Goal: Task Accomplishment & Management: Manage account settings

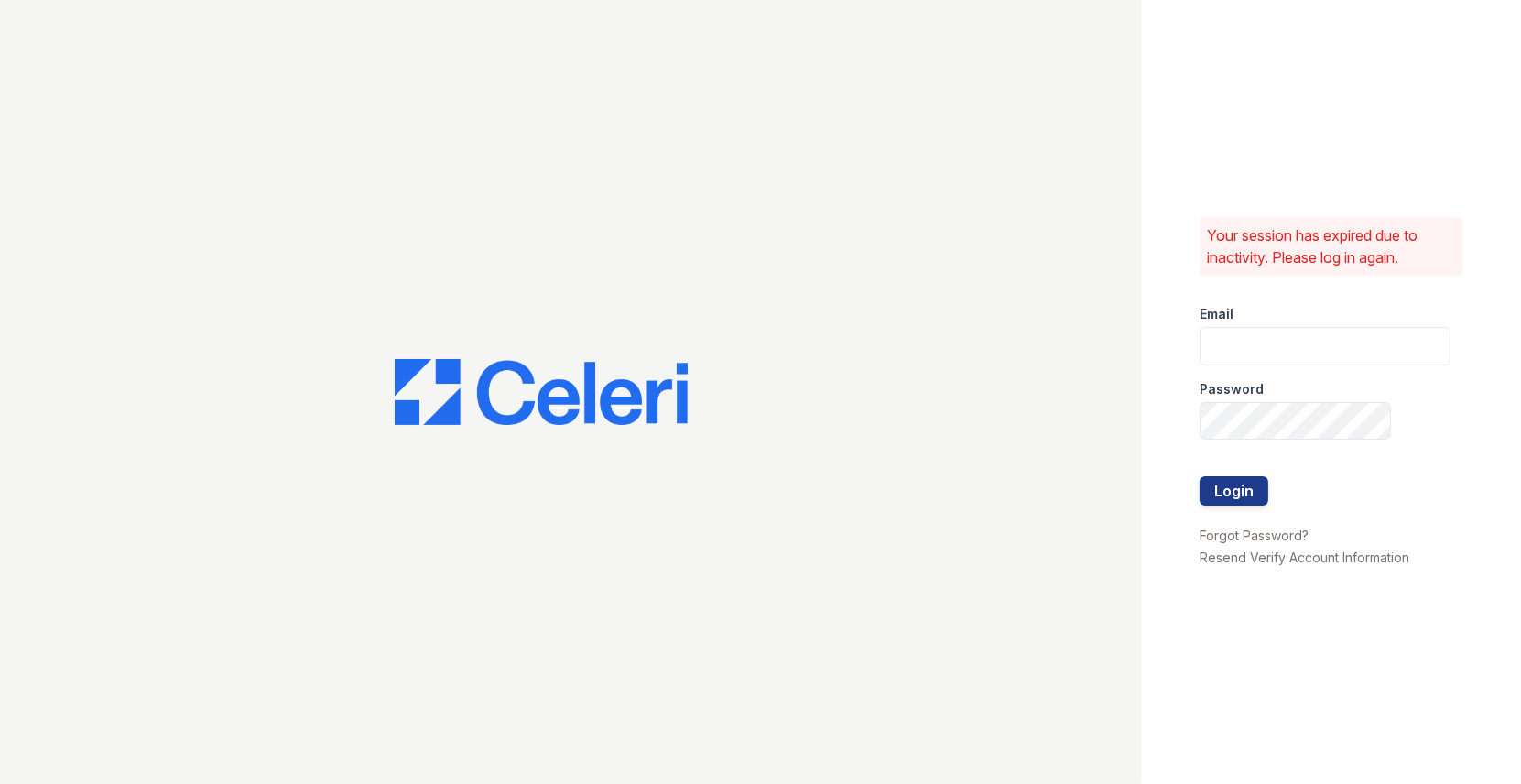
click at [1185, 316] on div "Your session has expired due to inactivity. Please log in again. Email Password…" at bounding box center [1331, 392] width 380 height 784
click at [1234, 351] on input "email" at bounding box center [1325, 345] width 251 height 38
click at [1352, 354] on input "email" at bounding box center [1325, 345] width 251 height 38
click at [0, 783] on com-1password-button at bounding box center [0, 784] width 0 height 0
type input "max@getceleri.com"
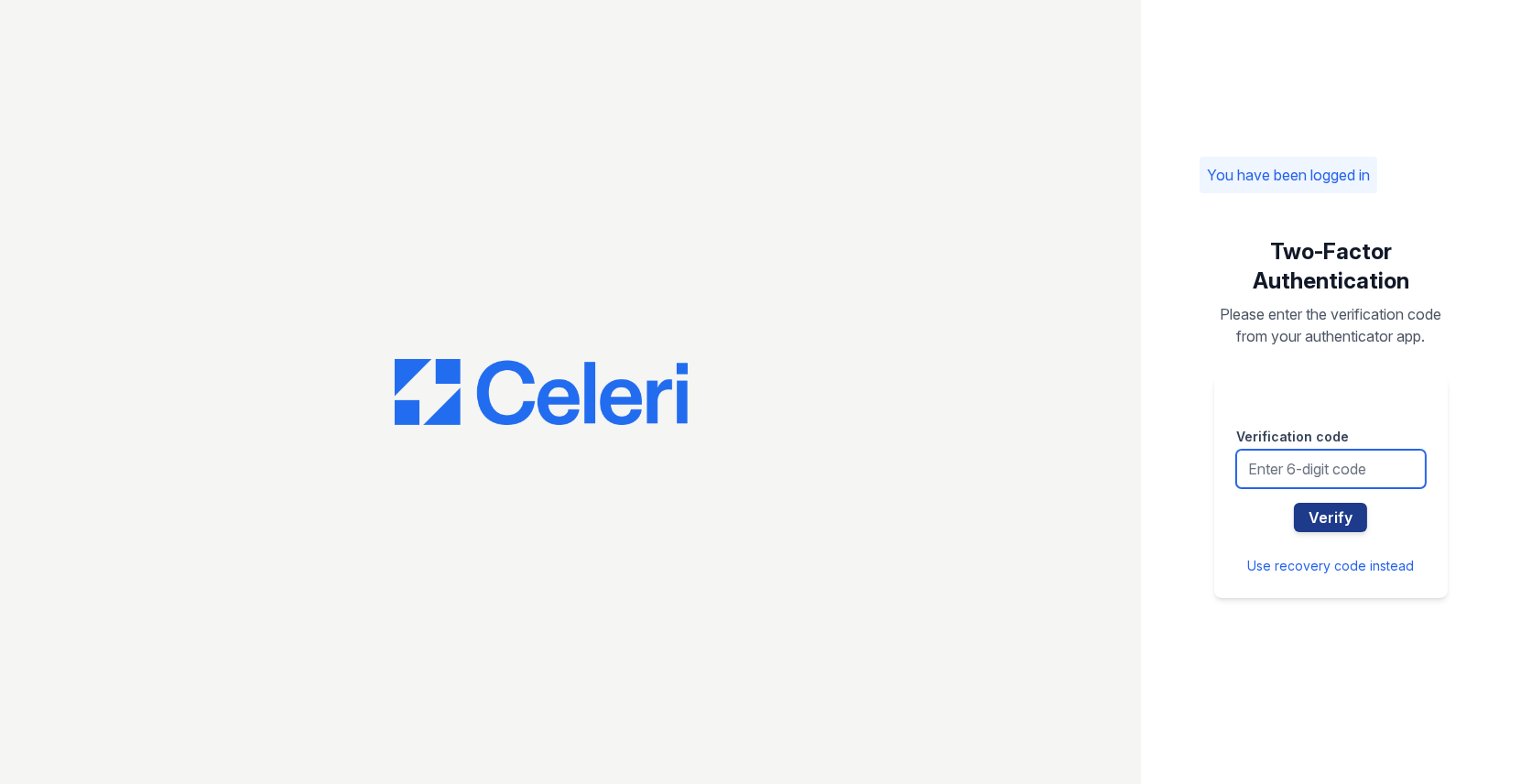
click at [1291, 482] on input "text" at bounding box center [1331, 468] width 189 height 38
type input "851282"
click at [1294, 503] on button "Verify" at bounding box center [1331, 518] width 73 height 30
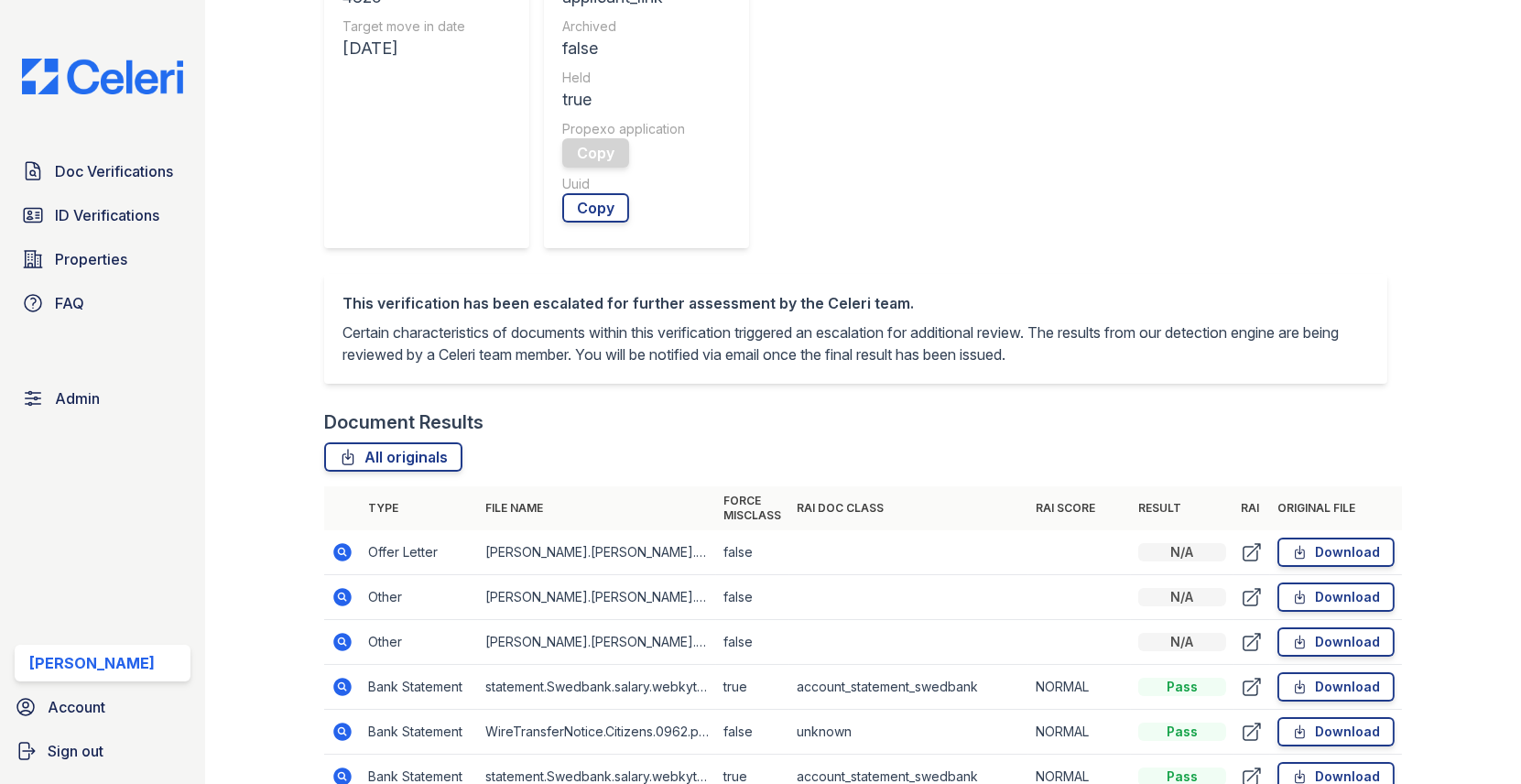
scroll to position [769, 0]
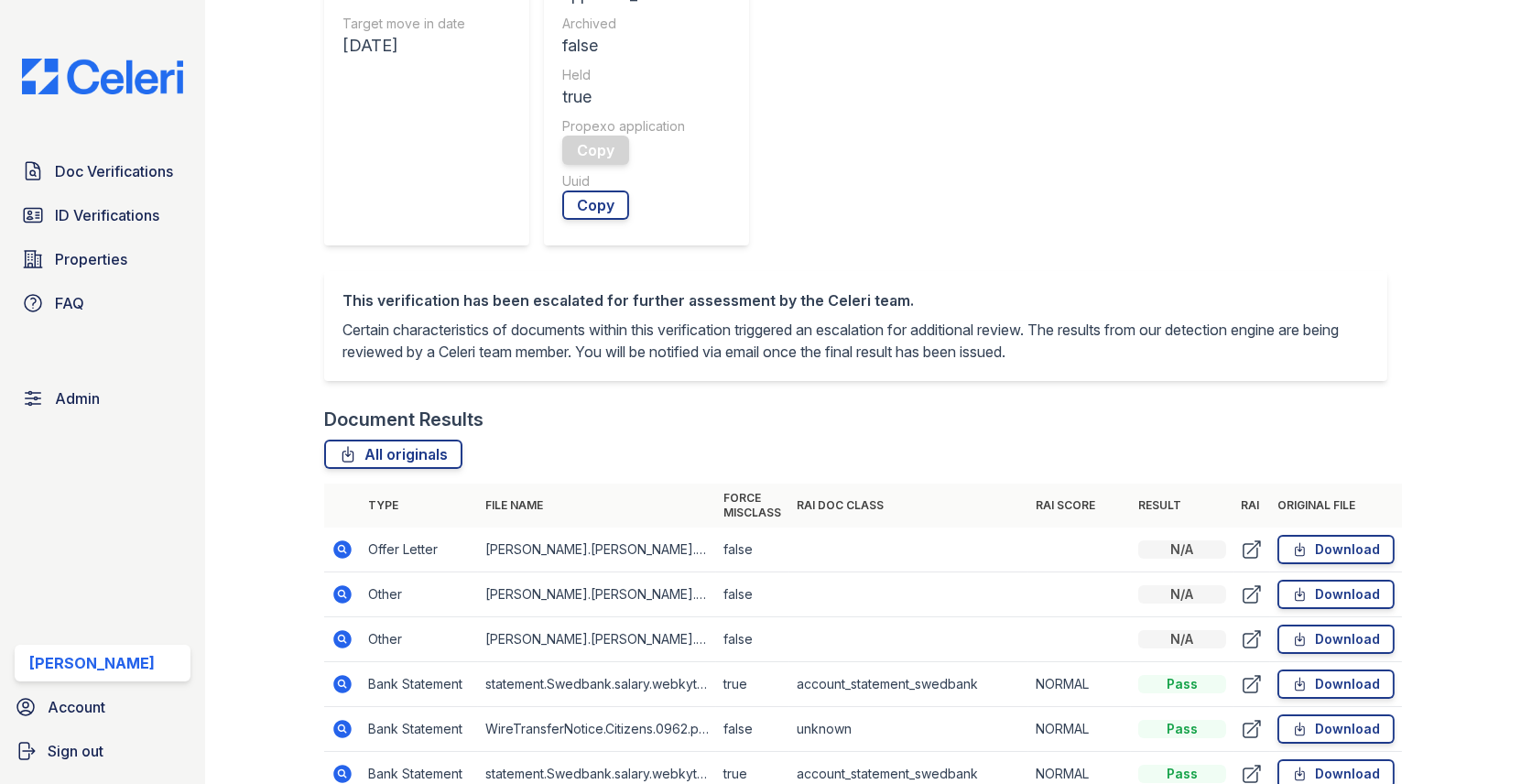
click at [337, 720] on icon at bounding box center [342, 729] width 19 height 19
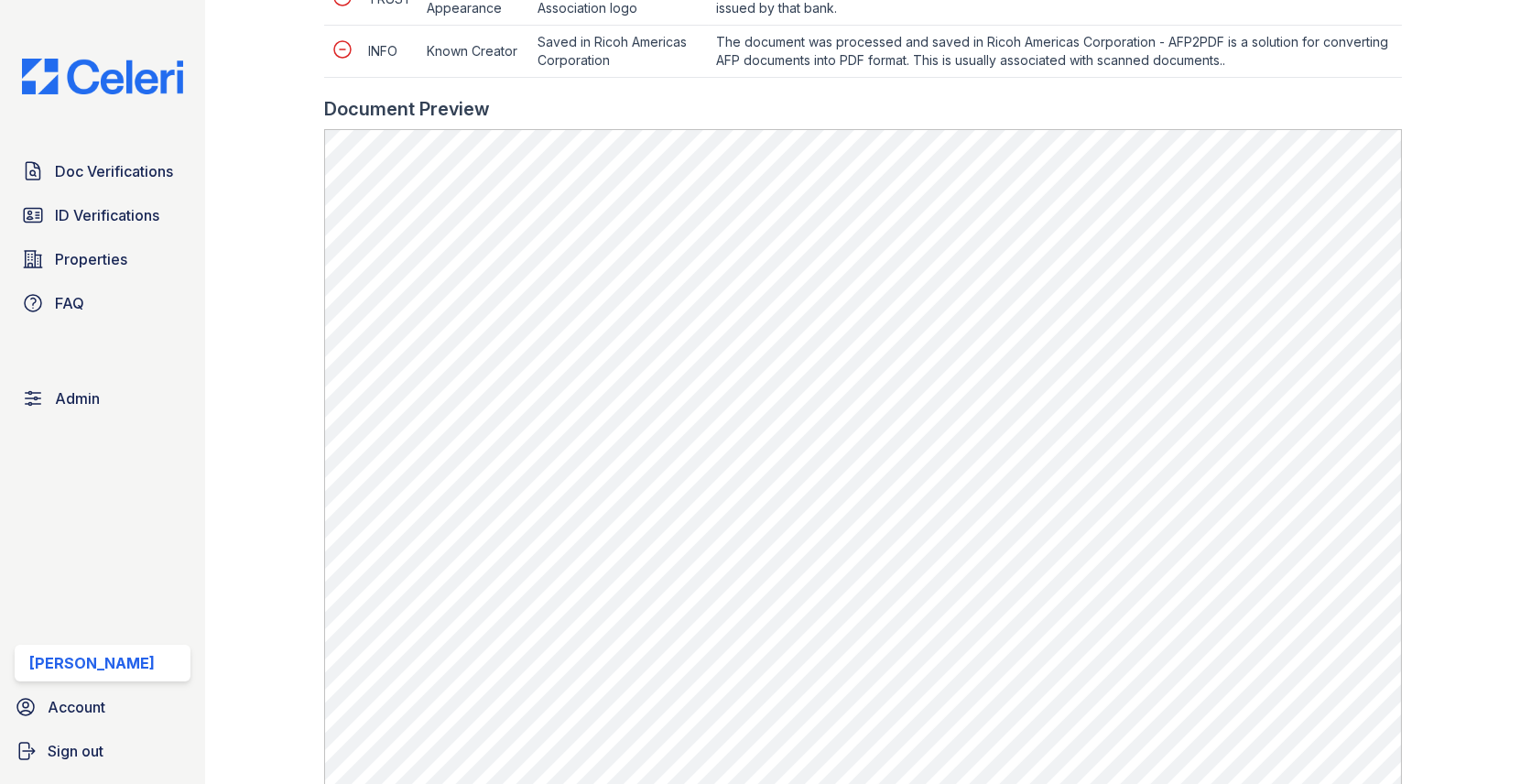
scroll to position [936, 0]
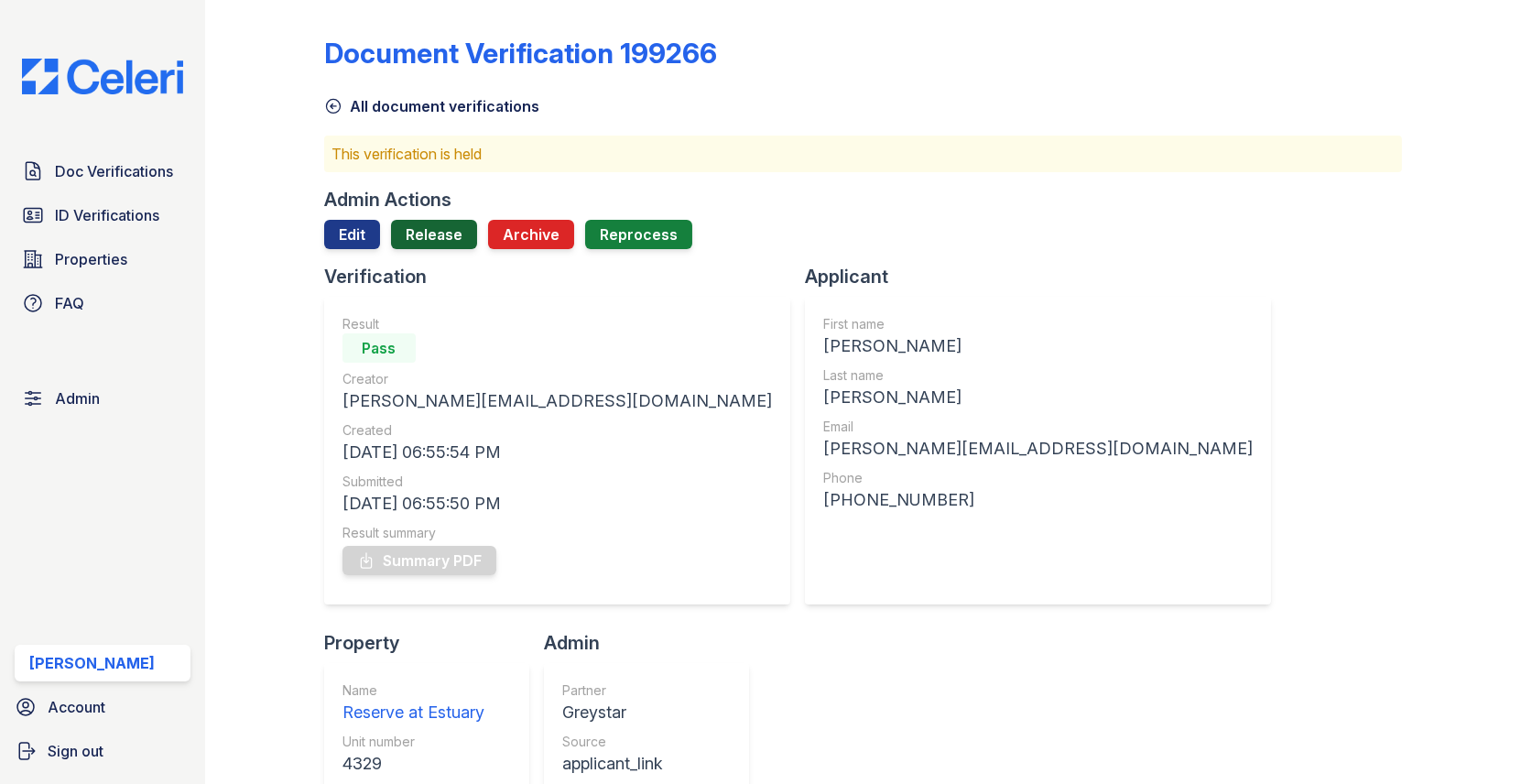
click at [448, 224] on link "Release" at bounding box center [433, 235] width 86 height 30
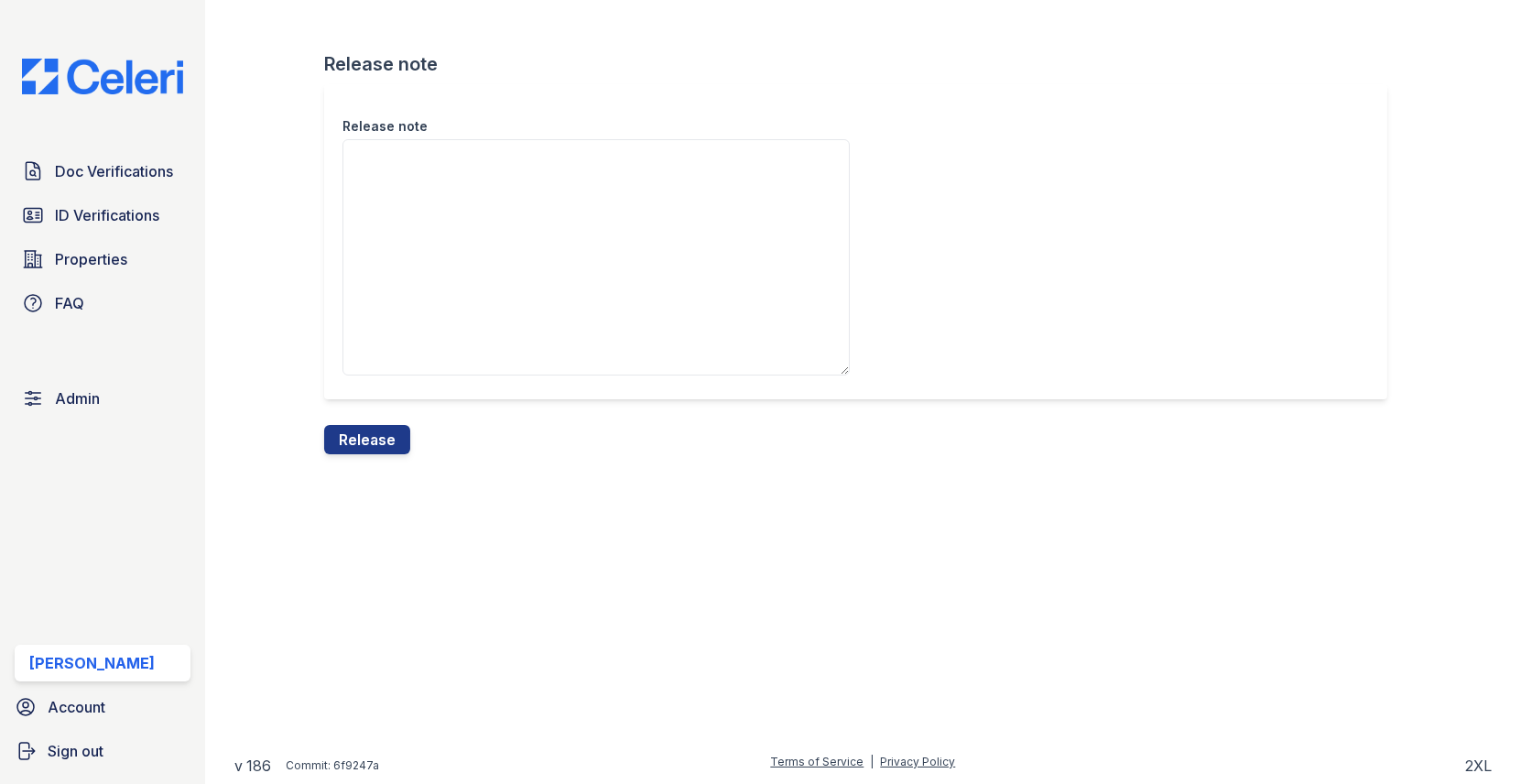
click at [386, 470] on div "Release note Release note Release" at bounding box center [863, 242] width 1258 height 483
click at [386, 441] on button "Release" at bounding box center [367, 440] width 86 height 30
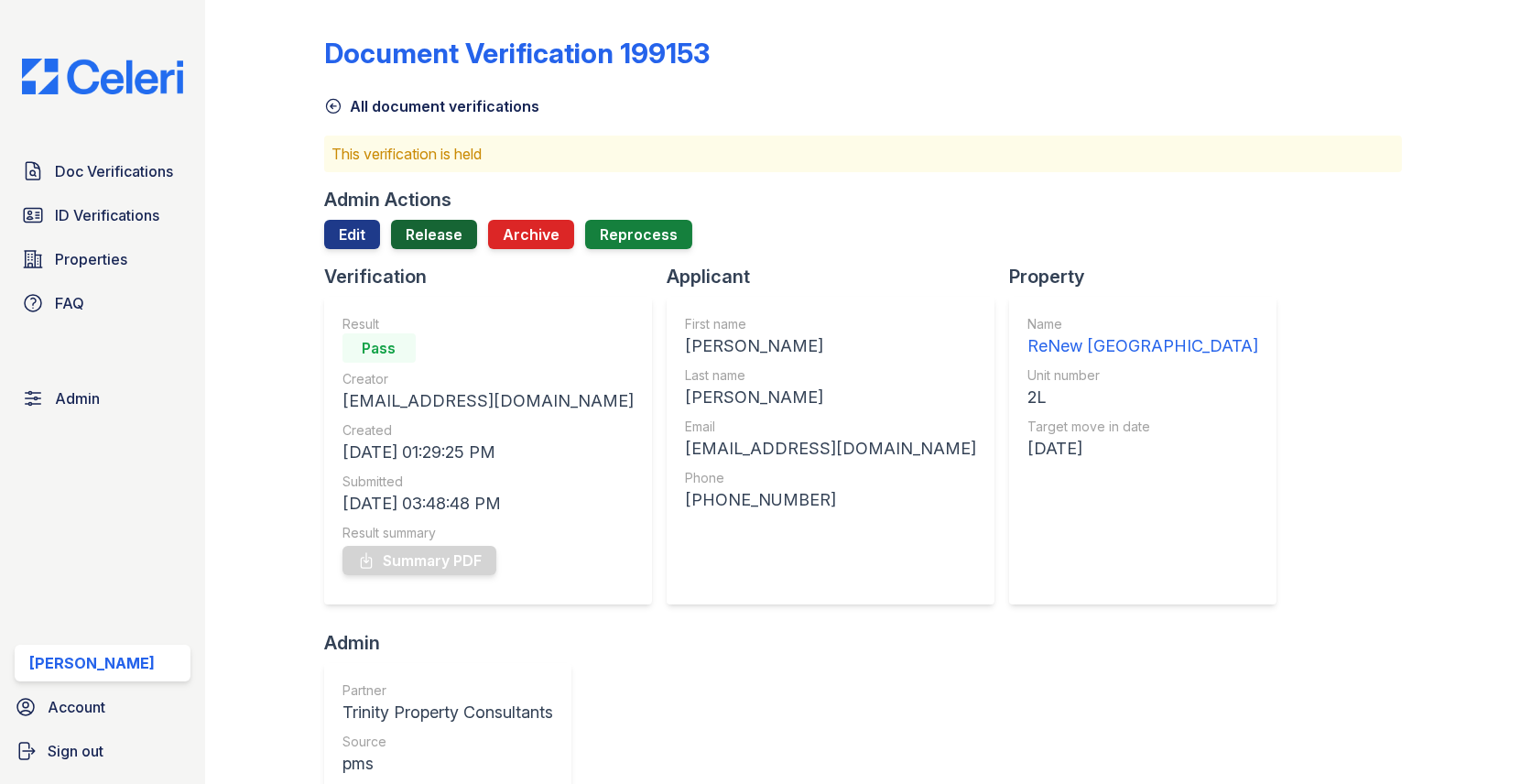
click at [445, 243] on link "Release" at bounding box center [433, 235] width 86 height 30
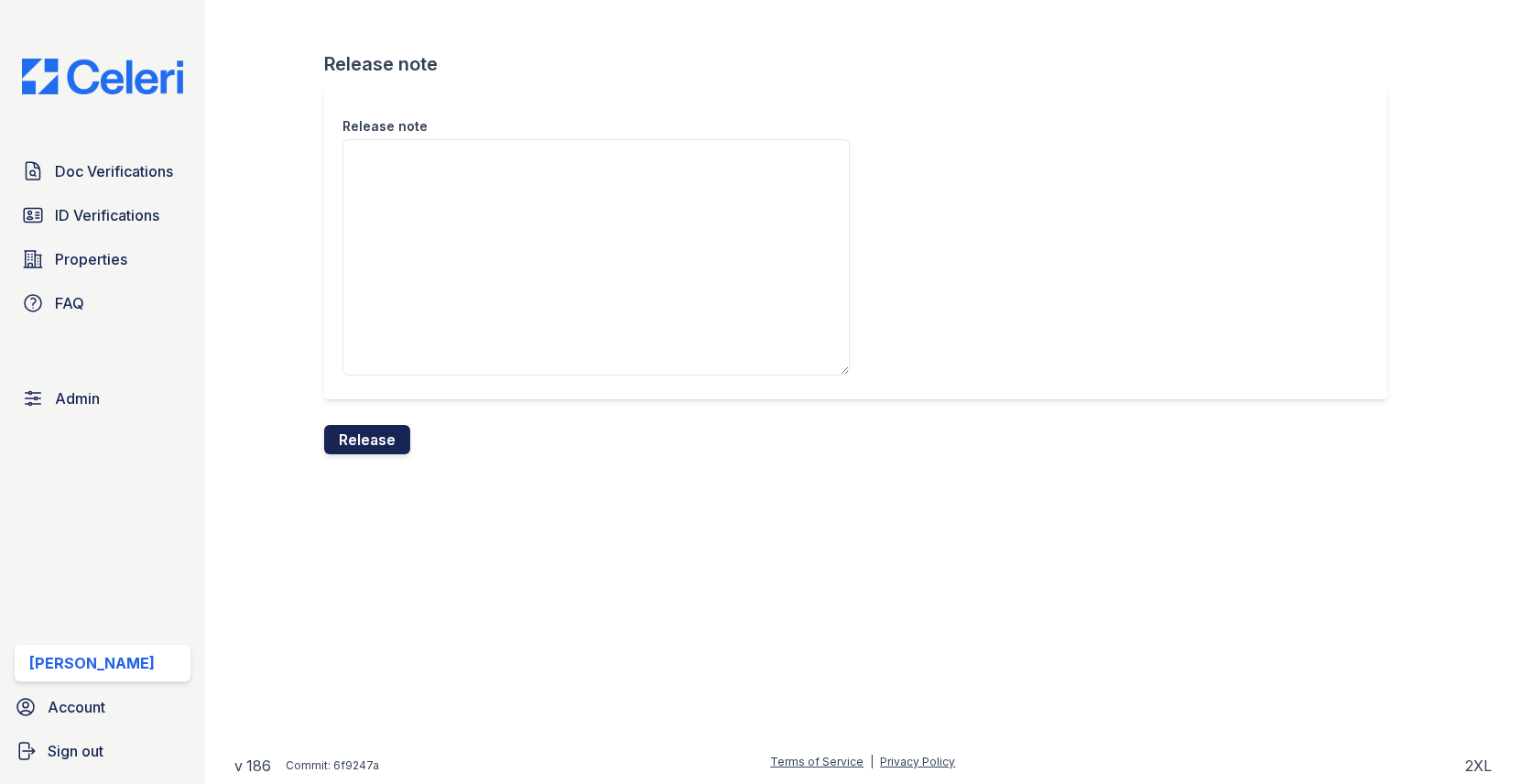
click at [387, 440] on button "Release" at bounding box center [367, 440] width 86 height 30
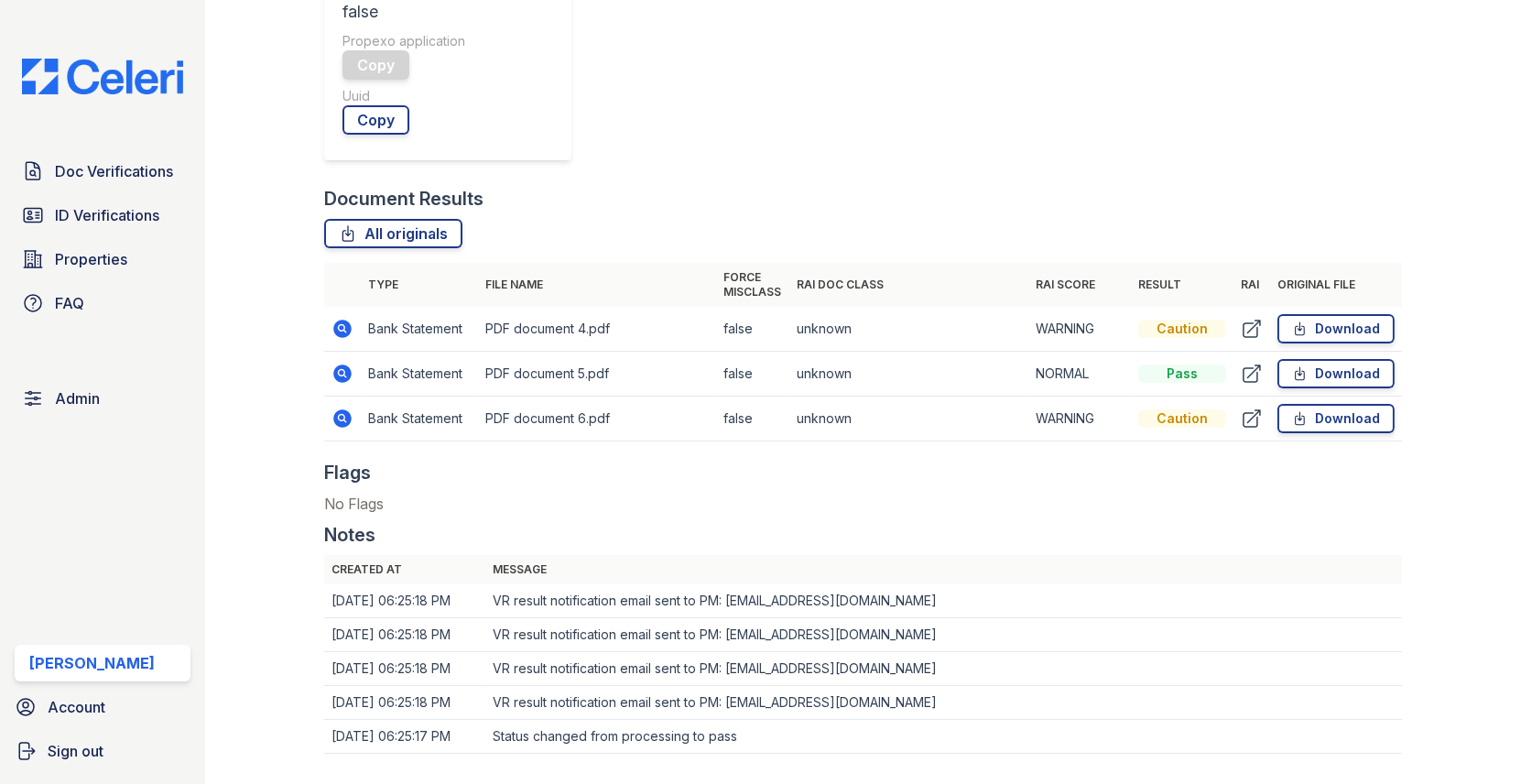
scroll to position [510, 0]
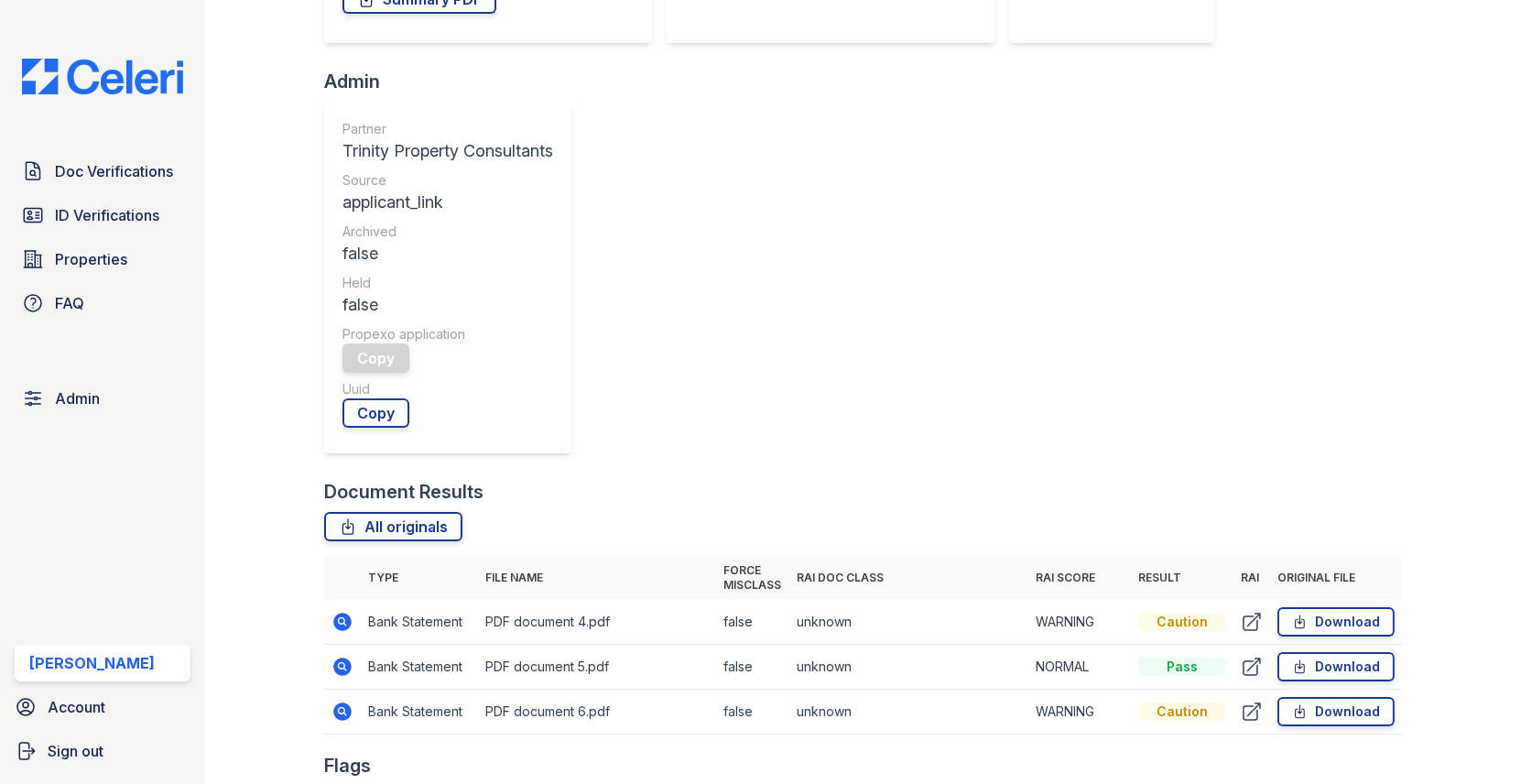
click at [337, 612] on icon at bounding box center [342, 621] width 19 height 19
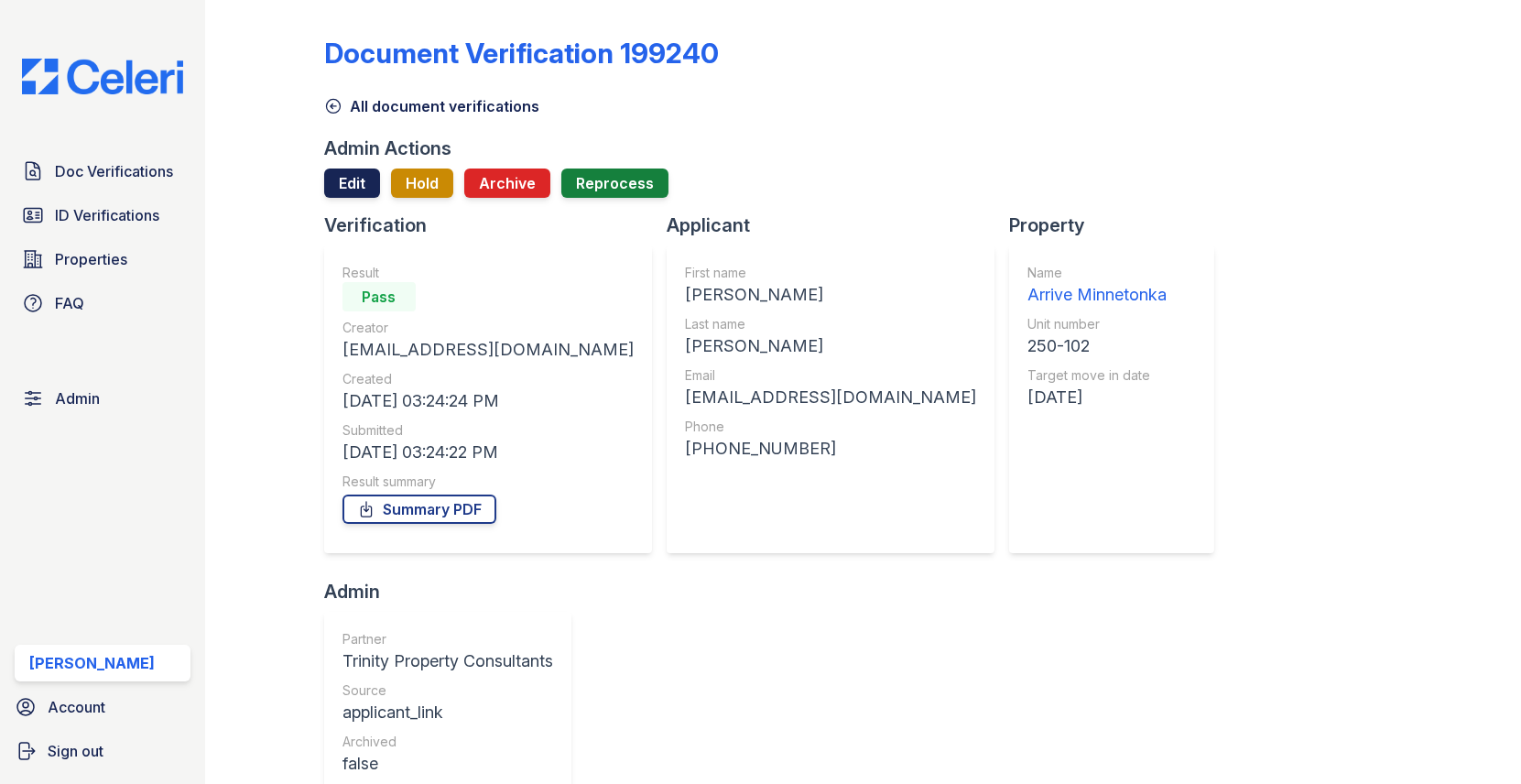
click at [369, 196] on link "Edit" at bounding box center [352, 183] width 56 height 30
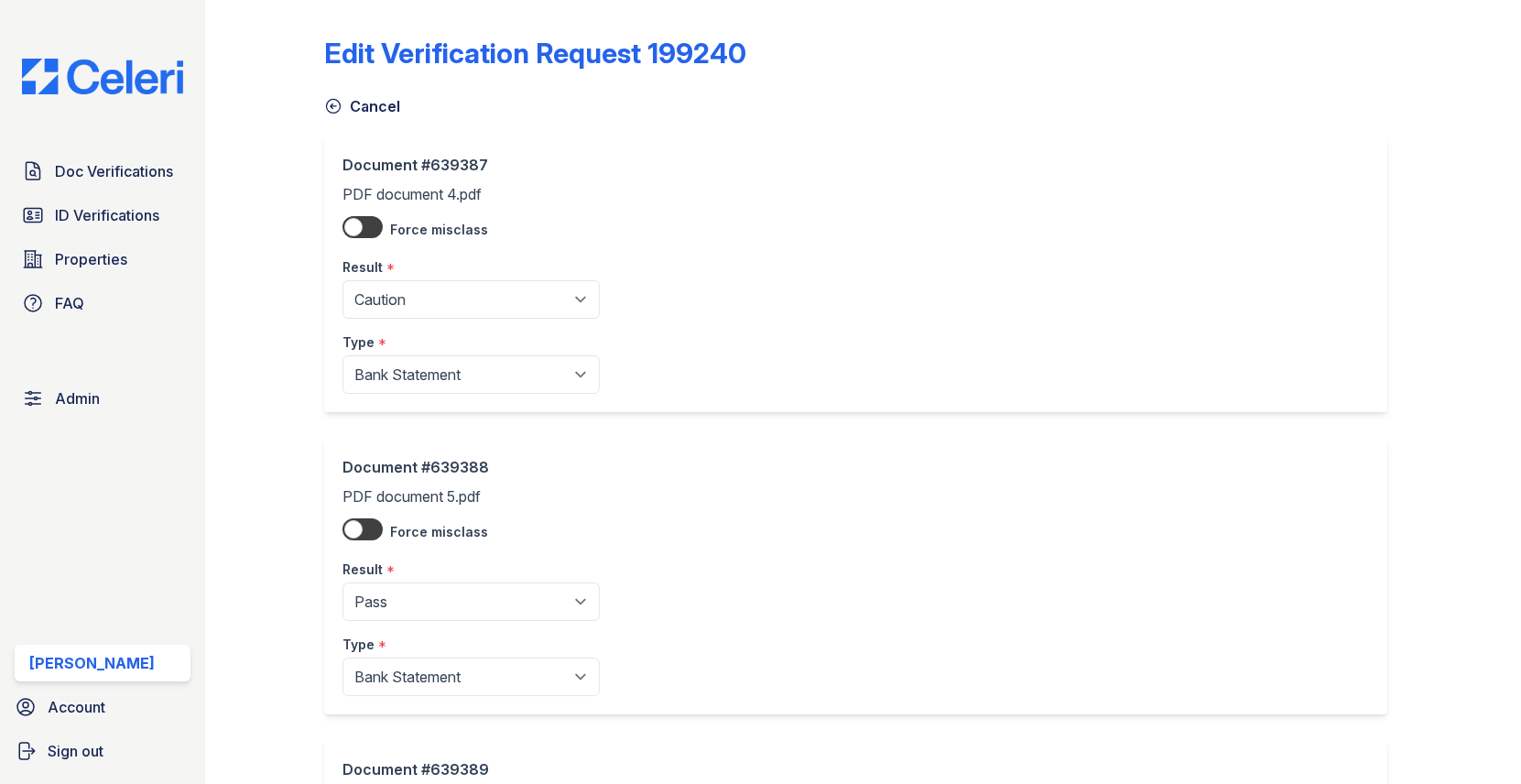
click at [389, 260] on div "*" at bounding box center [391, 269] width 8 height 22
click at [389, 286] on select "Pending Sent Started Processing Pass Fail Caution Error N/A" at bounding box center [471, 299] width 257 height 38
select select "pass"
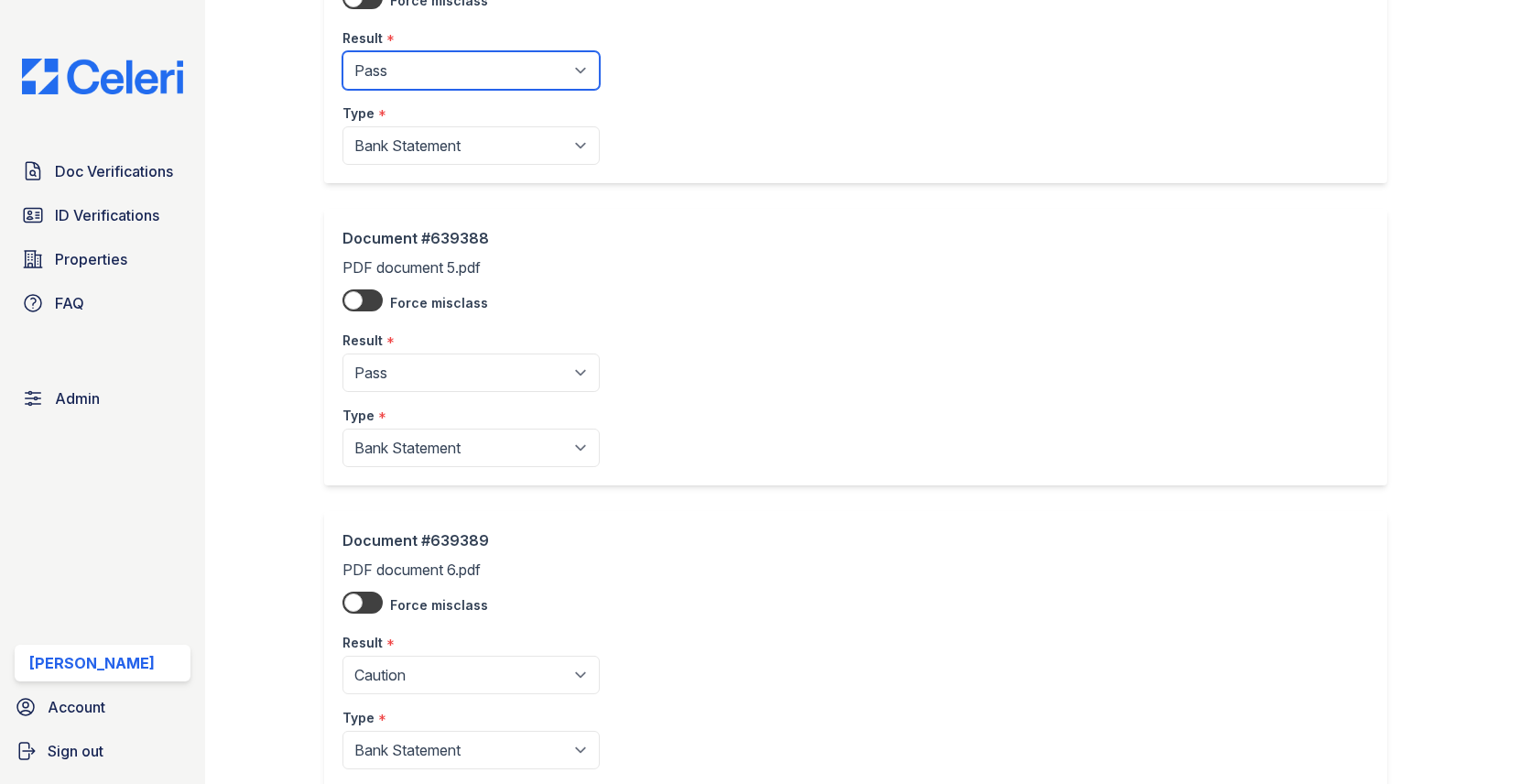
scroll to position [344, 0]
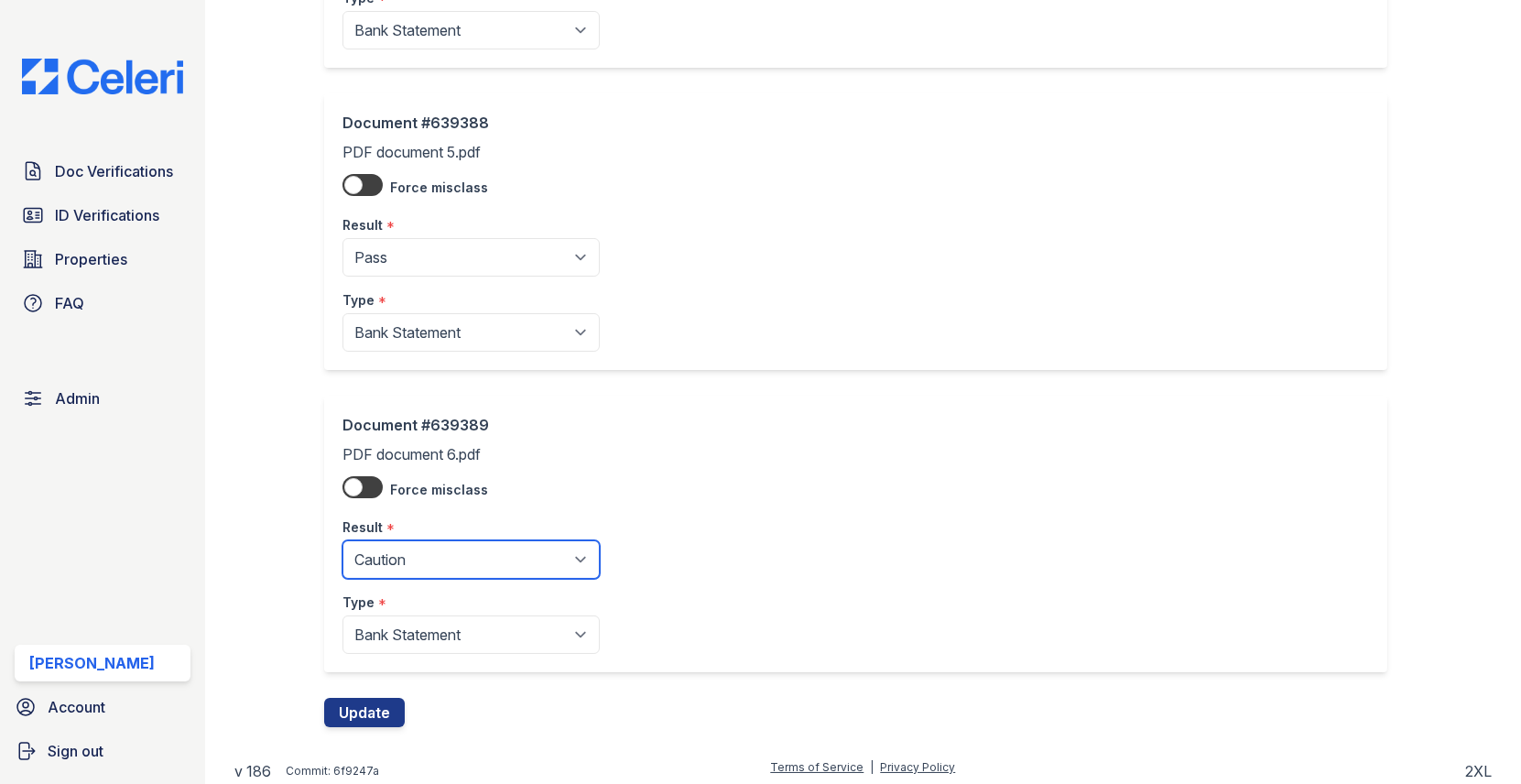
click at [425, 562] on select "Pending Sent Started Processing Pass Fail Caution Error N/A" at bounding box center [471, 559] width 257 height 38
select select "pass"
click at [386, 718] on button "Update" at bounding box center [365, 712] width 81 height 30
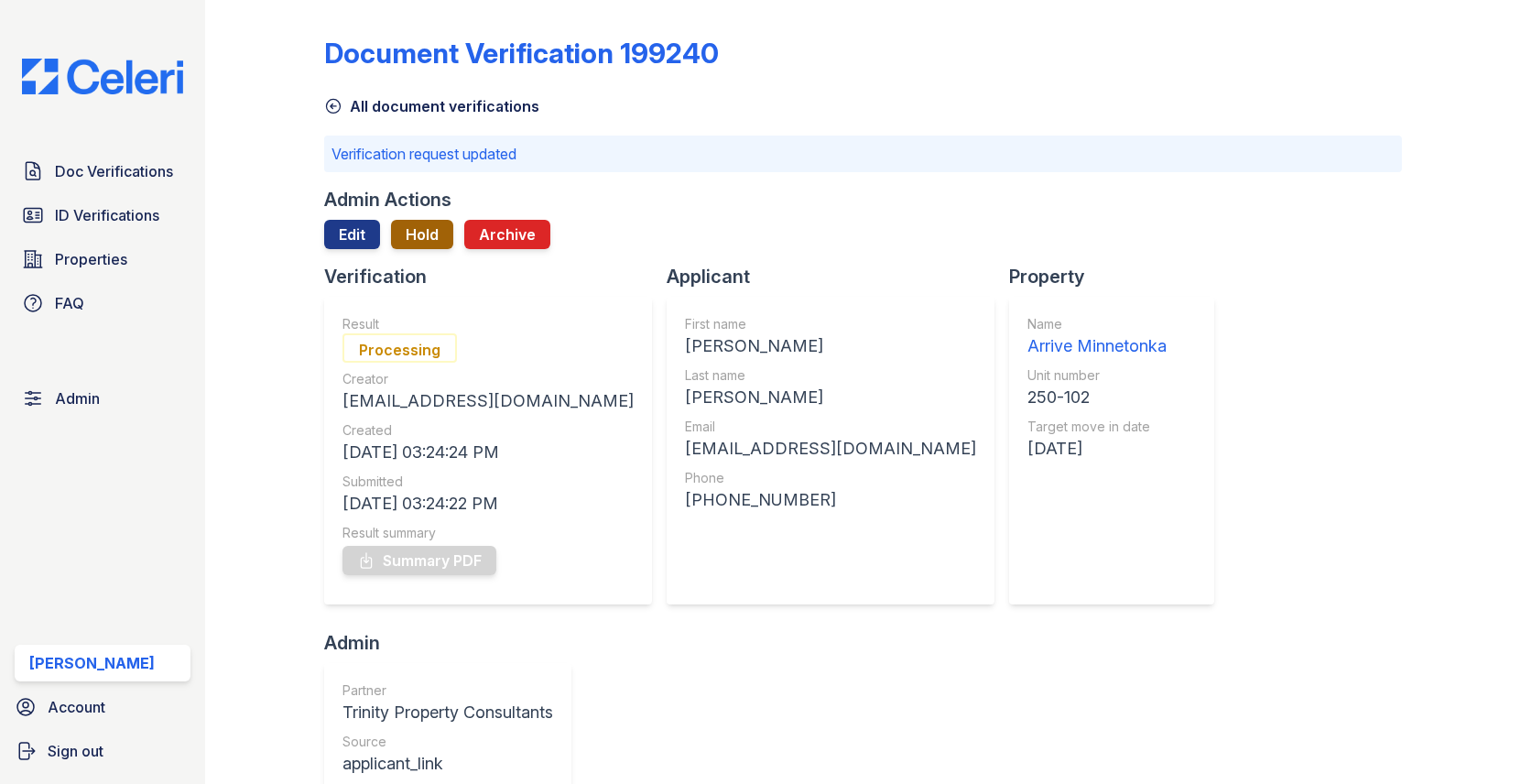
click at [425, 237] on button "Hold" at bounding box center [421, 235] width 62 height 30
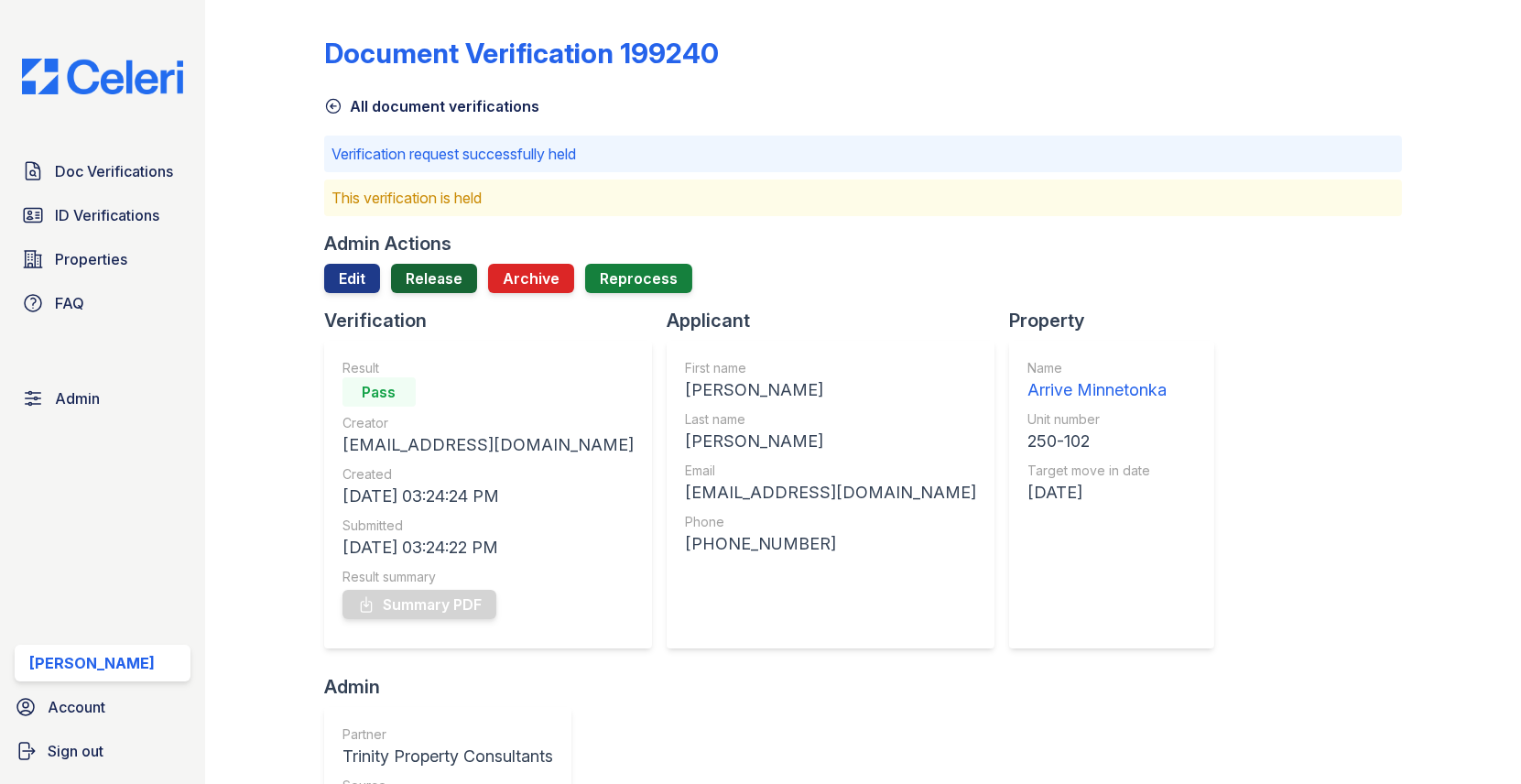
click at [427, 286] on link "Release" at bounding box center [433, 278] width 86 height 30
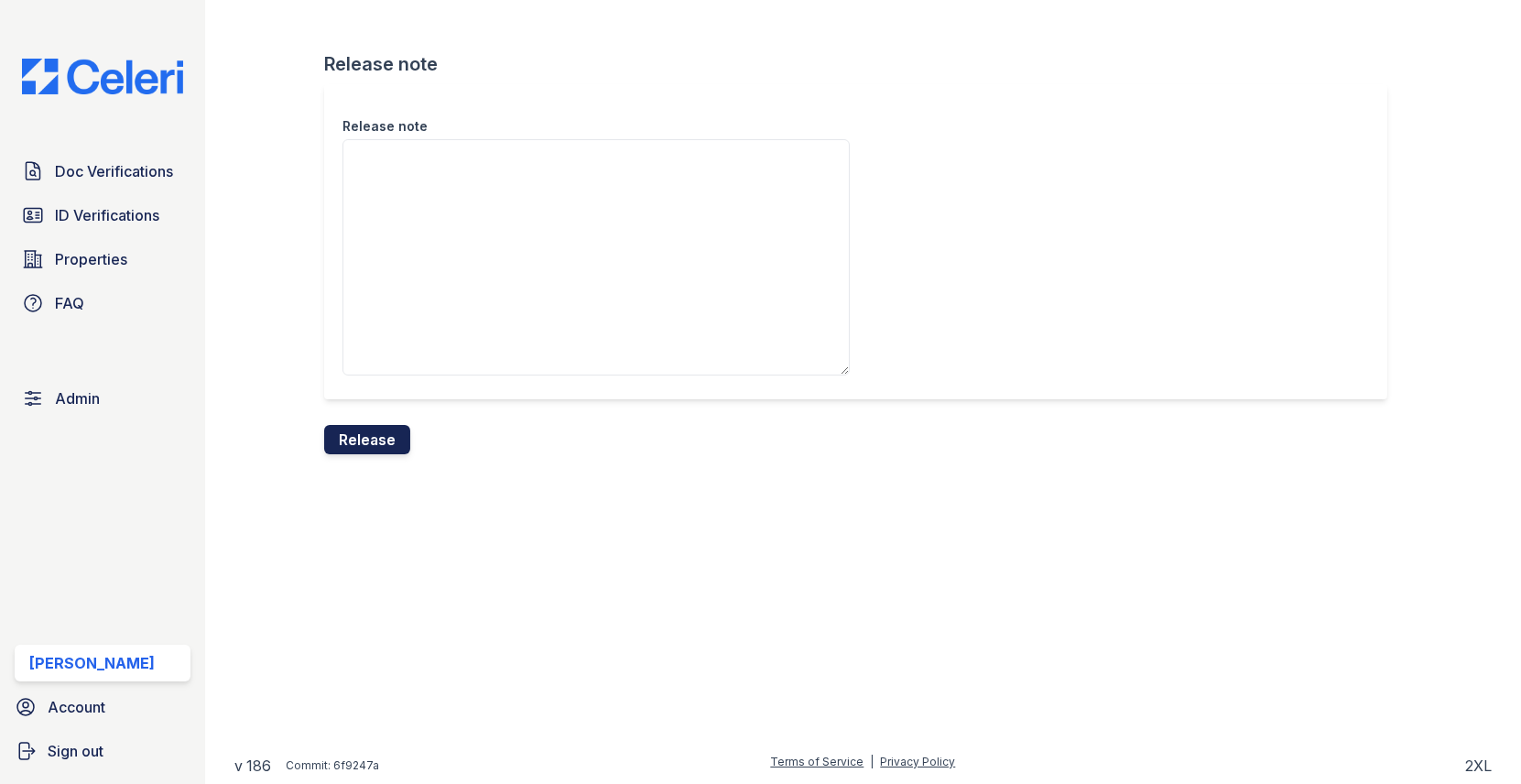
click at [387, 434] on button "Release" at bounding box center [367, 440] width 86 height 30
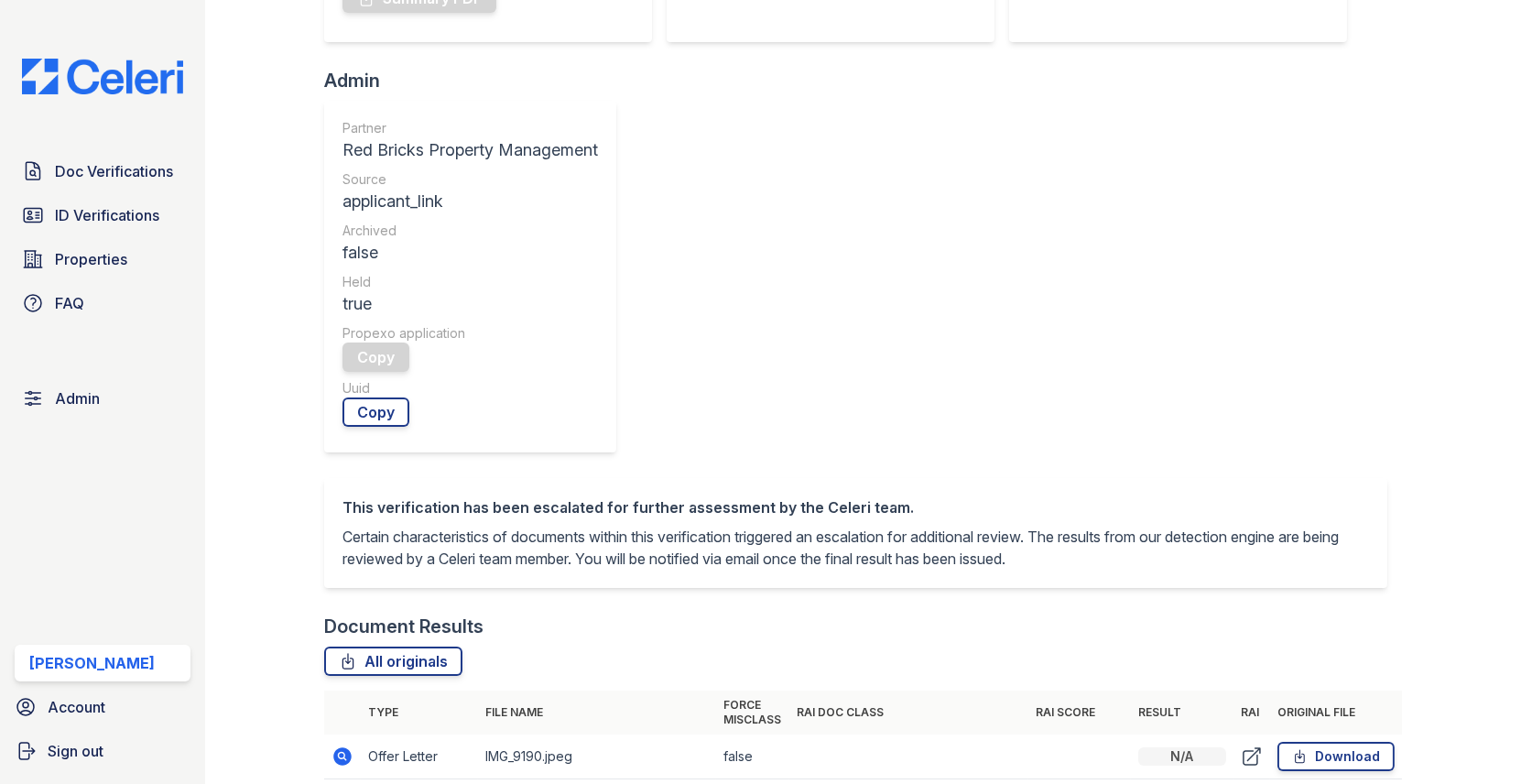
scroll to position [922, 0]
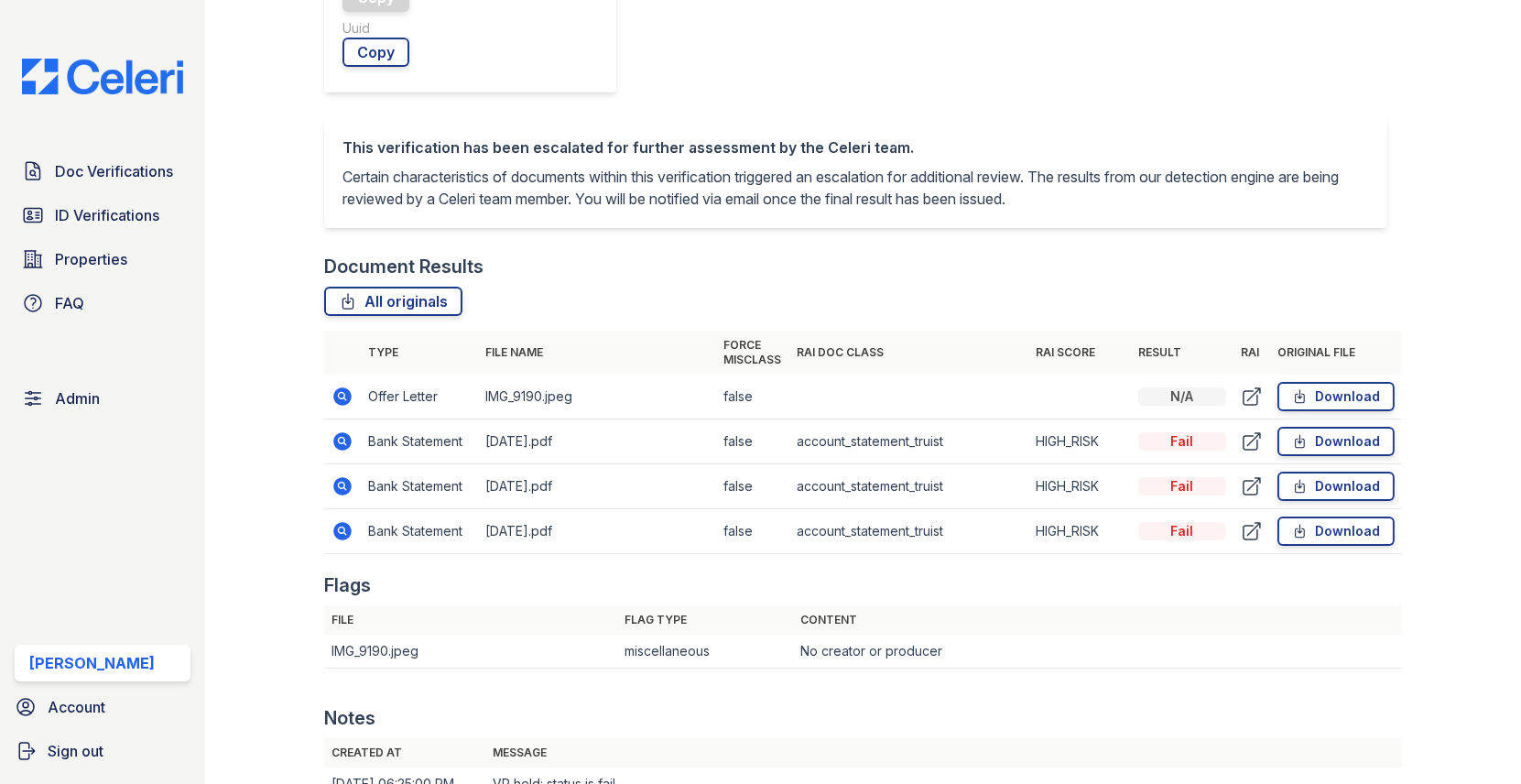
click at [347, 437] on icon at bounding box center [342, 441] width 19 height 19
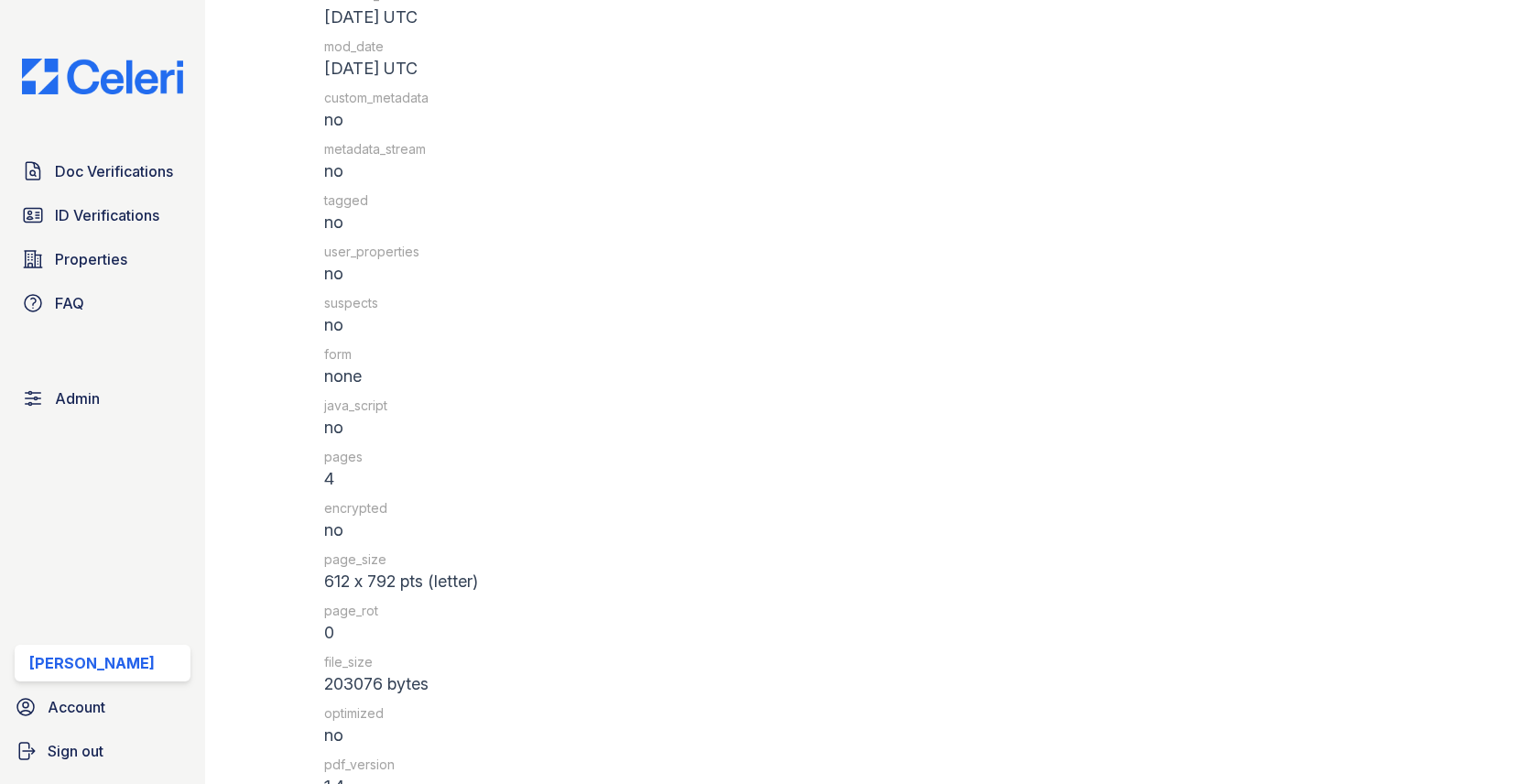
scroll to position [2546, 0]
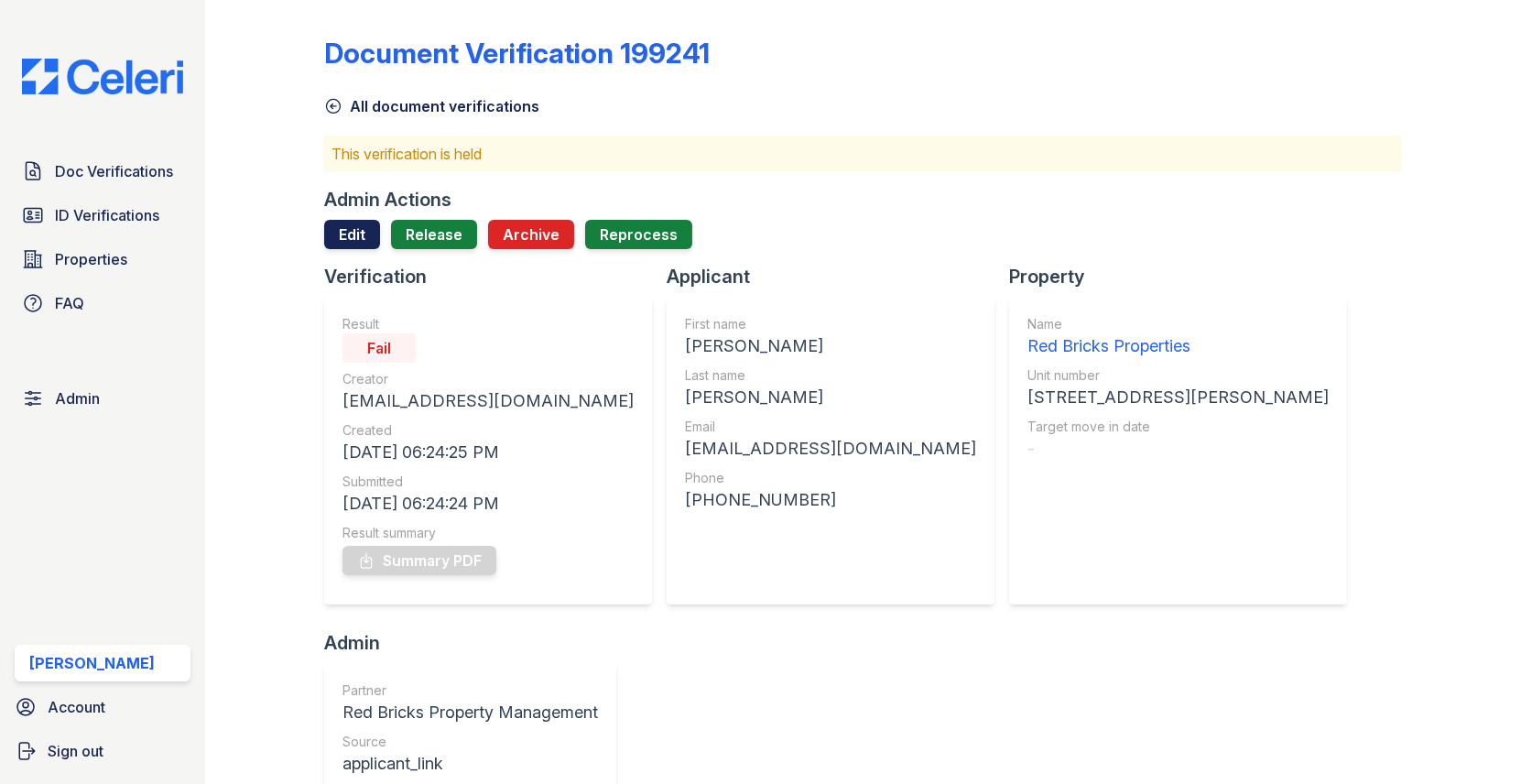
click at [336, 243] on link "Edit" at bounding box center [352, 235] width 56 height 30
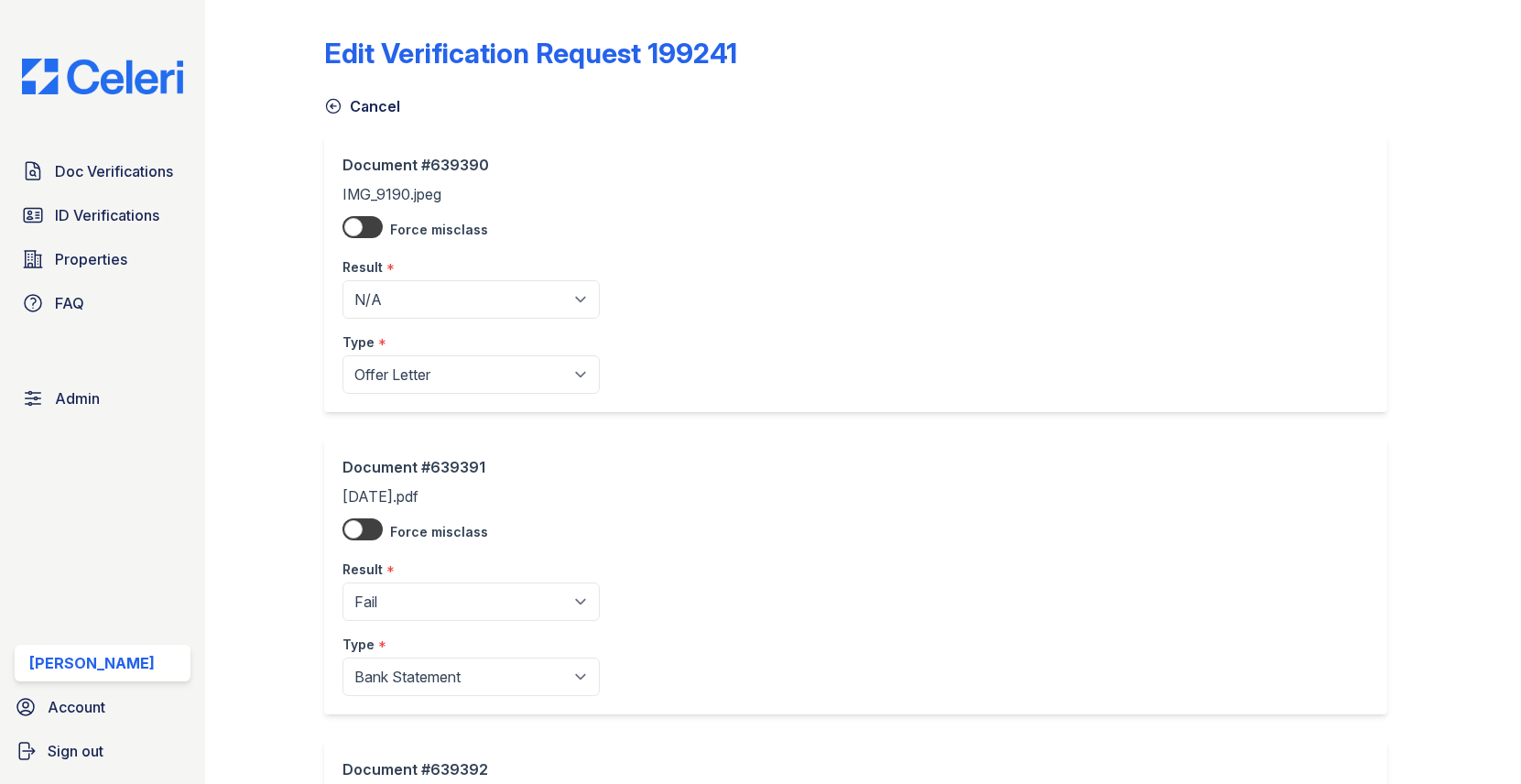
click at [401, 633] on div "Type *" at bounding box center [471, 638] width 257 height 36
click at [401, 603] on select "Pending Sent Started Processing Pass Fail Caution Error N/A" at bounding box center [471, 601] width 257 height 38
select select "pass"
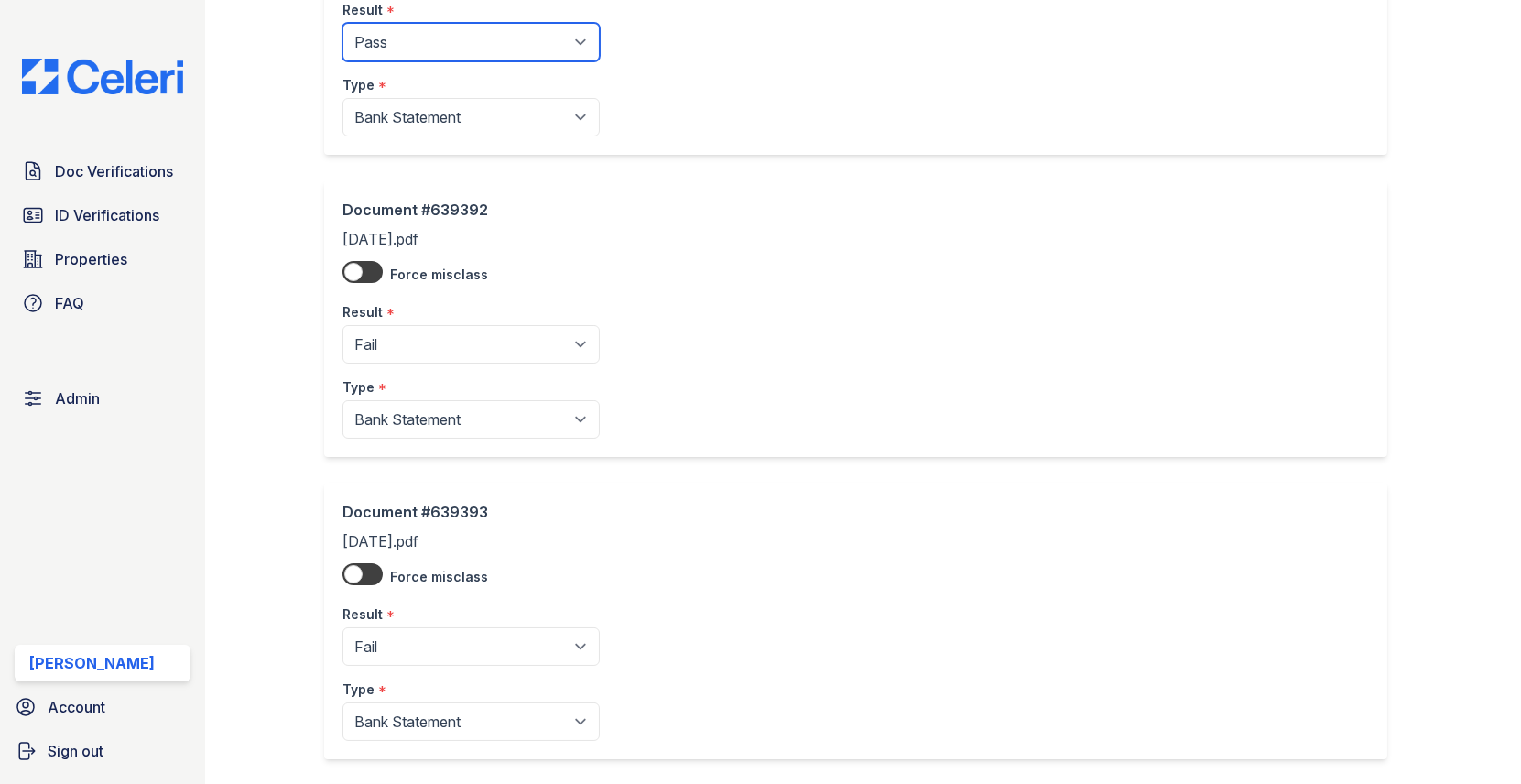
scroll to position [620, 0]
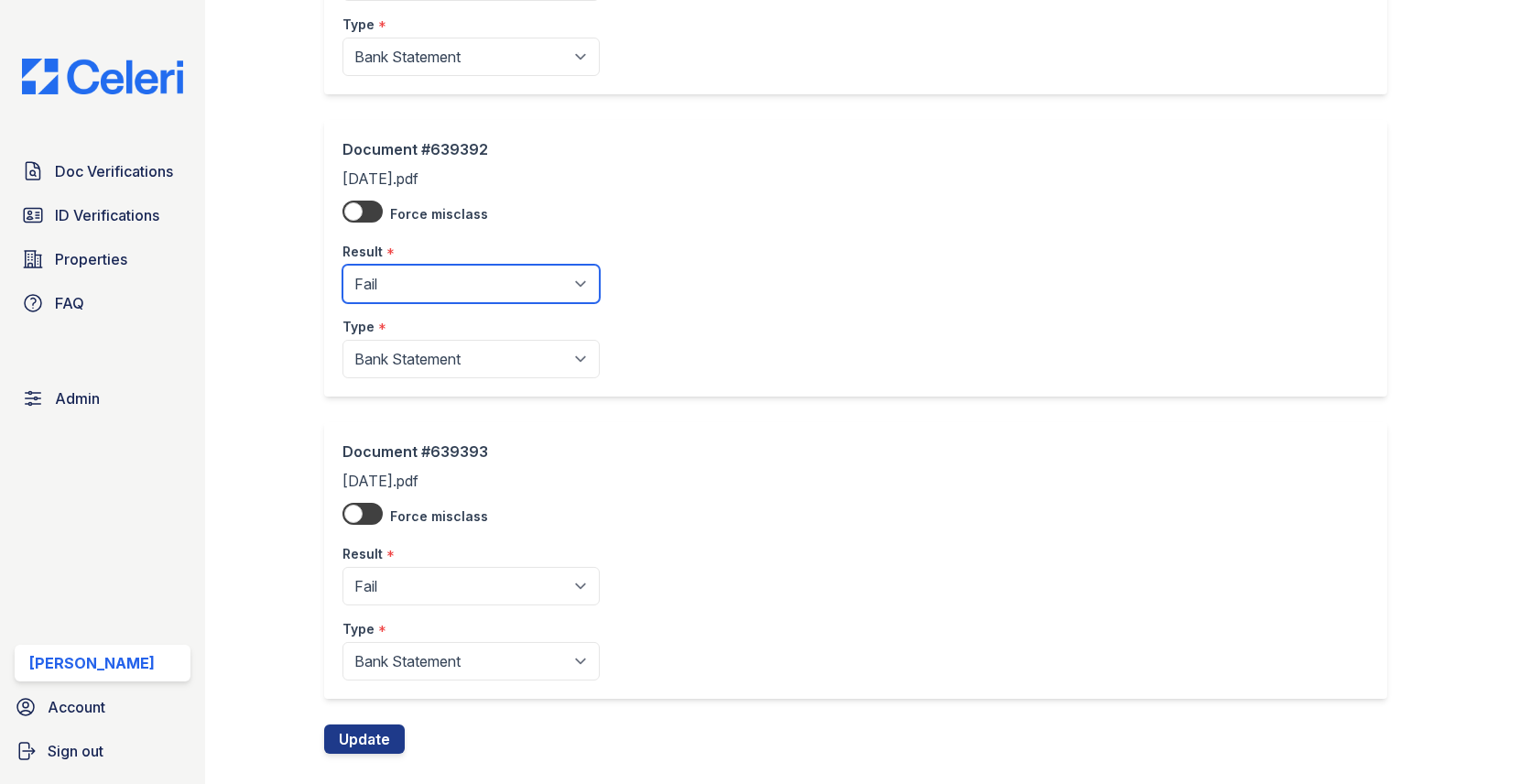
click at [469, 280] on select "Pending Sent Started Processing Pass Fail Caution Error N/A" at bounding box center [471, 283] width 257 height 38
select select "pass"
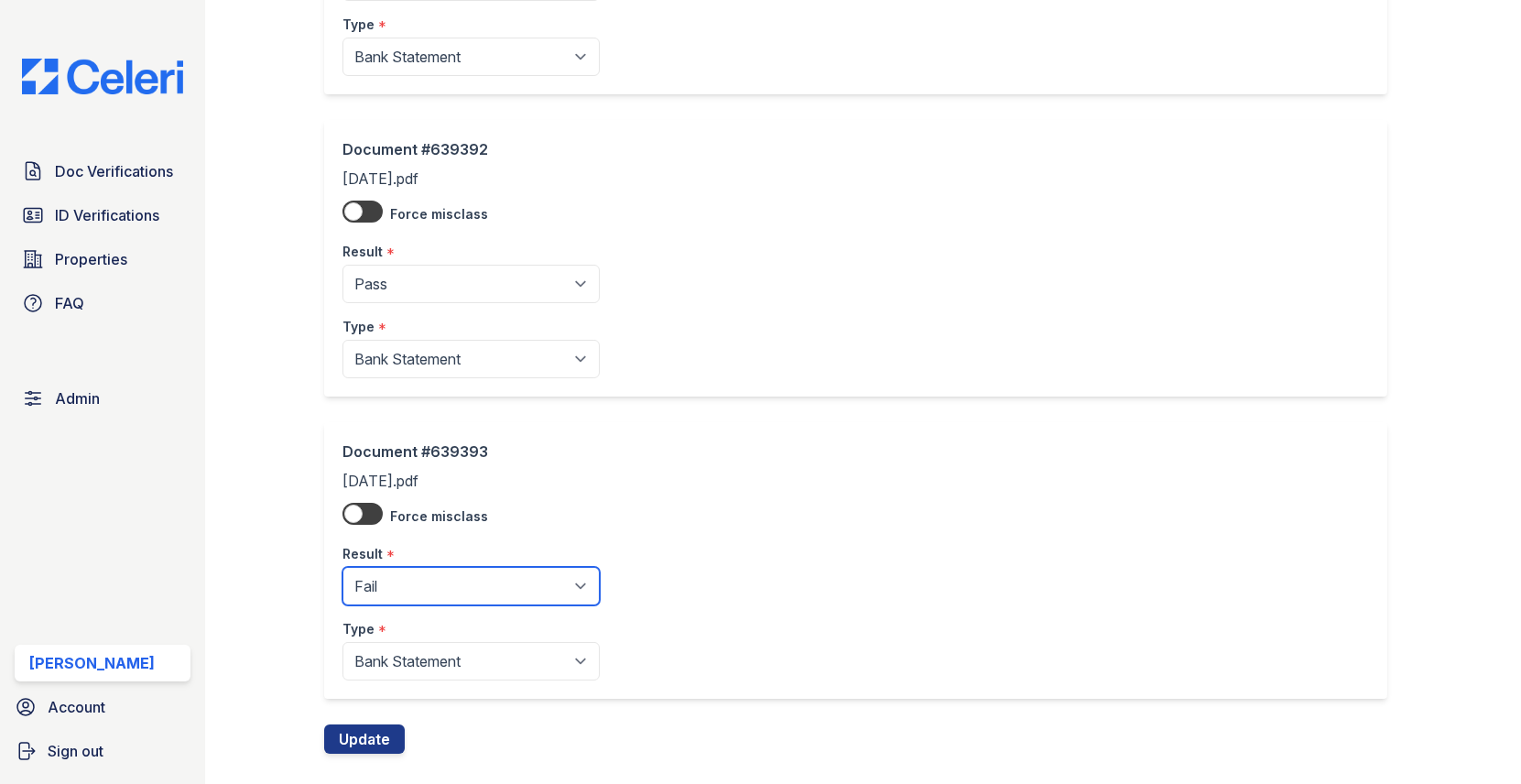
click at [459, 588] on select "Pending Sent Started Processing Pass Fail Caution Error N/A" at bounding box center [471, 586] width 257 height 38
select select "pass"
click at [382, 734] on button "Update" at bounding box center [365, 739] width 81 height 30
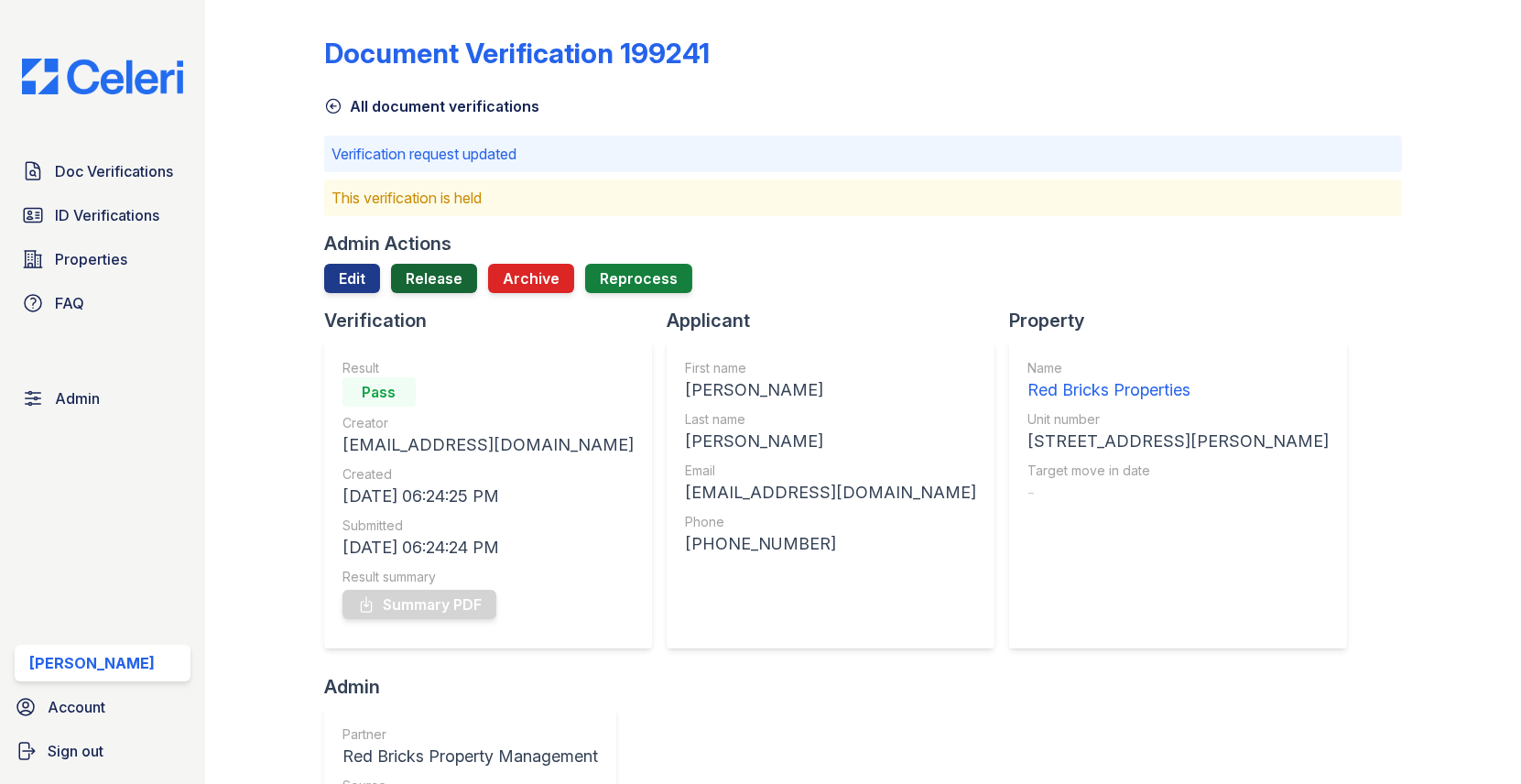
click at [453, 288] on link "Release" at bounding box center [433, 278] width 86 height 30
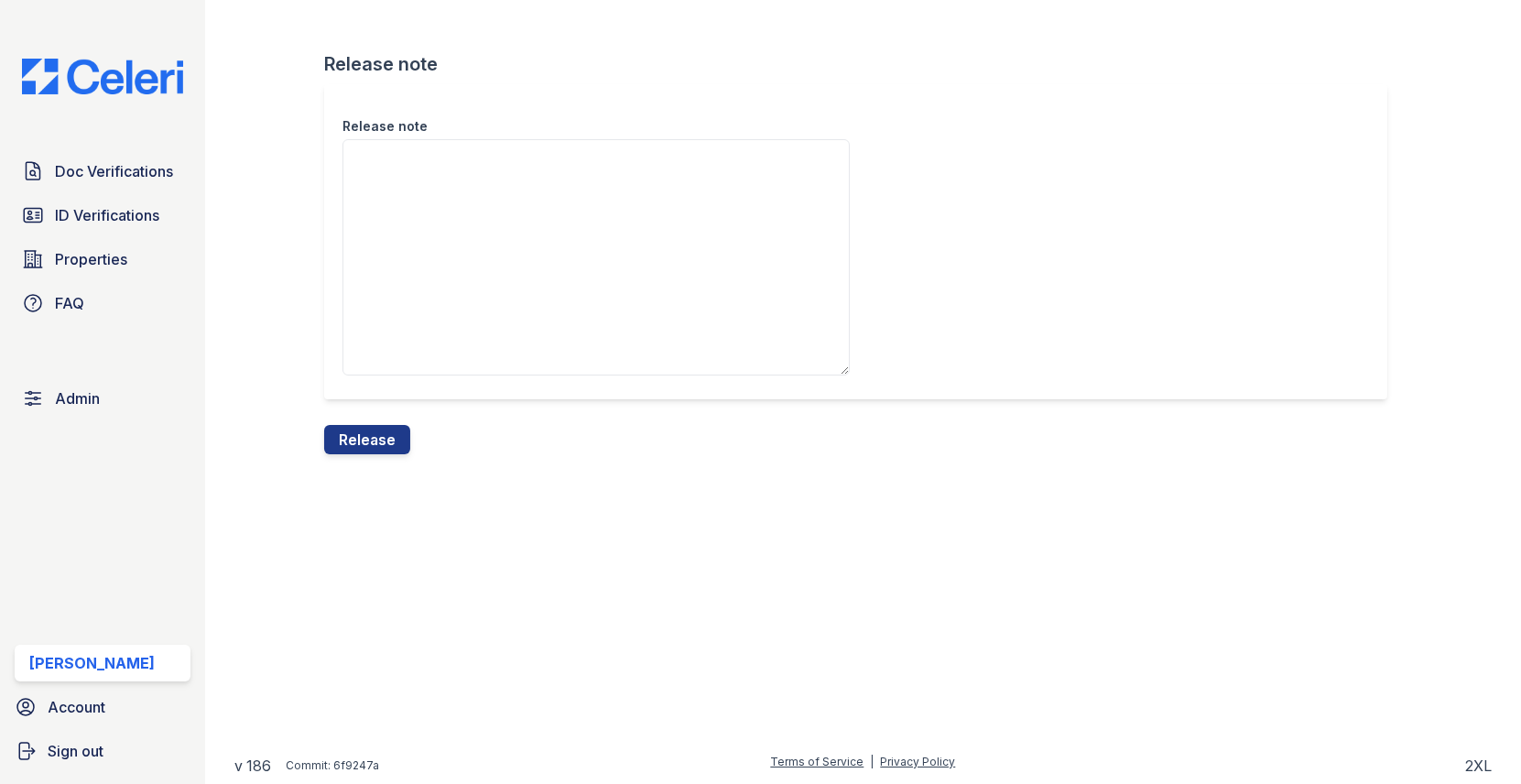
click at [398, 455] on div "Release note Release note Release" at bounding box center [863, 242] width 1258 height 483
click at [398, 443] on button "Release" at bounding box center [367, 440] width 86 height 30
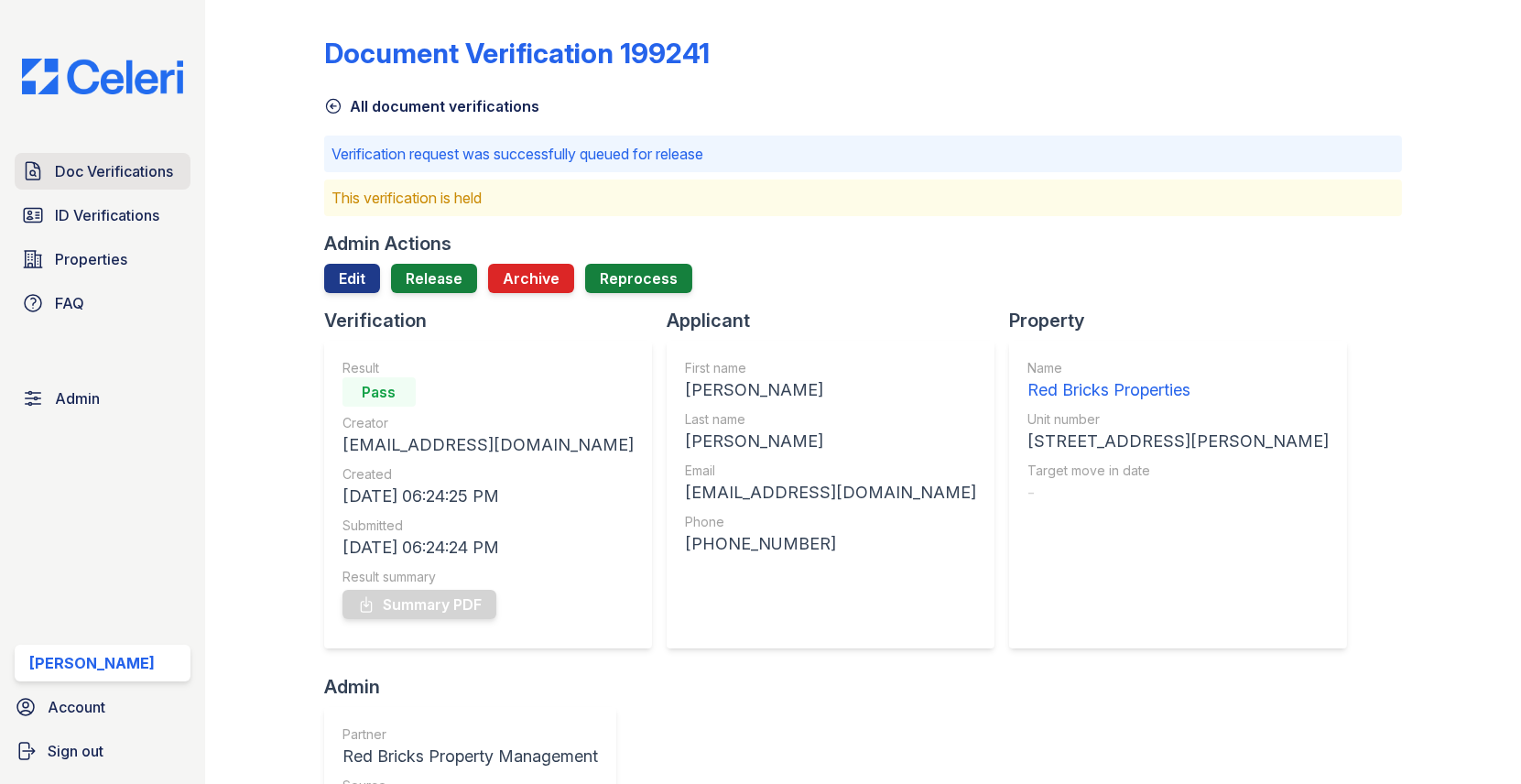
click at [158, 171] on span "Doc Verifications" at bounding box center [114, 171] width 118 height 22
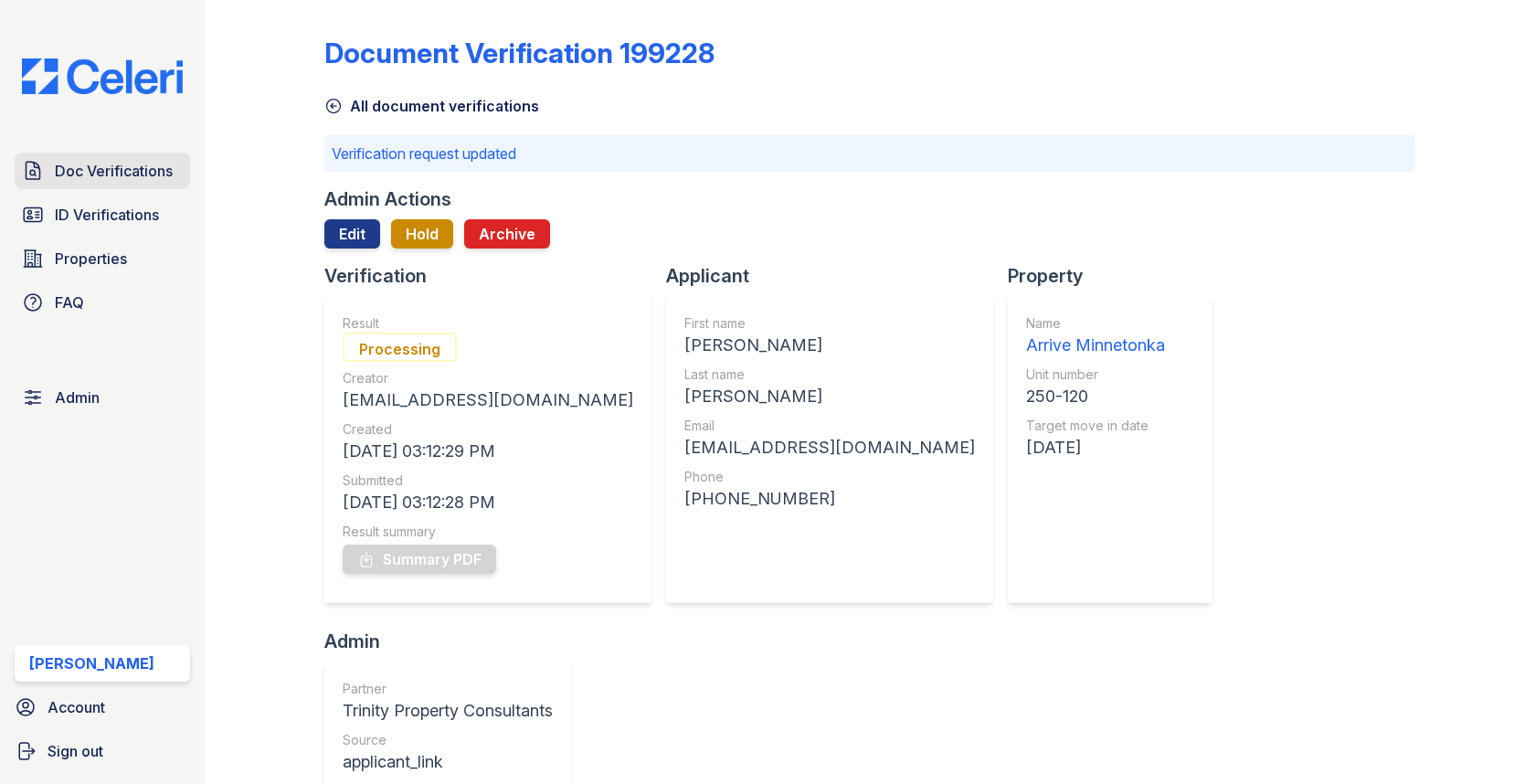
click at [163, 163] on span "Doc Verifications" at bounding box center [114, 170] width 118 height 22
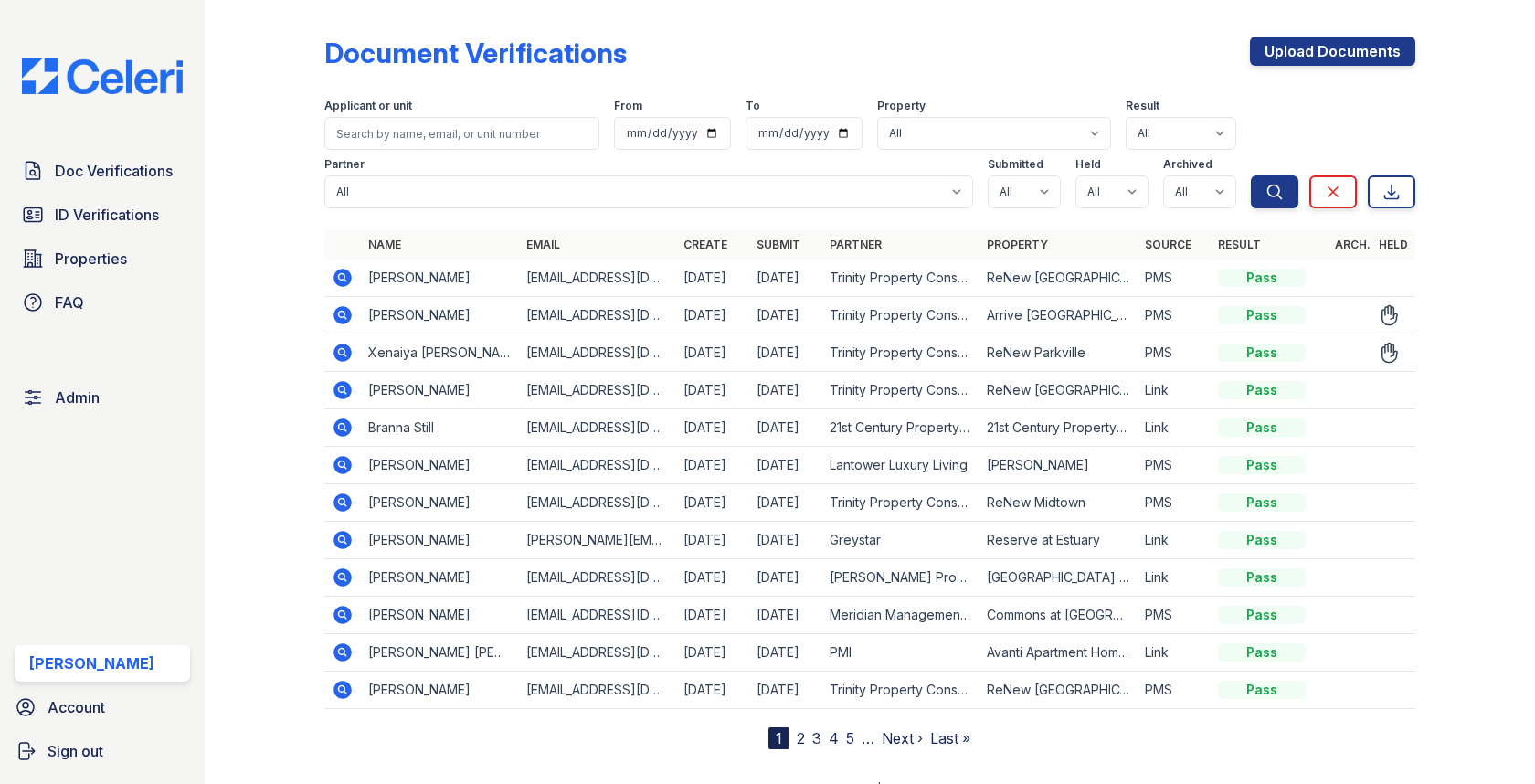
click at [329, 353] on td at bounding box center [342, 353] width 36 height 37
click at [338, 353] on icon at bounding box center [343, 352] width 19 height 19
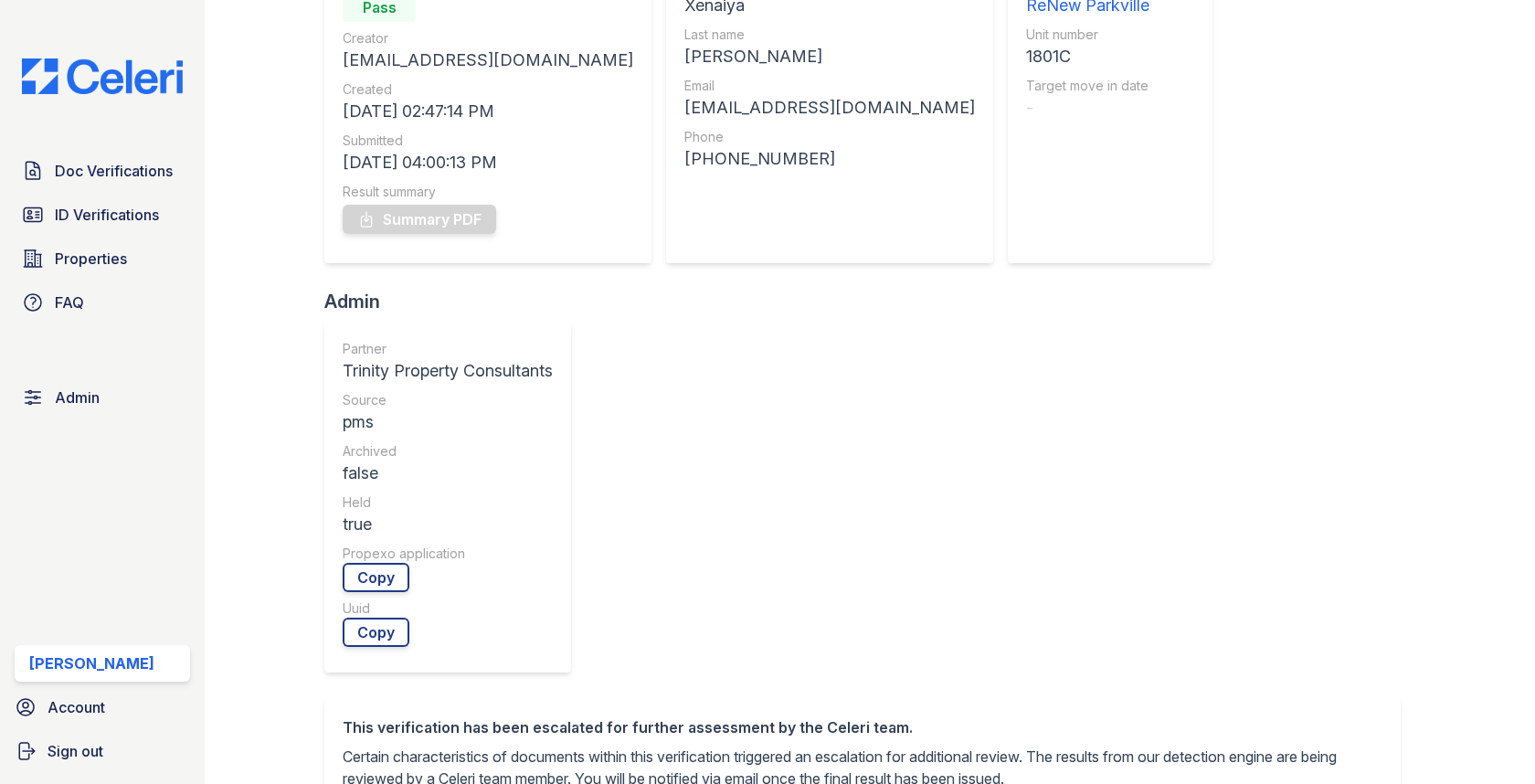
scroll to position [681, 0]
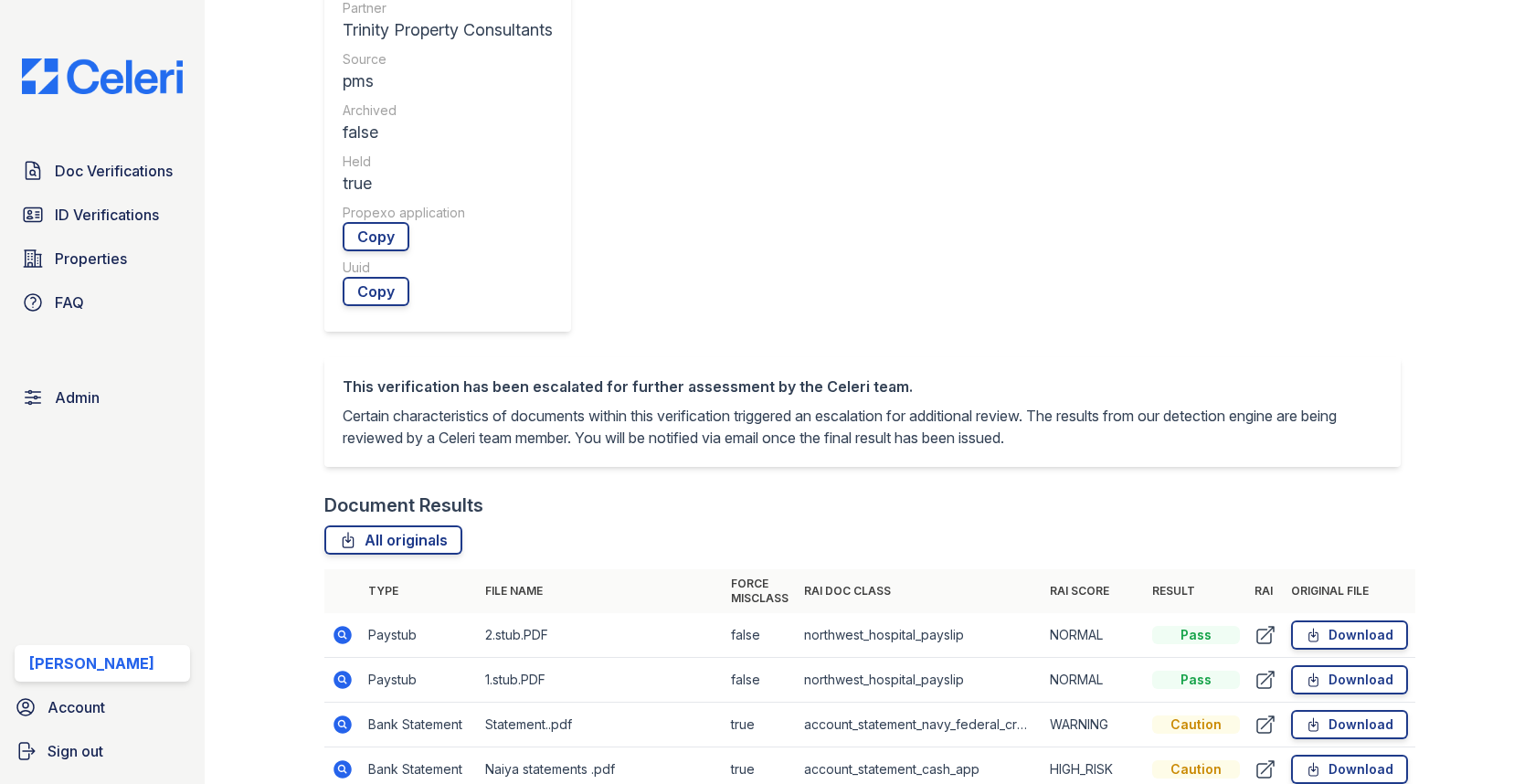
click at [345, 715] on icon at bounding box center [343, 724] width 19 height 19
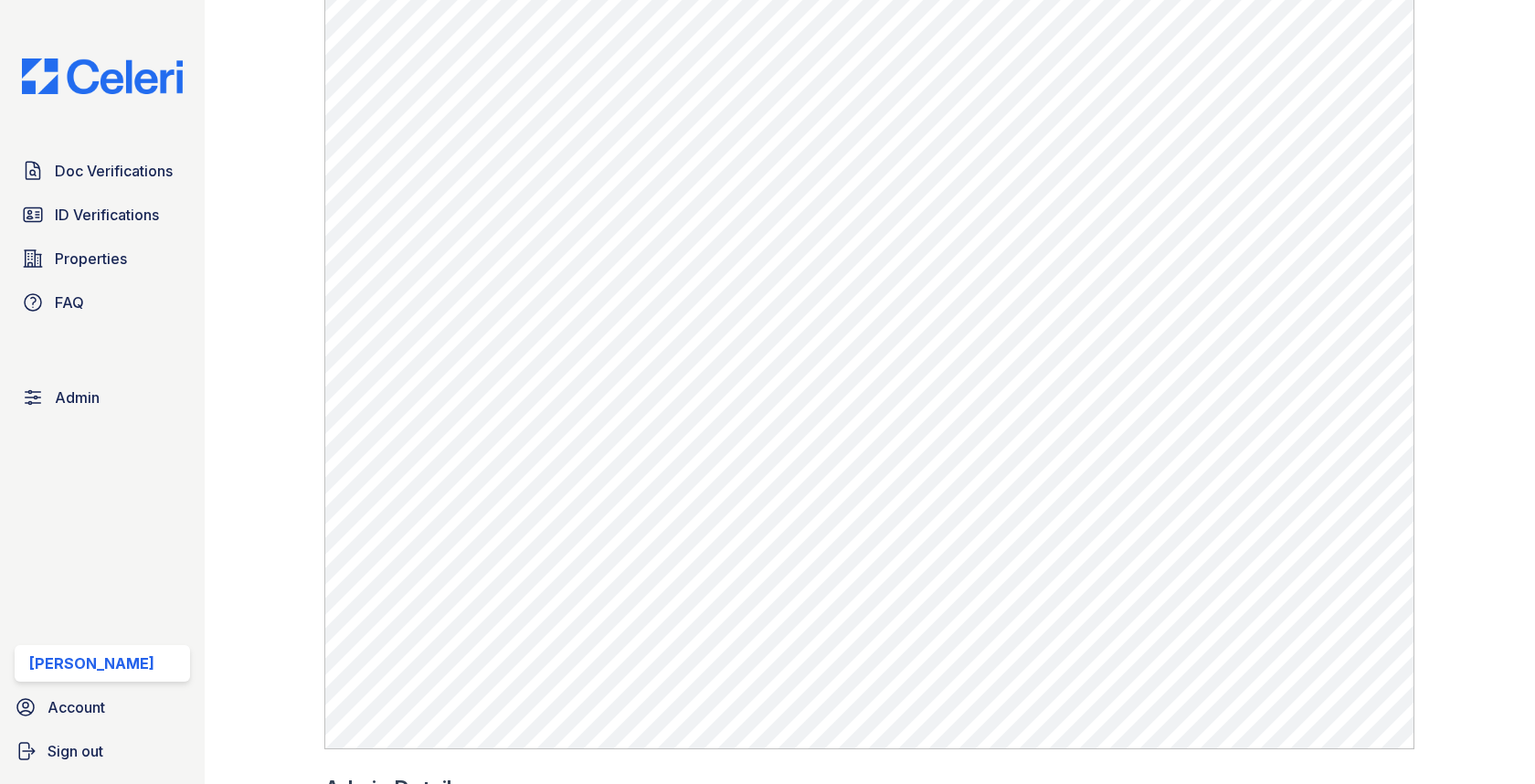
scroll to position [1563, 0]
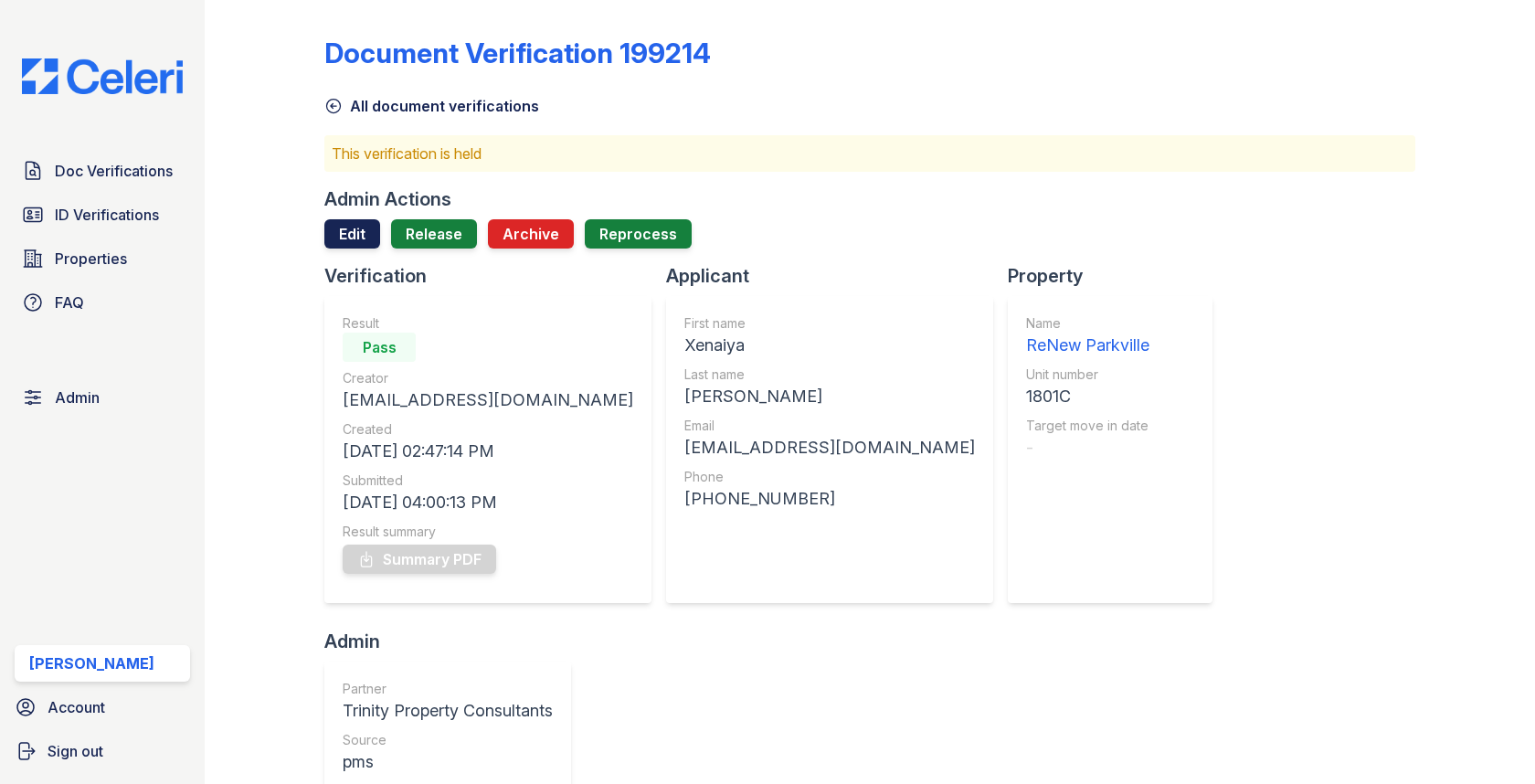
click at [352, 246] on link "Edit" at bounding box center [352, 234] width 56 height 30
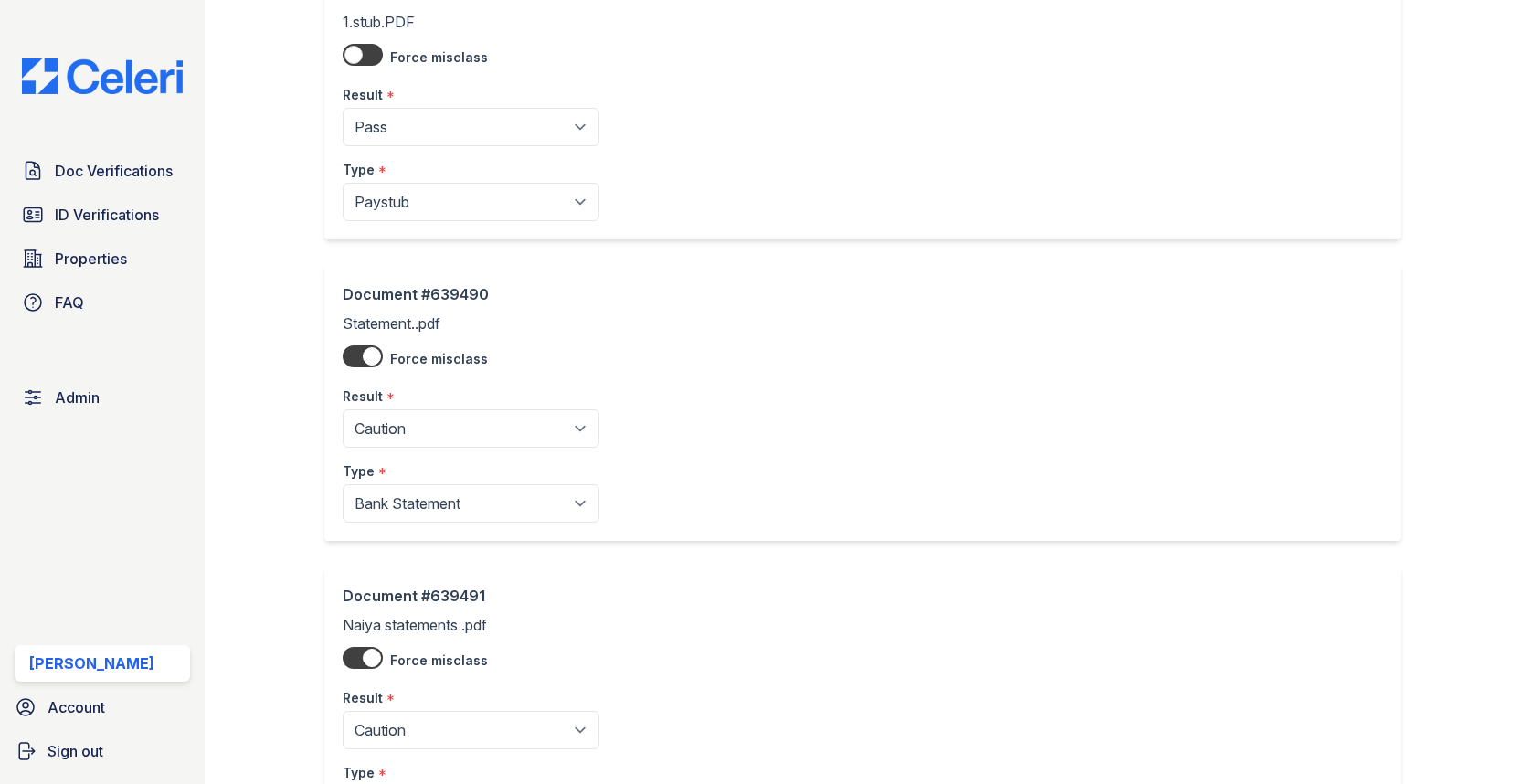
scroll to position [554, 0]
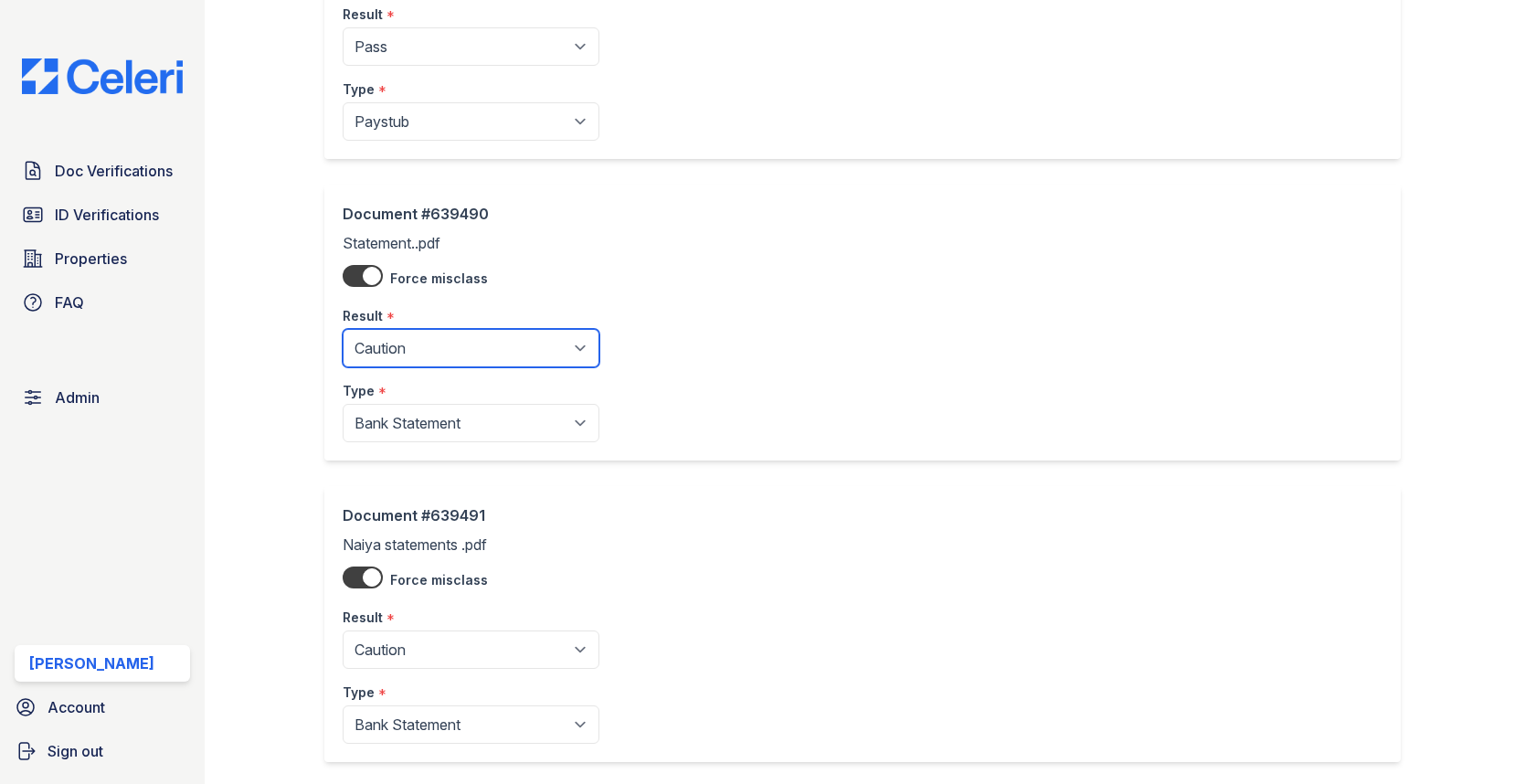
click at [467, 361] on select "Pending Sent Started Processing Pass Fail Caution Error N/A" at bounding box center [470, 347] width 257 height 38
select select "fail"
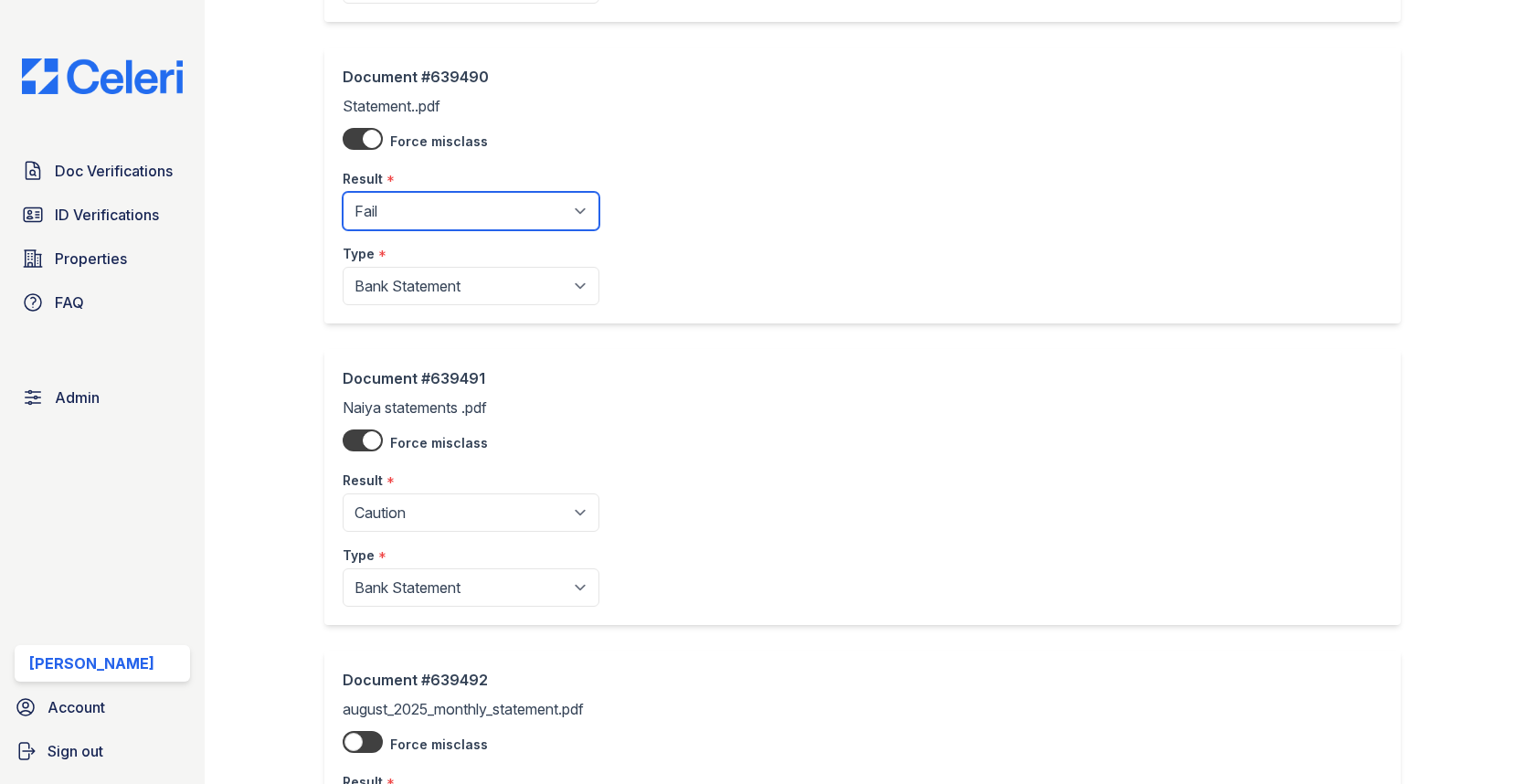
scroll to position [942, 0]
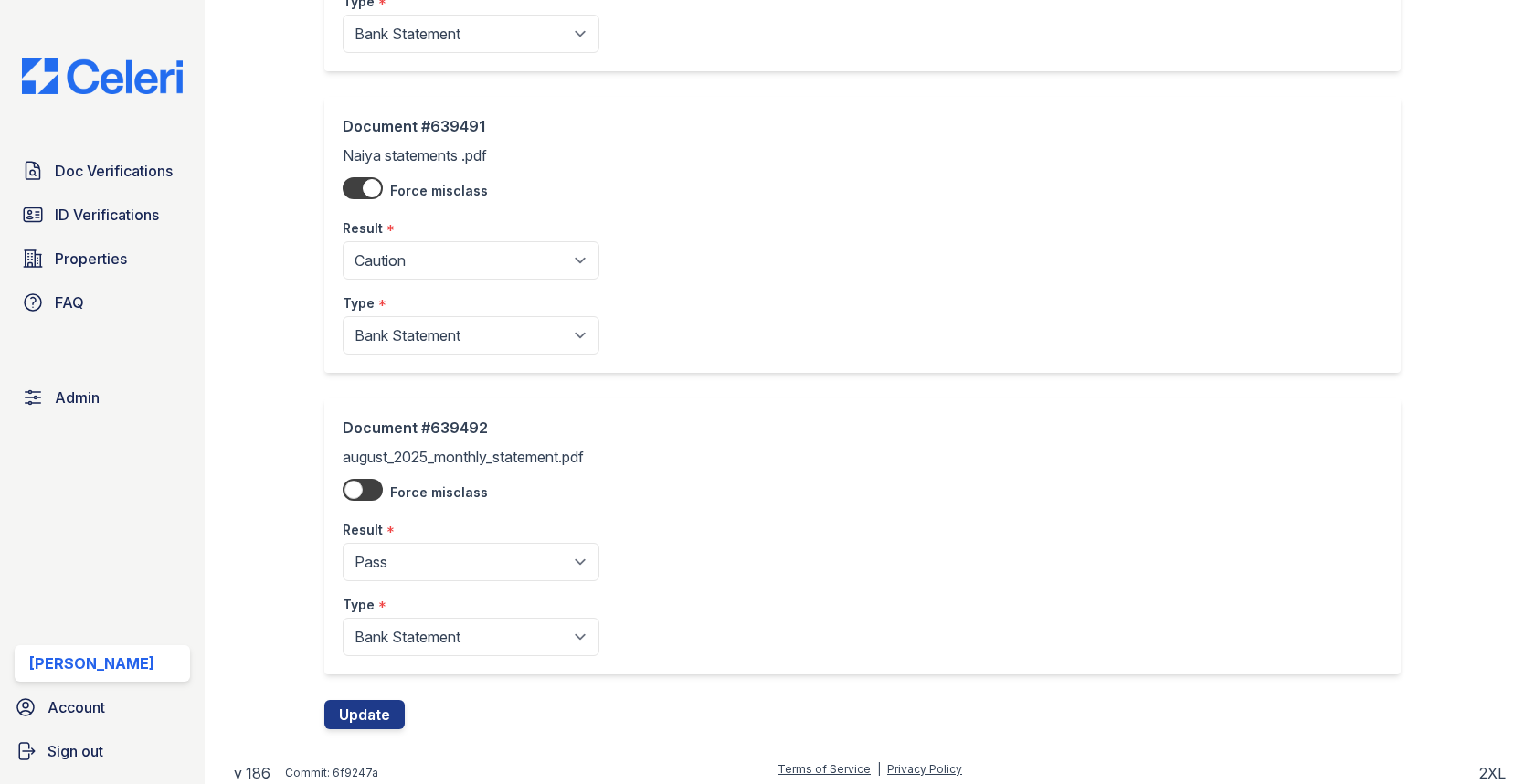
click at [390, 704] on button "Update" at bounding box center [365, 714] width 81 height 30
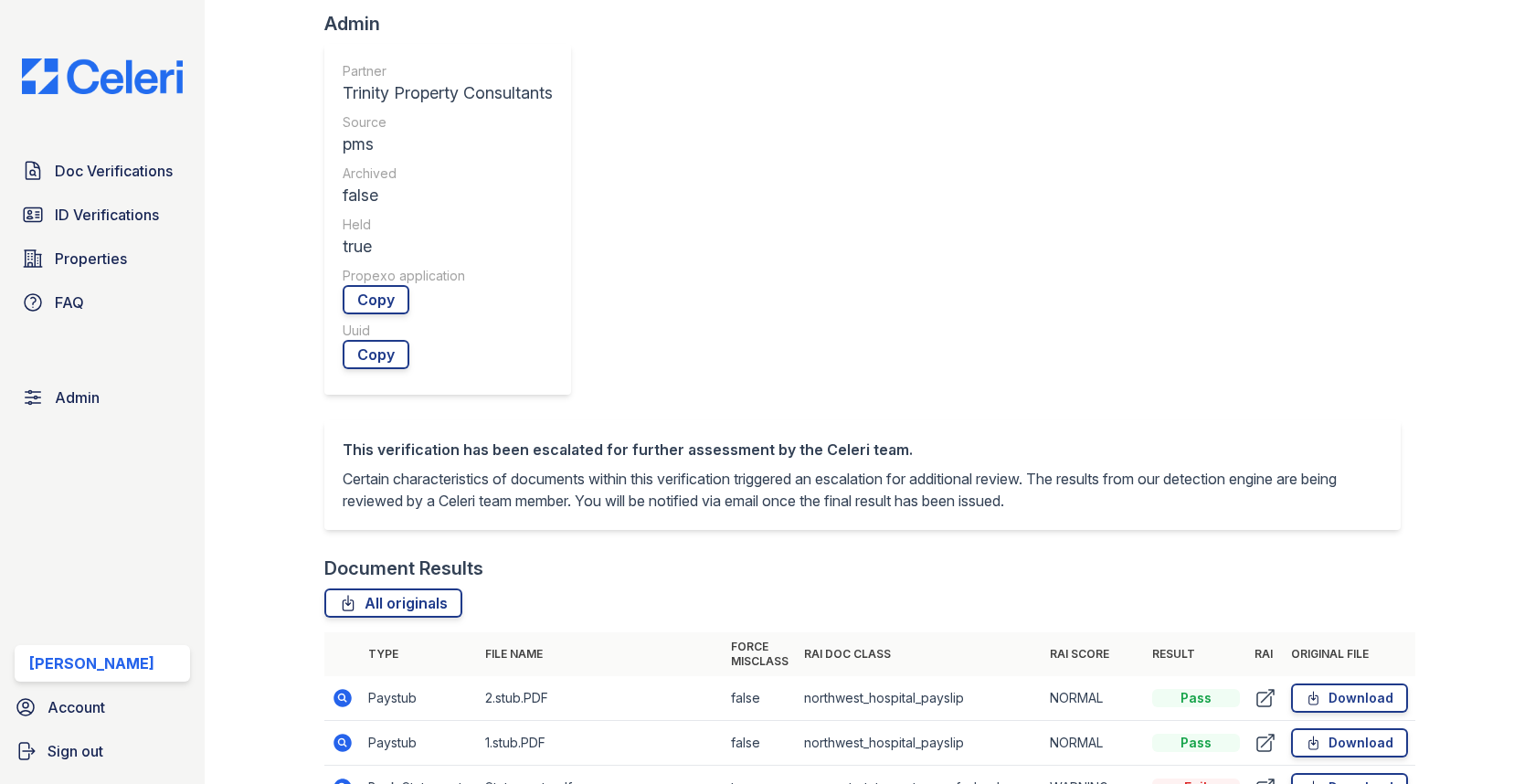
scroll to position [699, 0]
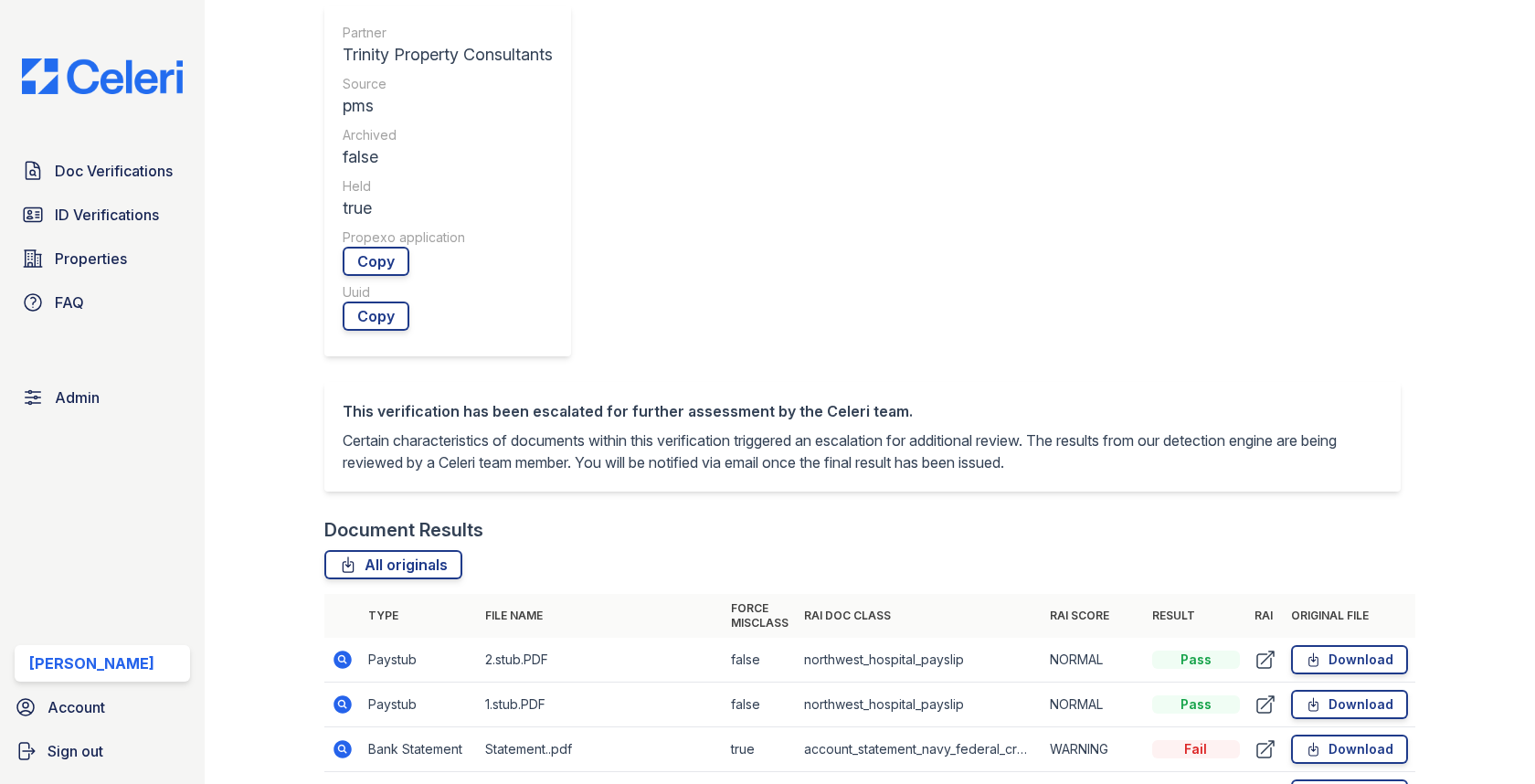
click at [347, 771] on td at bounding box center [342, 793] width 36 height 44
click at [346, 783] on icon at bounding box center [342, 794] width 22 height 22
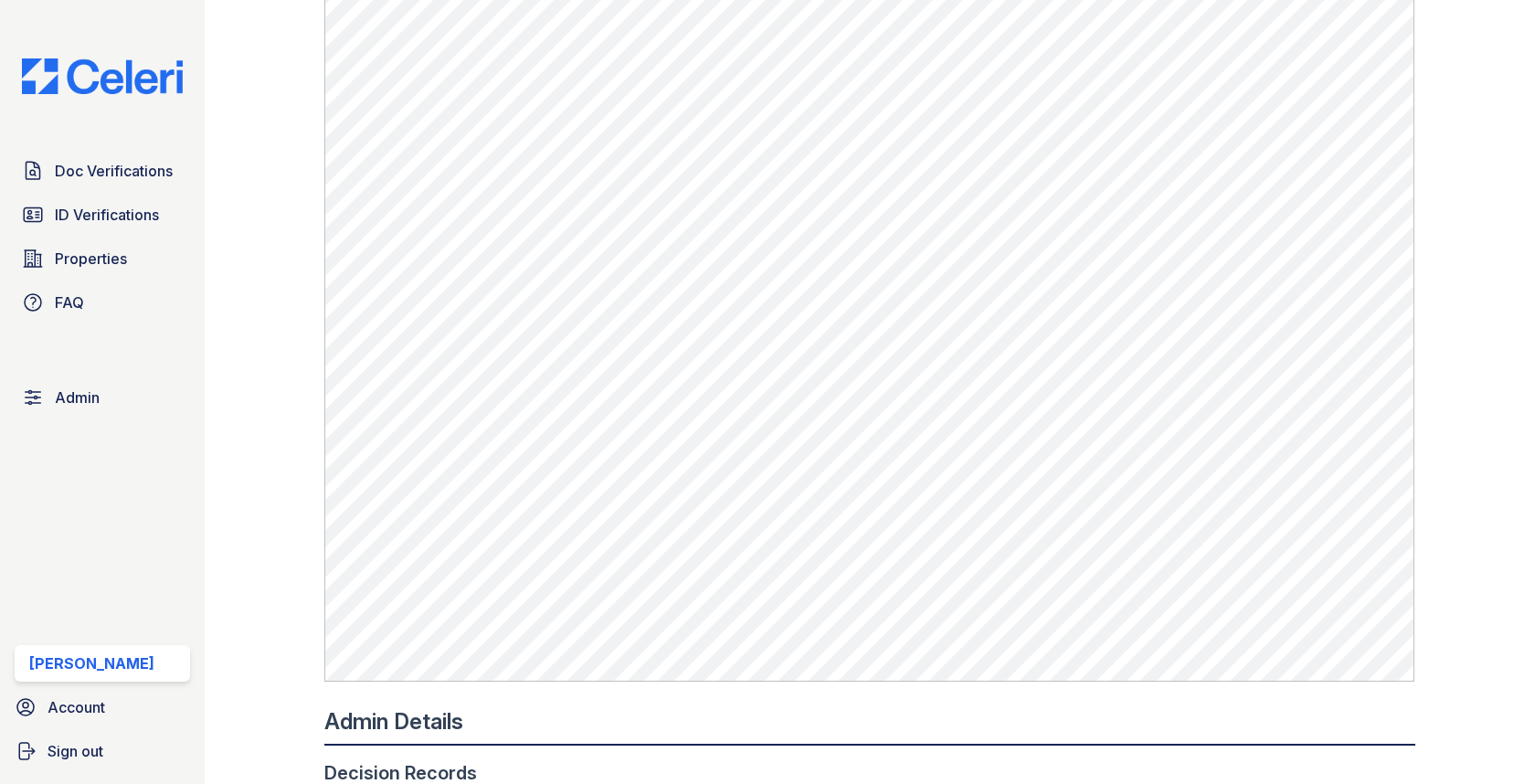
scroll to position [697, 0]
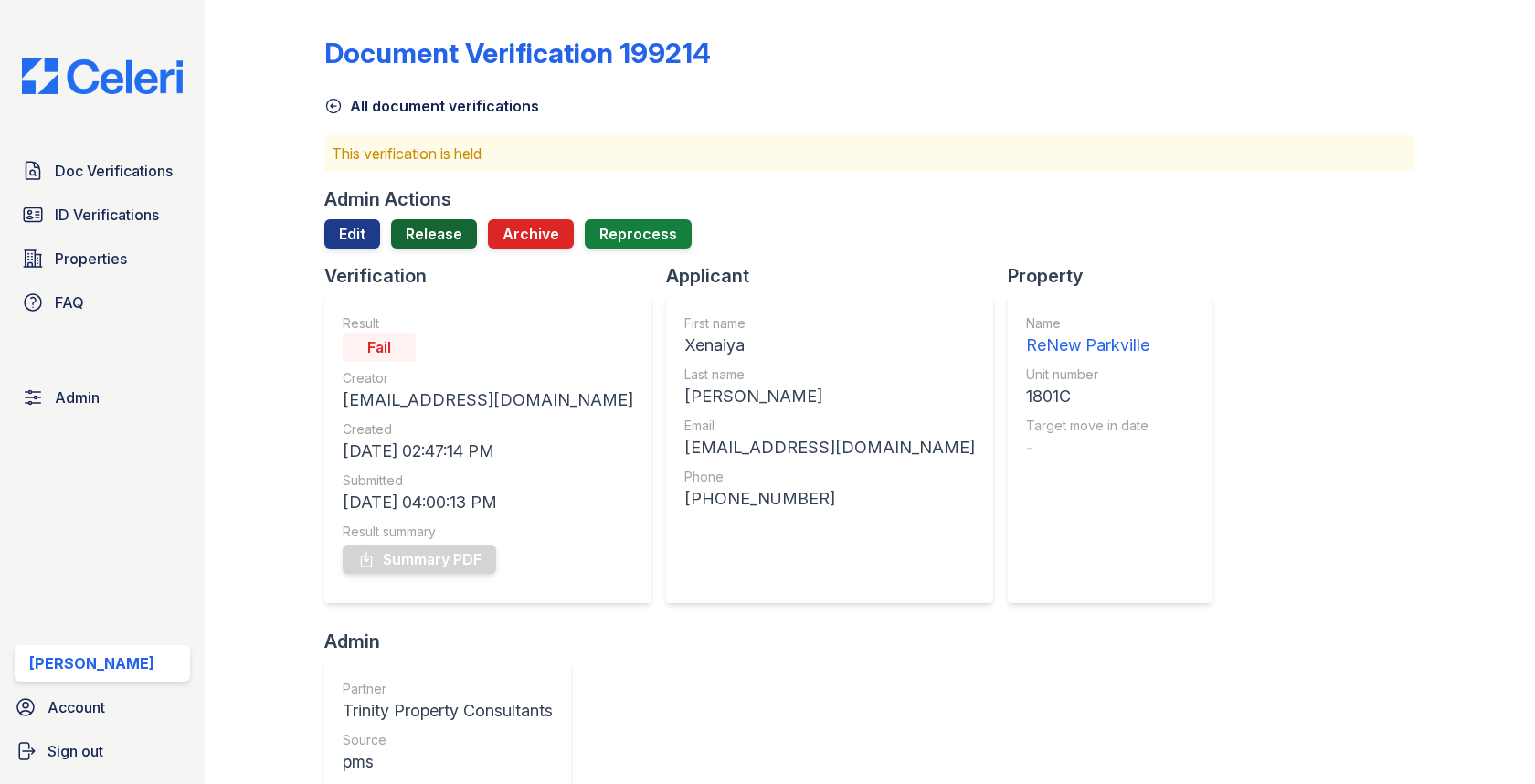
click at [463, 225] on link "Release" at bounding box center [433, 234] width 86 height 30
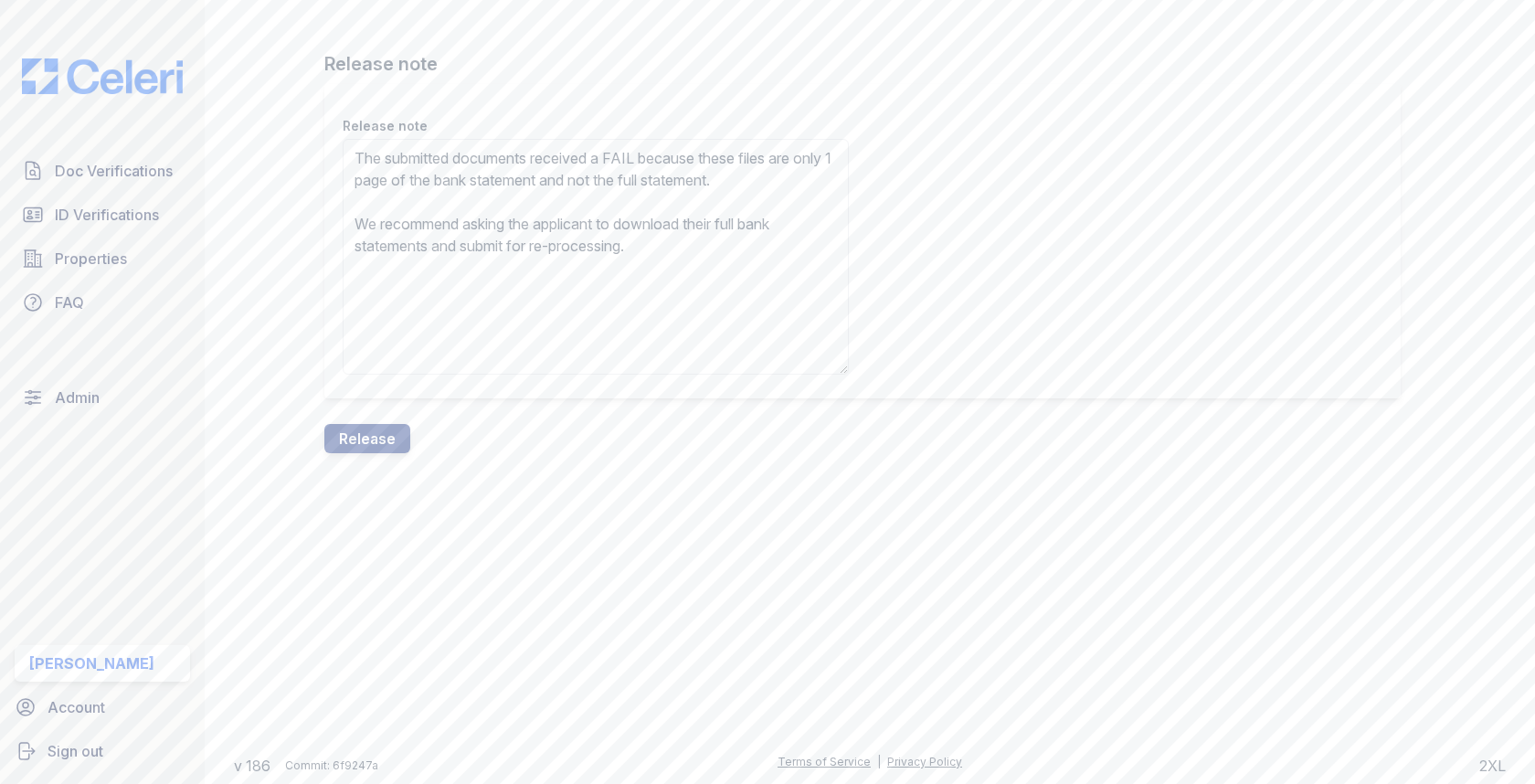
type textarea "The submitted documents received a FAIL because these files are only 1 page of …"
click at [337, 459] on div "Release note Release note The submitted documents received a FAIL because these…" at bounding box center [870, 241] width 1271 height 482
click at [348, 441] on button "Release" at bounding box center [367, 439] width 86 height 30
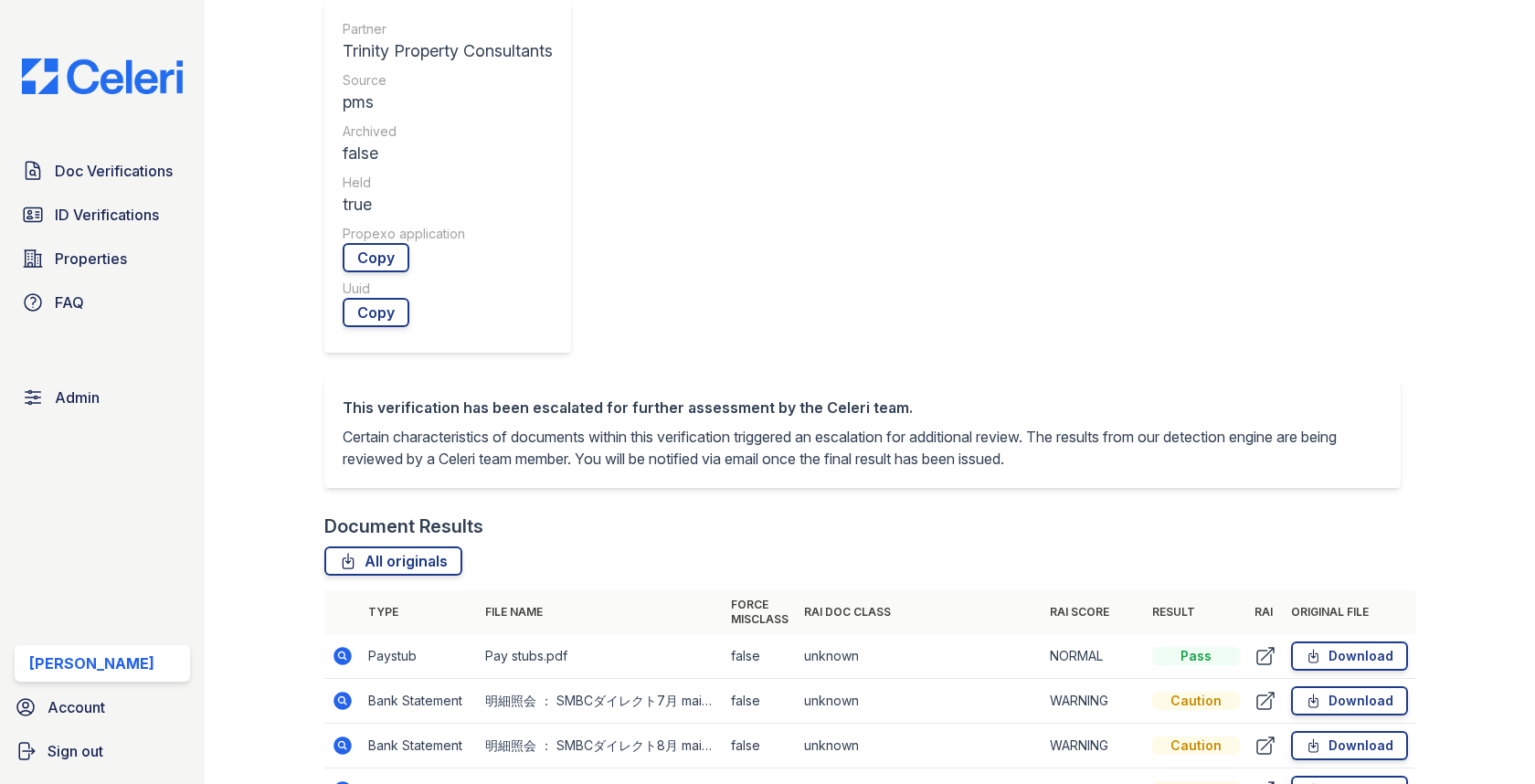
scroll to position [704, 0]
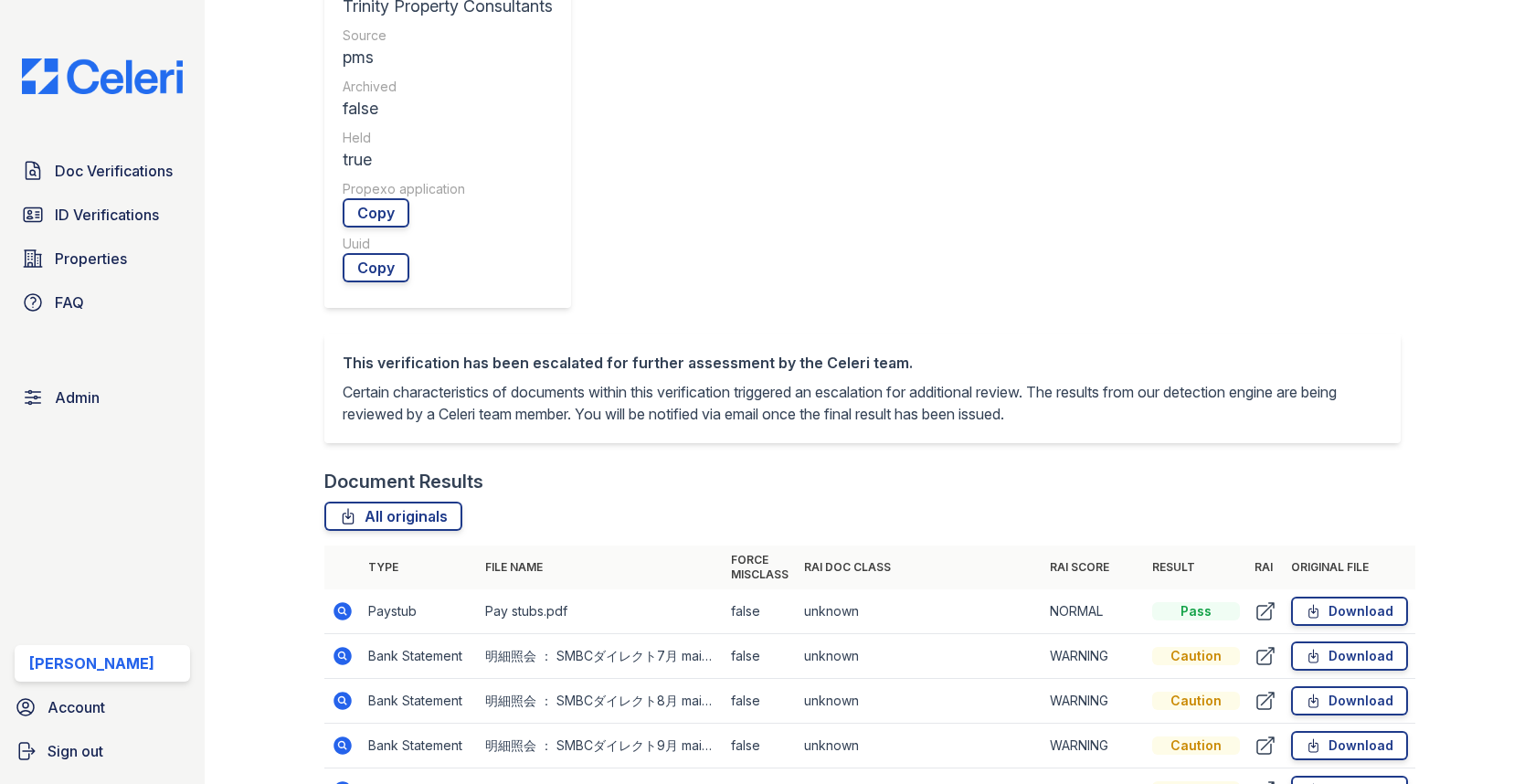
click at [348, 646] on icon at bounding box center [343, 655] width 19 height 19
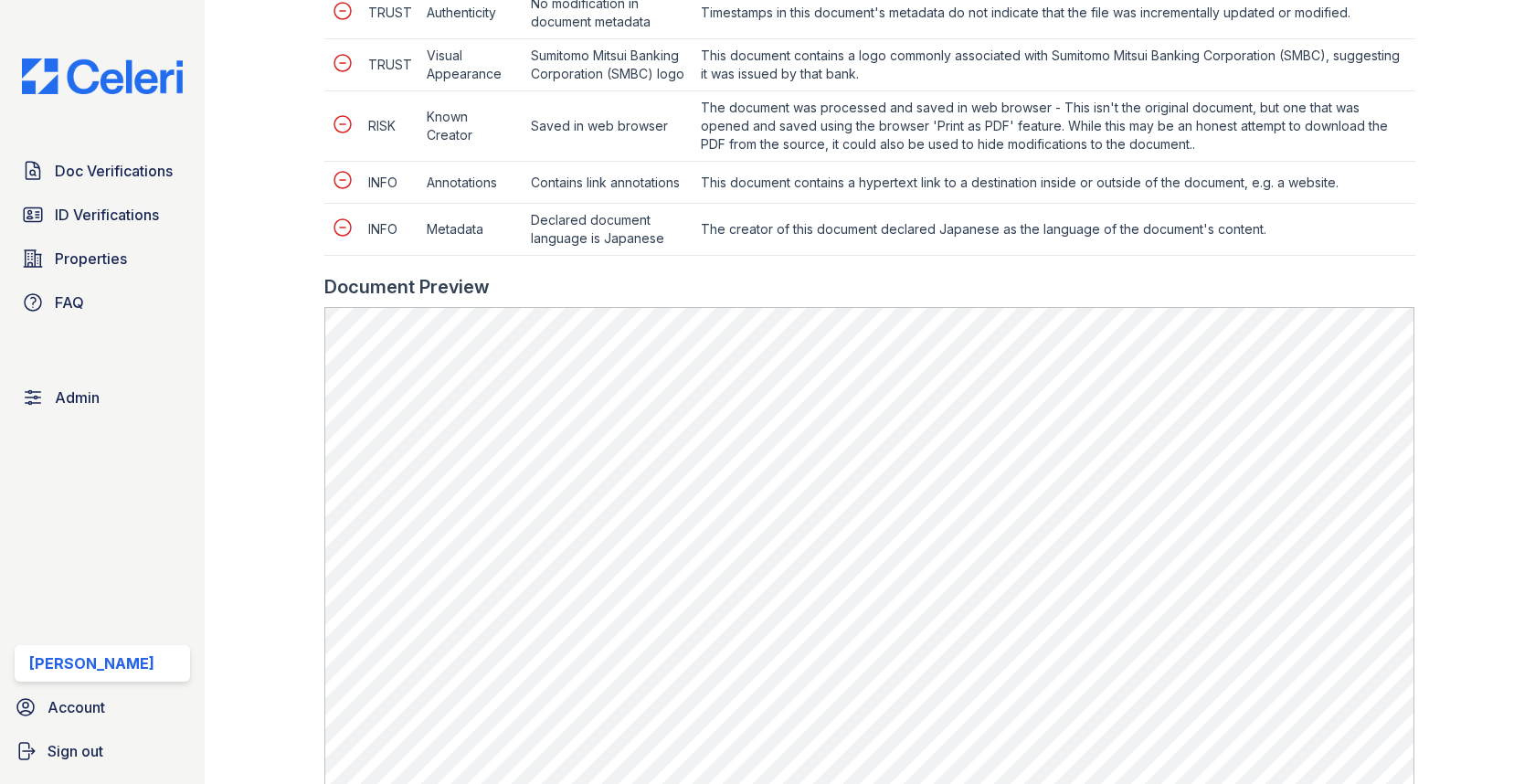
scroll to position [1011, 0]
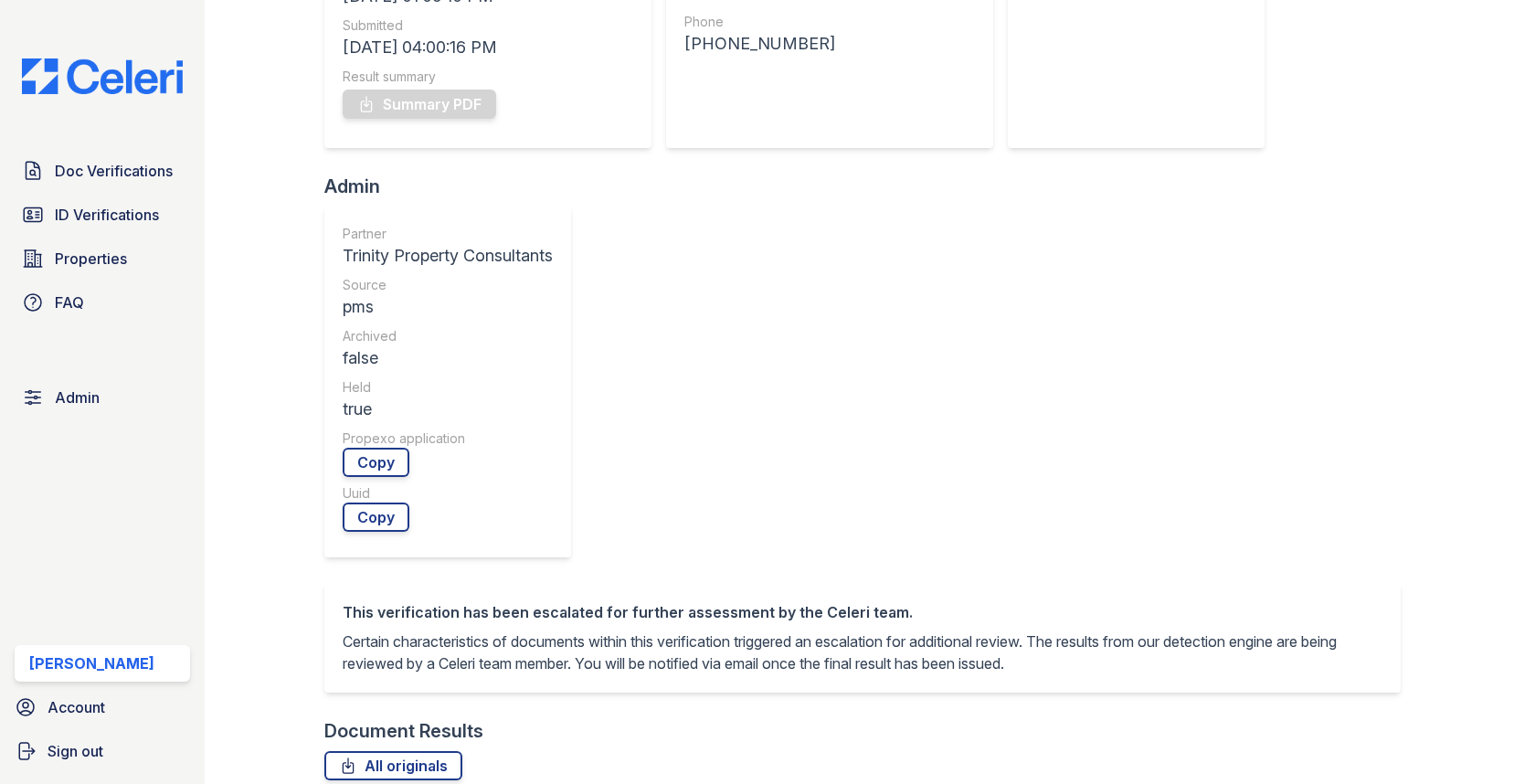
scroll to position [554, 0]
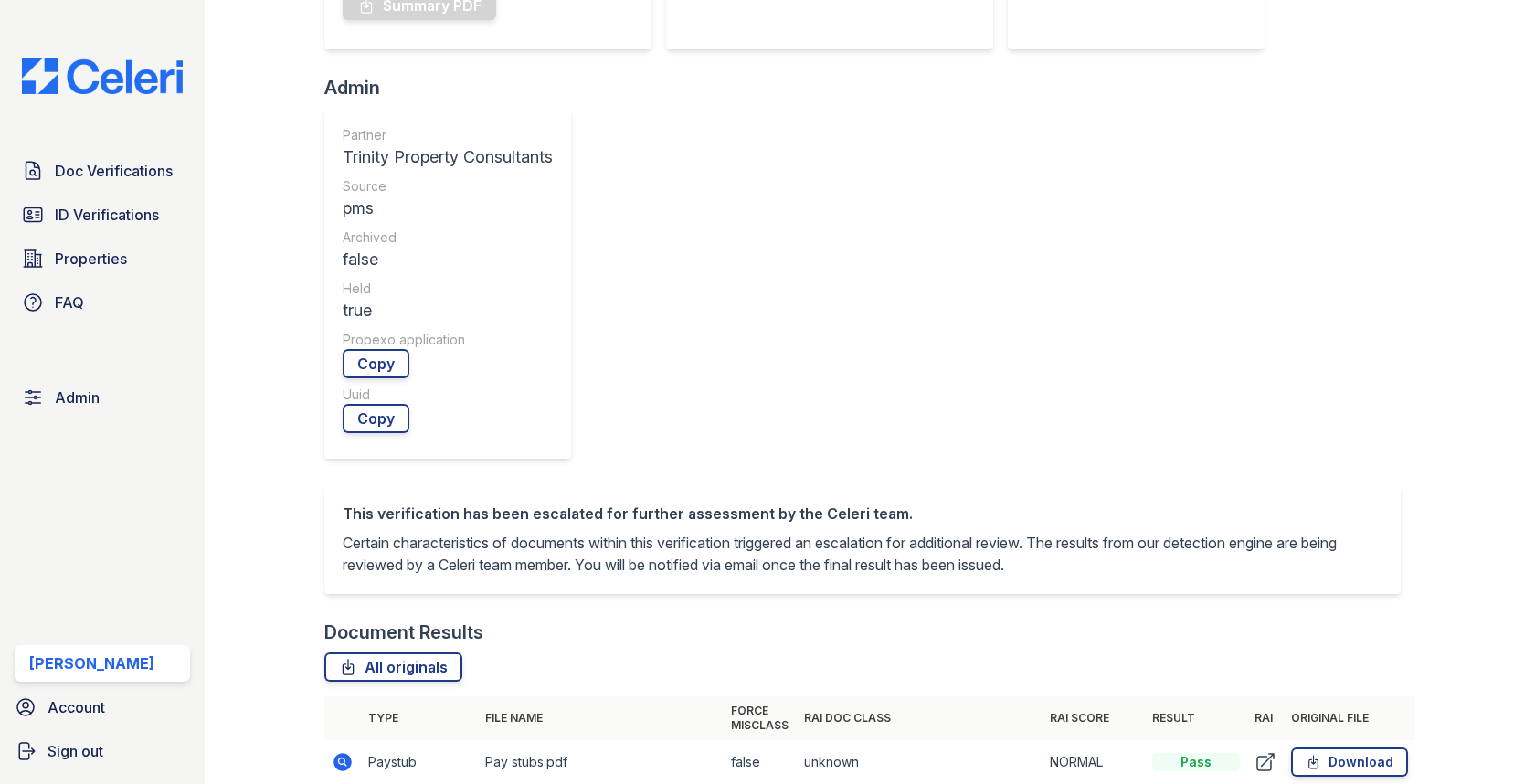
click at [341, 753] on icon at bounding box center [343, 761] width 19 height 19
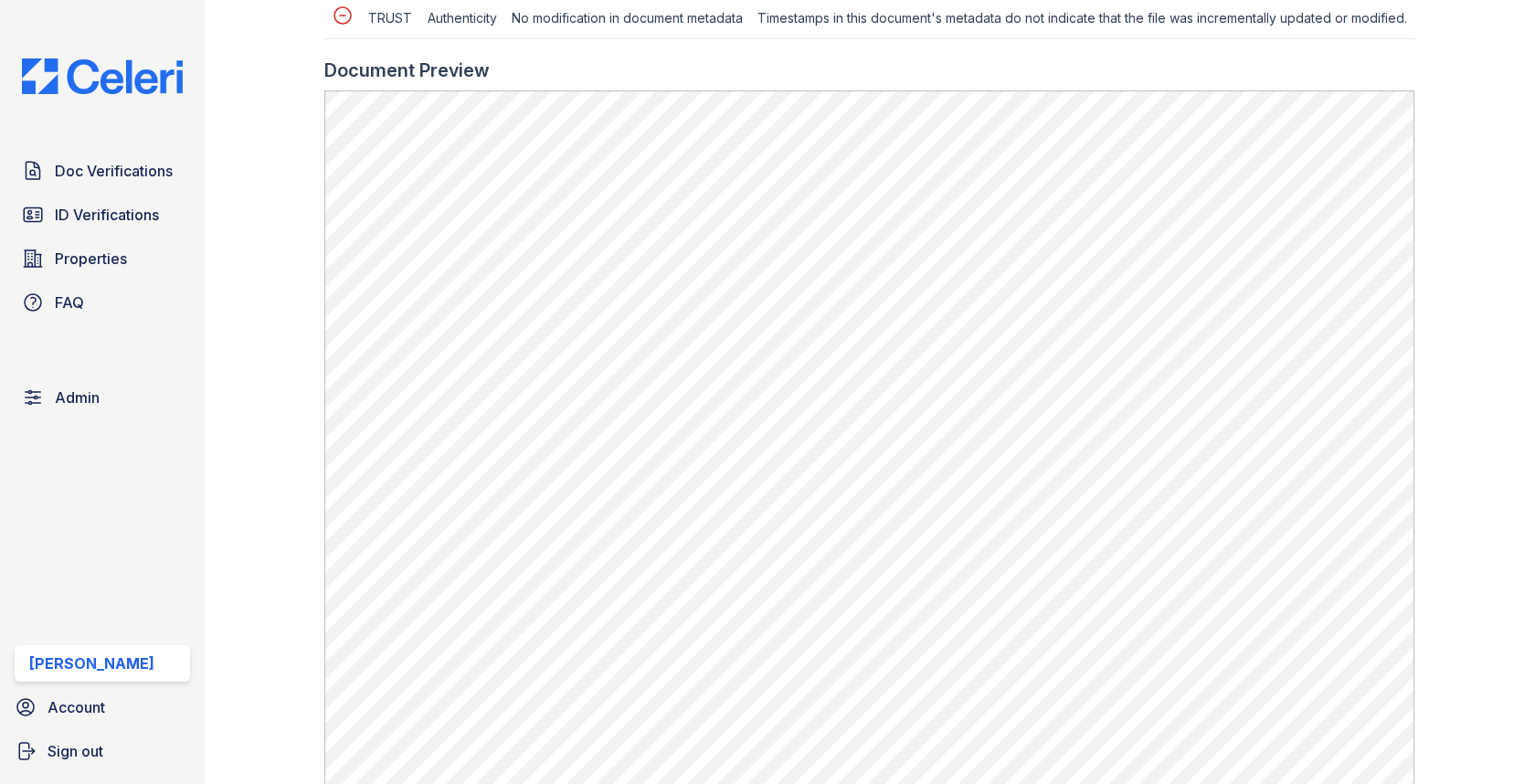
scroll to position [896, 0]
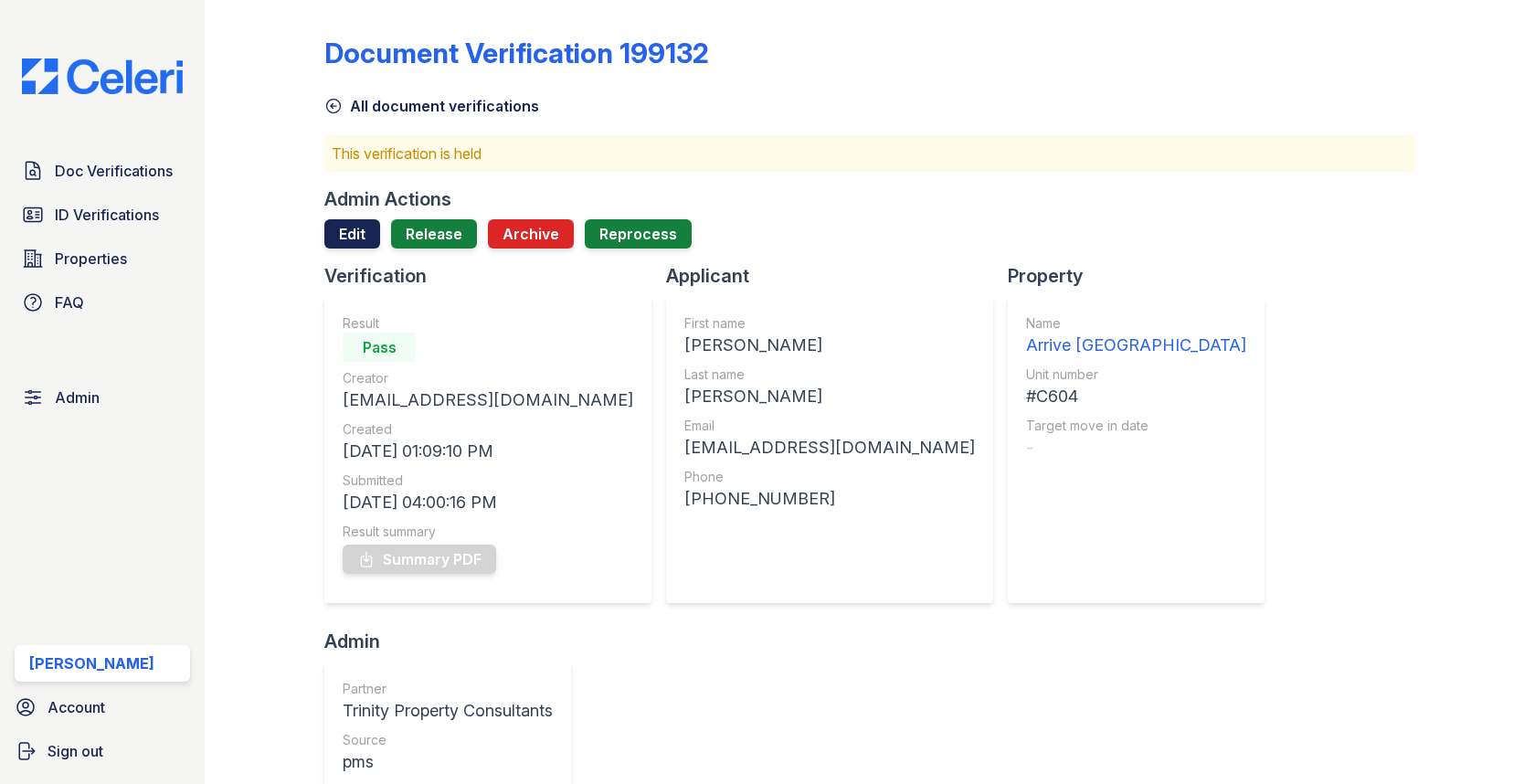
click at [363, 226] on link "Edit" at bounding box center [352, 234] width 56 height 30
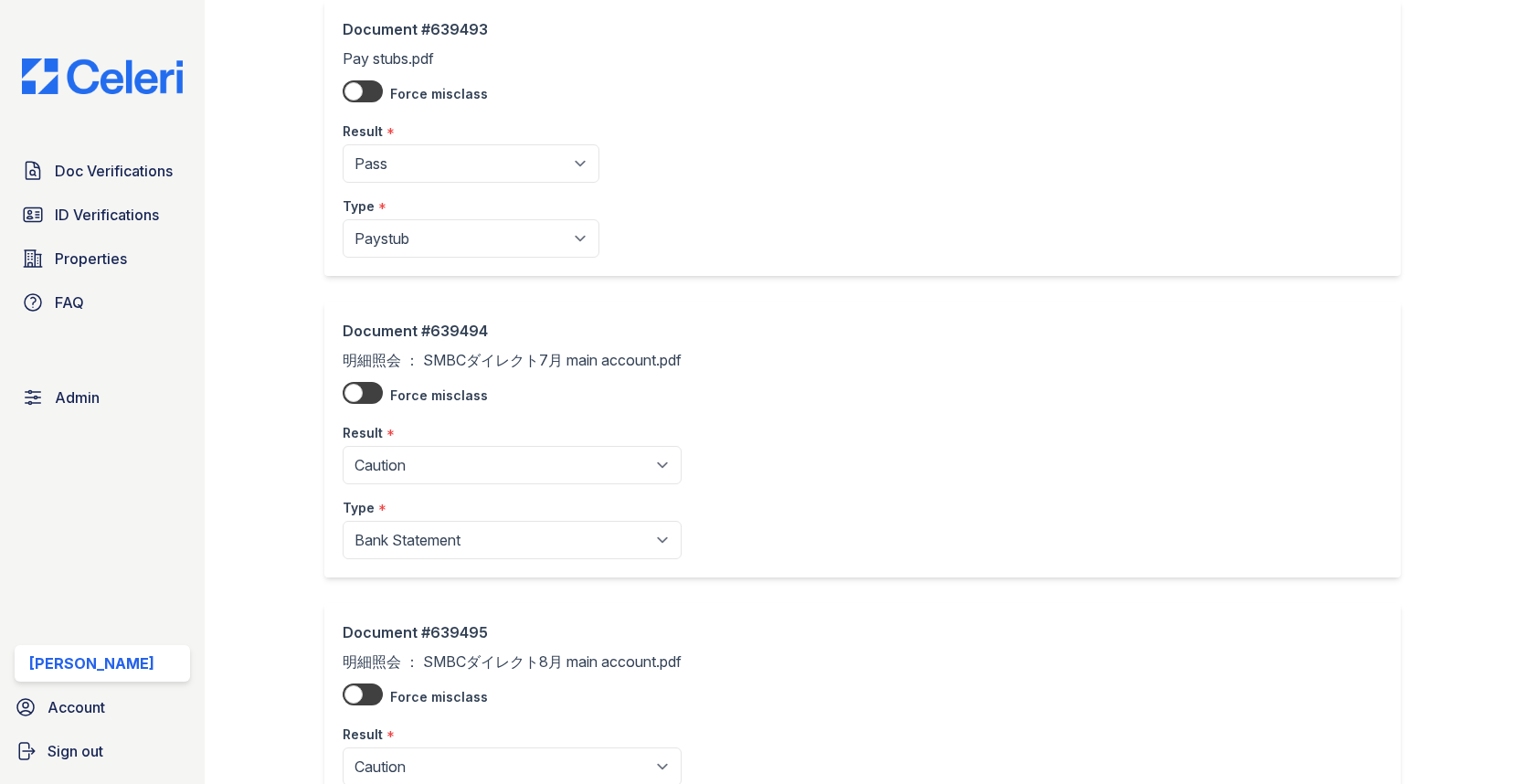
scroll to position [212, 0]
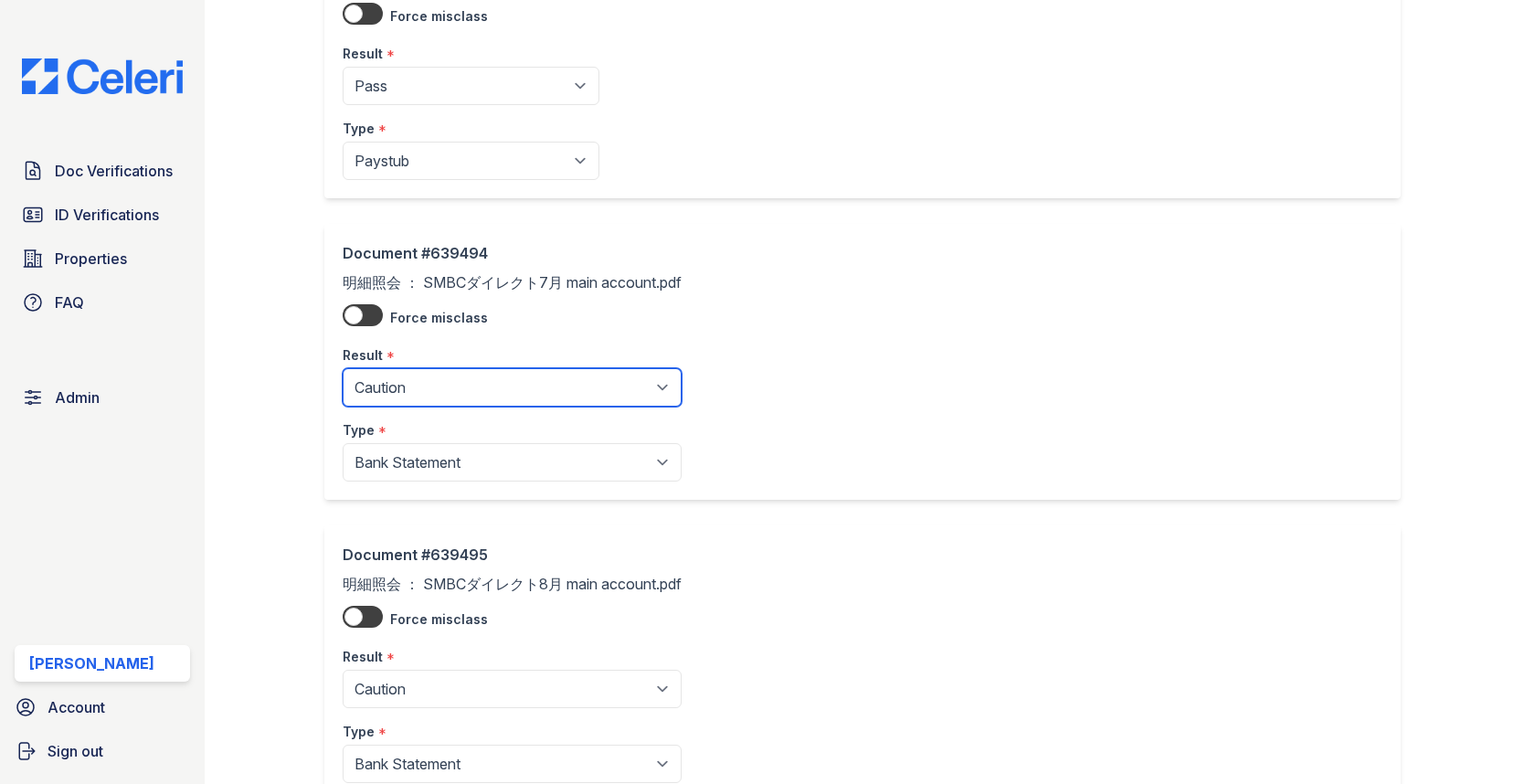
click at [430, 375] on select "Pending Sent Started Processing Pass Fail Caution Error N/A" at bounding box center [512, 387] width 338 height 38
select select "pass"
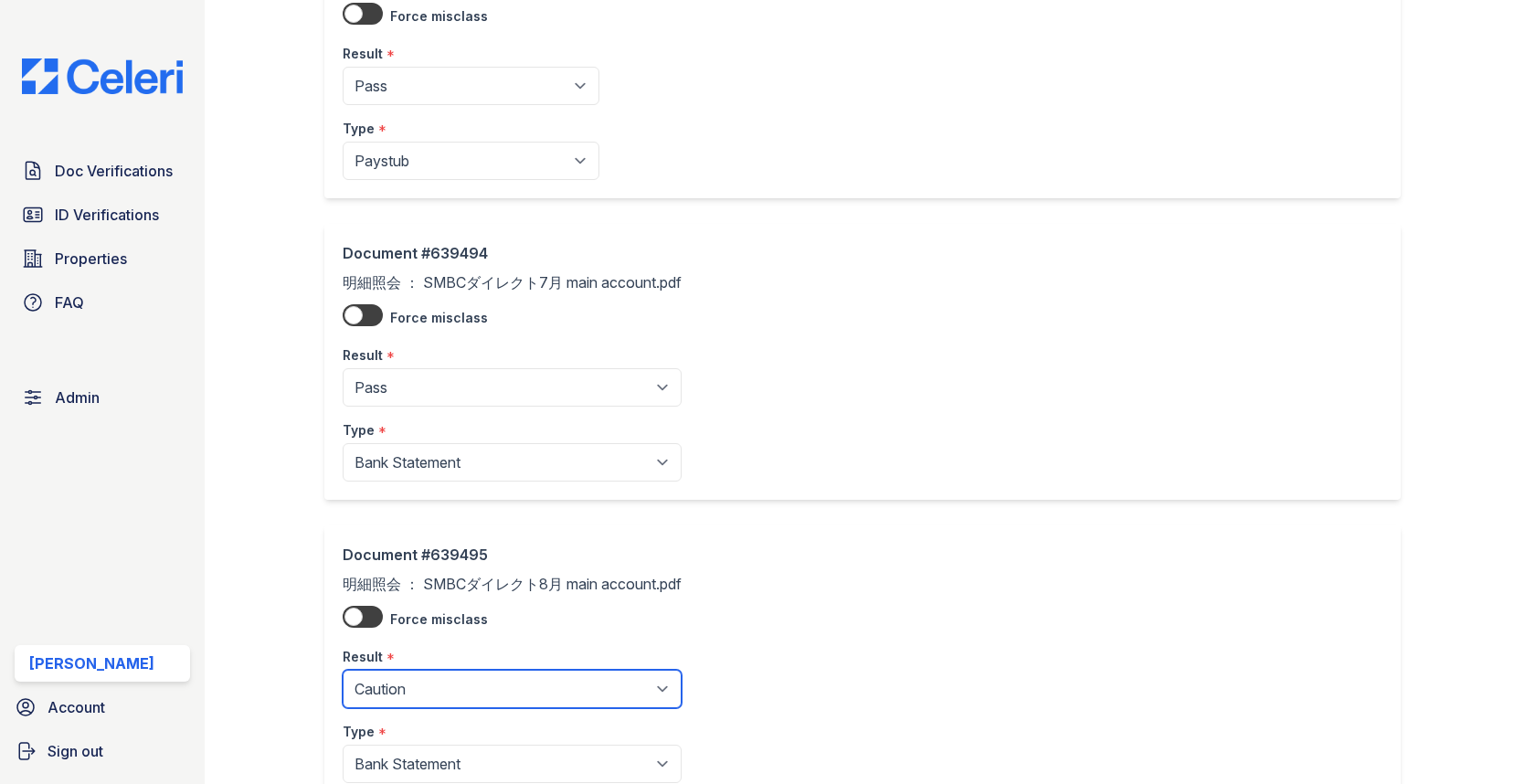
click at [489, 693] on select "Pending Sent Started Processing Pass Fail Caution Error N/A" at bounding box center [512, 689] width 338 height 38
select select "pass"
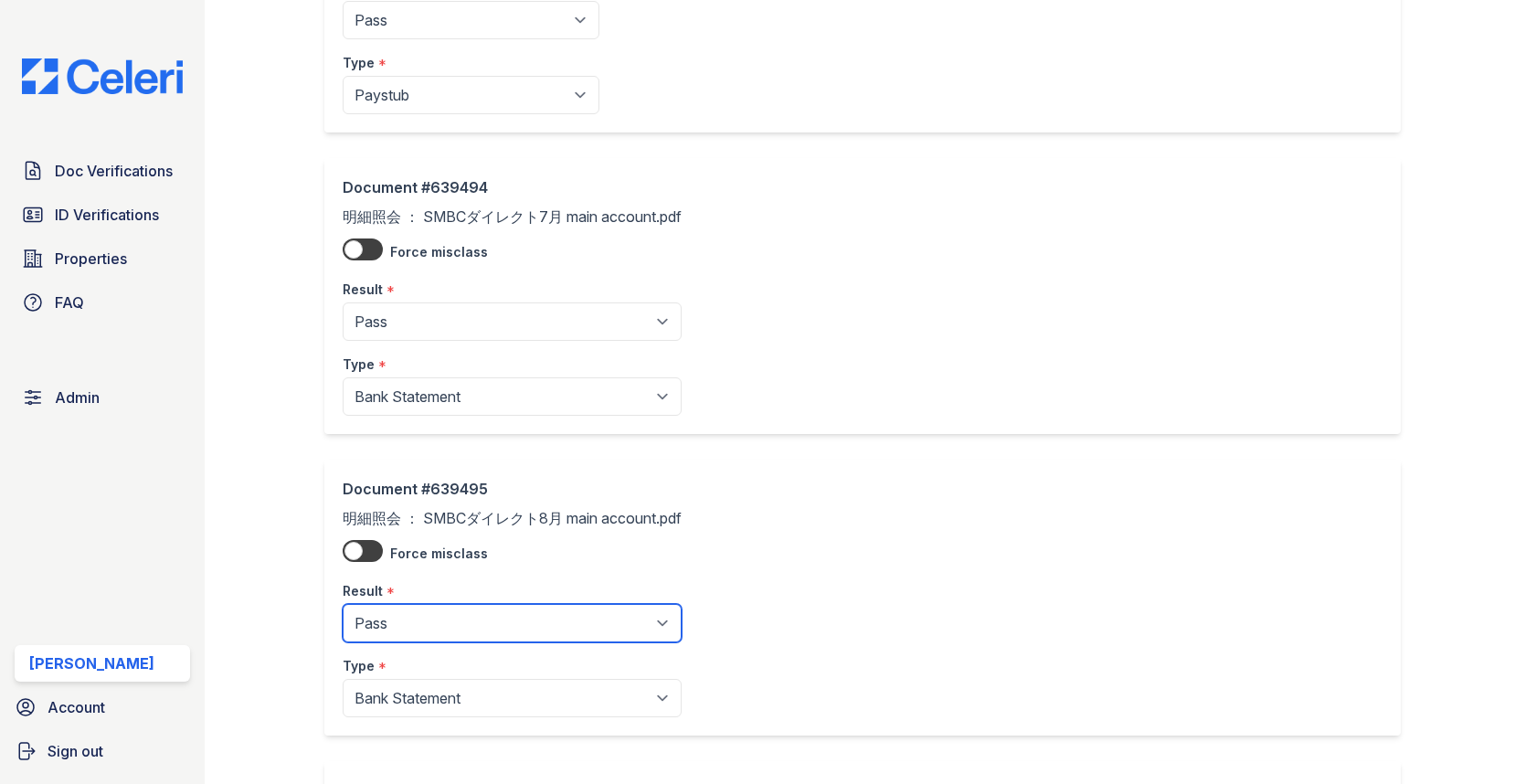
scroll to position [586, 0]
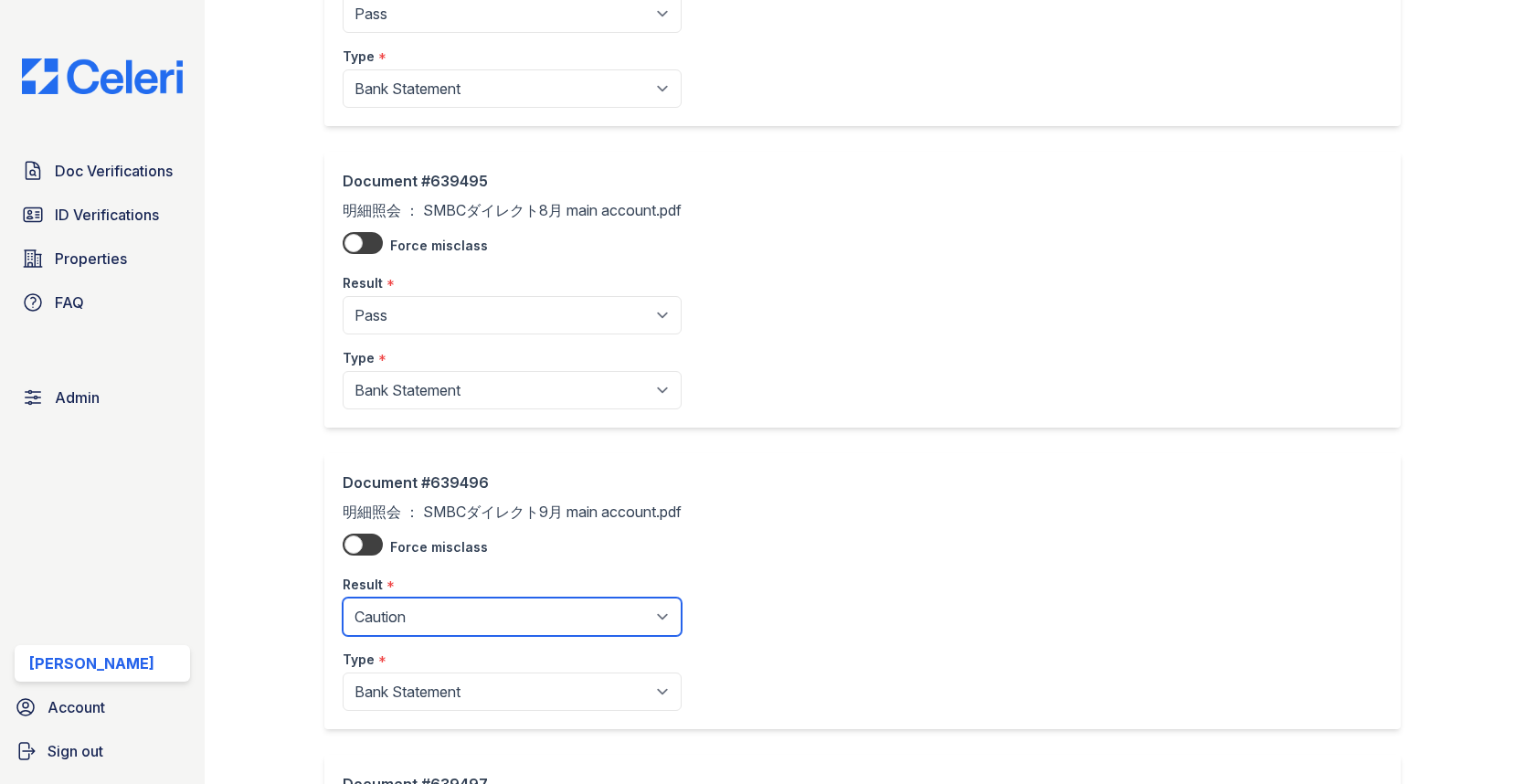
click at [495, 612] on select "Pending Sent Started Processing Pass Fail Caution Error N/A" at bounding box center [512, 616] width 338 height 38
select select "pass"
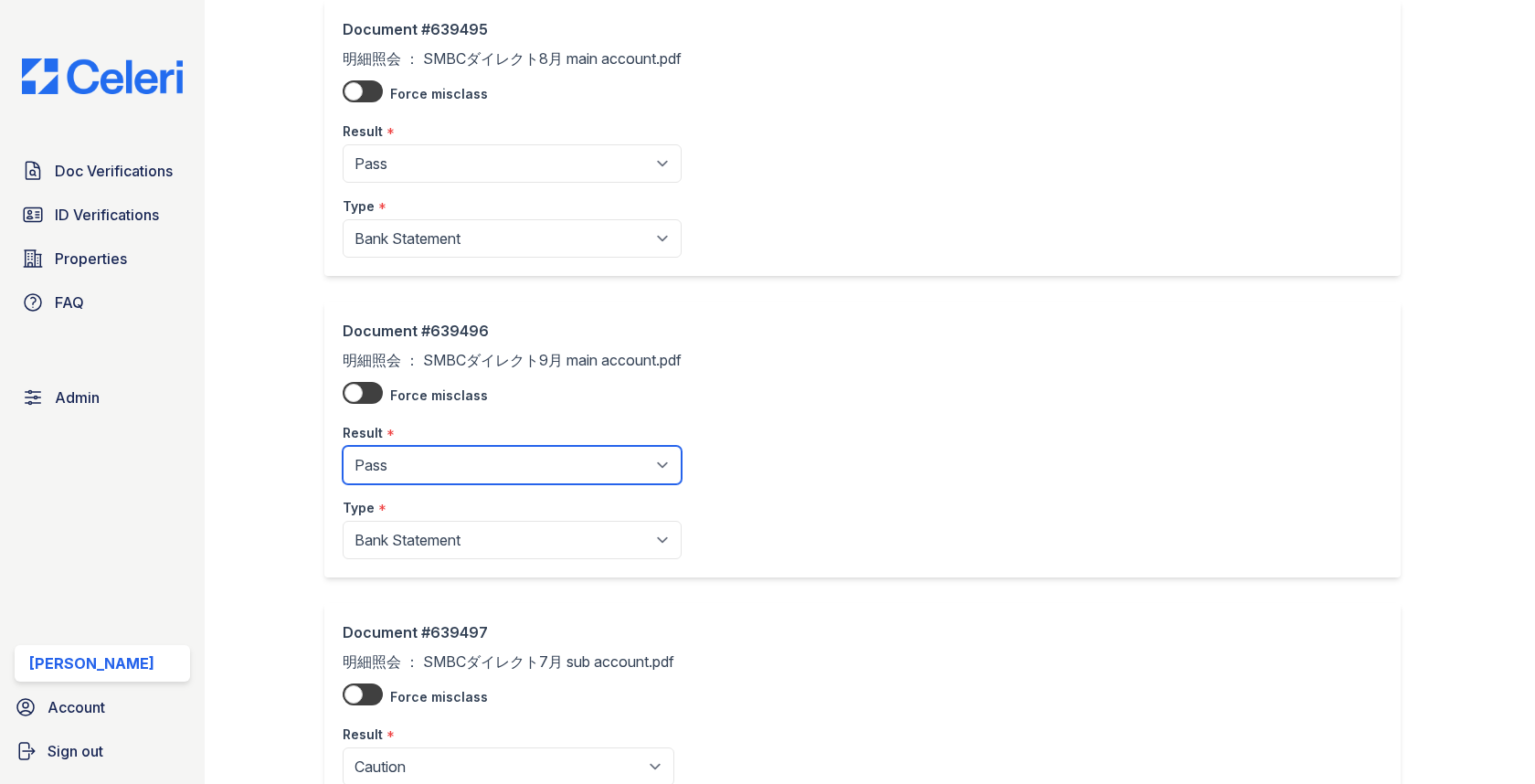
scroll to position [773, 0]
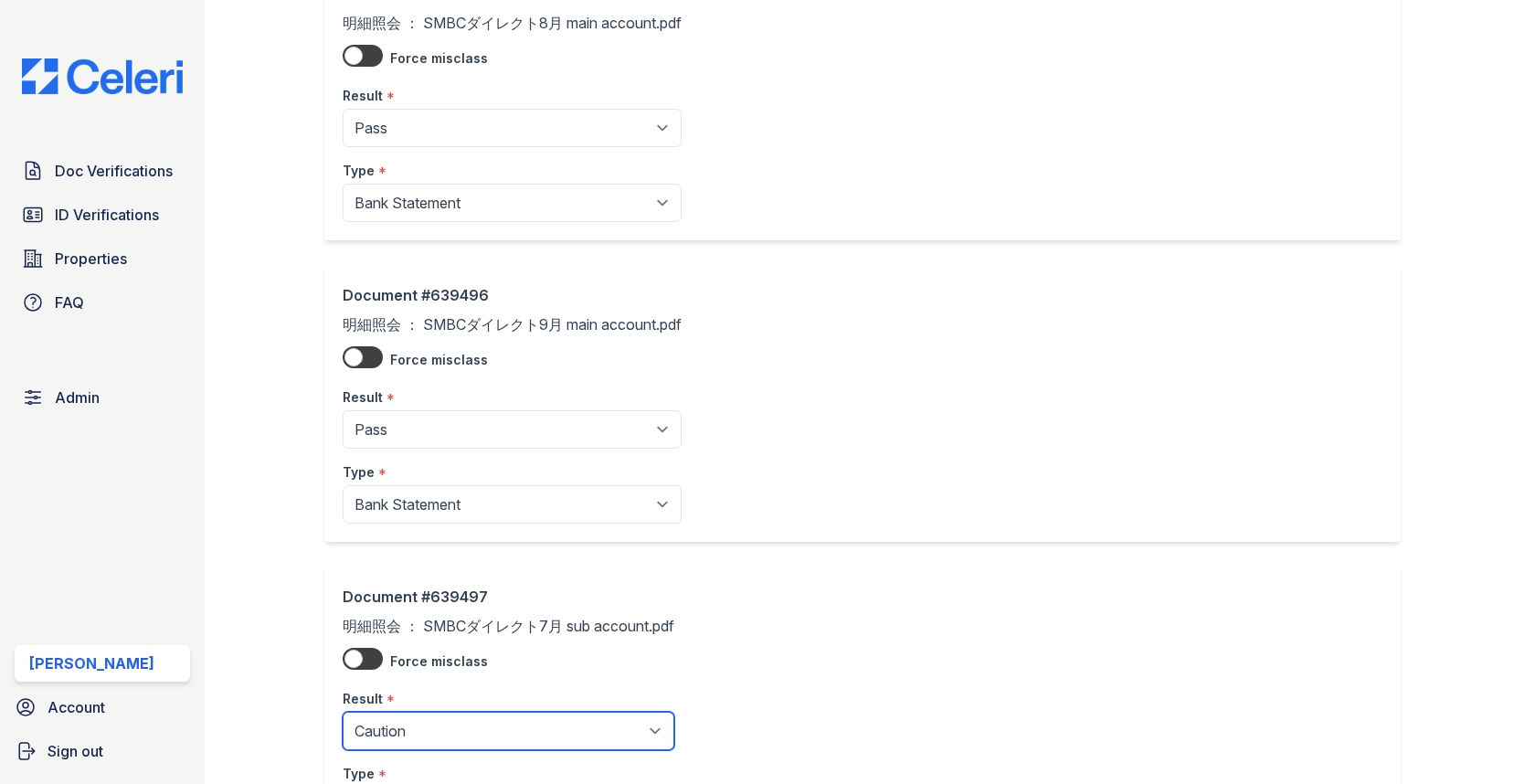
click at [461, 717] on select "Pending Sent Started Processing Pass Fail Caution Error N/A" at bounding box center [508, 730] width 332 height 38
select select "pass"
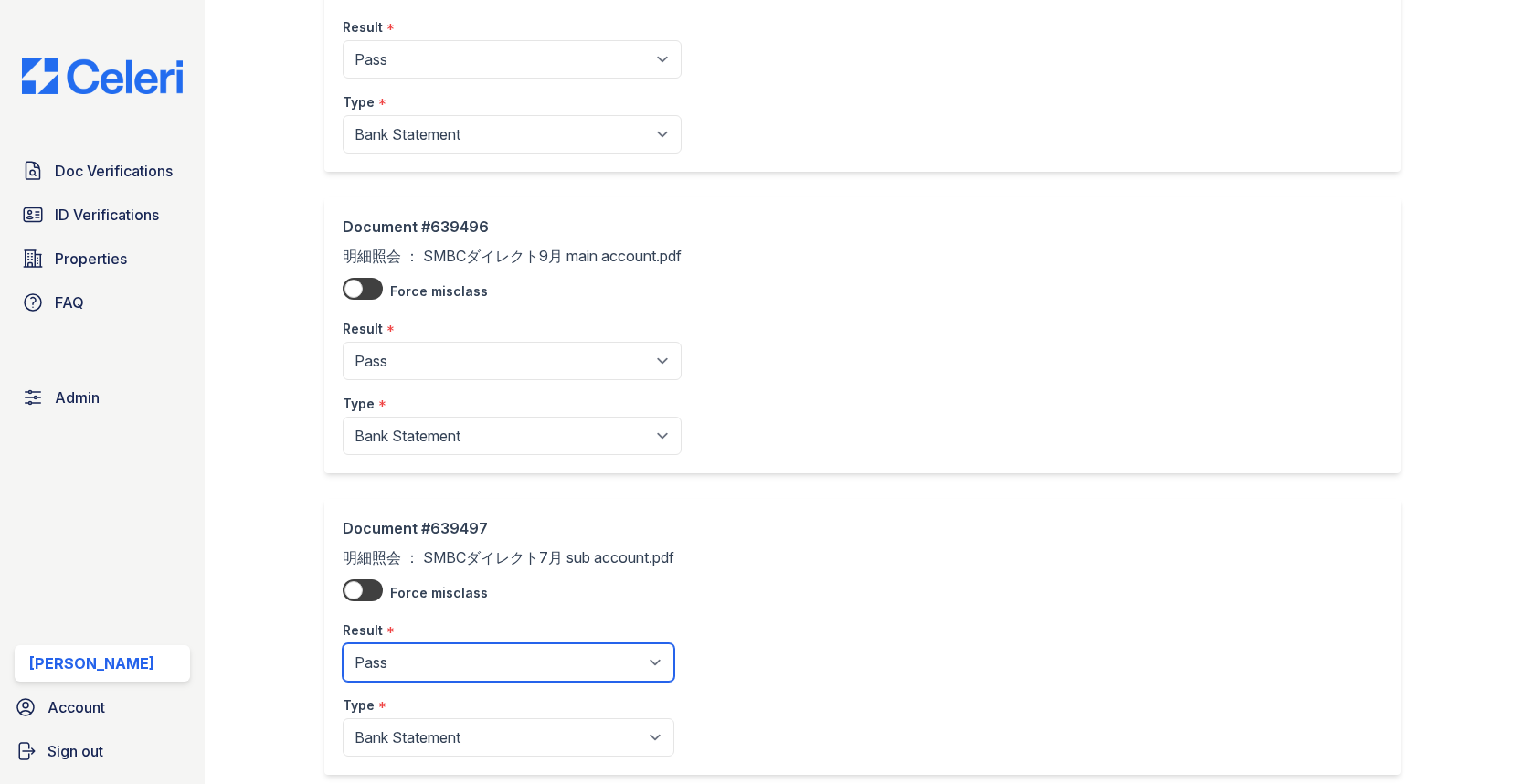
scroll to position [1081, 0]
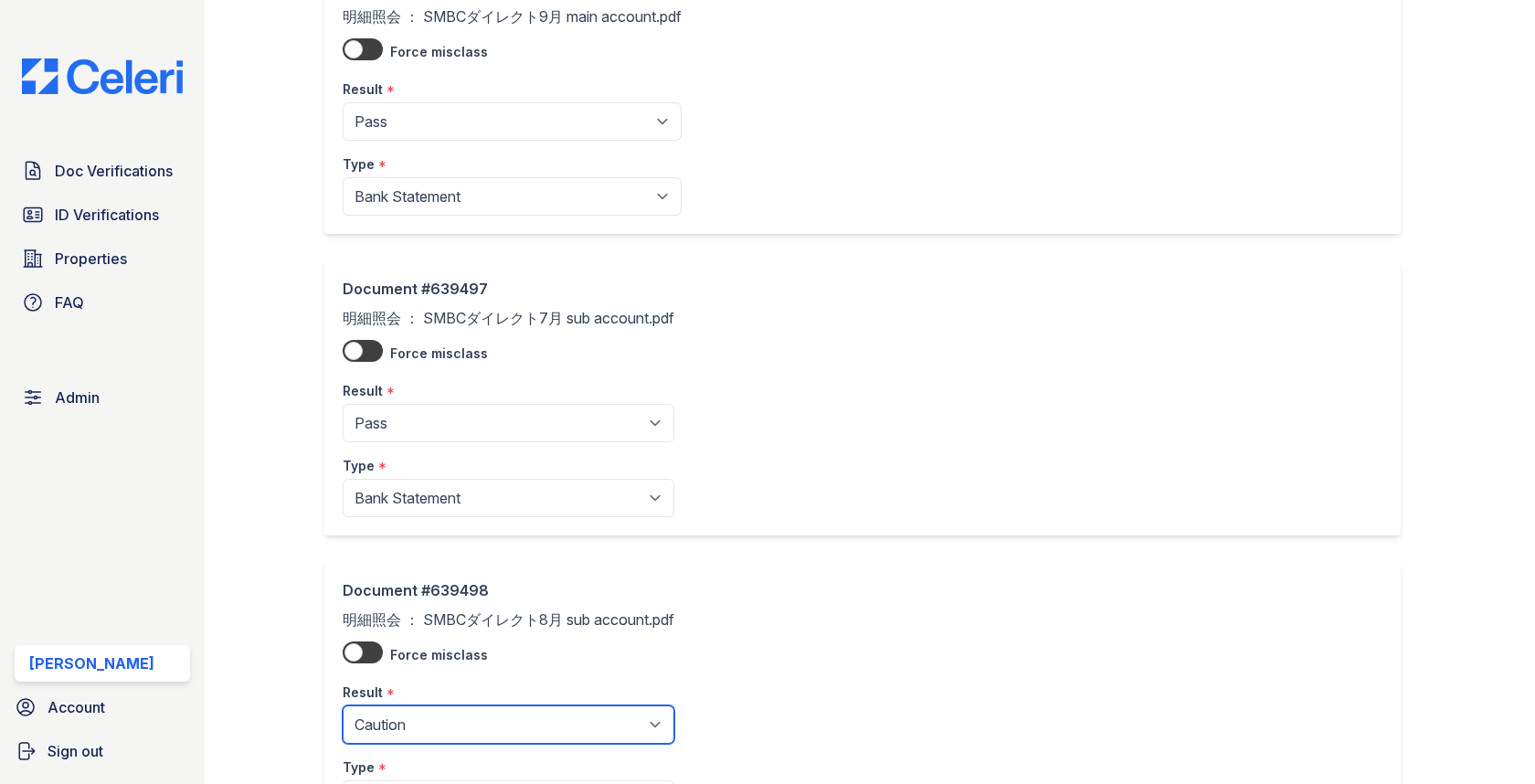
click at [494, 705] on select "Pending Sent Started Processing Pass Fail Caution Error N/A" at bounding box center [508, 724] width 332 height 38
select select "pass"
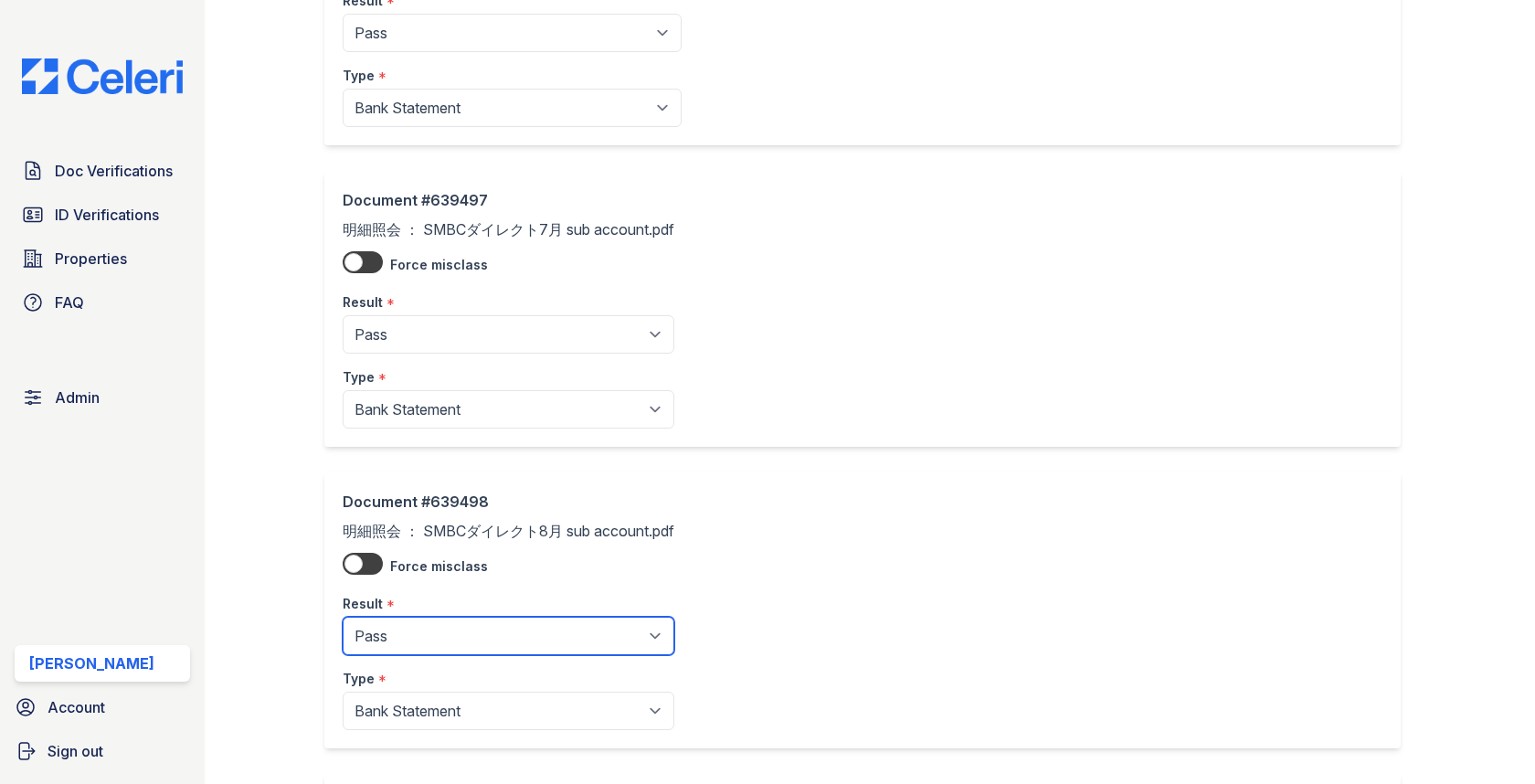
scroll to position [1452, 0]
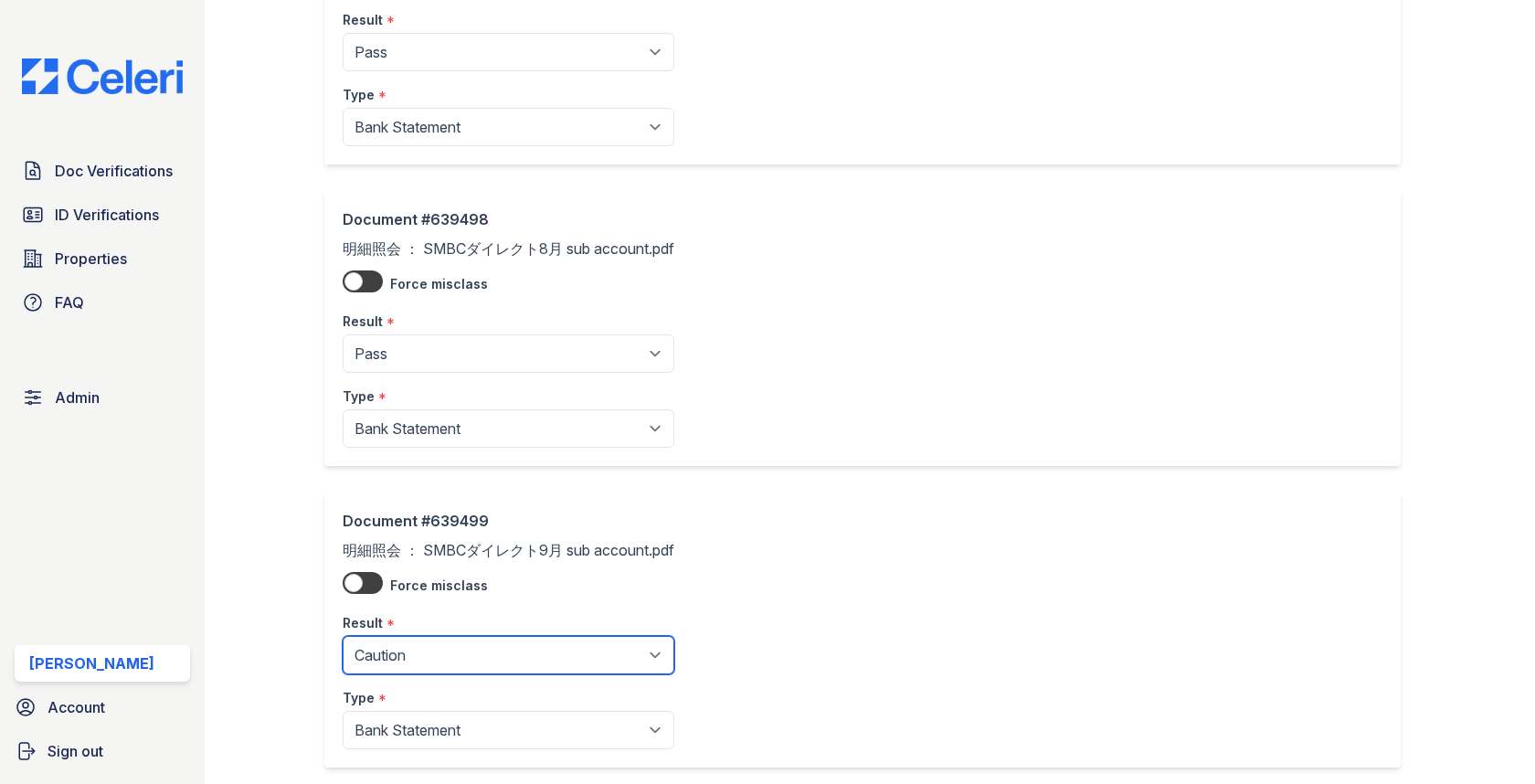
click at [503, 653] on select "Pending Sent Started Processing Pass Fail Caution Error N/A" at bounding box center [508, 654] width 332 height 38
select select "pass"
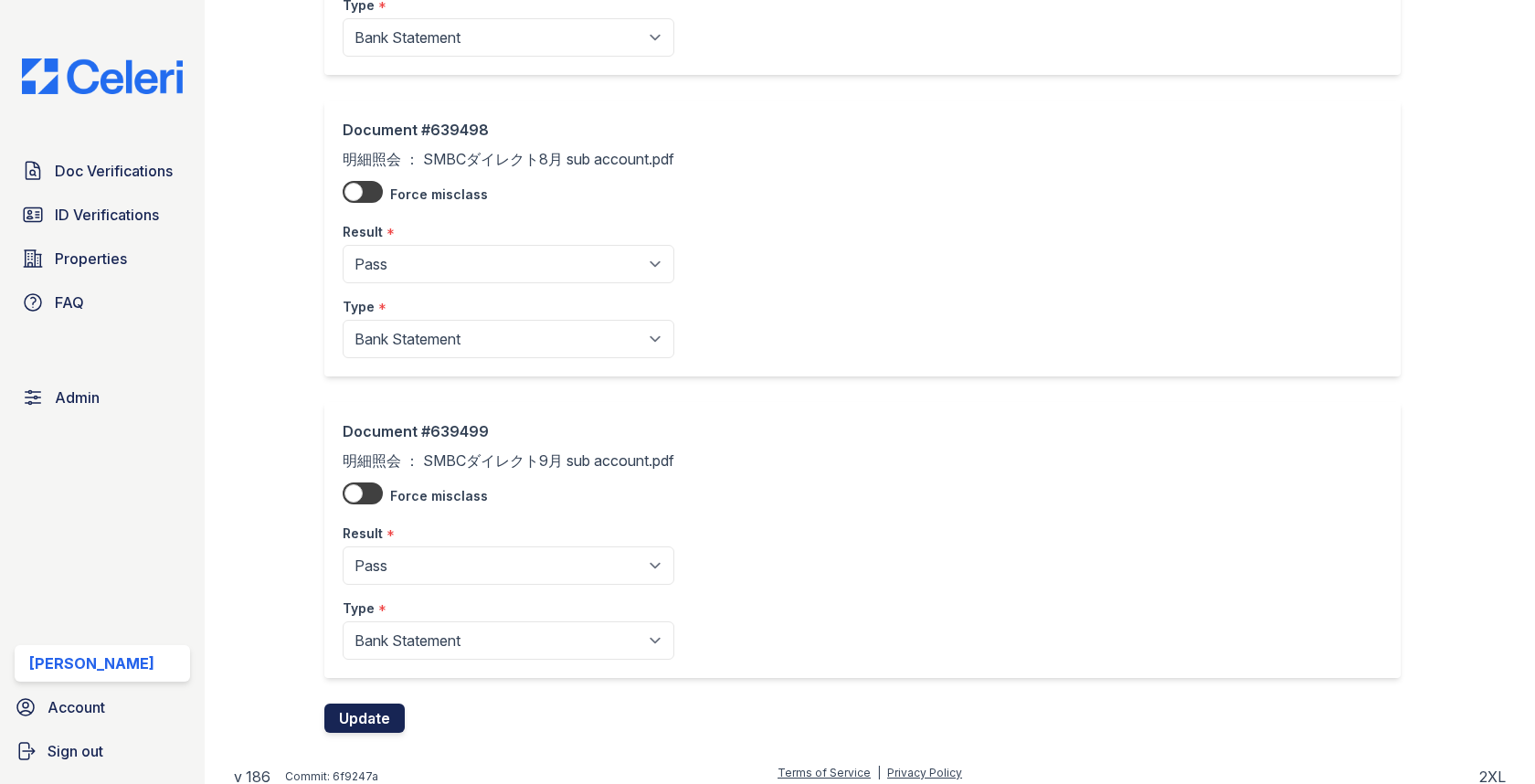
click at [393, 703] on button "Update" at bounding box center [365, 718] width 81 height 30
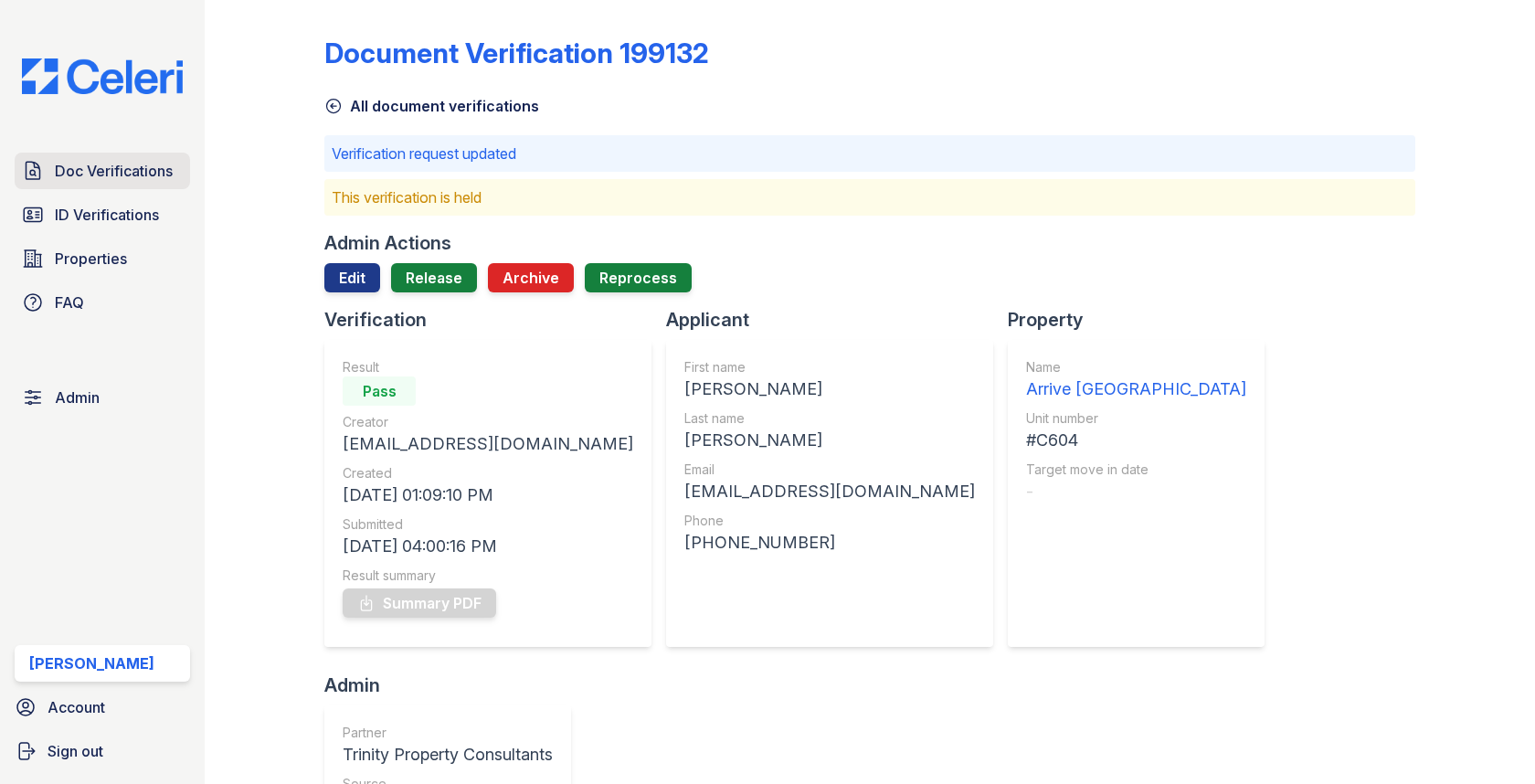
click at [70, 181] on span "Doc Verifications" at bounding box center [114, 170] width 118 height 22
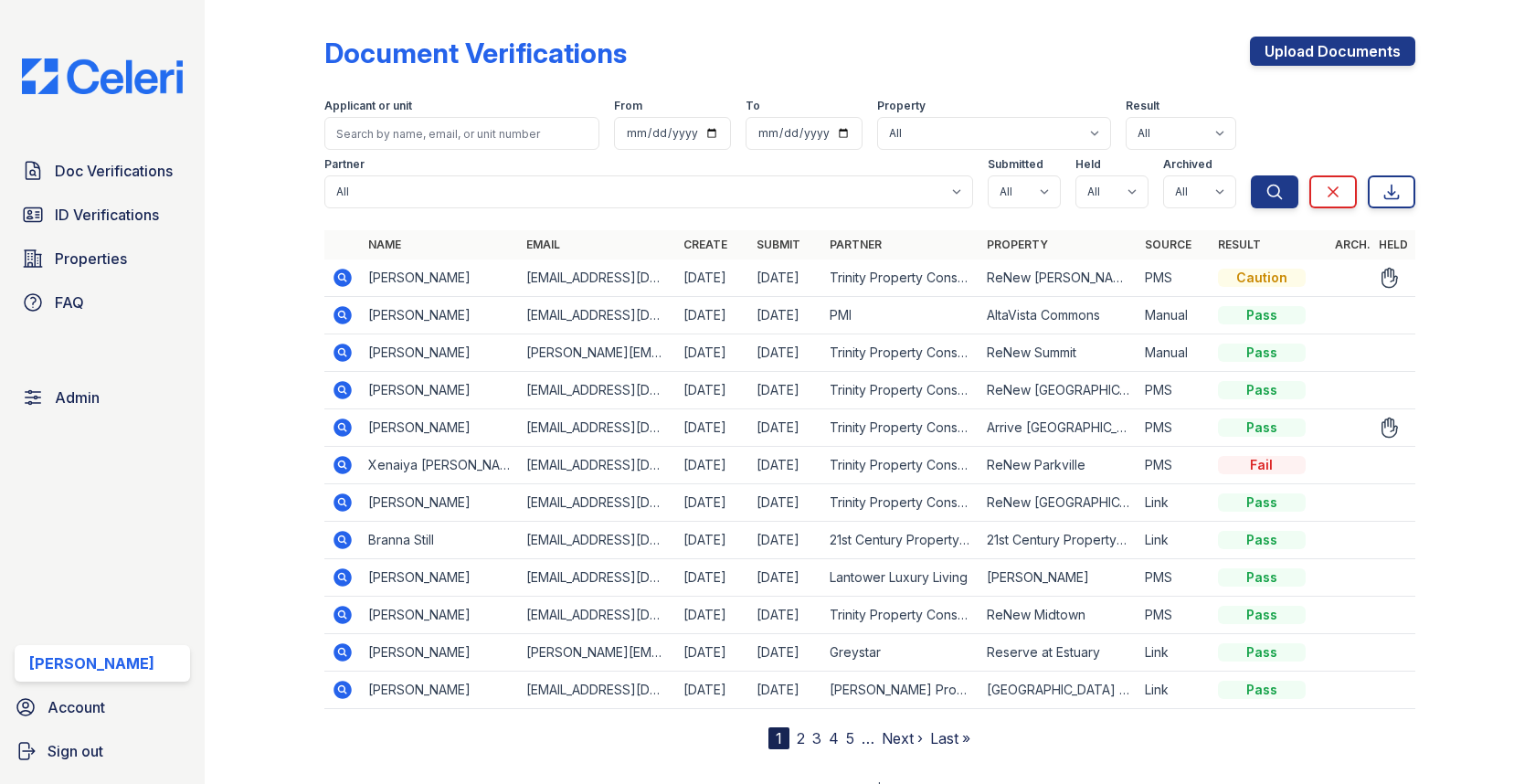
click at [344, 278] on icon at bounding box center [342, 277] width 22 height 22
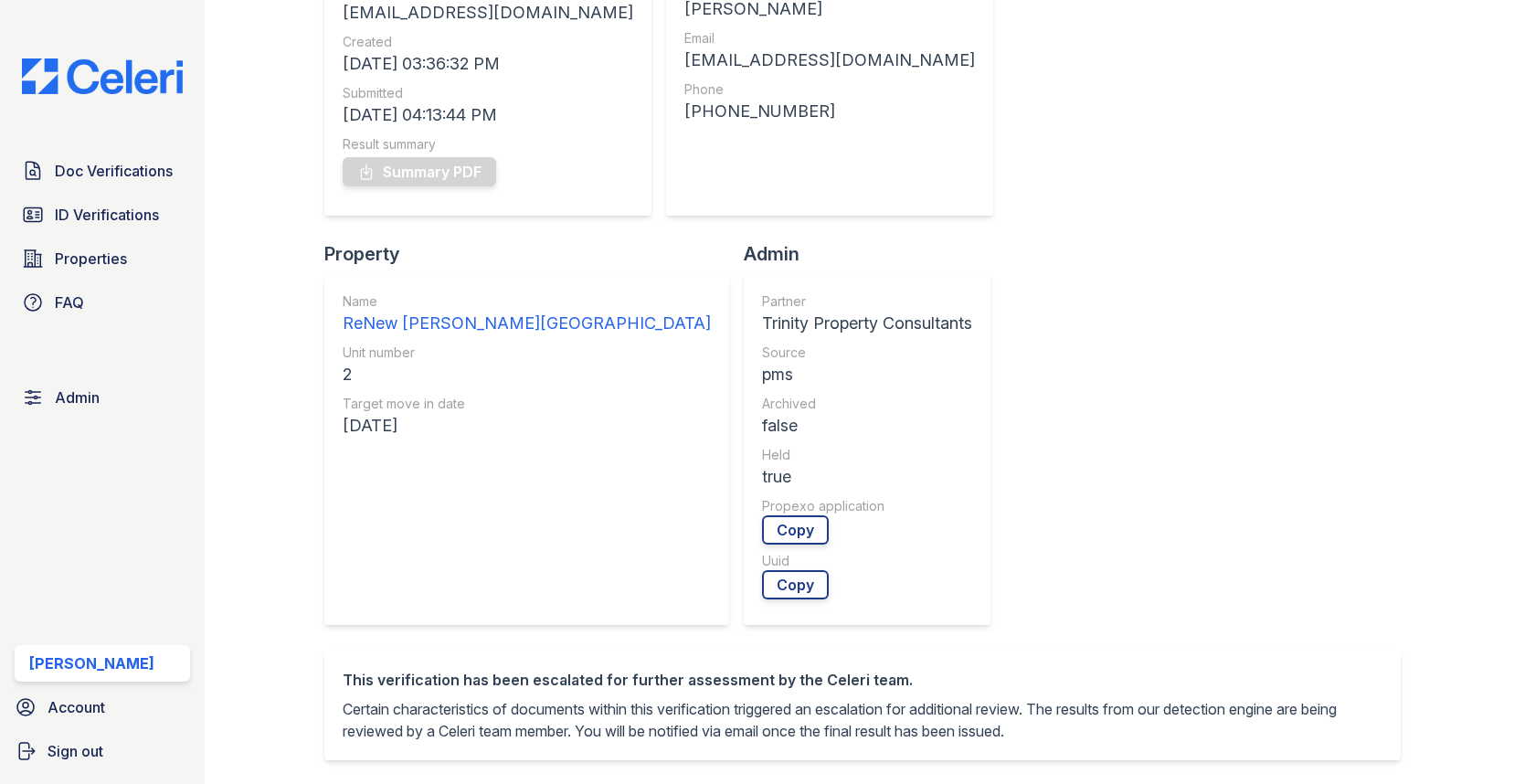
scroll to position [412, 0]
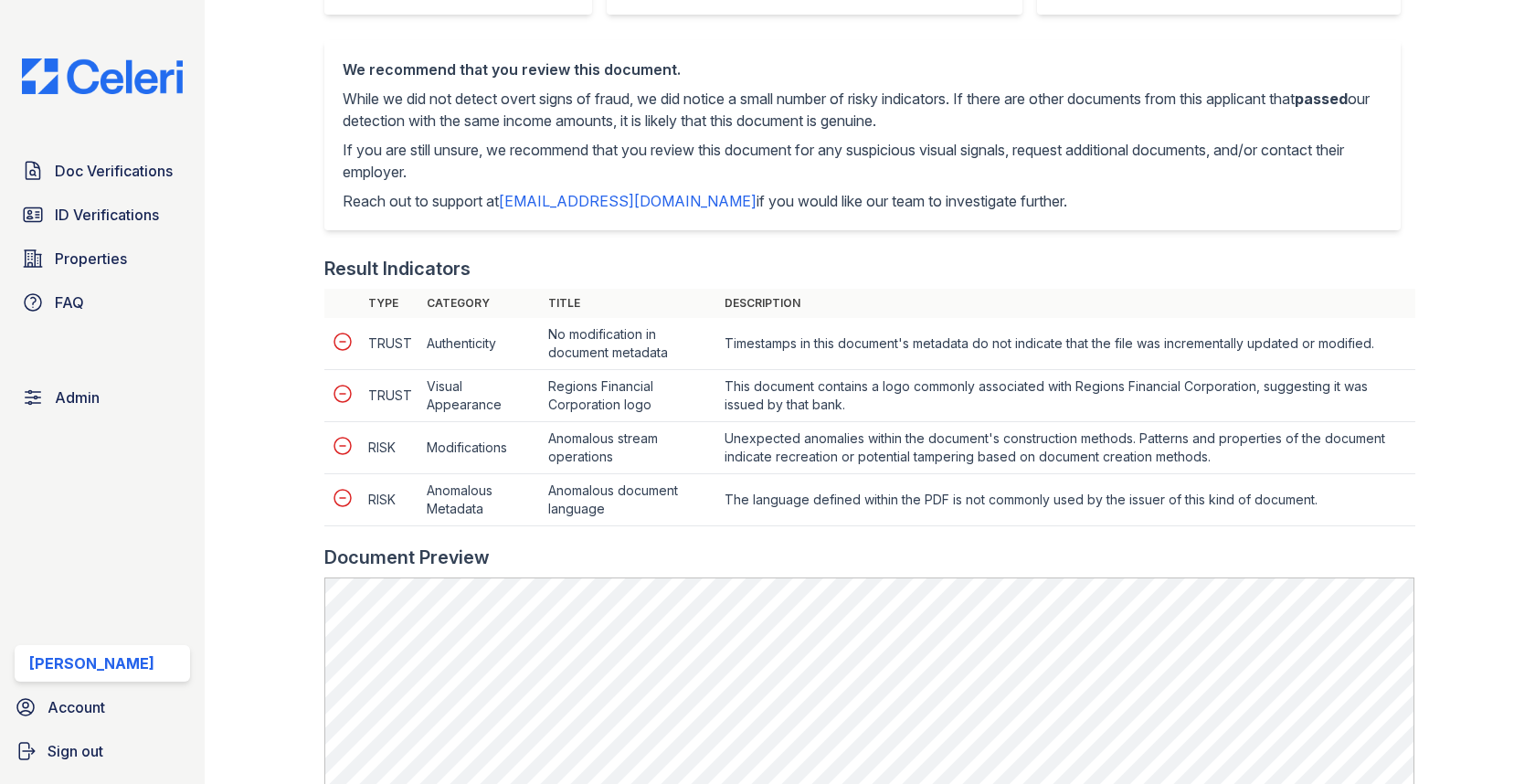
scroll to position [850, 0]
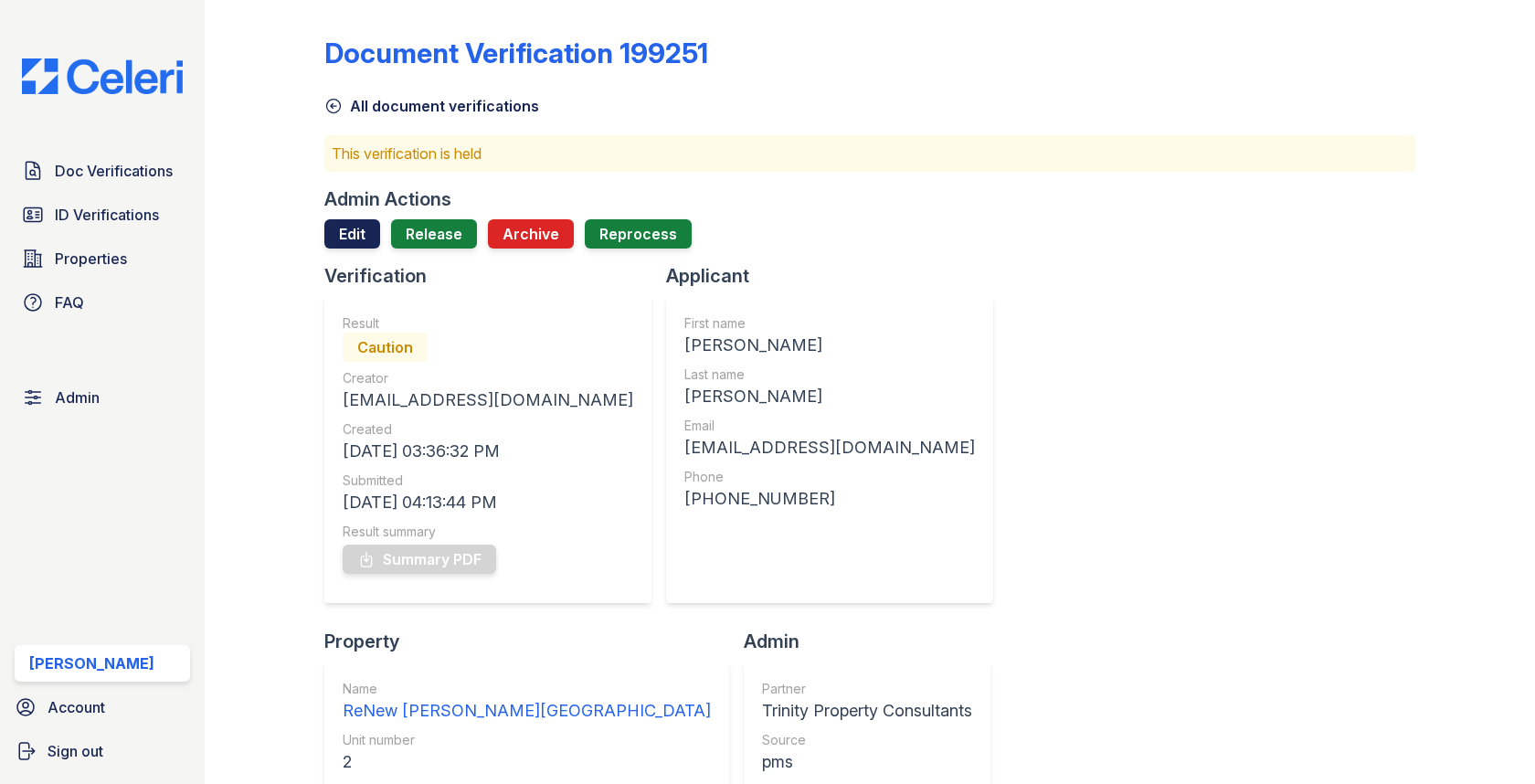
click at [354, 238] on link "Edit" at bounding box center [352, 234] width 56 height 30
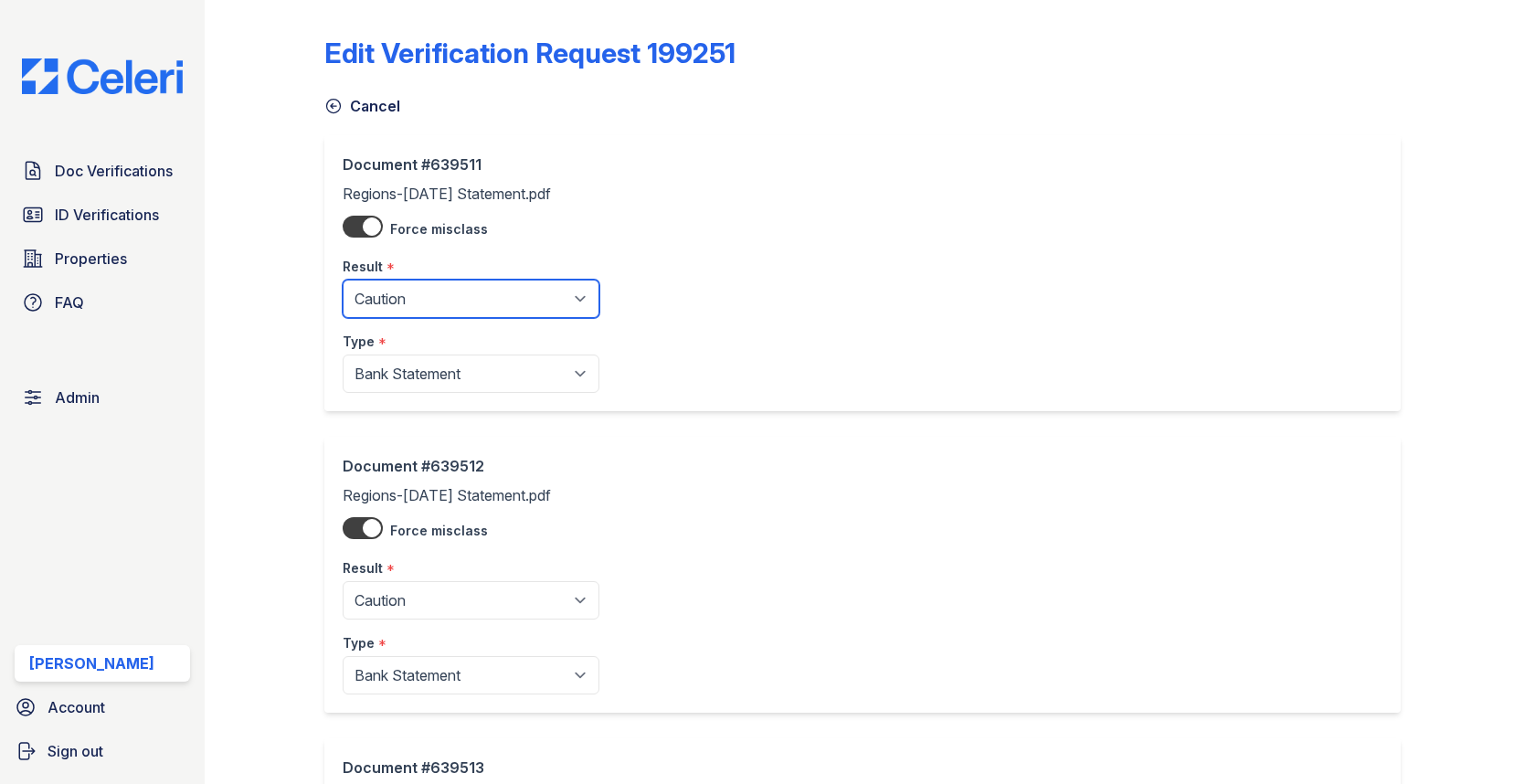
click at [448, 303] on select "Pending Sent Started Processing Pass Fail Caution Error N/A" at bounding box center [470, 298] width 257 height 38
select select "pass"
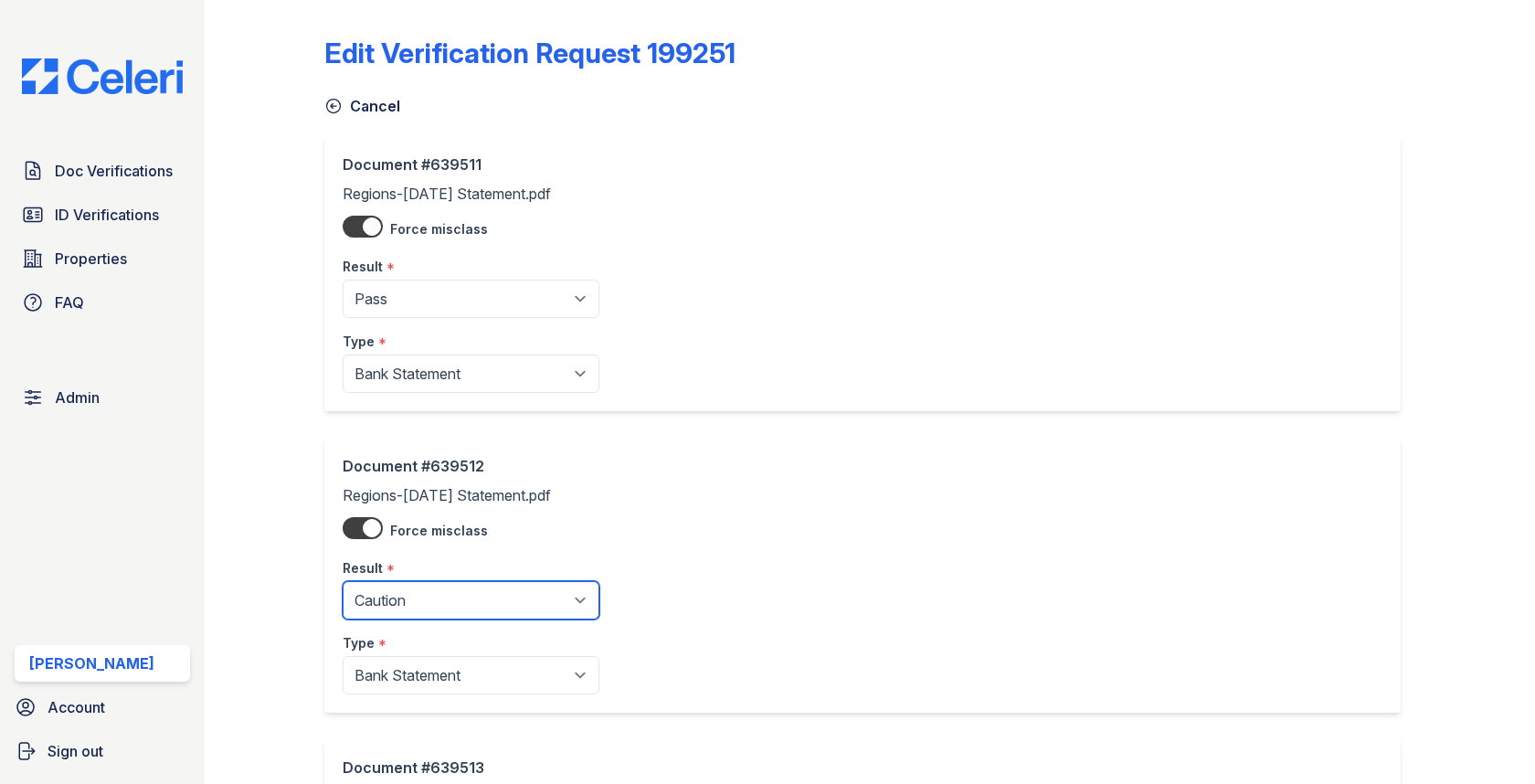
click at [447, 582] on select "Pending Sent Started Processing Pass Fail Caution Error N/A" at bounding box center [470, 599] width 257 height 38
select select "pass"
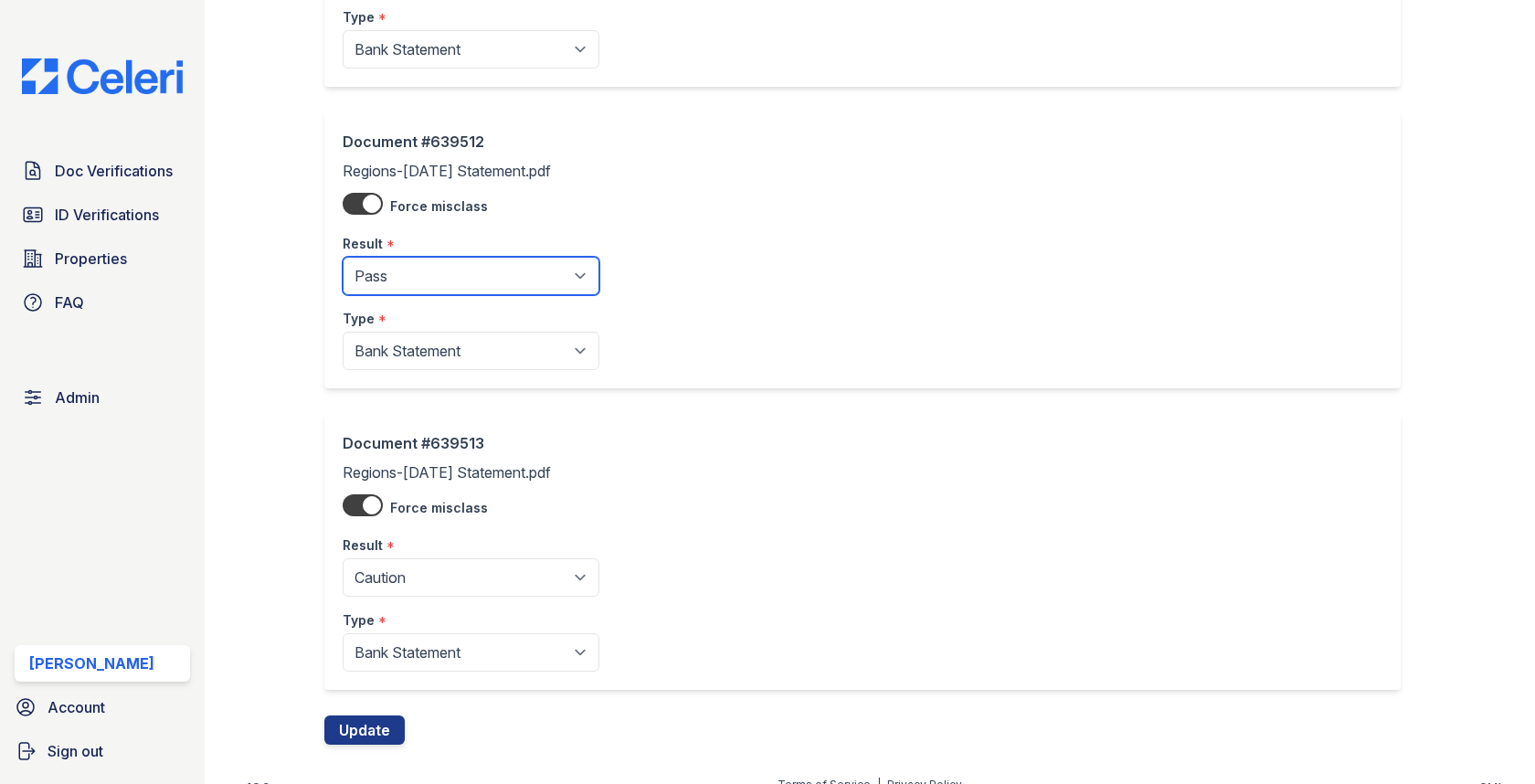
scroll to position [342, 0]
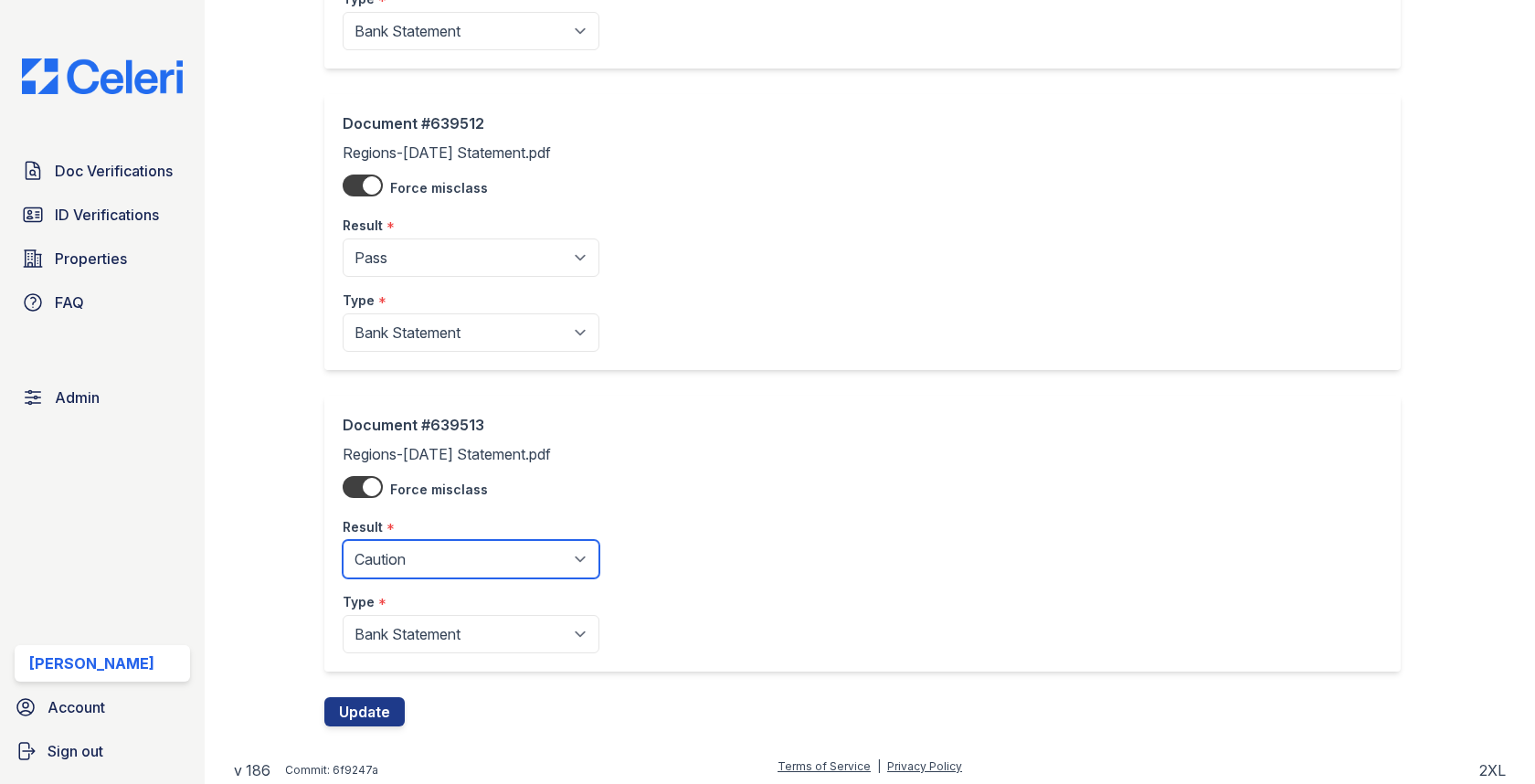
click at [440, 553] on select "Pending Sent Started Processing Pass Fail Caution Error N/A" at bounding box center [470, 559] width 257 height 38
select select "pass"
click at [368, 711] on button "Update" at bounding box center [365, 711] width 81 height 30
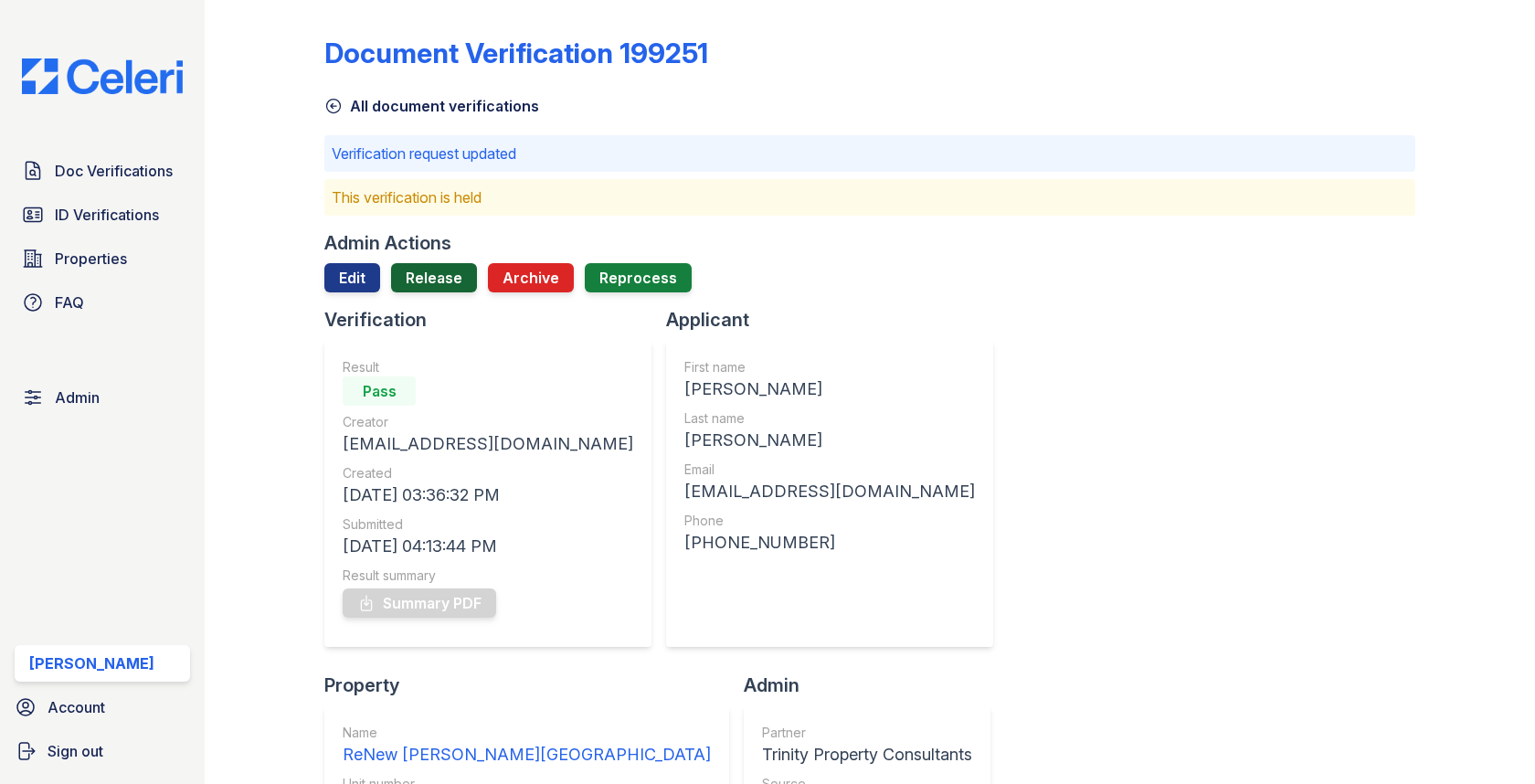
click at [438, 275] on link "Release" at bounding box center [433, 277] width 86 height 30
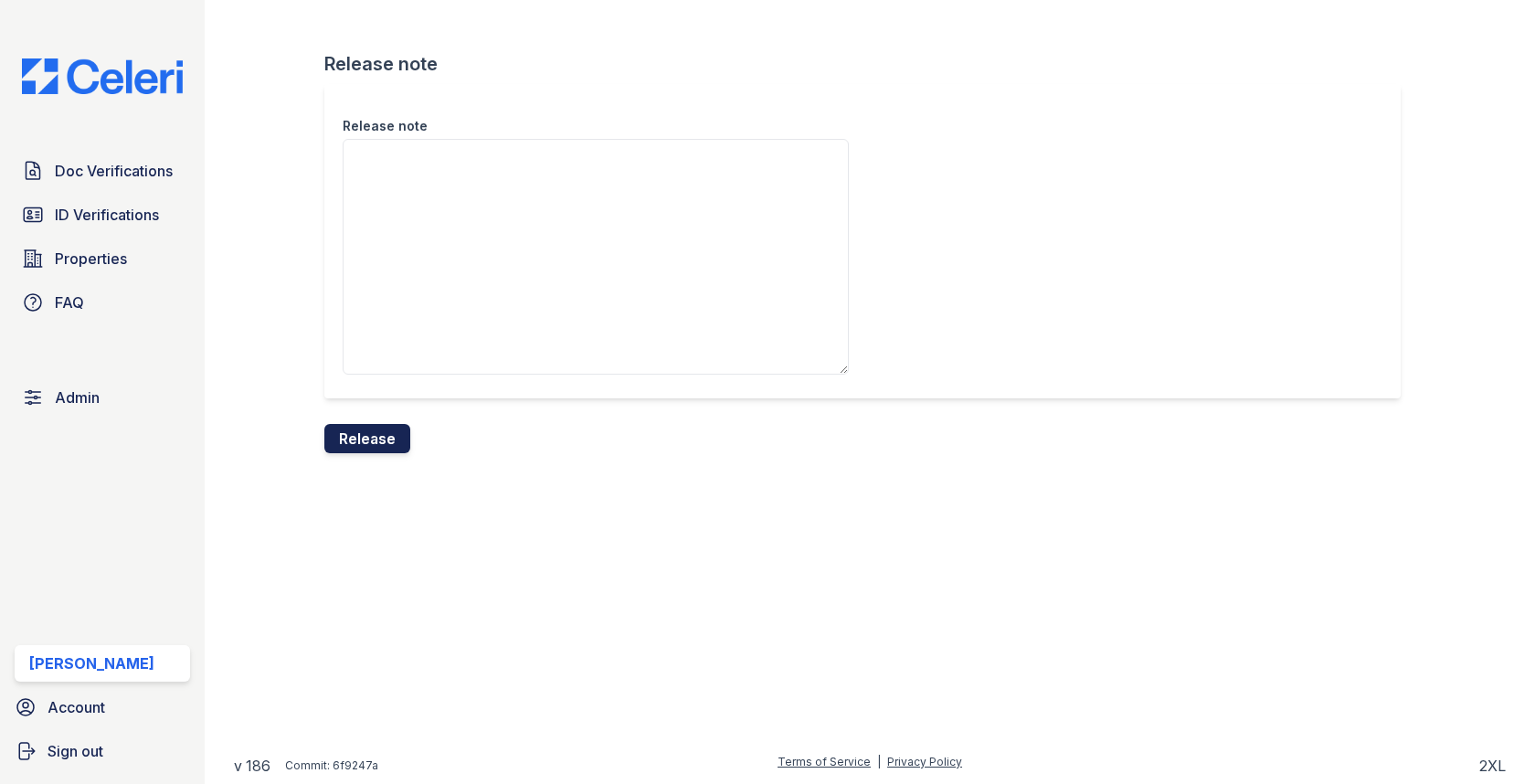
click at [373, 433] on button "Release" at bounding box center [367, 439] width 86 height 30
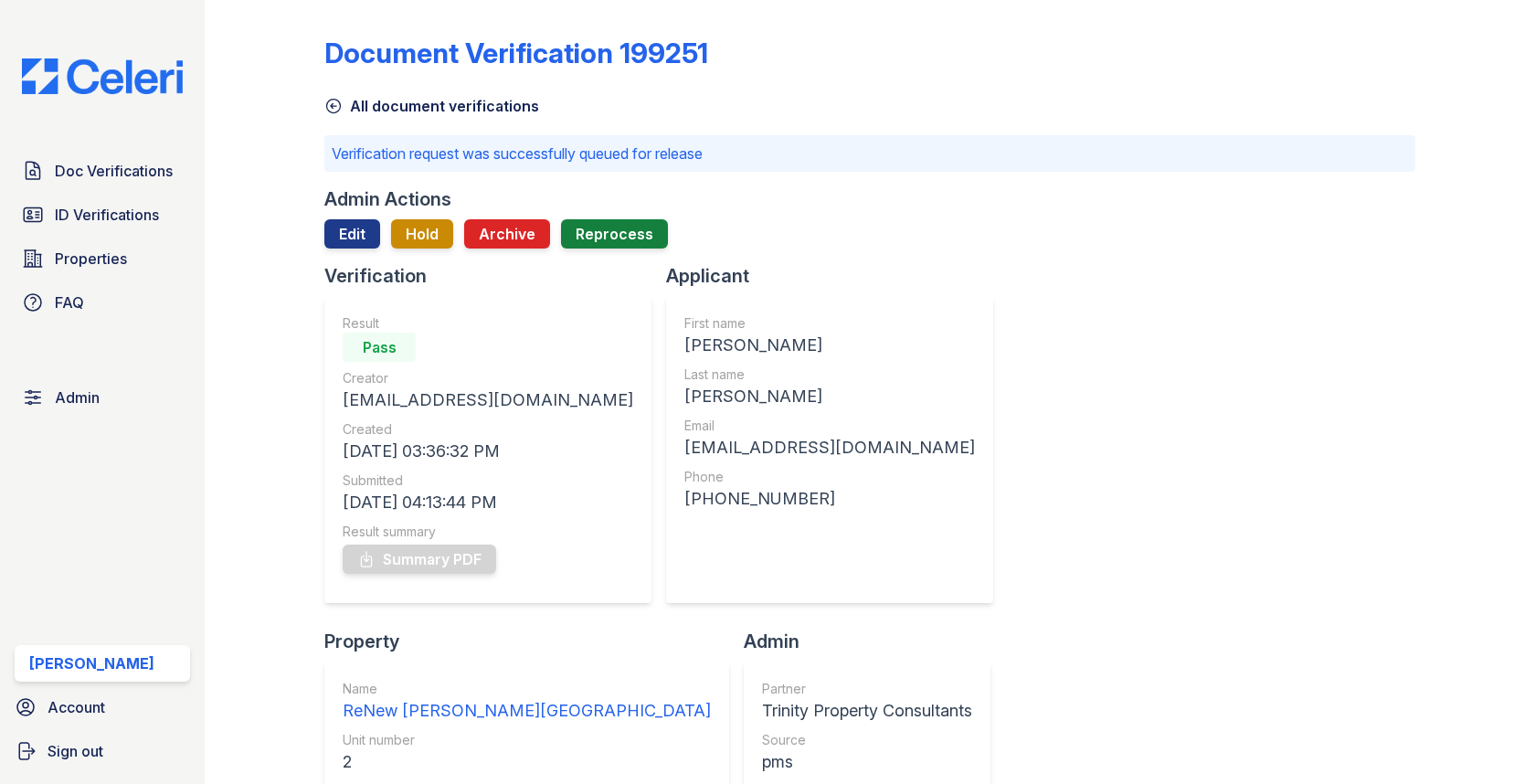
click at [131, 189] on div "Doc Verifications ID Verifications Properties FAQ" at bounding box center [101, 236] width 190 height 168
click at [131, 182] on link "Doc Verifications" at bounding box center [102, 170] width 175 height 36
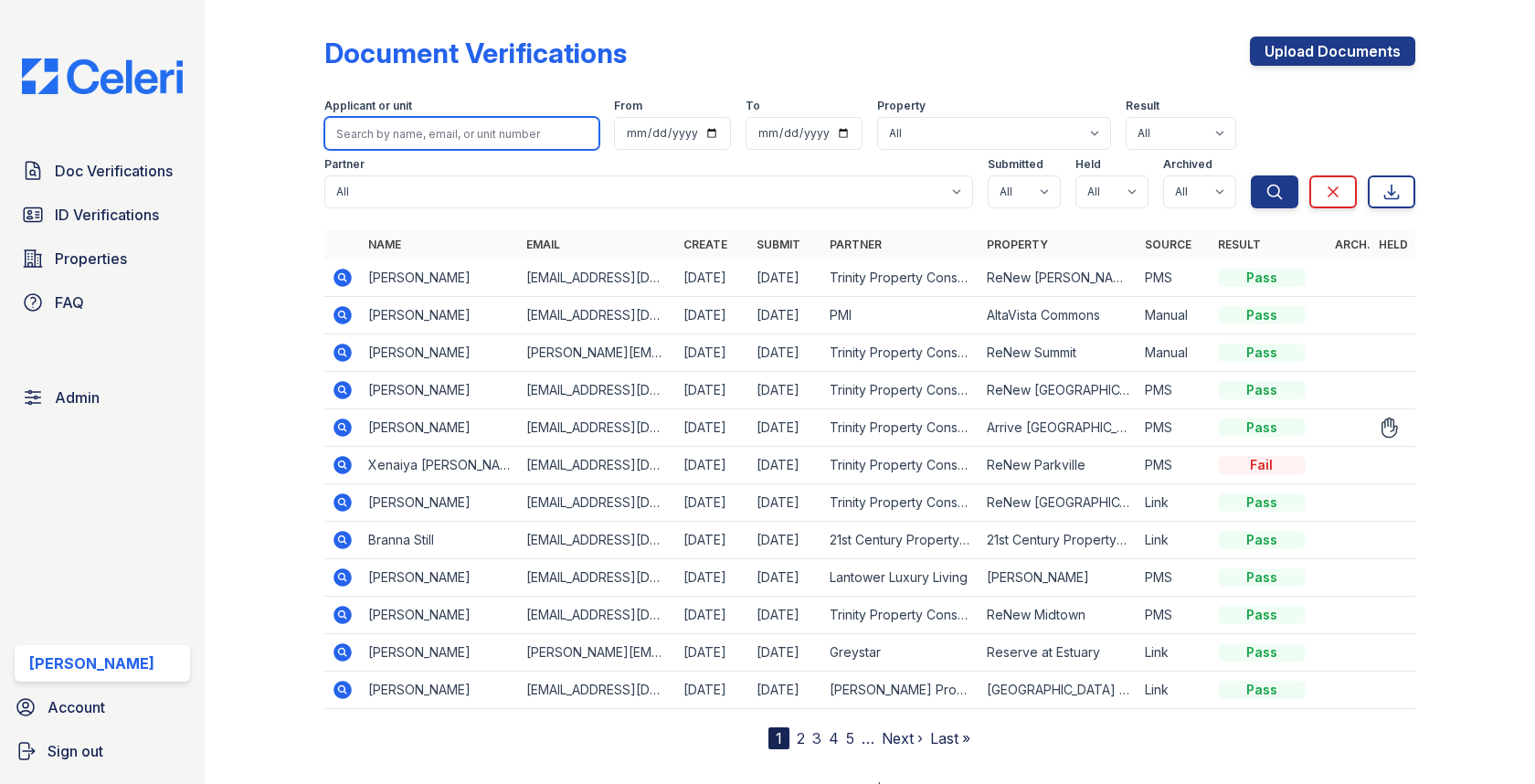
click at [456, 134] on input "search" at bounding box center [461, 133] width 275 height 32
paste input "phoebe"
type input "phoebe"
click at [1251, 175] on button "Search" at bounding box center [1274, 191] width 47 height 32
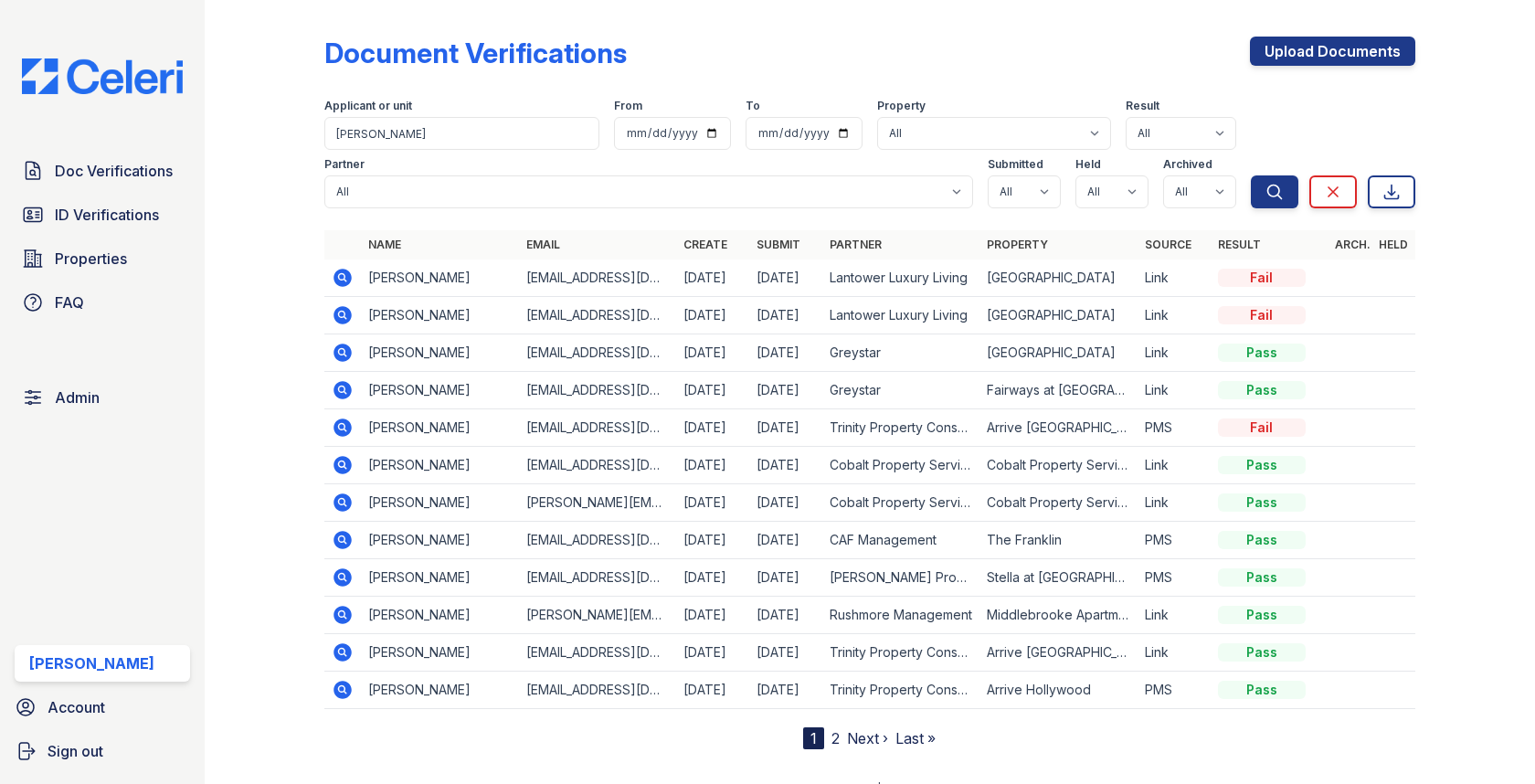
click at [355, 315] on td at bounding box center [342, 316] width 36 height 37
click at [344, 315] on icon at bounding box center [342, 315] width 22 height 22
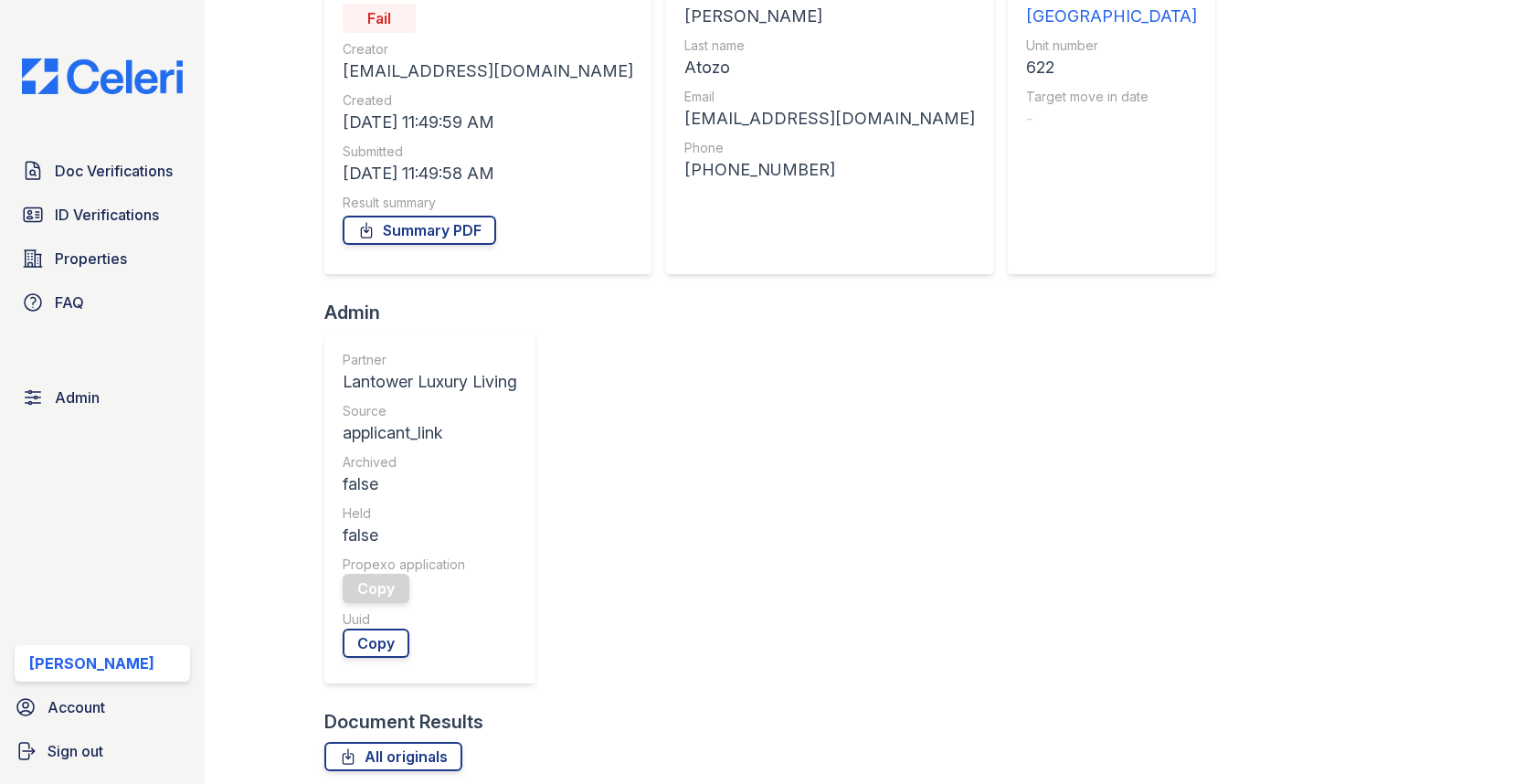
scroll to position [376, 0]
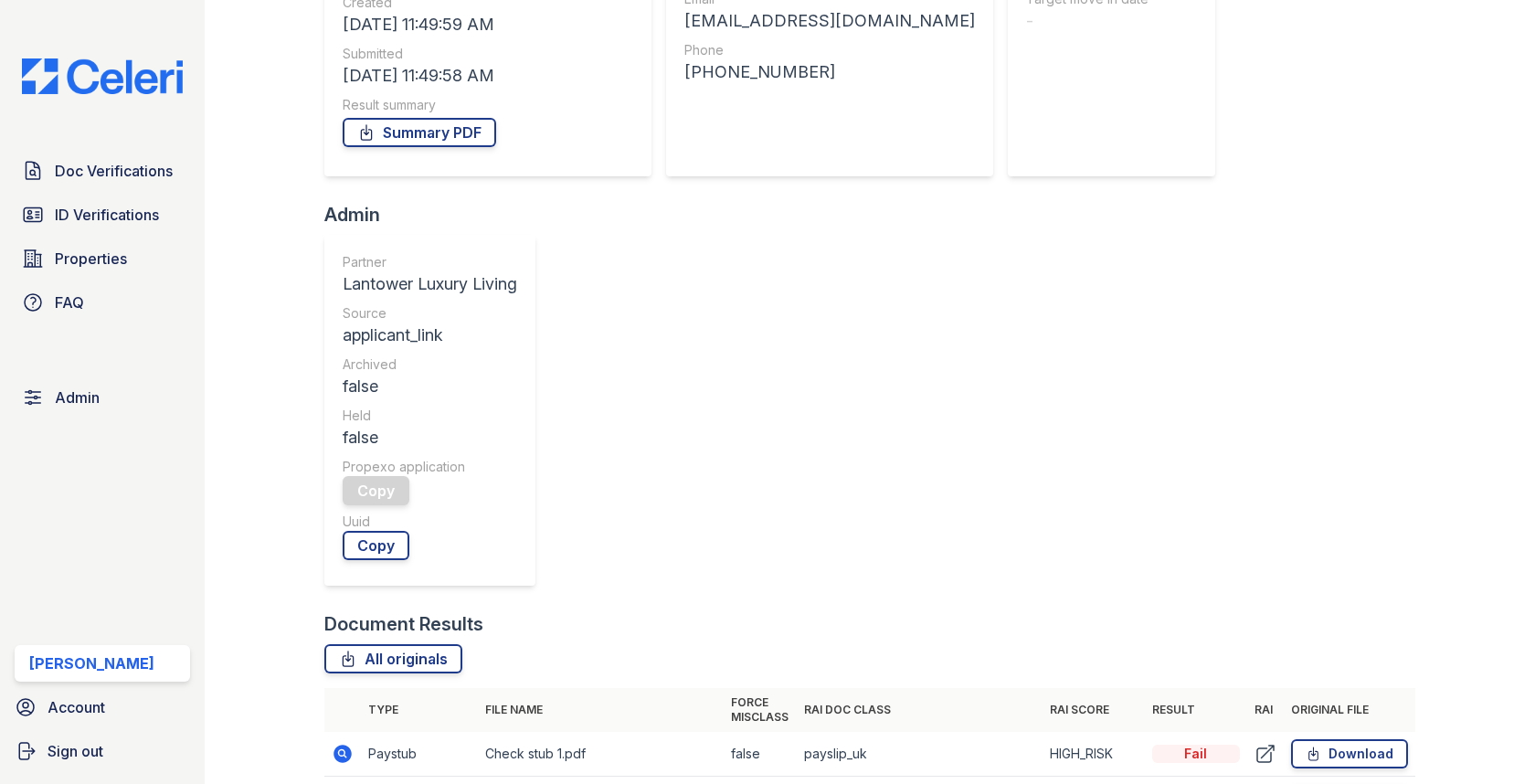
click at [343, 783] on icon at bounding box center [341, 797] width 5 height 5
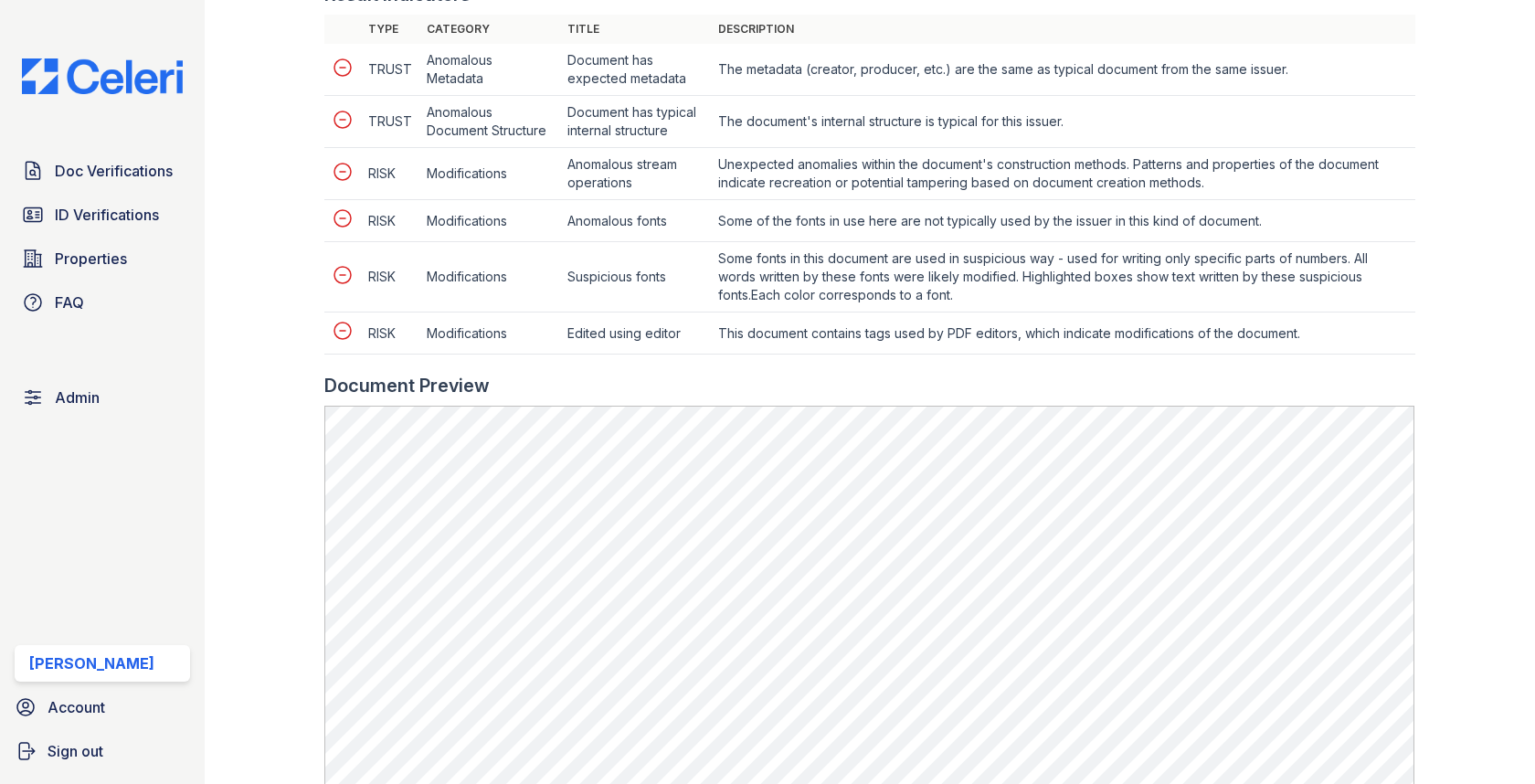
scroll to position [880, 0]
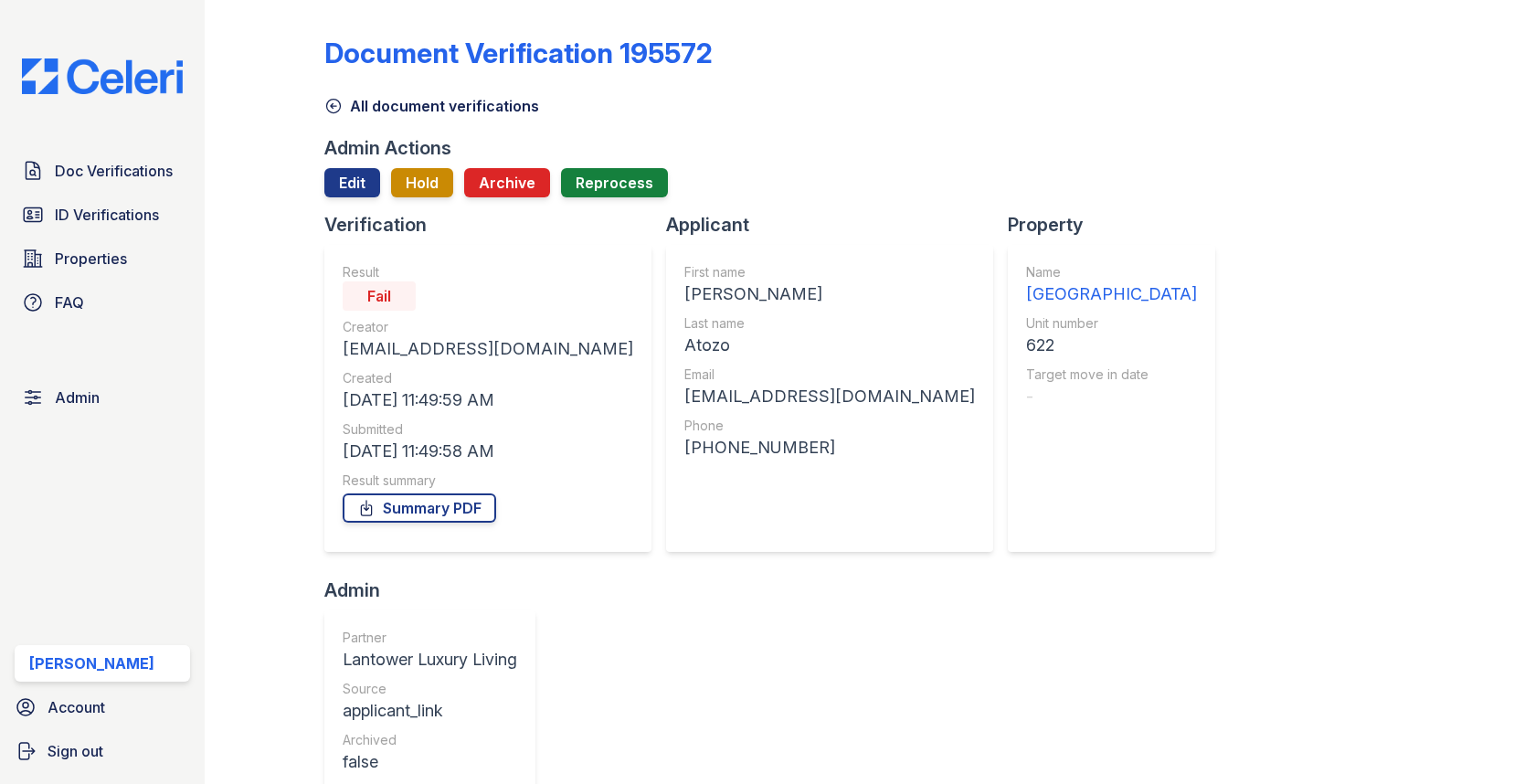
click at [151, 189] on div "Doc Verifications ID Verifications Properties FAQ" at bounding box center [101, 236] width 190 height 168
click at [147, 173] on span "Doc Verifications" at bounding box center [114, 170] width 118 height 22
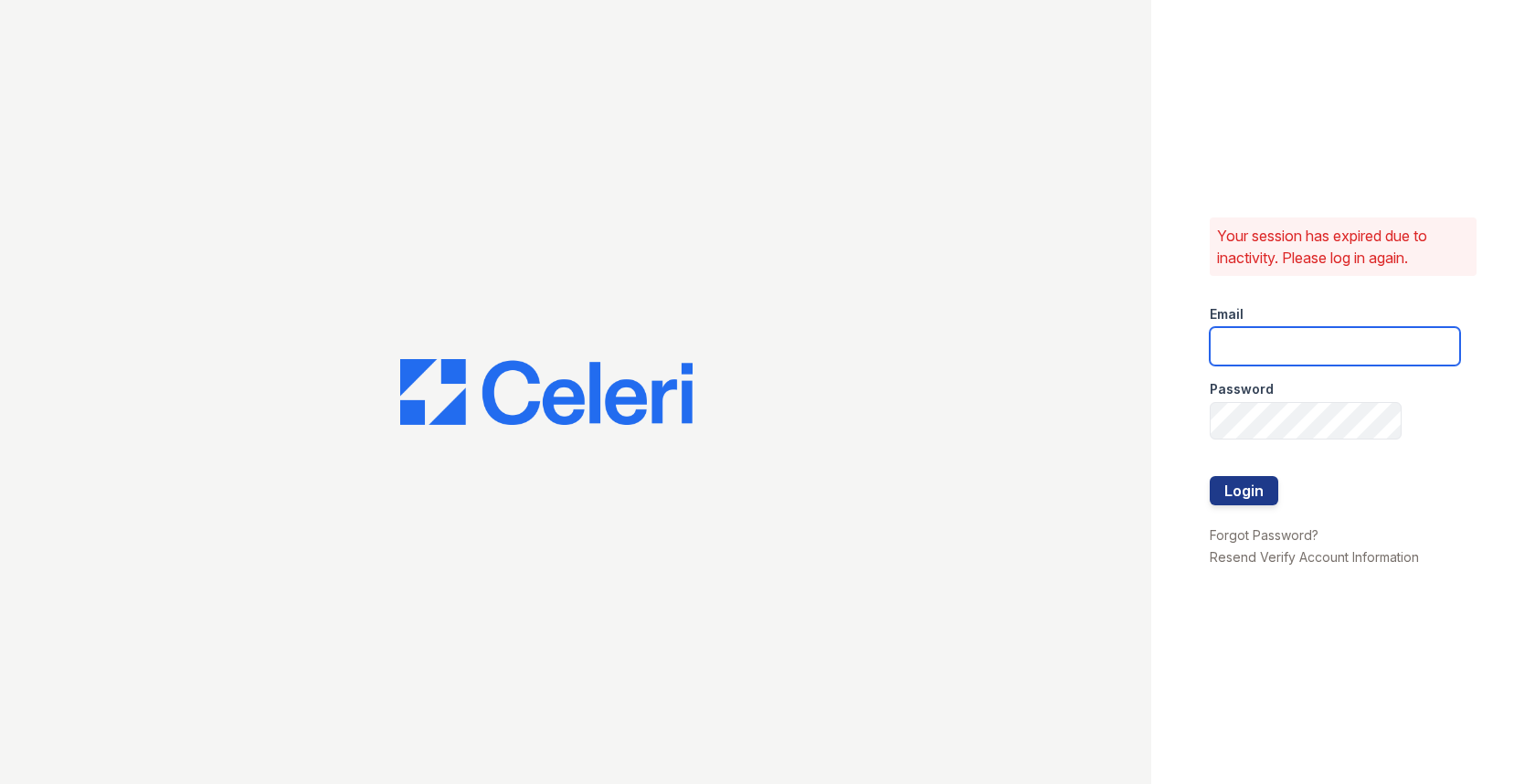
click at [1301, 359] on input "email" at bounding box center [1334, 345] width 250 height 38
click at [0, 783] on com-1password-button at bounding box center [0, 784] width 0 height 0
type input "[EMAIL_ADDRESS][DOMAIN_NAME]"
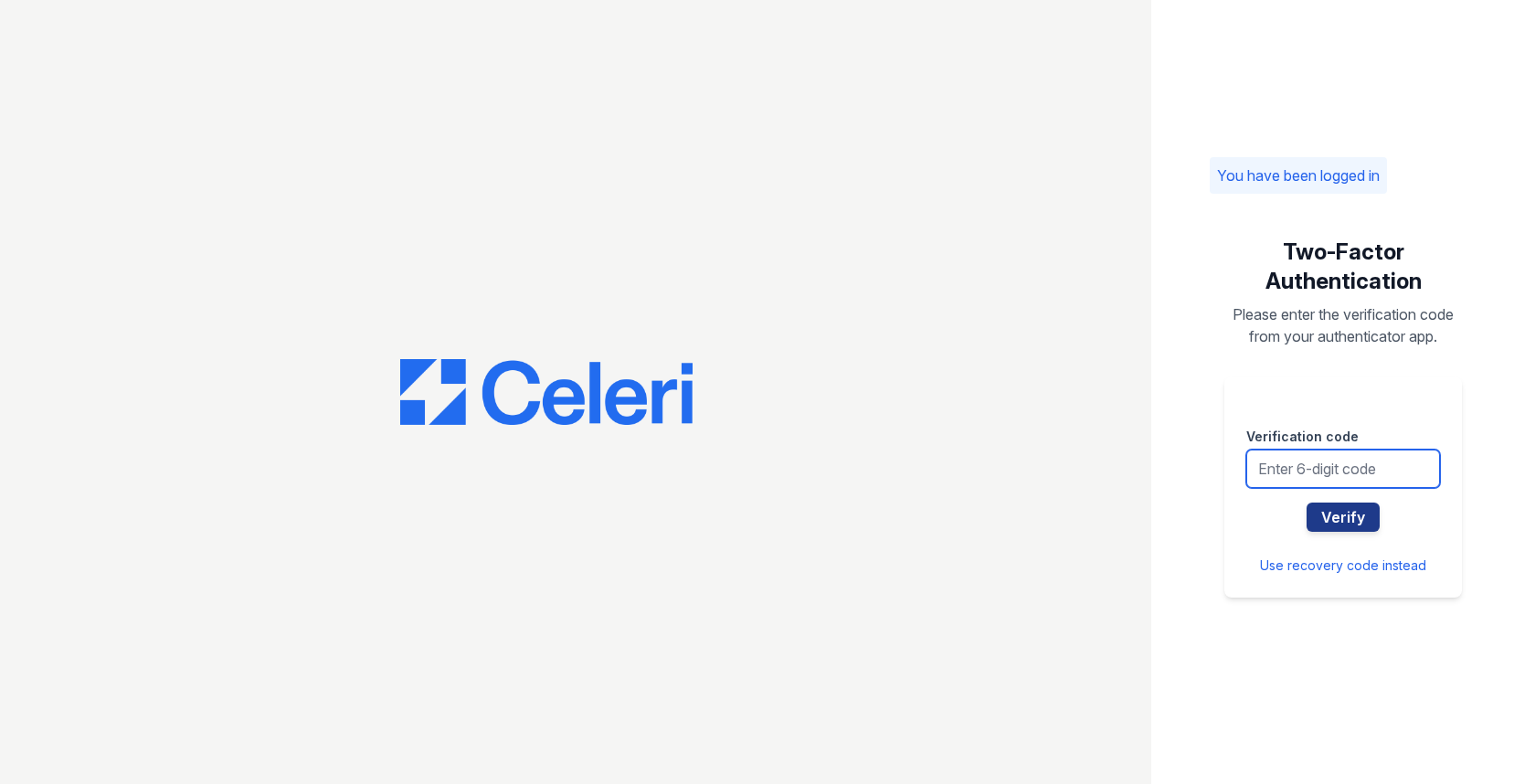
click at [1309, 454] on input "text" at bounding box center [1342, 468] width 194 height 38
click at [1308, 455] on input "text" at bounding box center [1342, 468] width 194 height 38
type input "437669"
click at [1307, 503] on button "Verify" at bounding box center [1343, 517] width 73 height 30
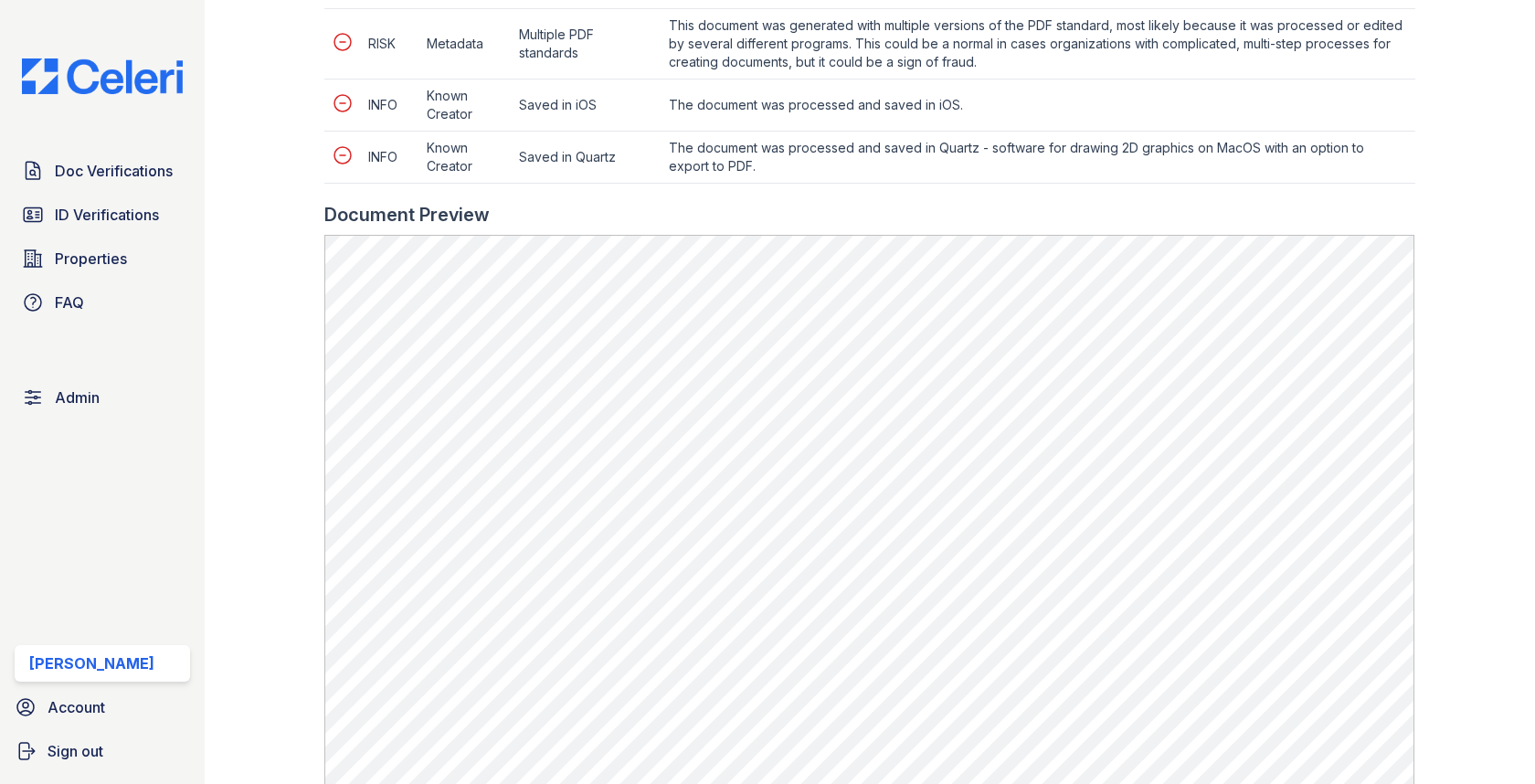
scroll to position [1040, 0]
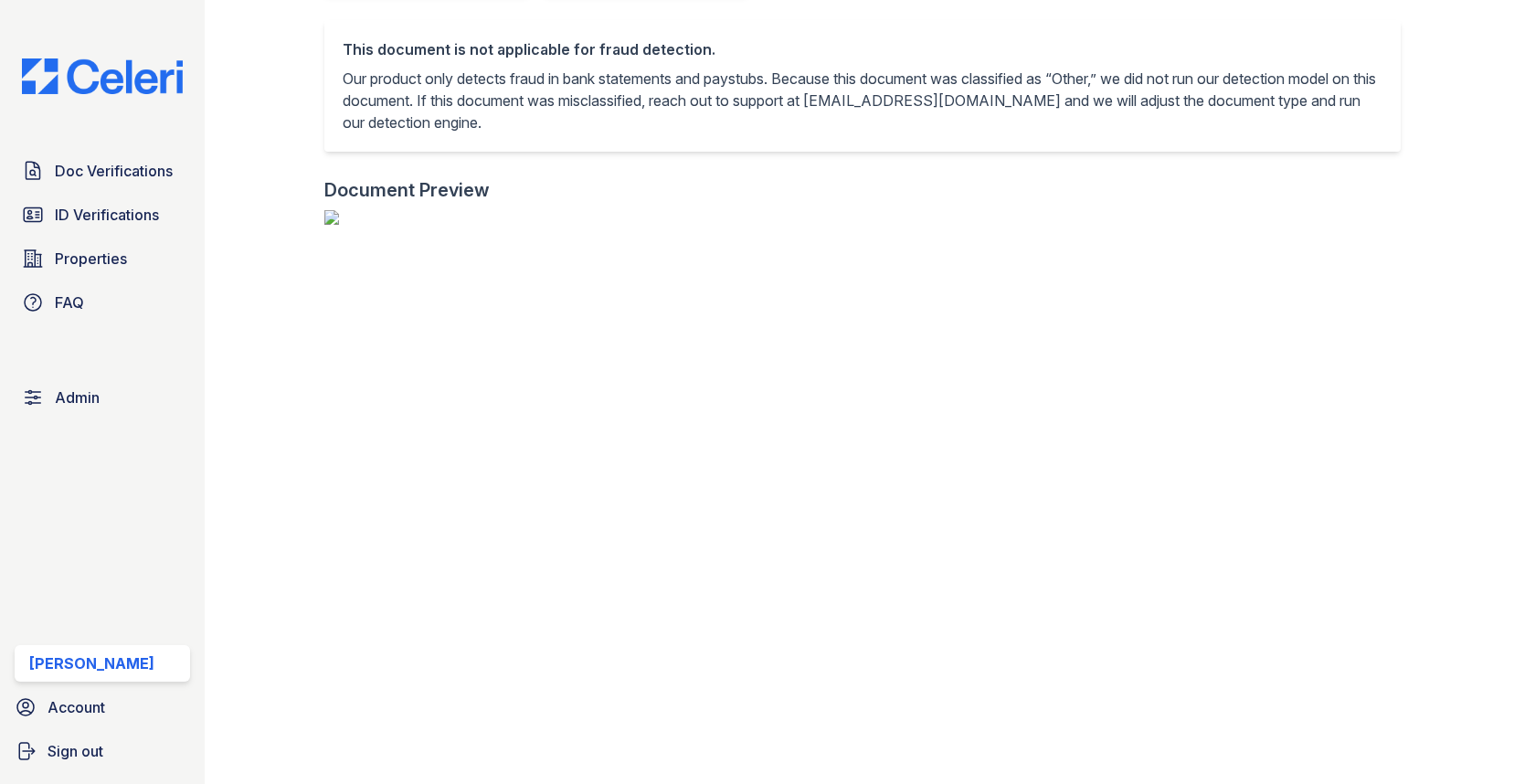
scroll to position [636, 0]
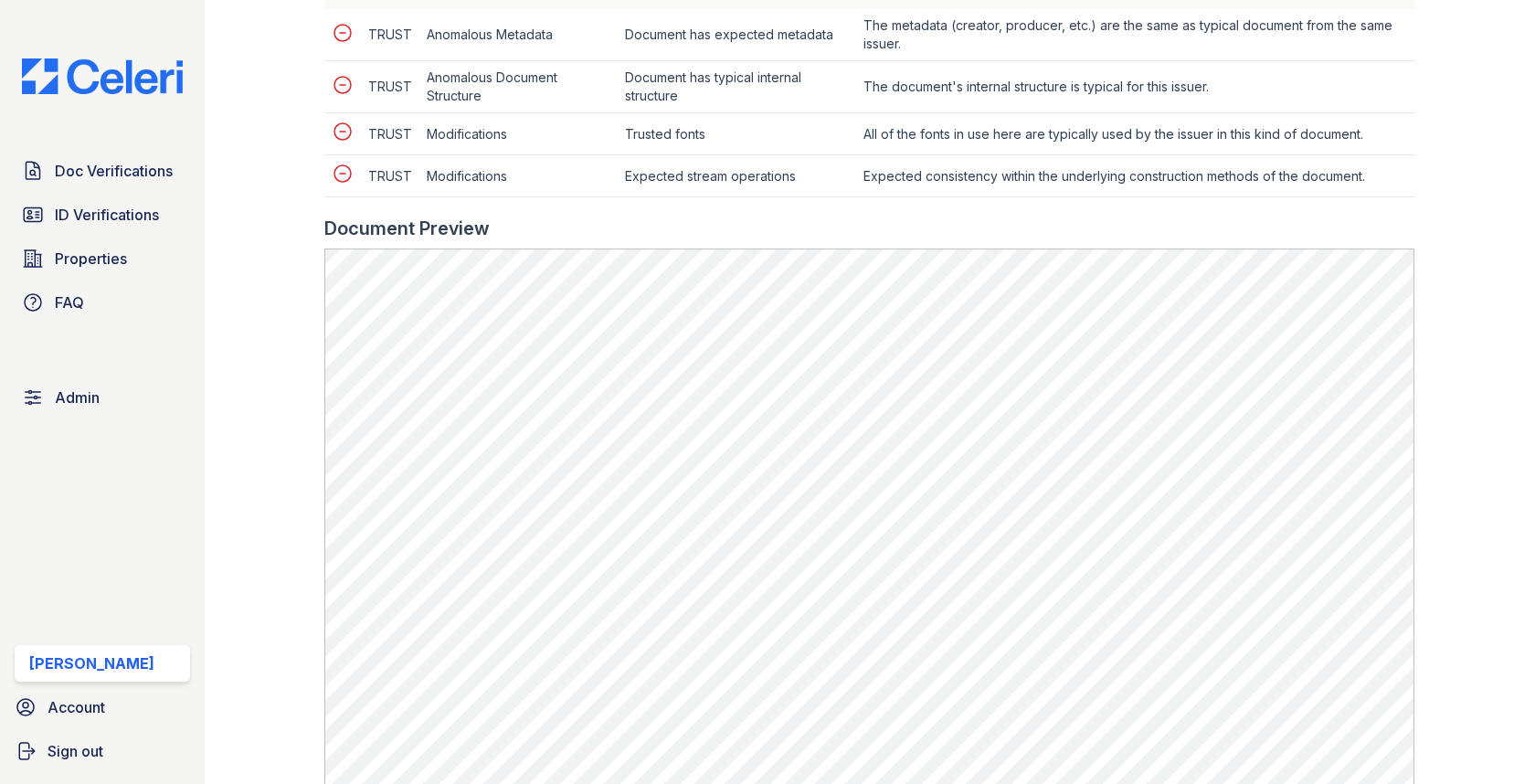
scroll to position [934, 0]
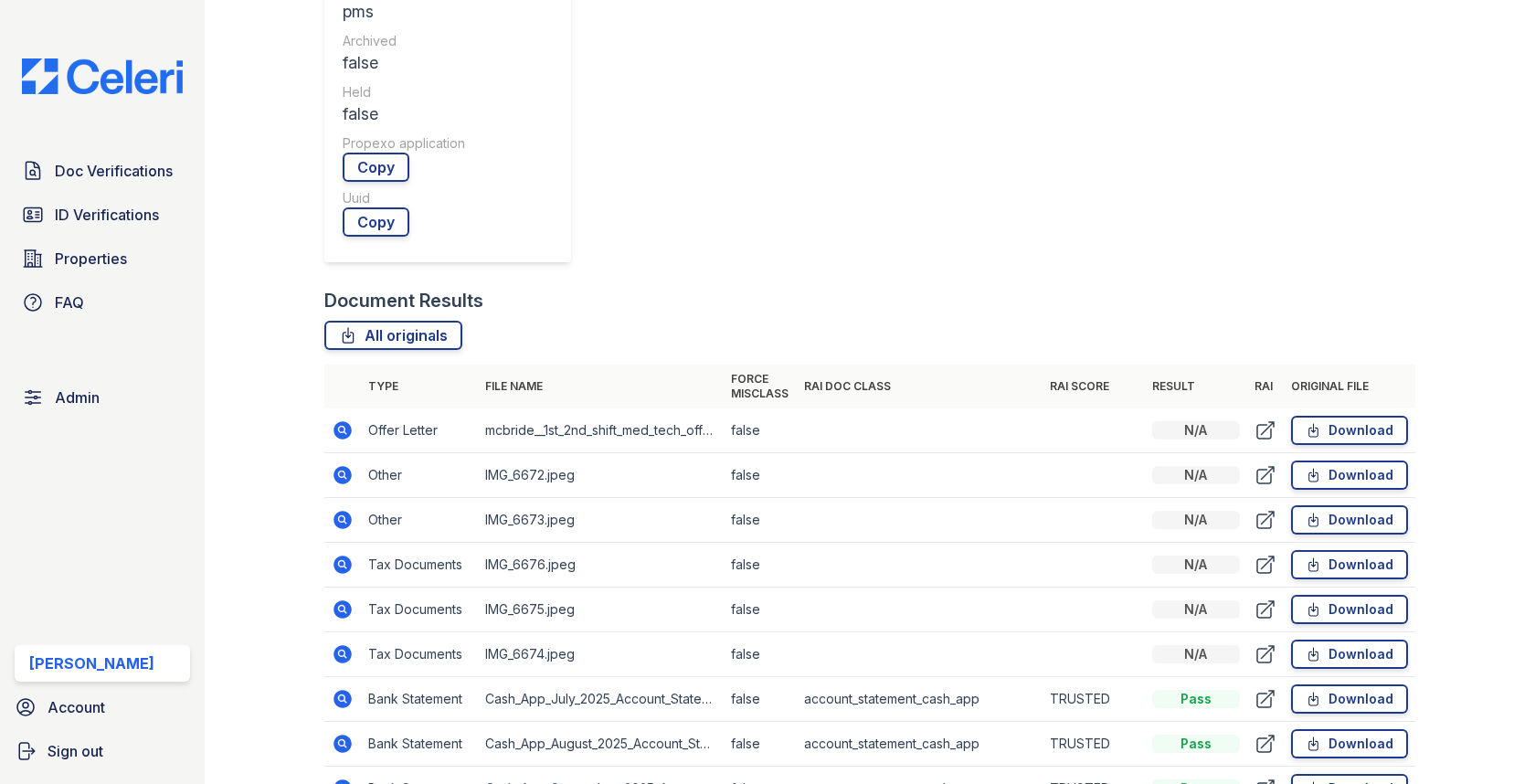
scroll to position [674, 0]
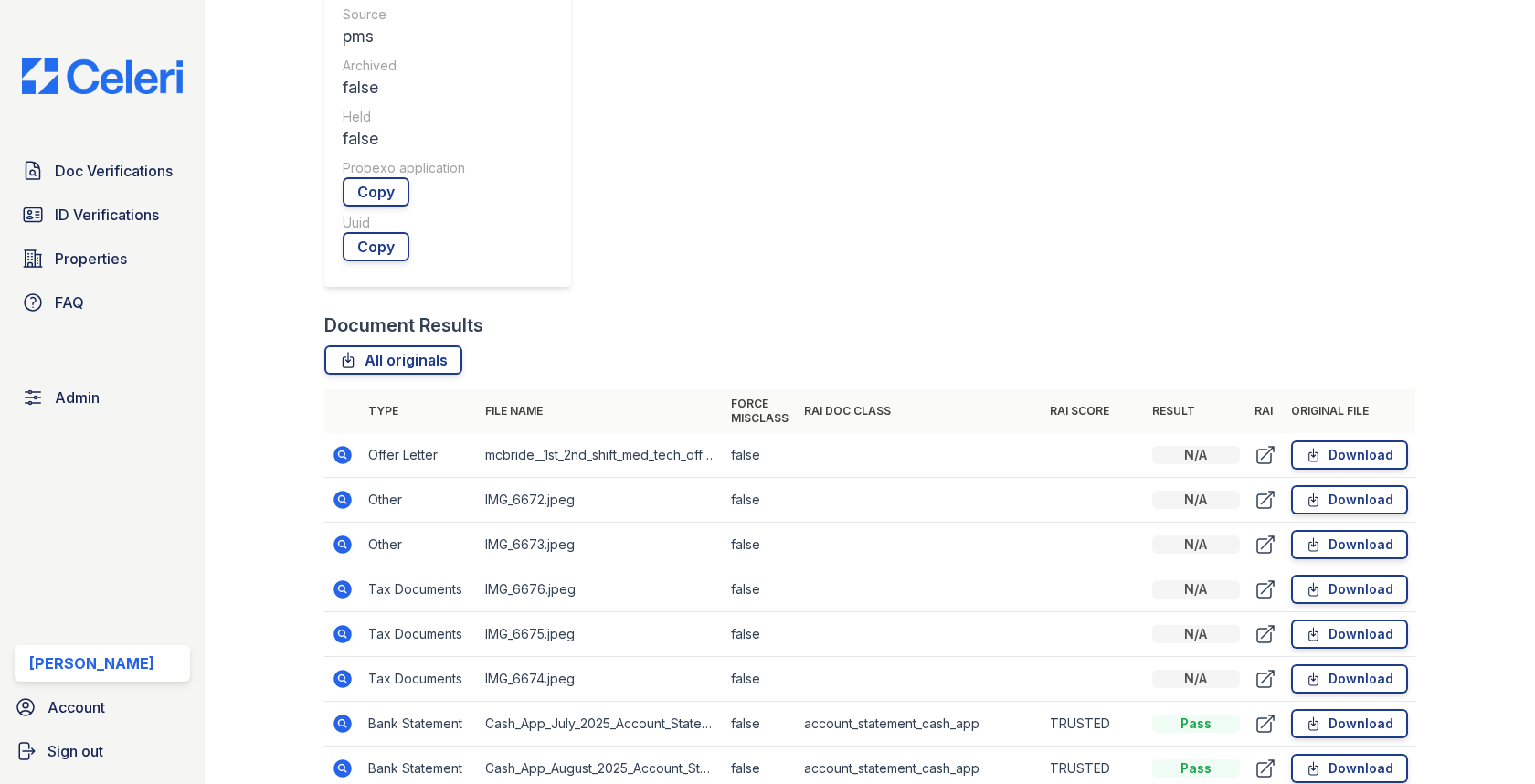
click at [339, 541] on icon at bounding box center [341, 543] width 5 height 5
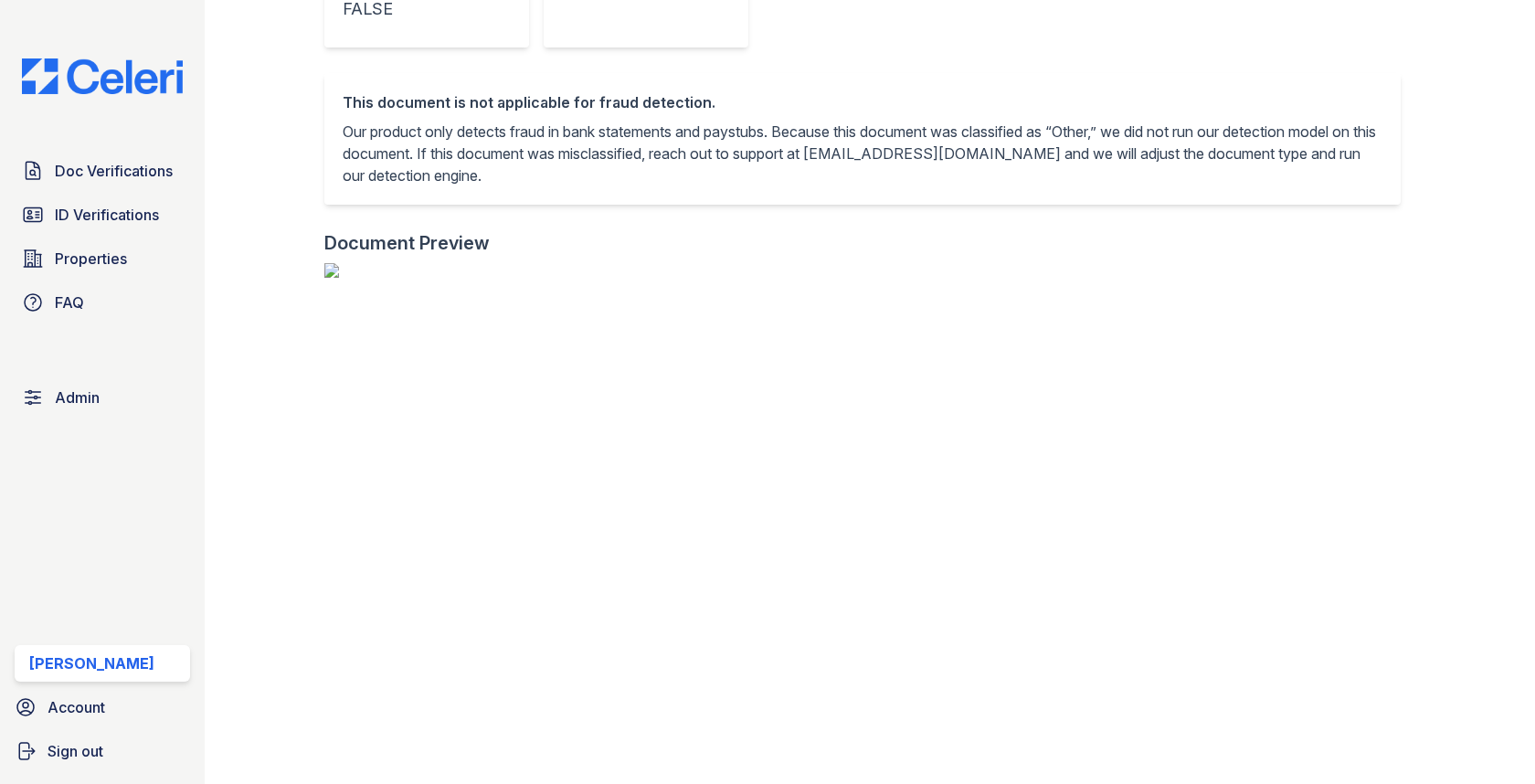
scroll to position [599, 0]
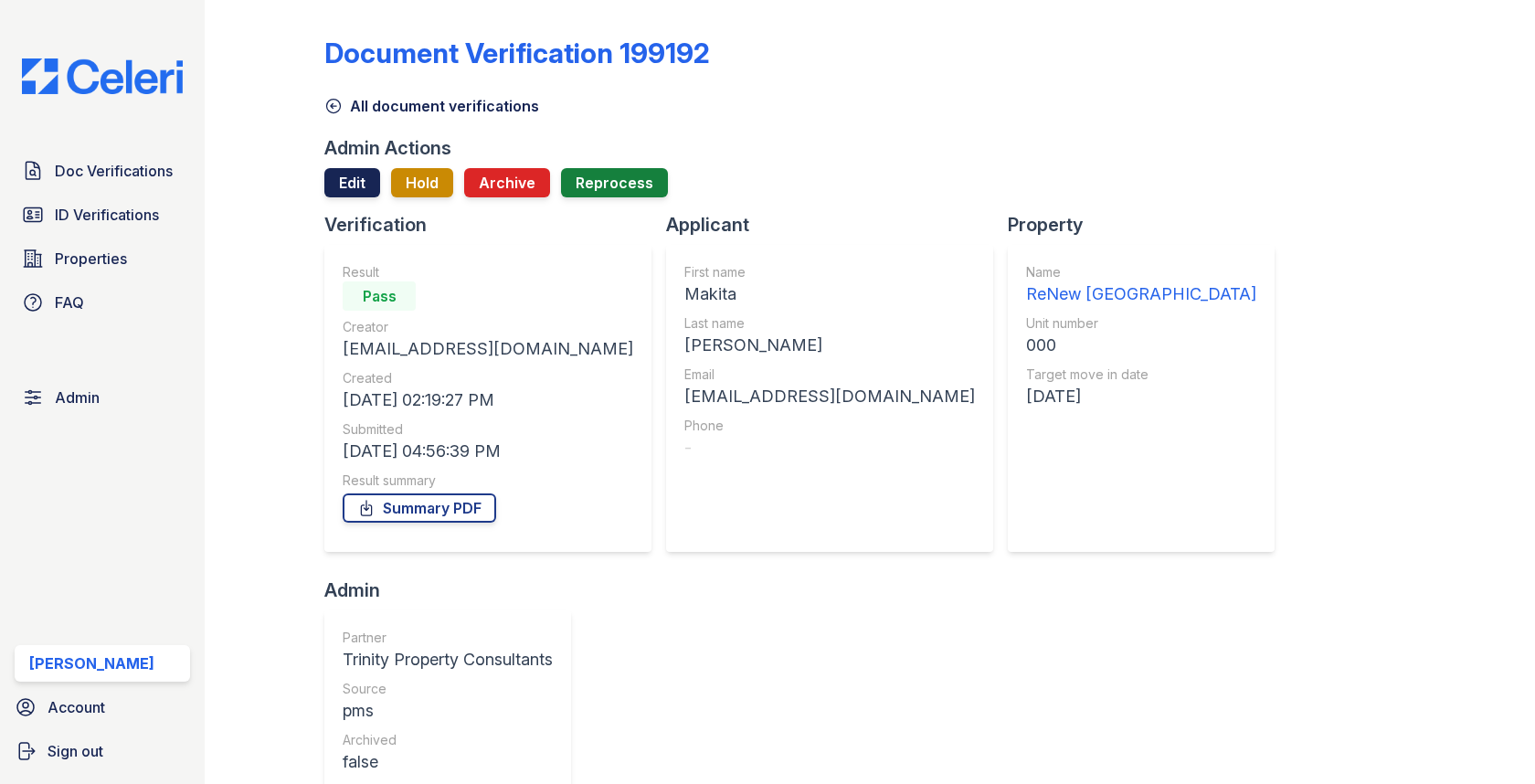
click at [341, 171] on link "Edit" at bounding box center [352, 183] width 56 height 30
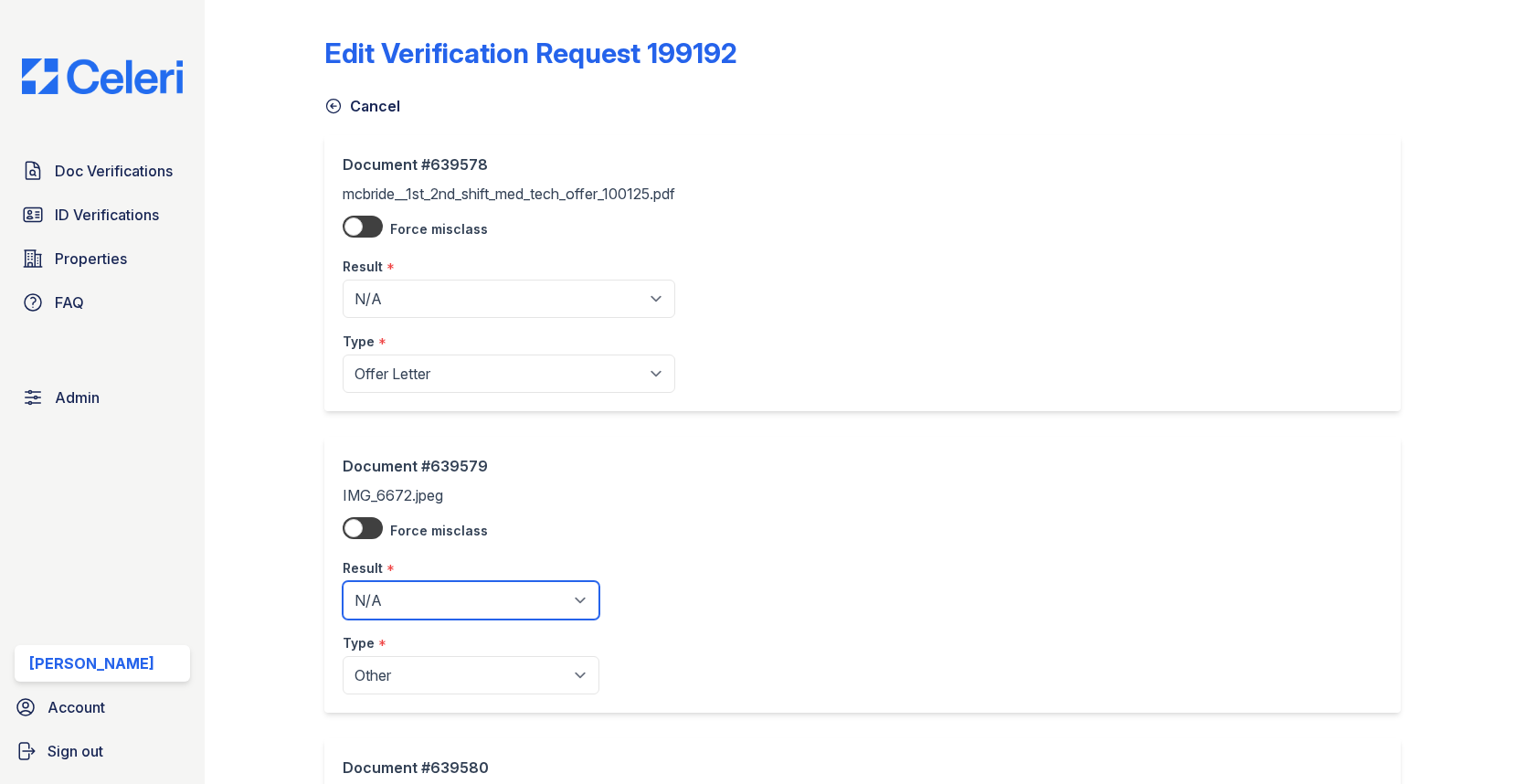
click at [427, 593] on select "Pending Sent Started Processing Pass Fail Caution Error N/A" at bounding box center [470, 599] width 257 height 38
select select "fail"
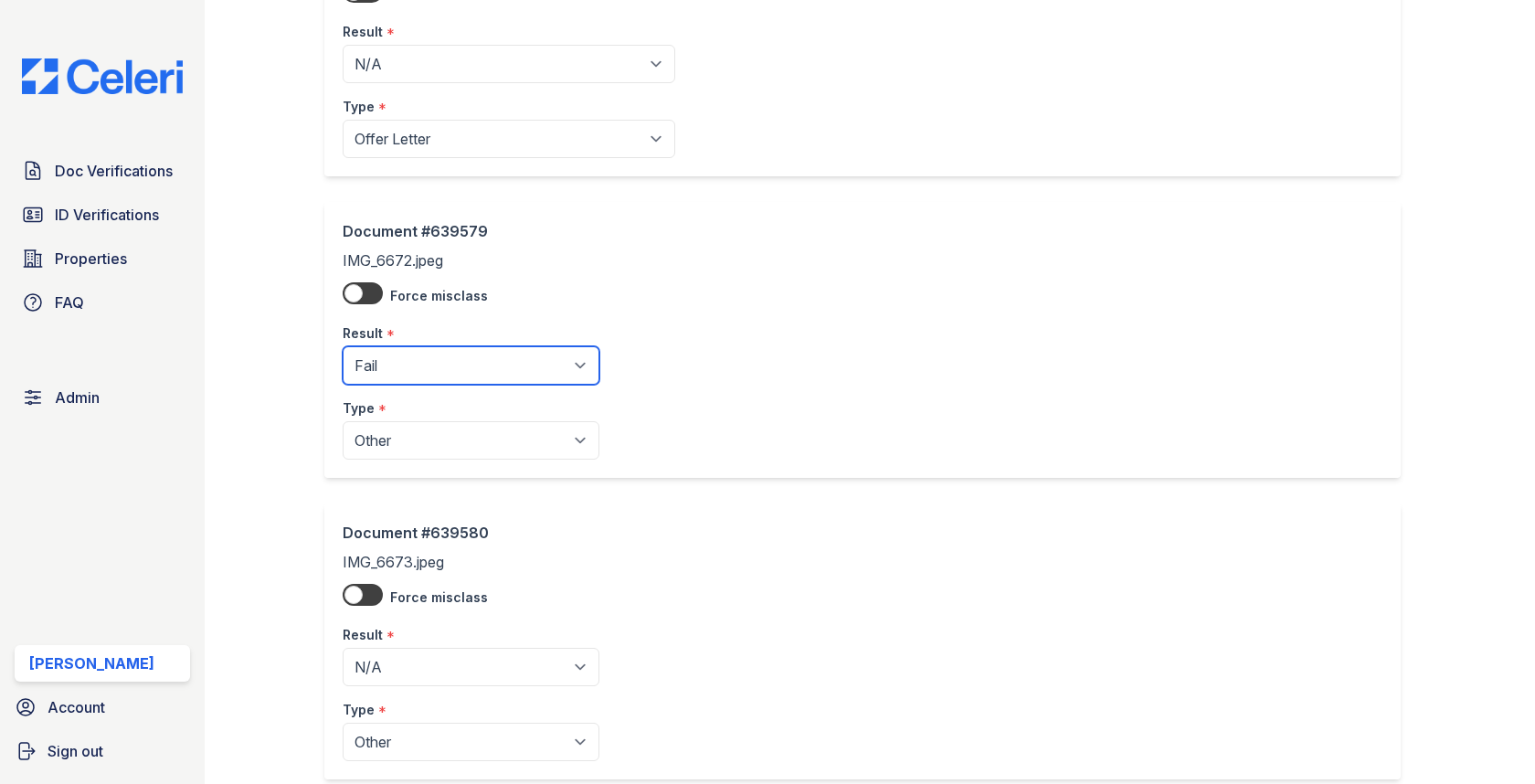
scroll to position [268, 0]
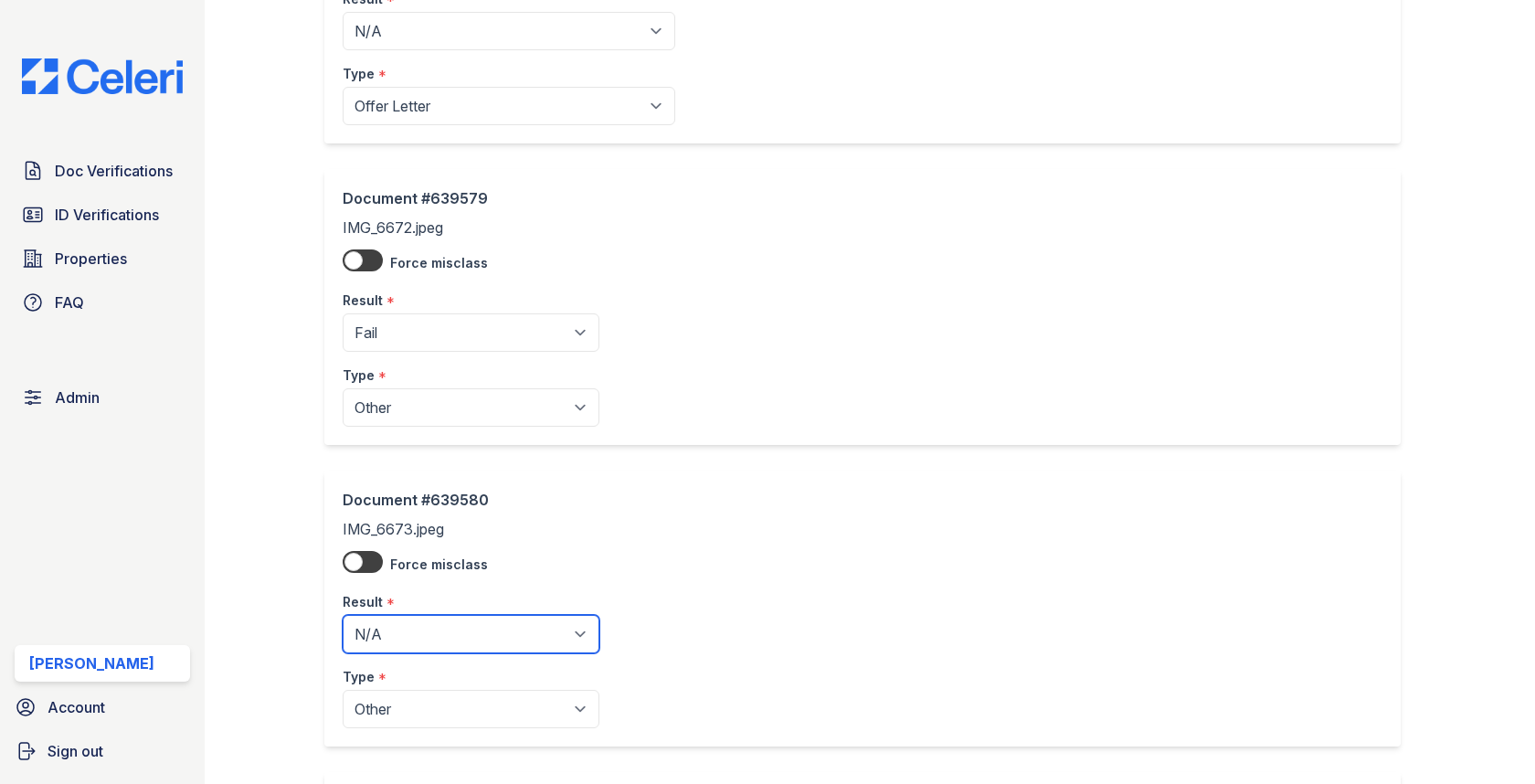
click at [410, 615] on select "Pending Sent Started Processing Pass Fail Caution Error N/A" at bounding box center [470, 633] width 257 height 38
select select "fail"
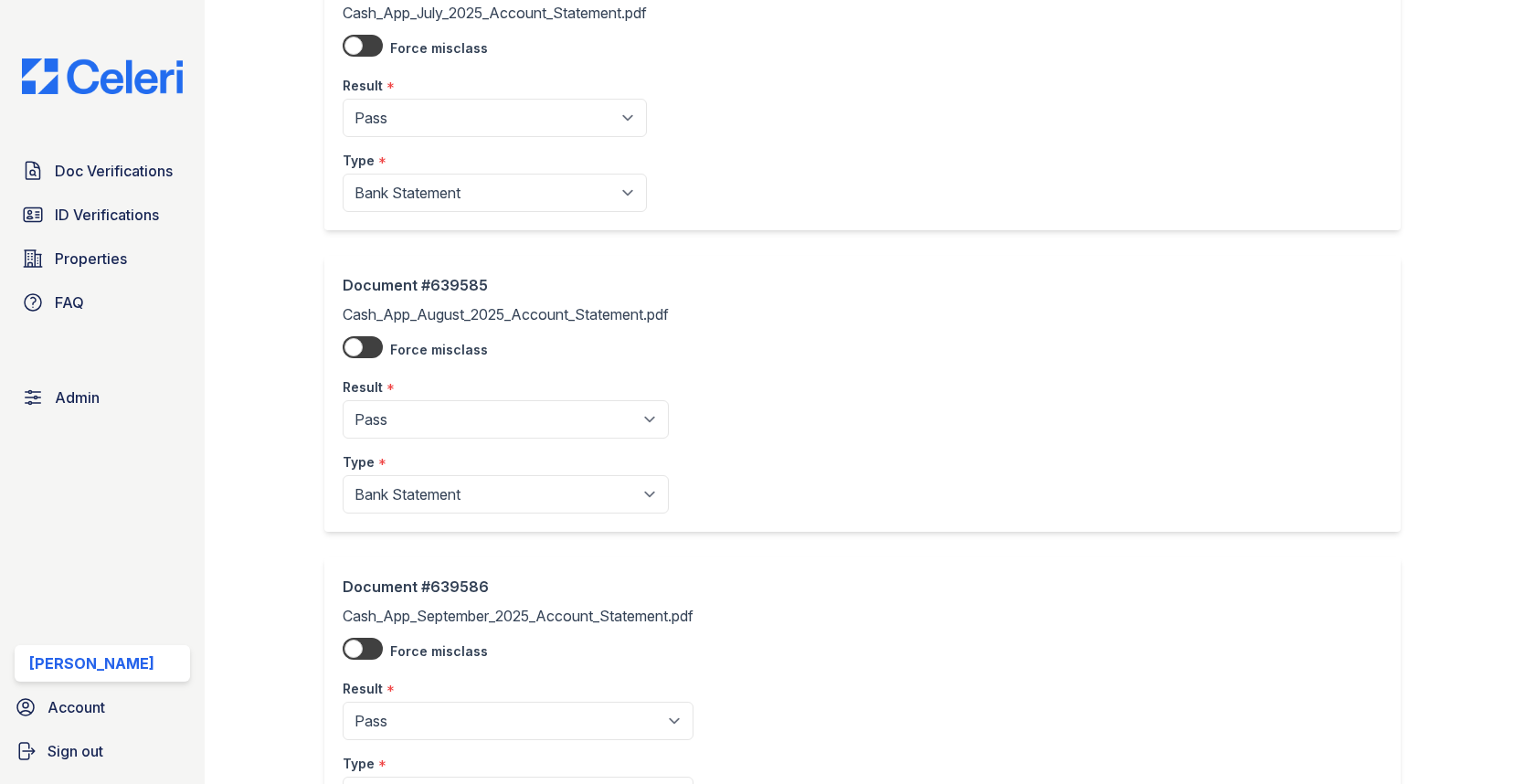
scroll to position [2141, 0]
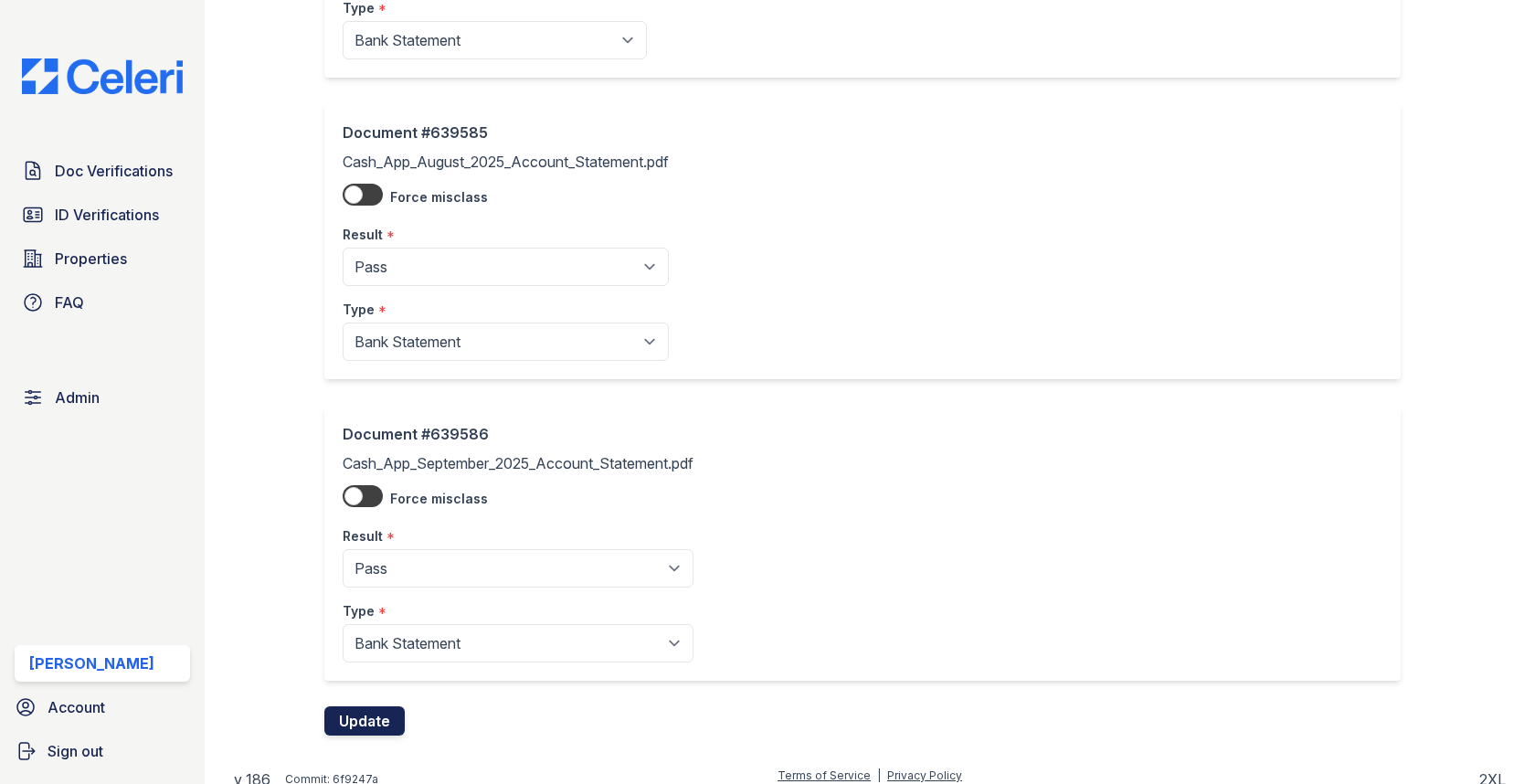
click at [370, 706] on button "Update" at bounding box center [365, 721] width 81 height 30
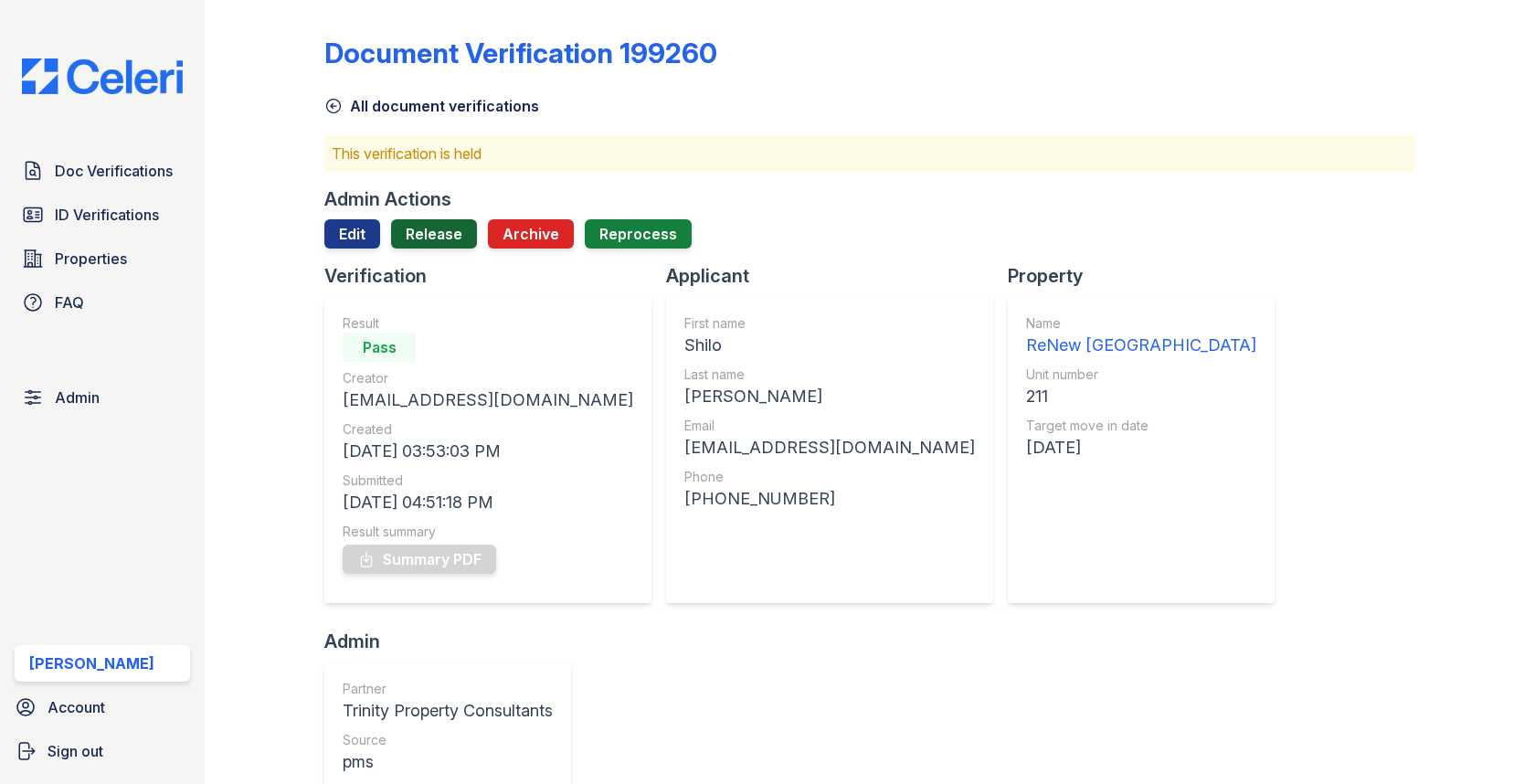
click at [457, 228] on link "Release" at bounding box center [433, 234] width 86 height 30
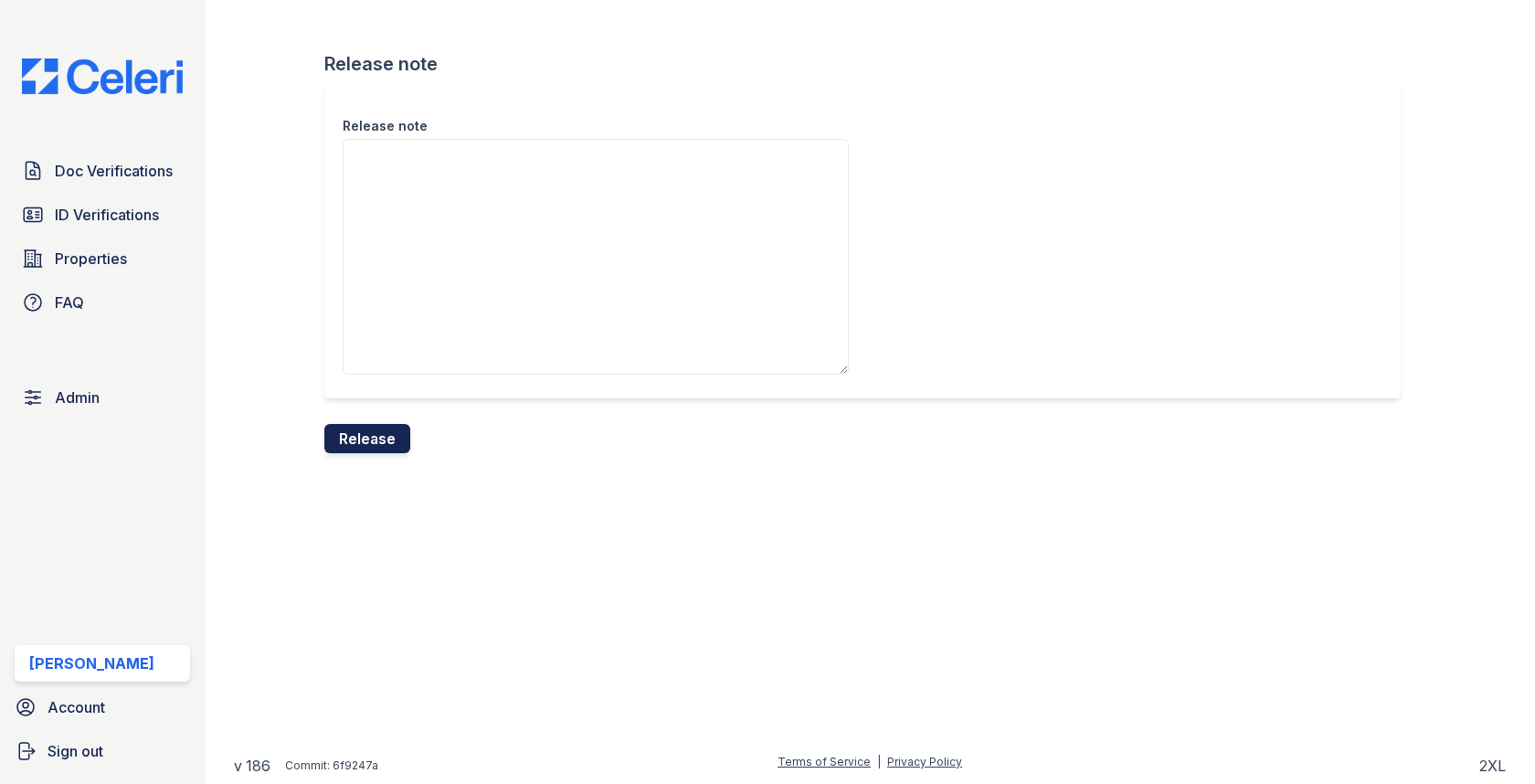
click at [383, 435] on button "Release" at bounding box center [367, 439] width 86 height 30
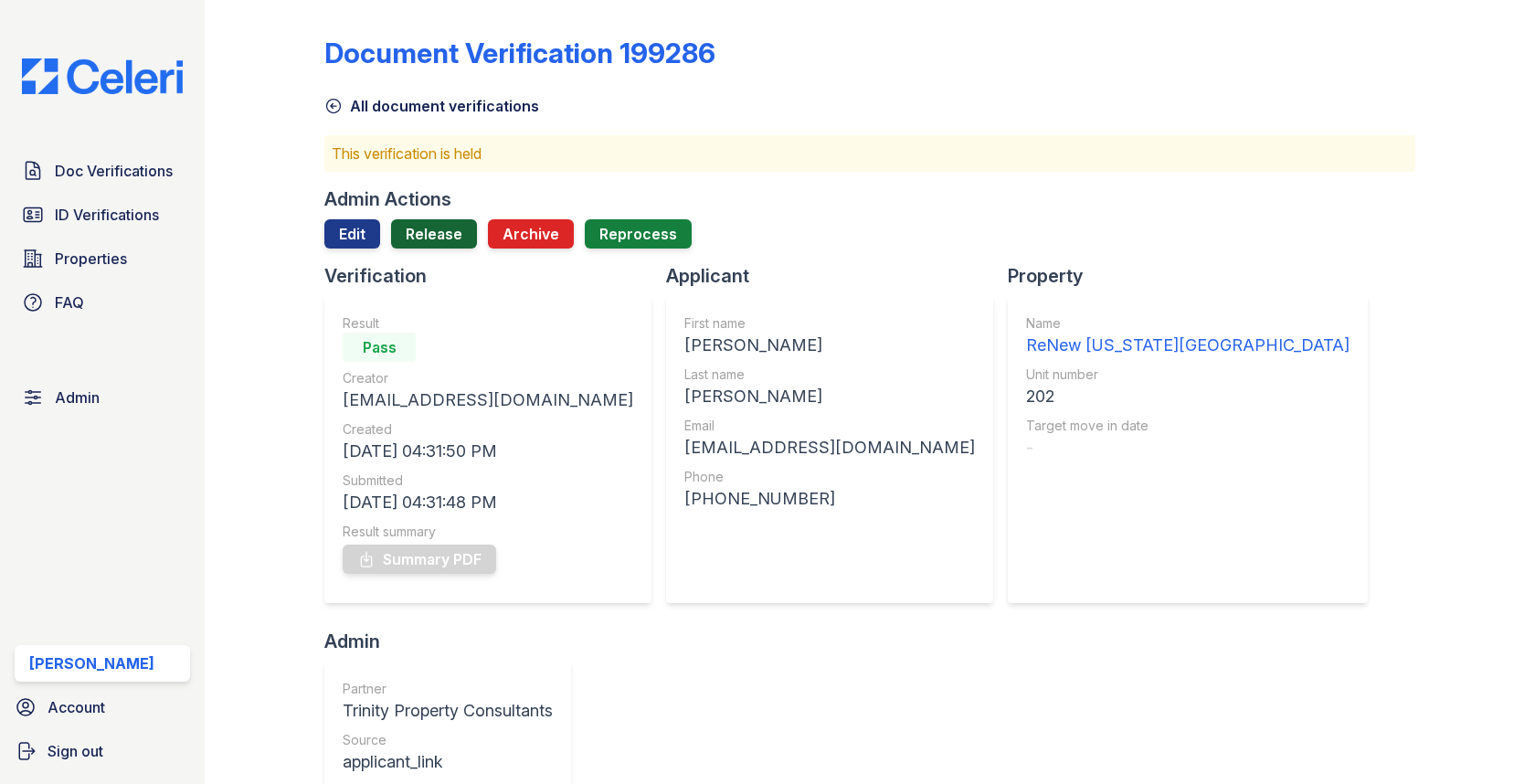
click at [430, 231] on link "Release" at bounding box center [433, 234] width 86 height 30
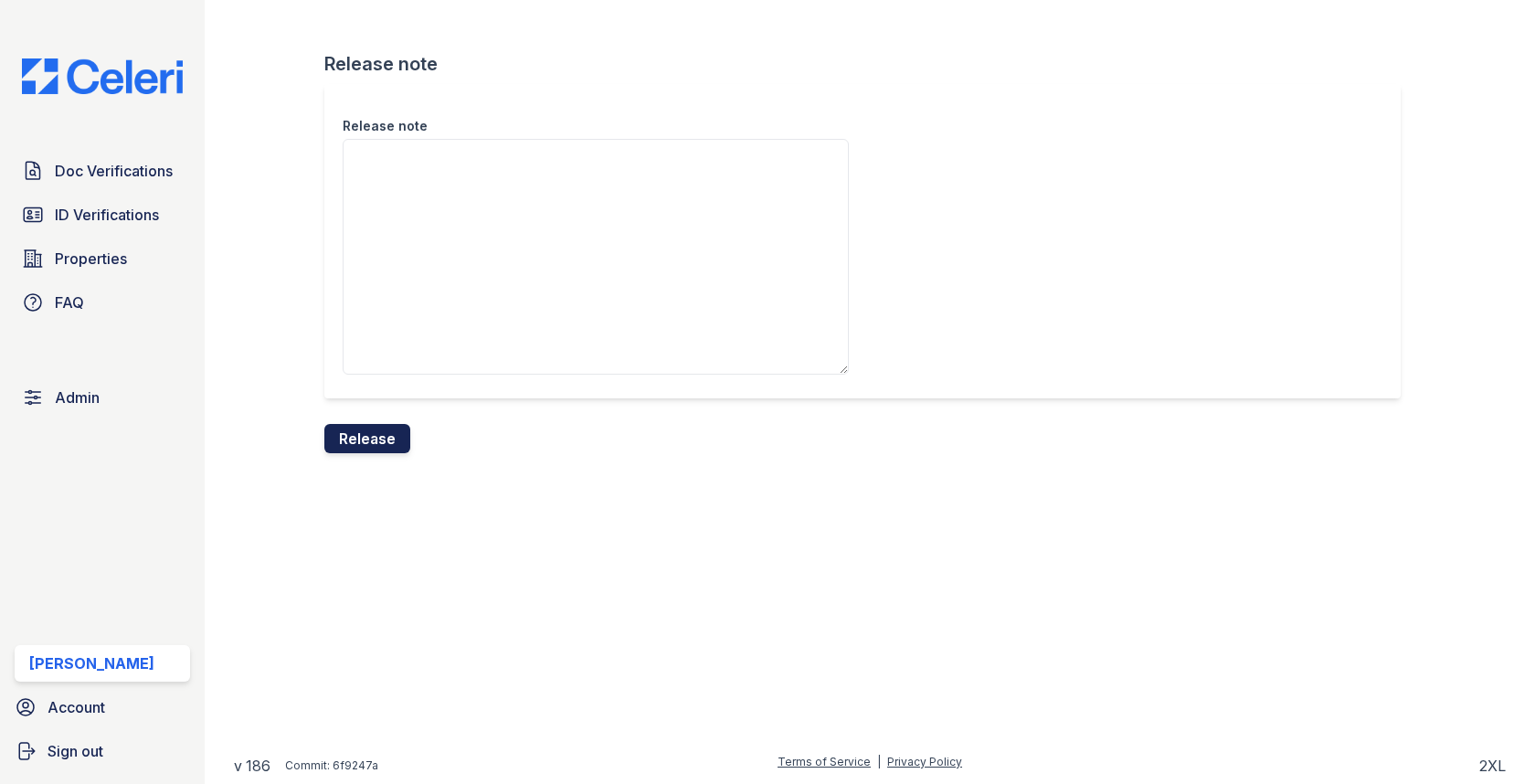
click at [393, 435] on button "Release" at bounding box center [367, 439] width 86 height 30
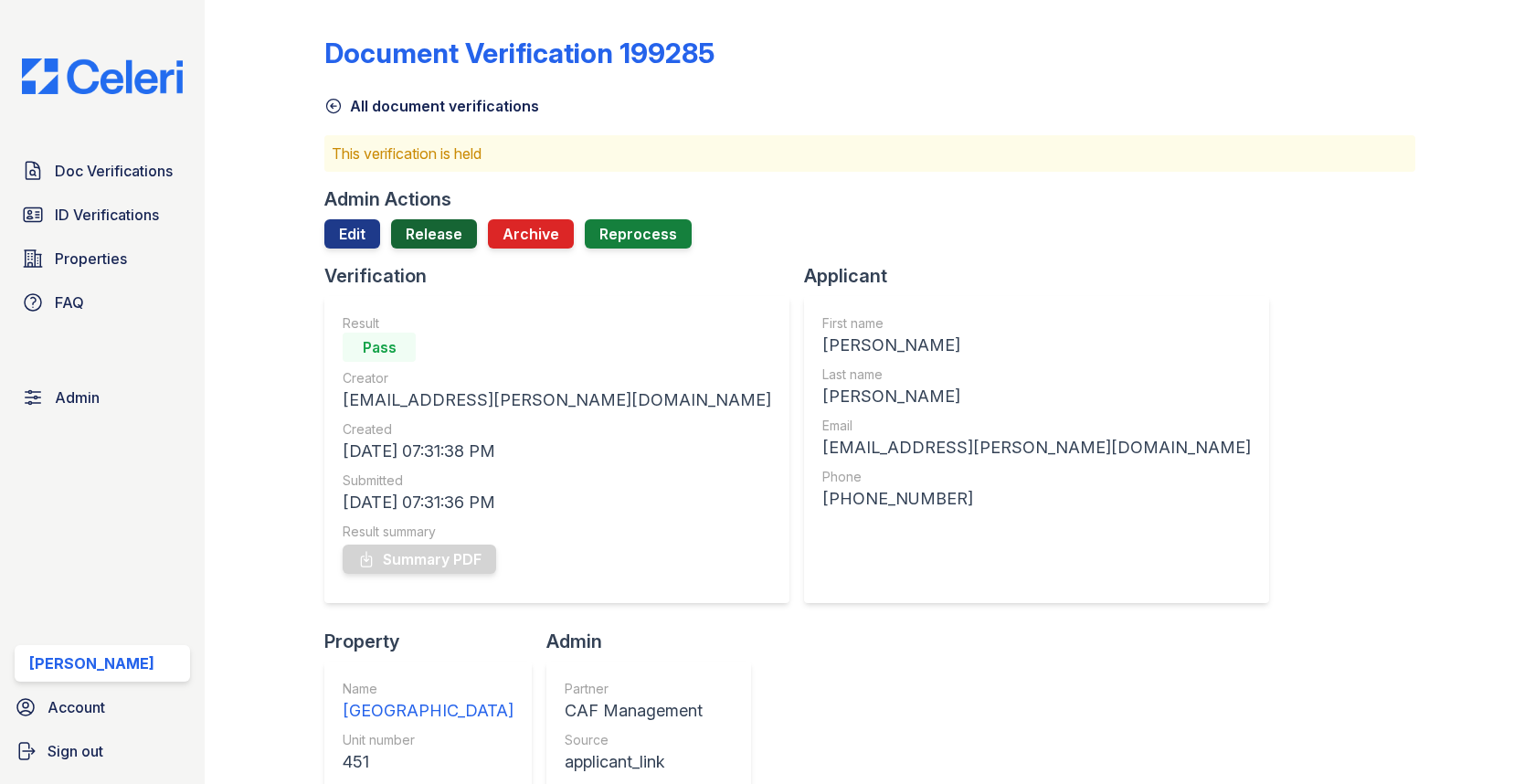
click at [427, 241] on link "Release" at bounding box center [433, 234] width 86 height 30
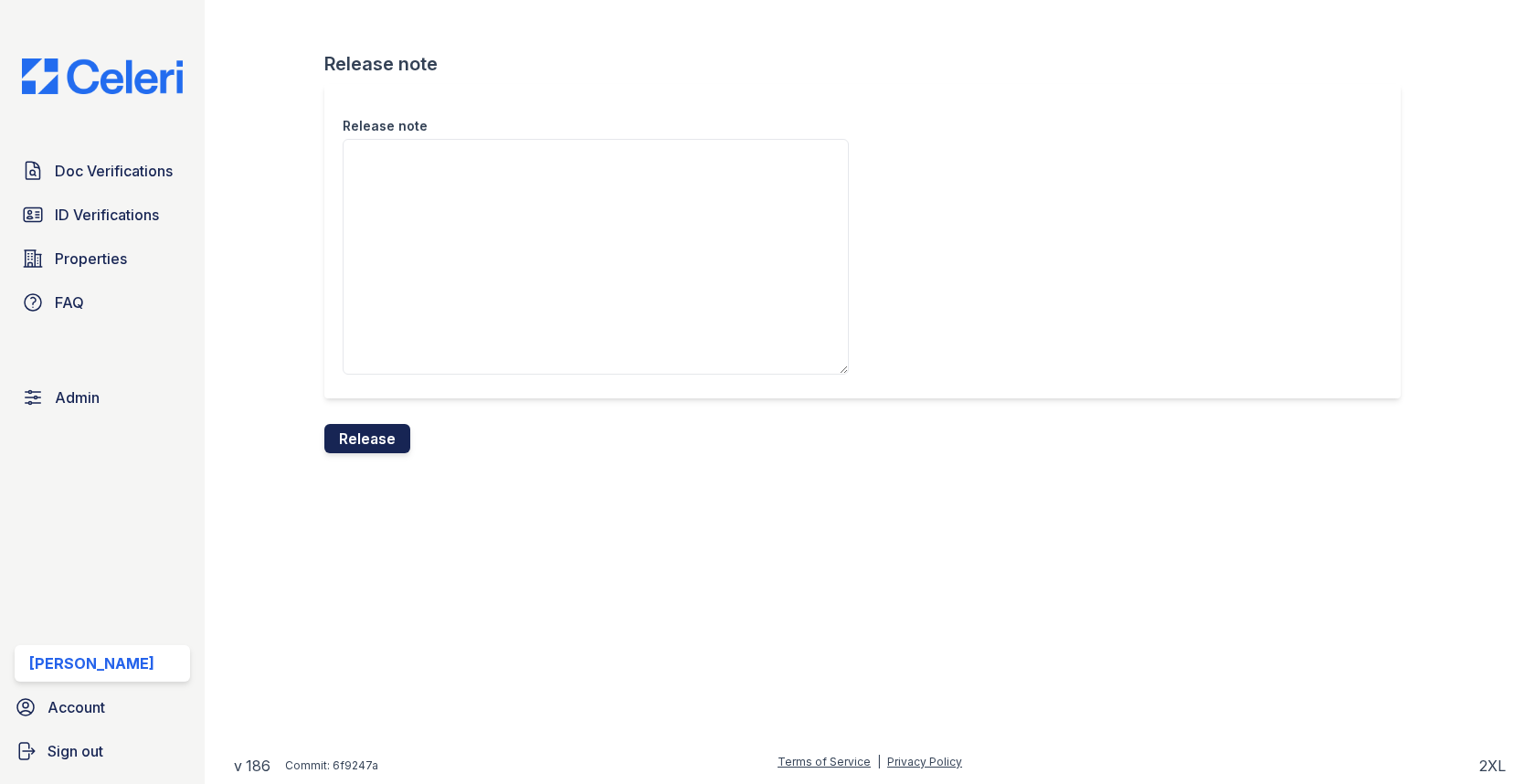
click at [362, 448] on button "Release" at bounding box center [367, 439] width 86 height 30
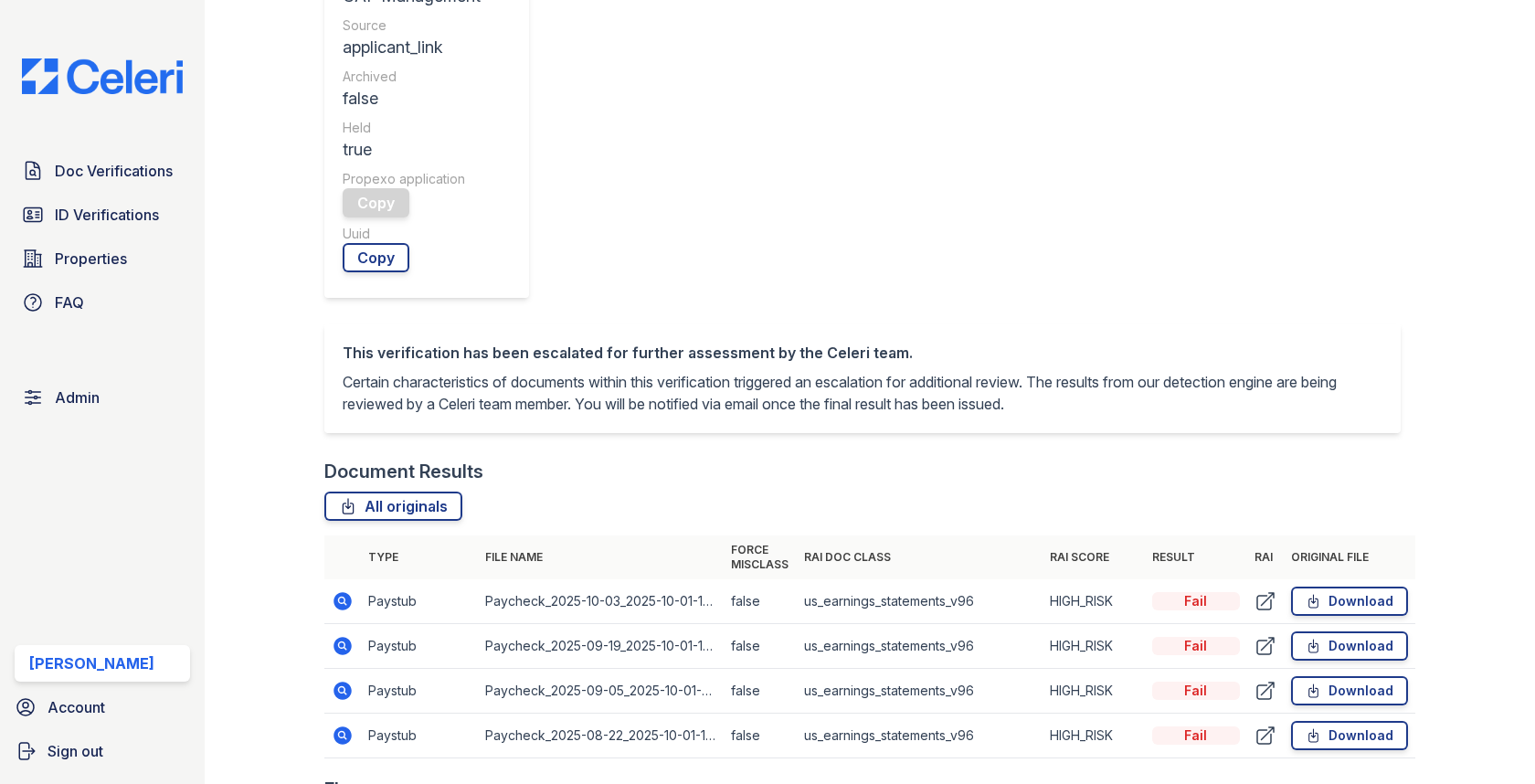
scroll to position [712, 0]
click at [334, 636] on icon at bounding box center [342, 647] width 22 height 22
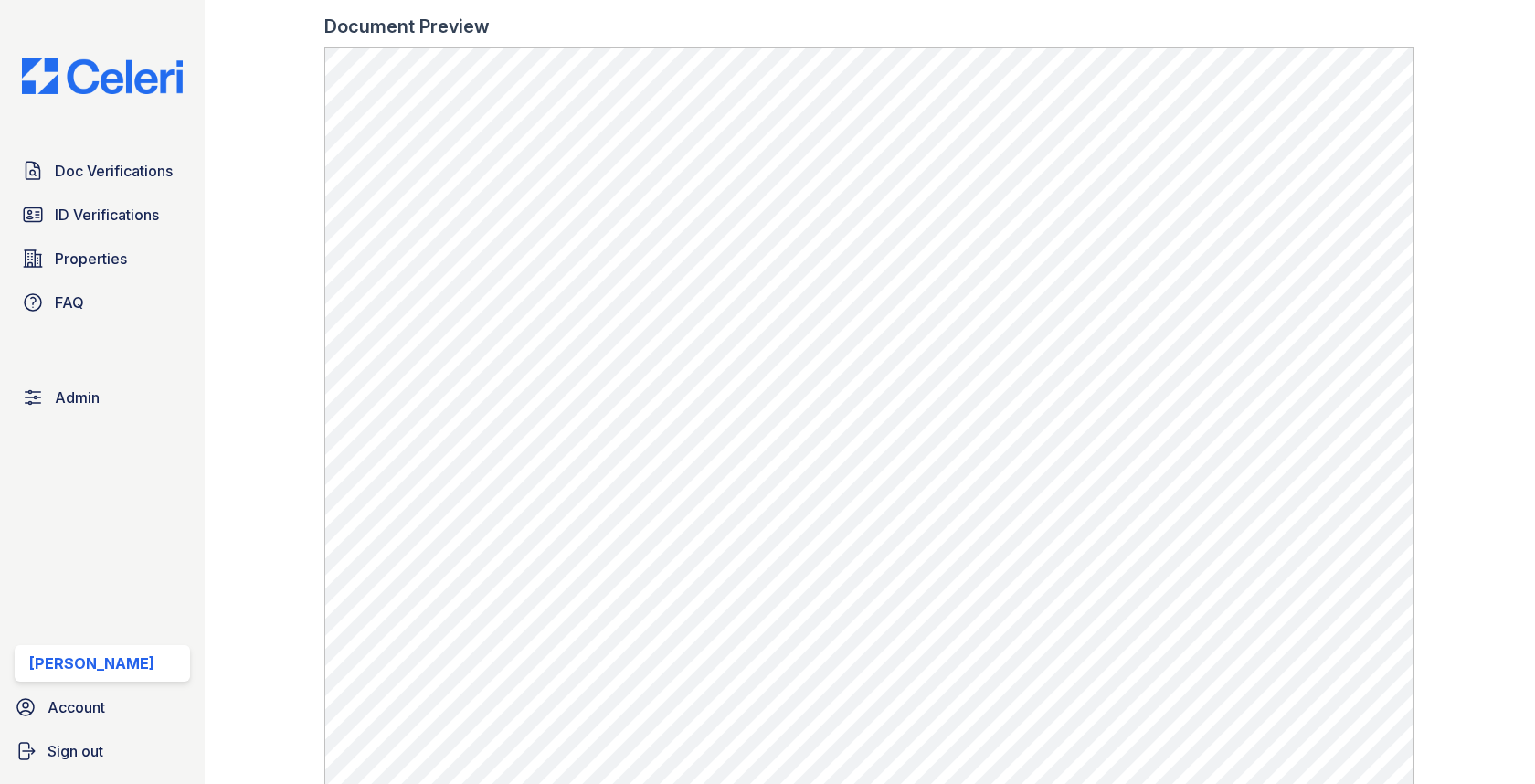
scroll to position [1154, 0]
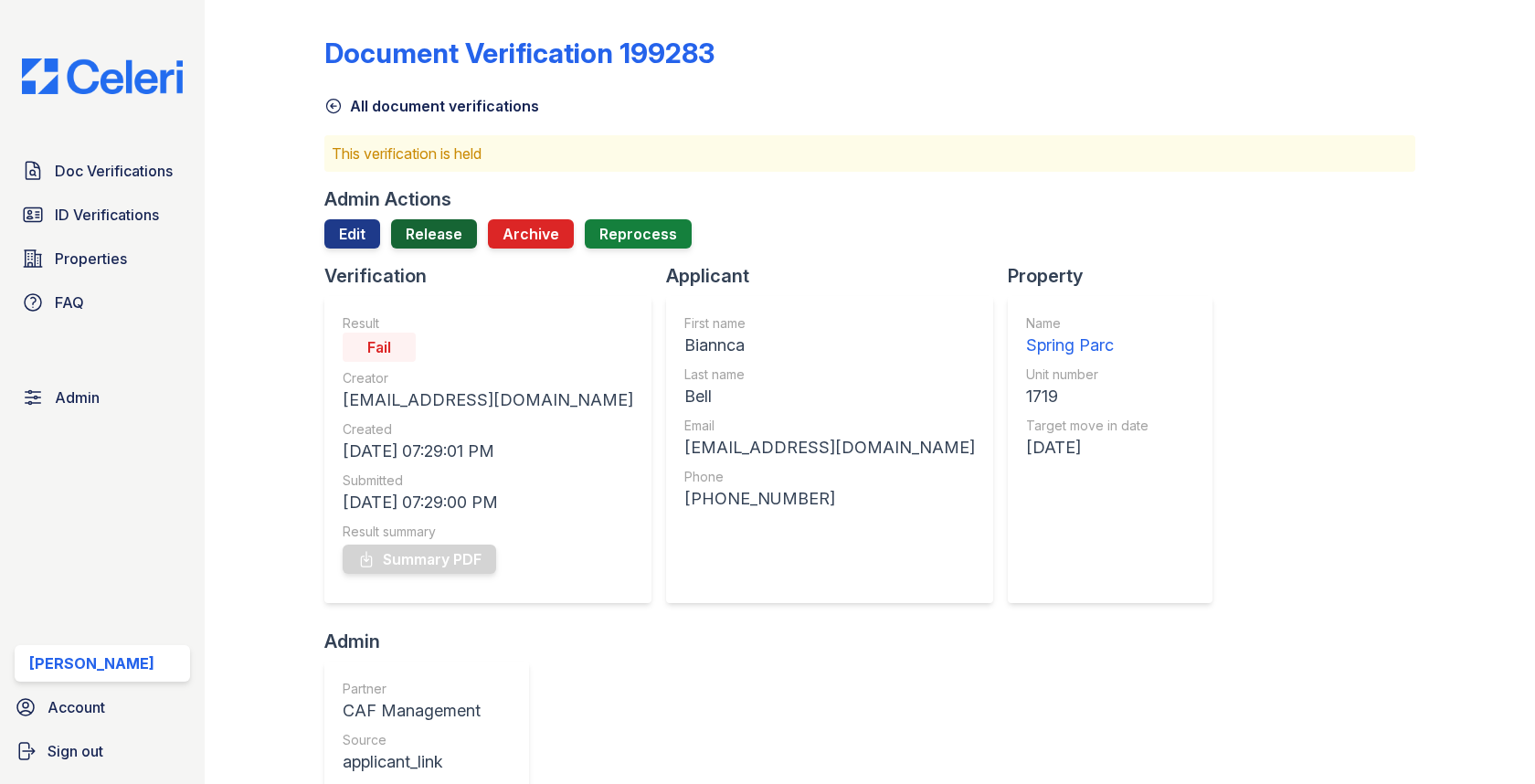
click at [436, 229] on link "Release" at bounding box center [433, 234] width 86 height 30
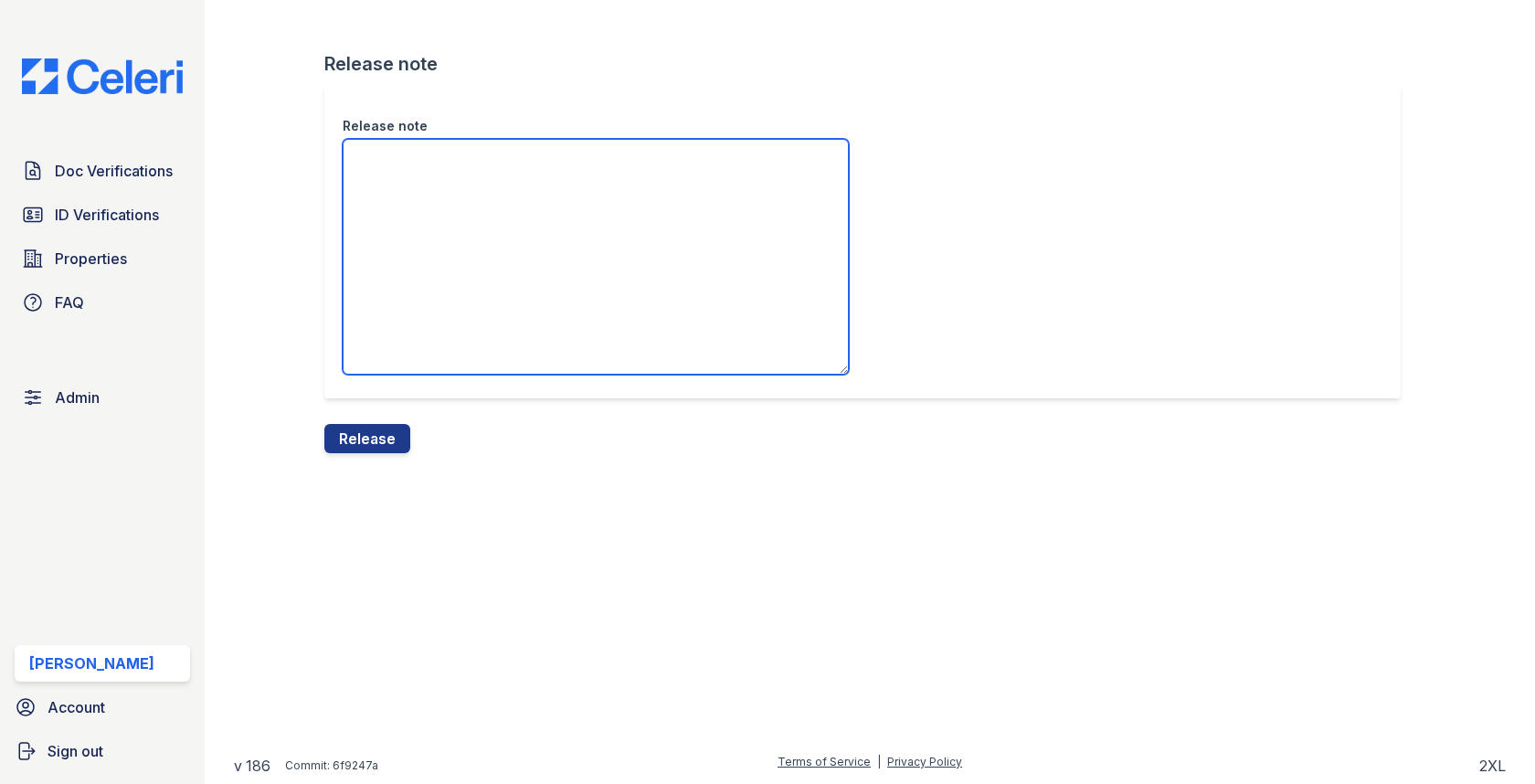
click at [436, 274] on textarea "Release note" at bounding box center [595, 257] width 506 height 236
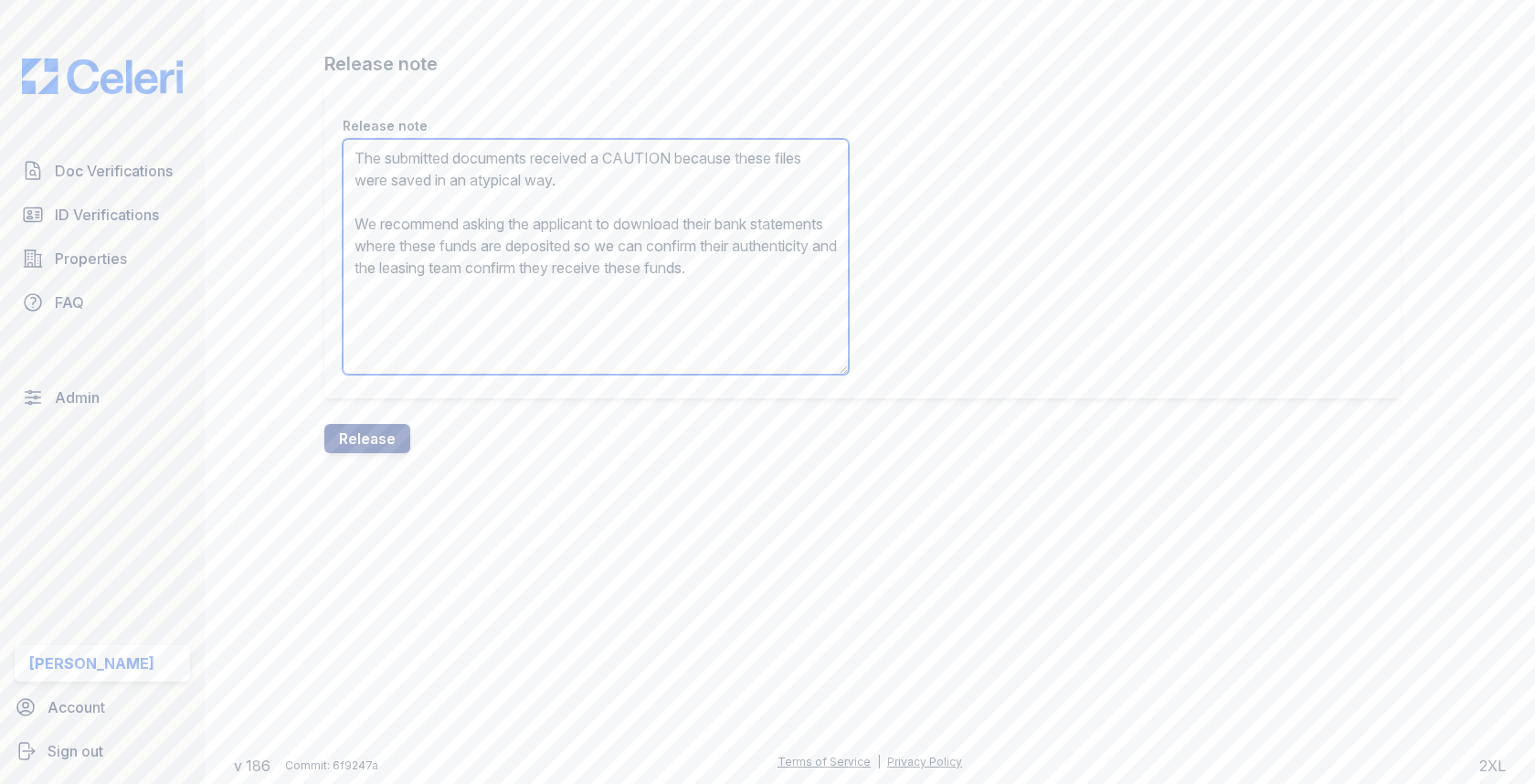
click at [621, 149] on textarea "The submitted documents received a CAUTION because these files were saved in an…" at bounding box center [595, 257] width 506 height 236
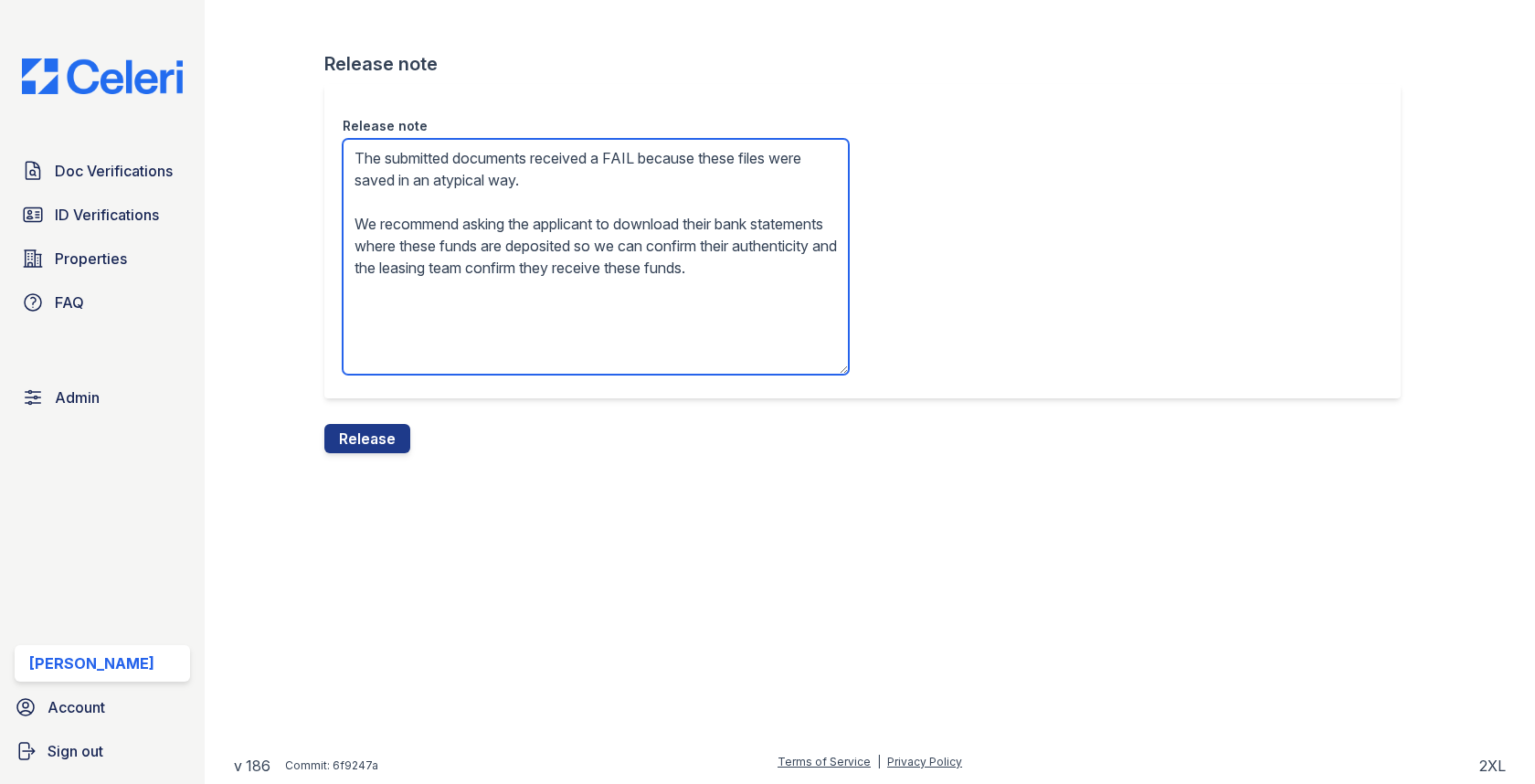
drag, startPoint x: 488, startPoint y: 187, endPoint x: 634, endPoint y: 187, distance: 146.0
click at [634, 187] on textarea "The submitted documents received a FAIL because these files were saved in an at…" at bounding box center [595, 257] width 506 height 236
type textarea "The submitted documents received a FAIL because these files were saved in Adobe…"
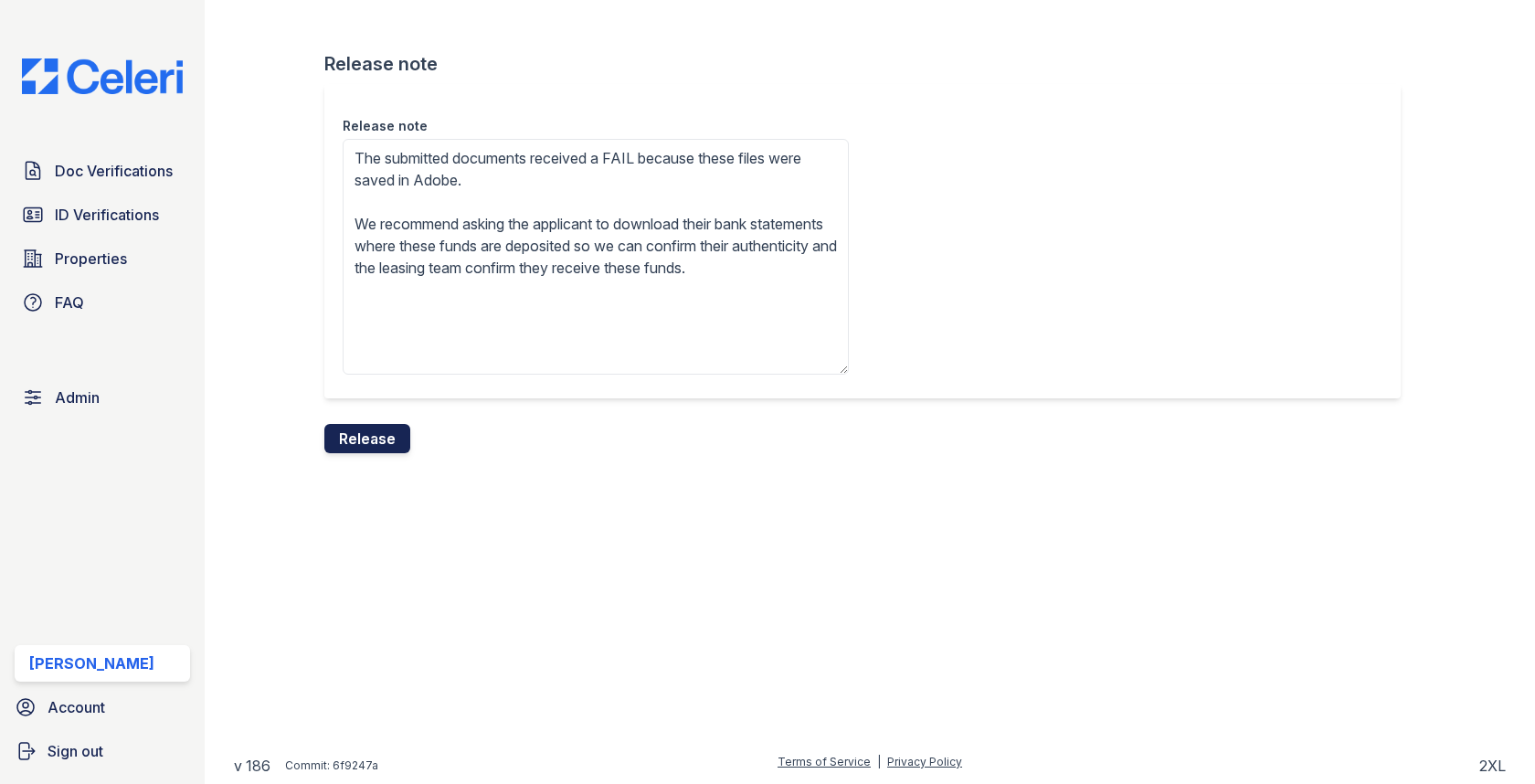
click at [404, 427] on button "Release" at bounding box center [367, 439] width 86 height 30
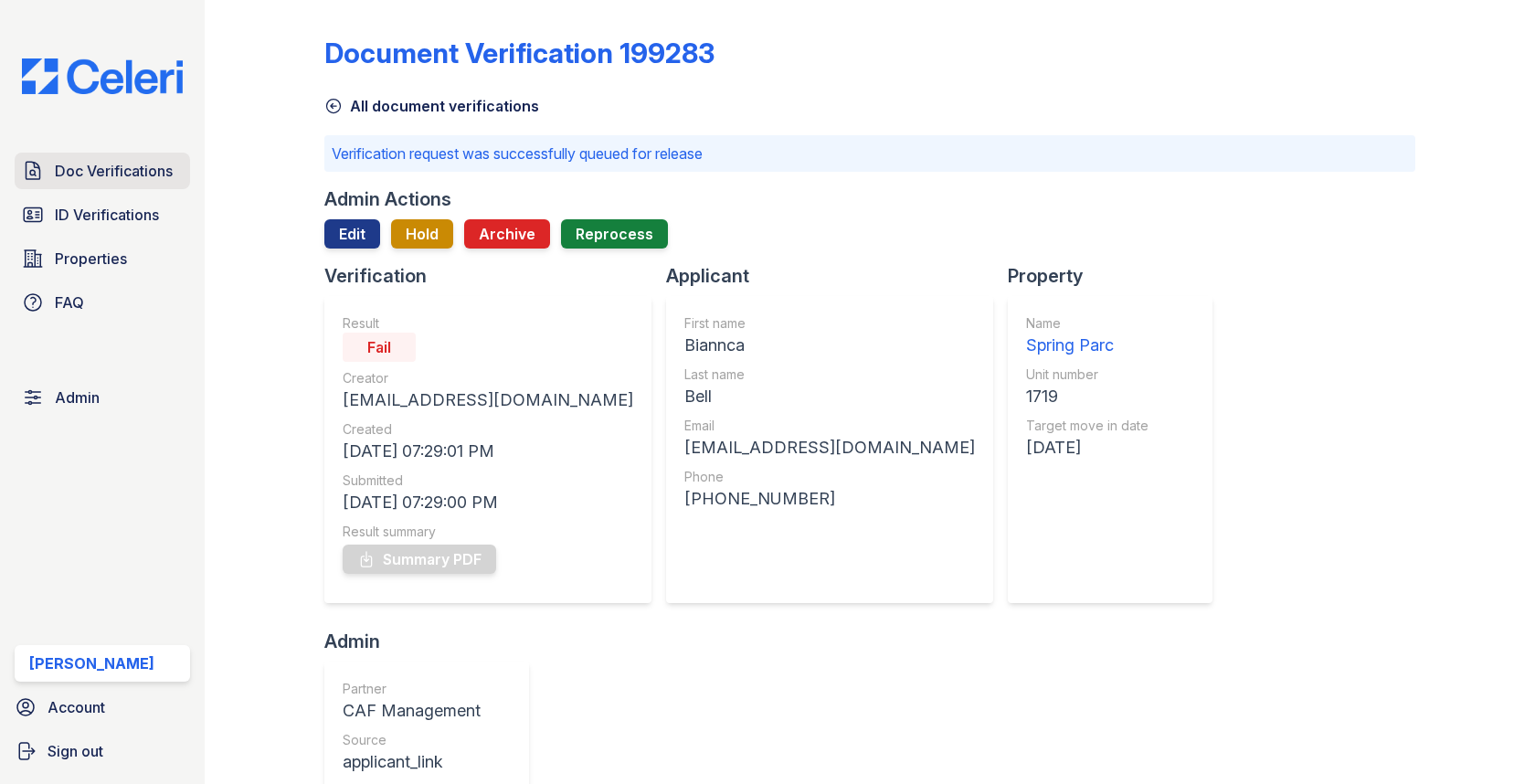
click at [130, 178] on span "Doc Verifications" at bounding box center [114, 170] width 118 height 22
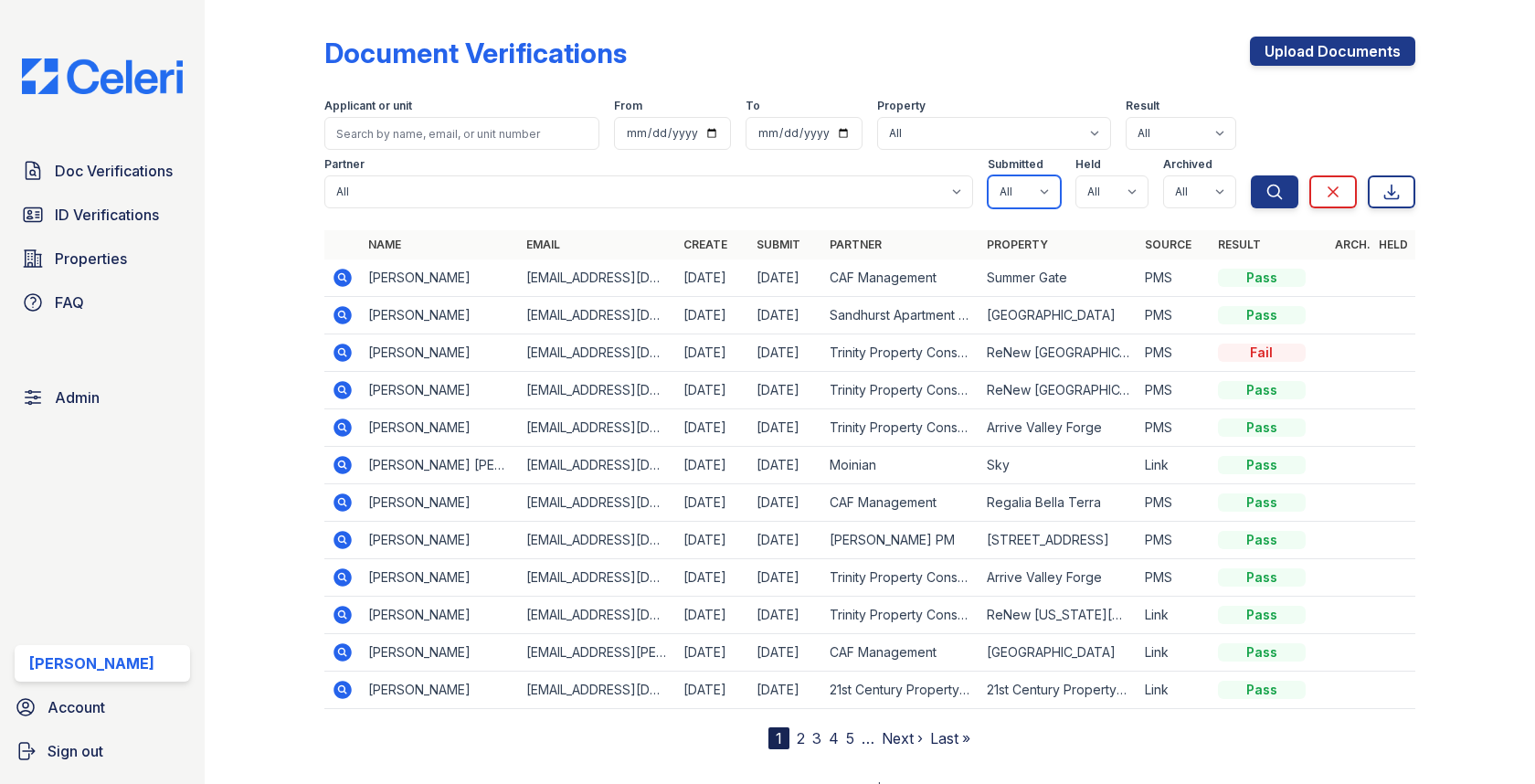
click at [1024, 192] on select "All true false" at bounding box center [1024, 191] width 73 height 32
click at [1026, 192] on select "All true false" at bounding box center [1024, 191] width 73 height 32
select select "true"
click at [1122, 206] on select "All true false" at bounding box center [1112, 191] width 73 height 32
select select "true"
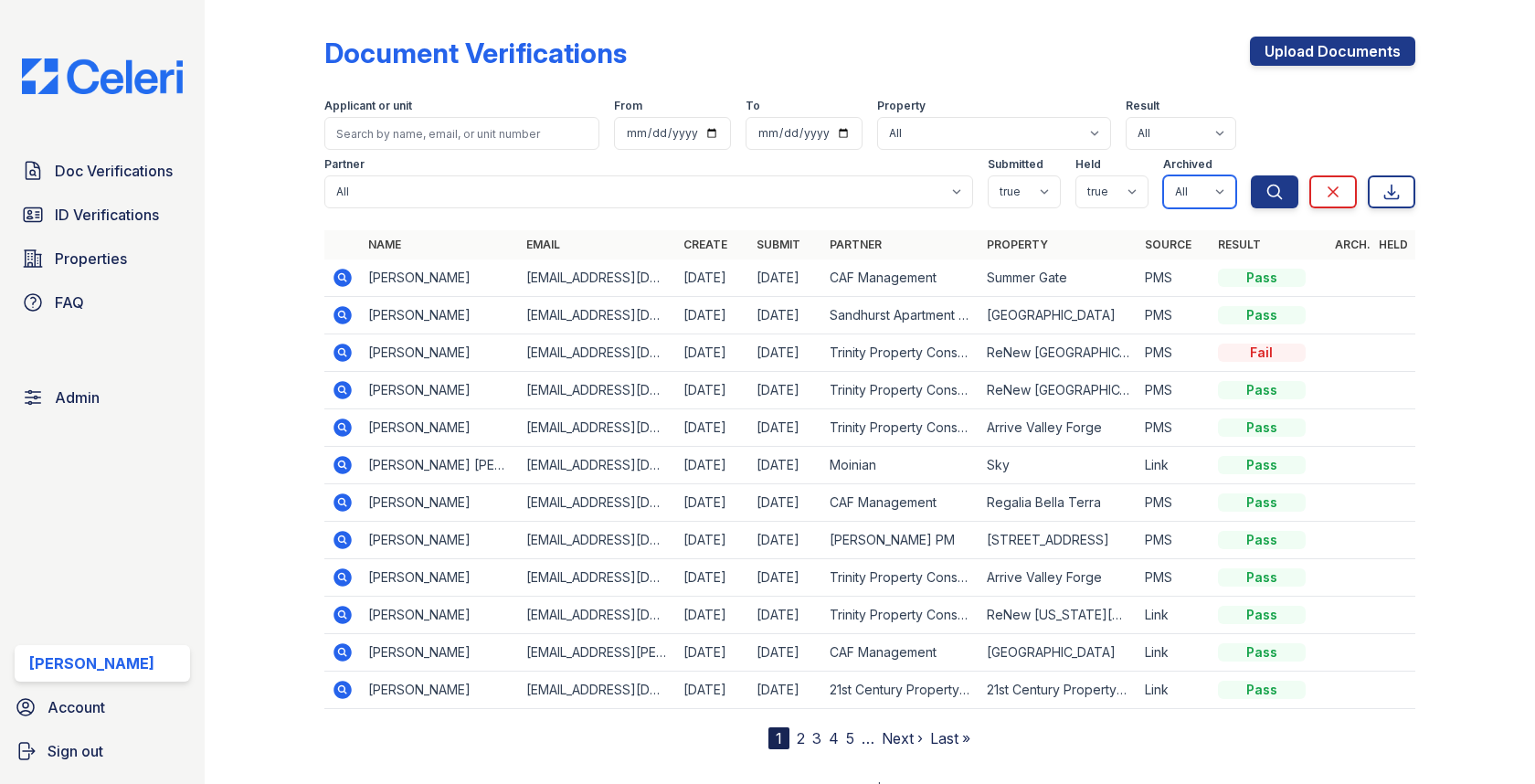
click at [1184, 198] on select "All true false" at bounding box center [1199, 191] width 73 height 32
select select "false"
click at [1269, 194] on icon "submit" at bounding box center [1274, 192] width 19 height 19
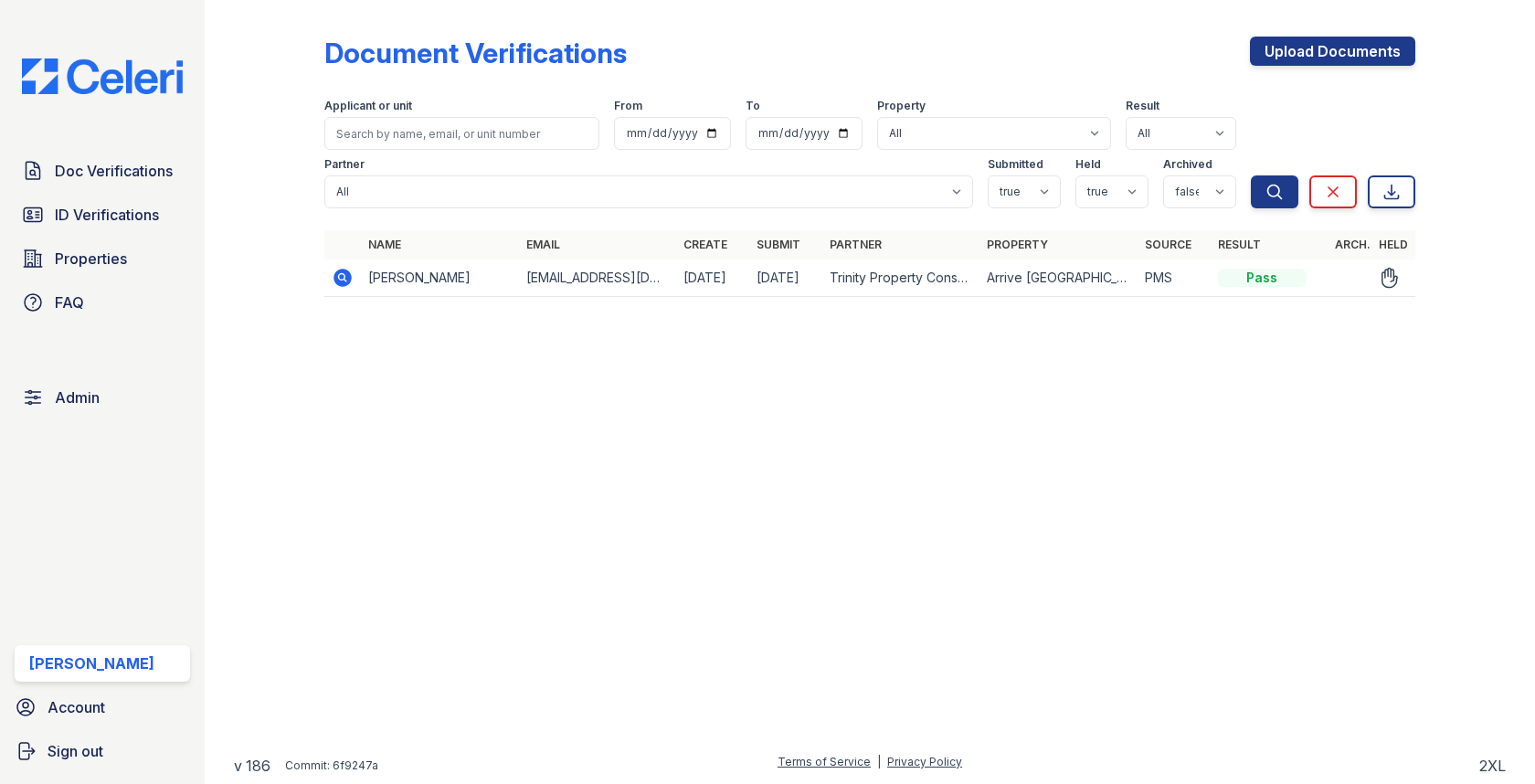
click at [340, 278] on icon at bounding box center [341, 276] width 5 height 5
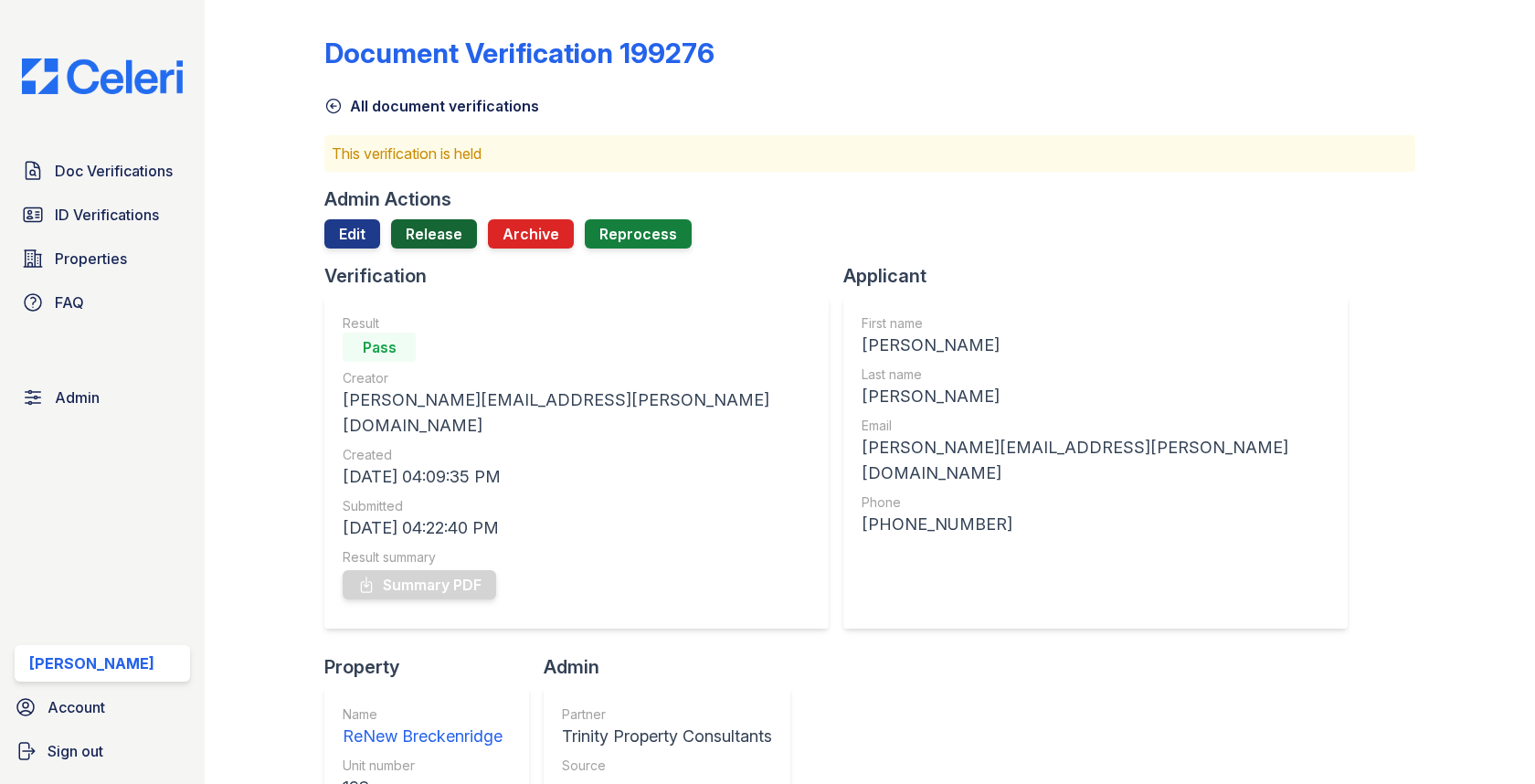
click at [458, 248] on link "Release" at bounding box center [433, 234] width 86 height 30
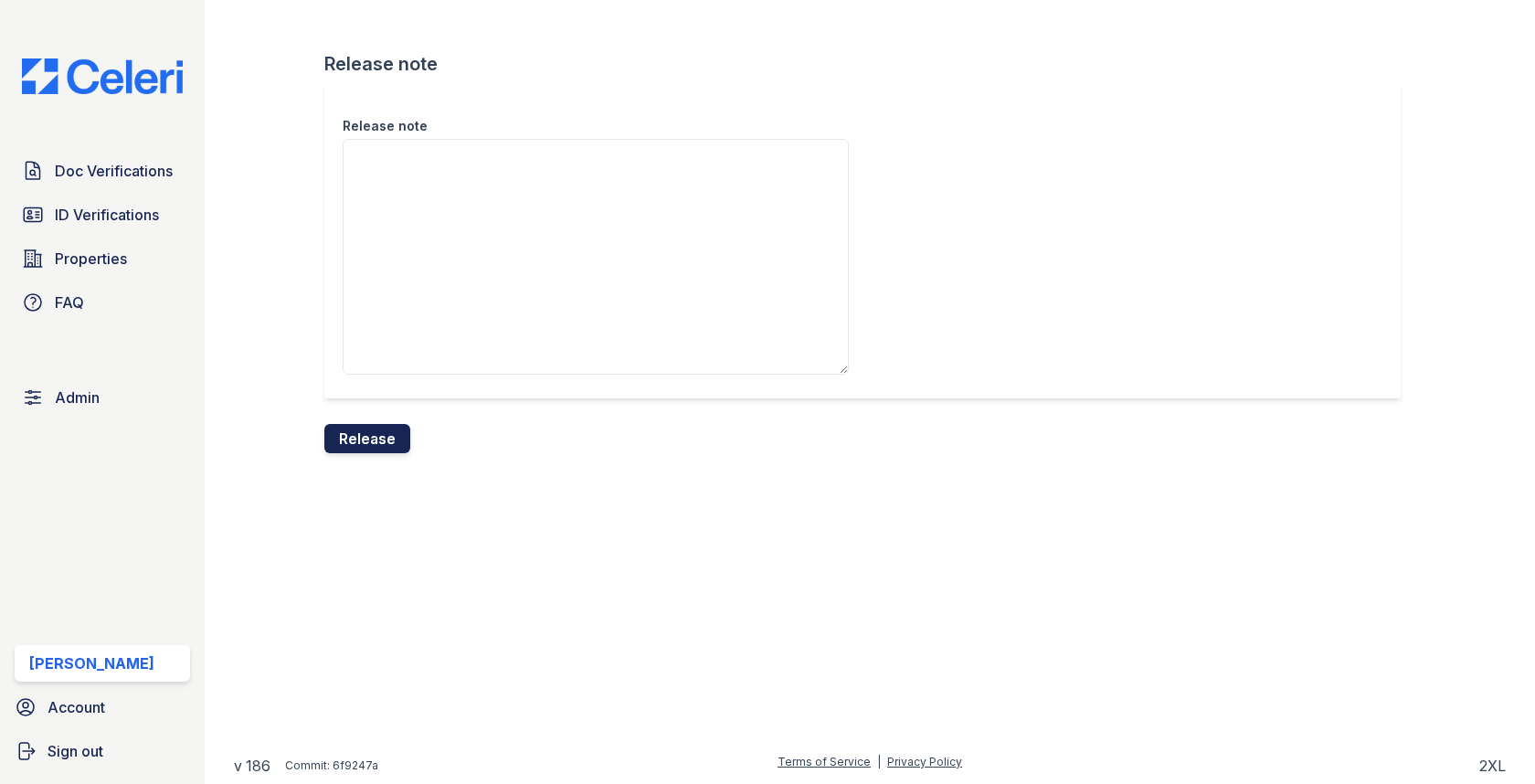
click at [385, 424] on button "Release" at bounding box center [367, 439] width 86 height 30
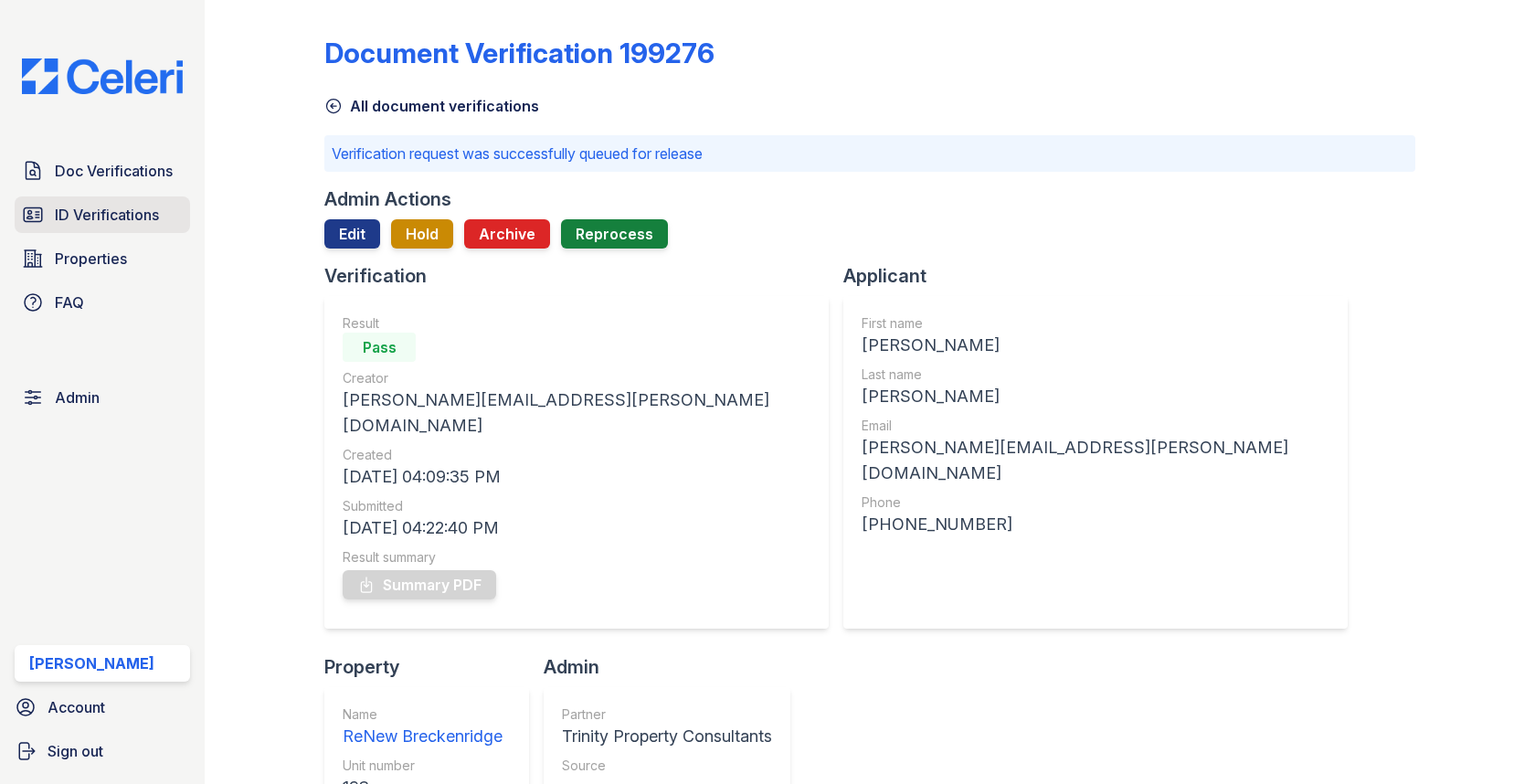
click at [166, 208] on link "ID Verifications" at bounding box center [102, 214] width 175 height 36
click at [166, 159] on link "Doc Verifications" at bounding box center [102, 170] width 175 height 36
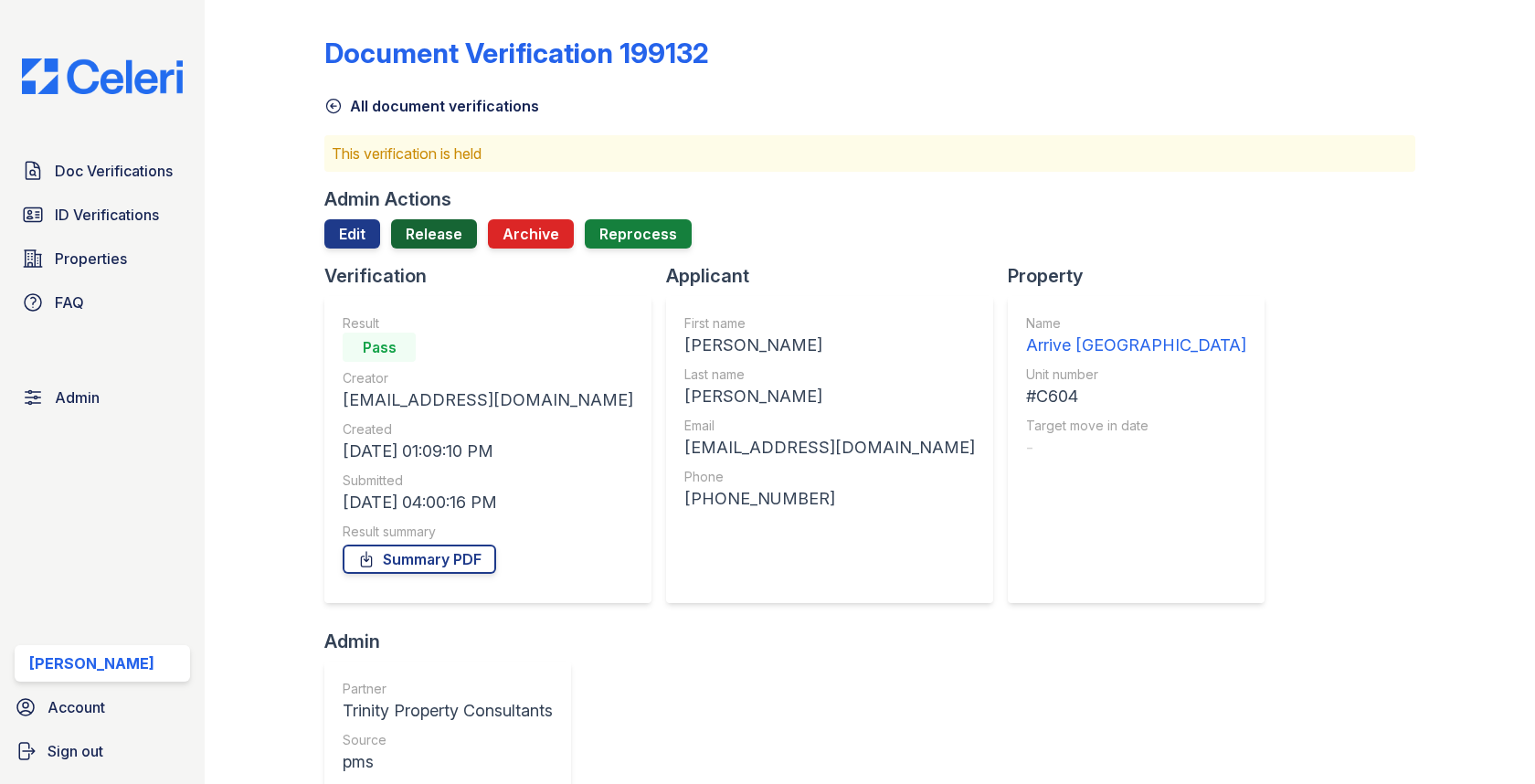
click at [403, 234] on link "Release" at bounding box center [433, 234] width 86 height 30
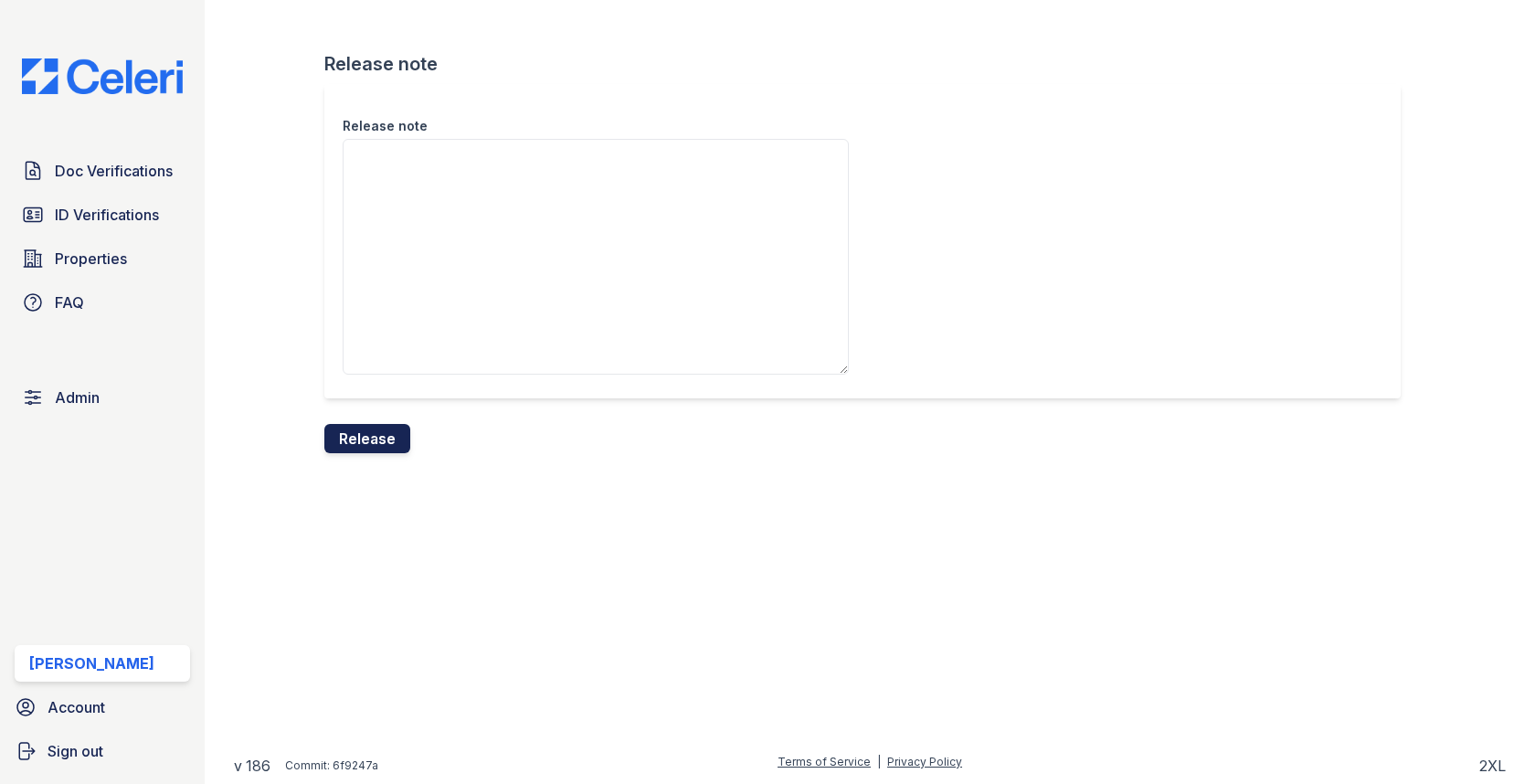
click at [386, 444] on button "Release" at bounding box center [367, 439] width 86 height 30
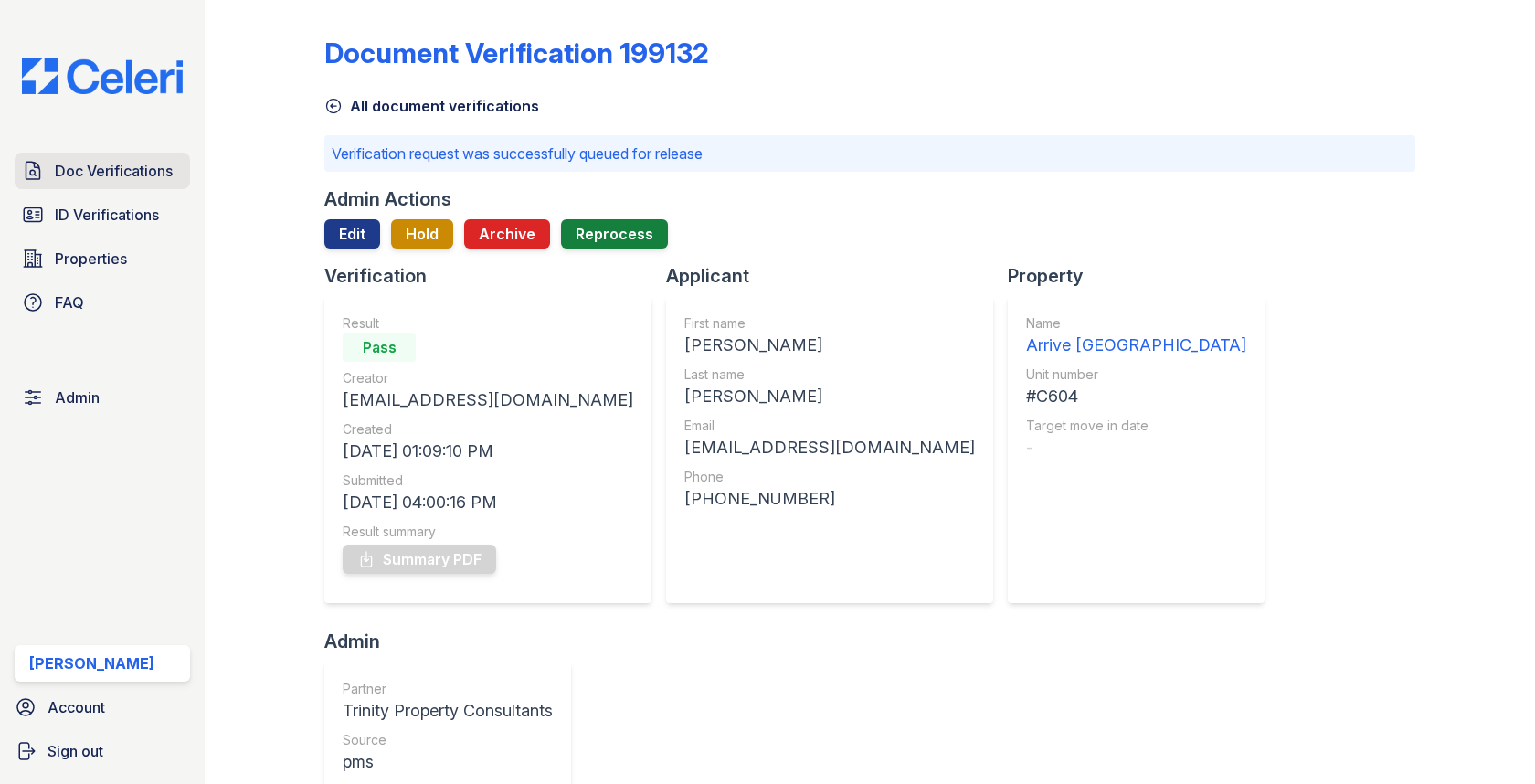
click at [136, 172] on span "Doc Verifications" at bounding box center [114, 170] width 118 height 22
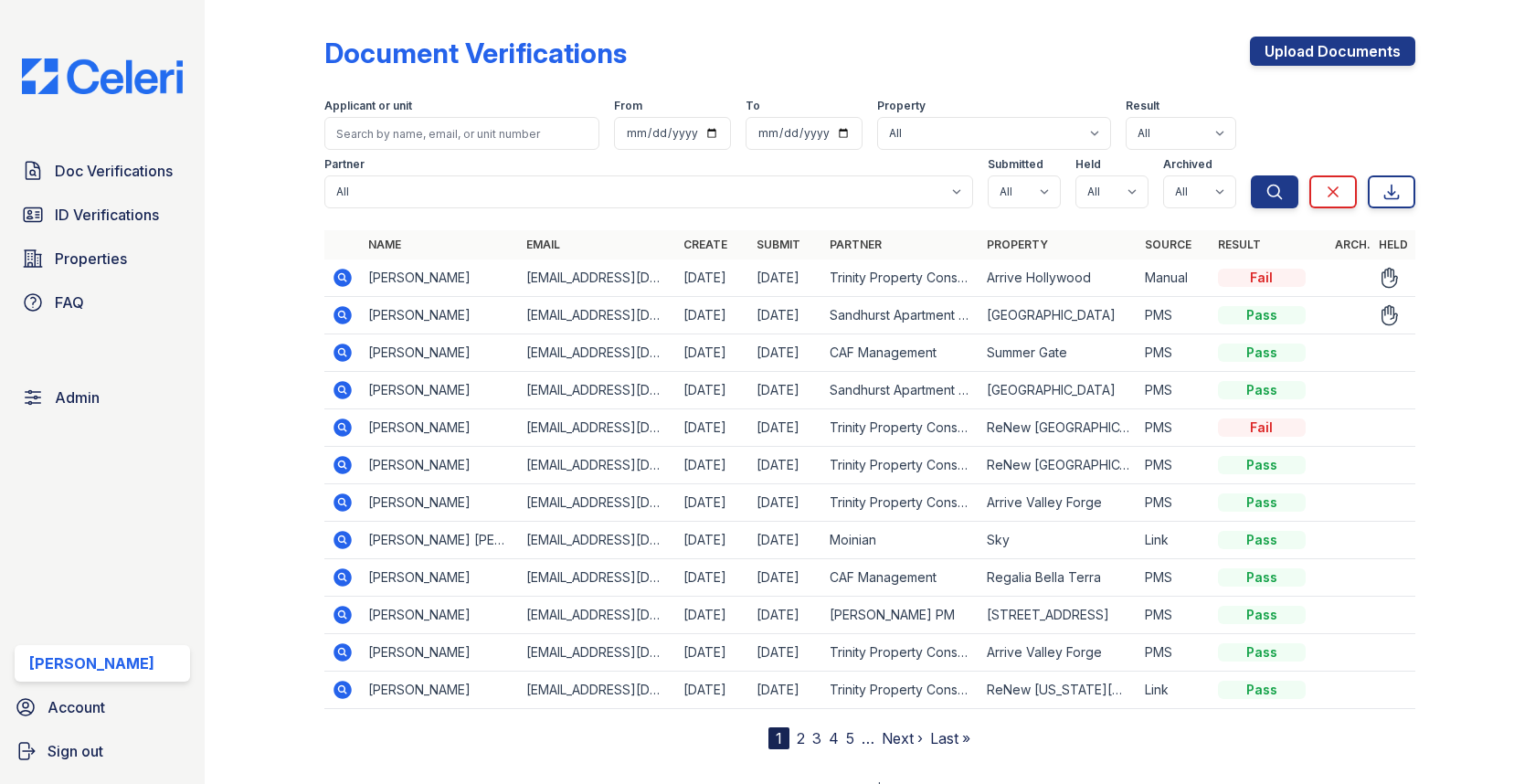
click at [352, 282] on icon at bounding box center [342, 277] width 22 height 22
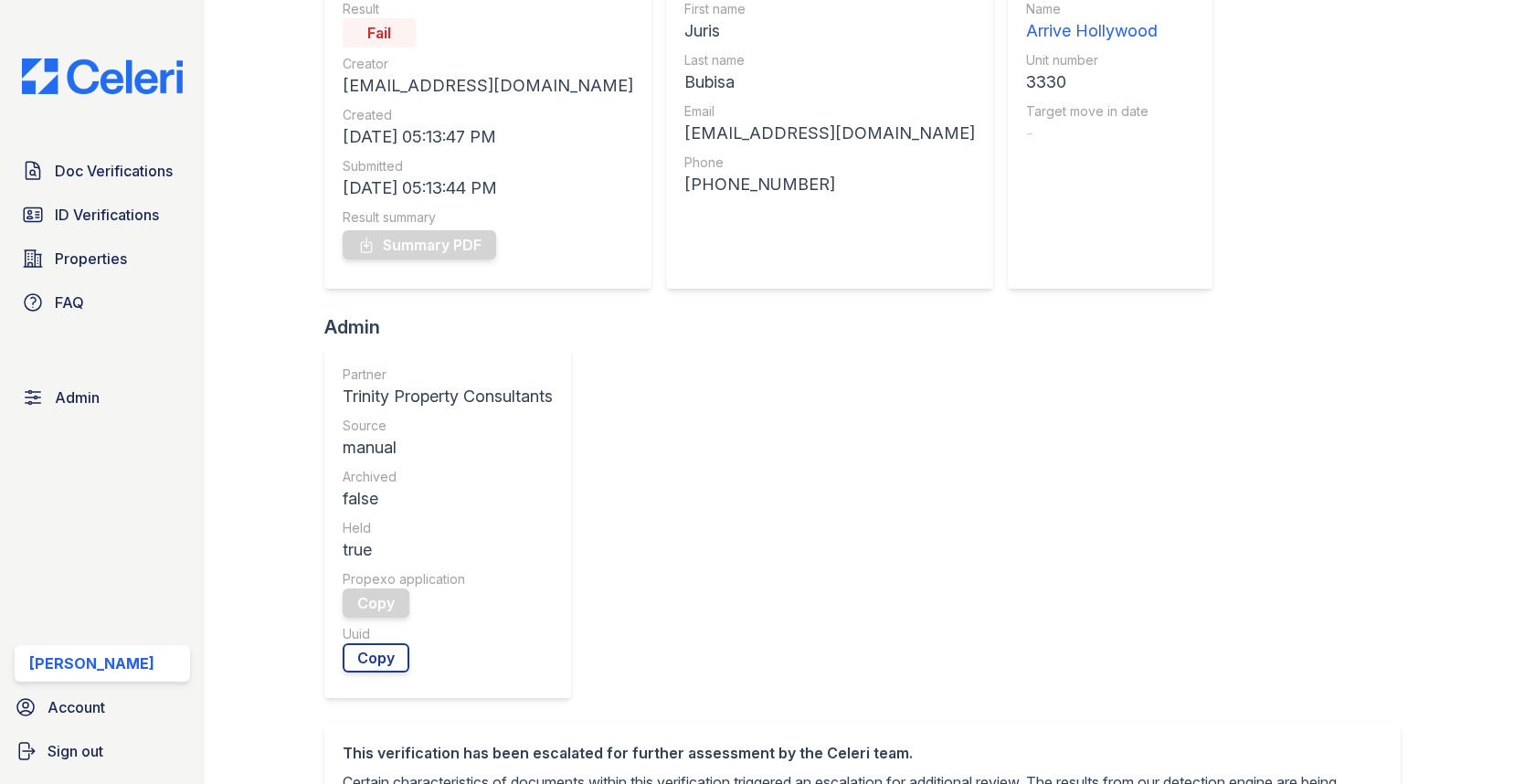
scroll to position [656, 0]
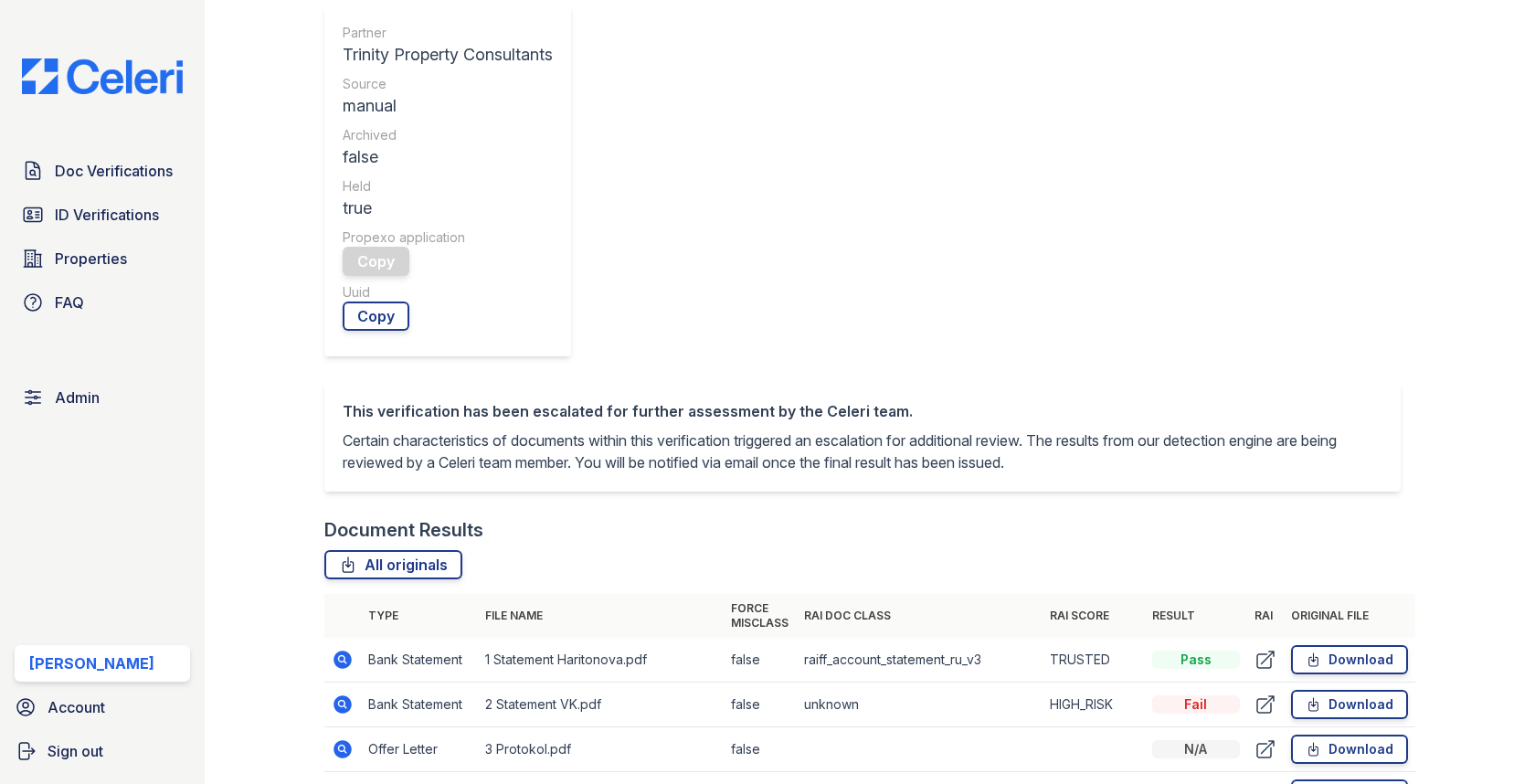
click at [331, 683] on td at bounding box center [342, 704] width 36 height 44
click at [338, 694] on icon at bounding box center [343, 703] width 19 height 19
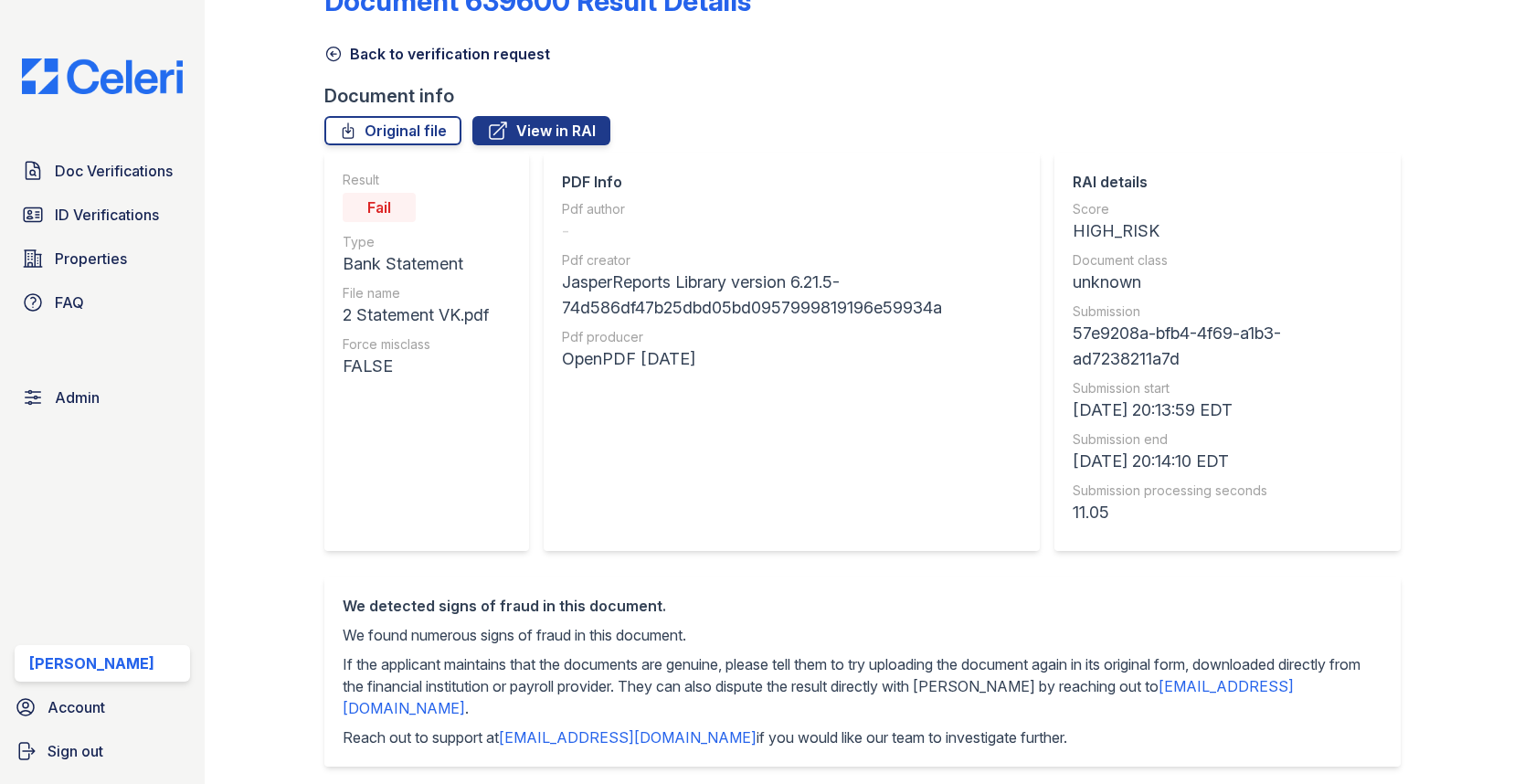
scroll to position [16, 0]
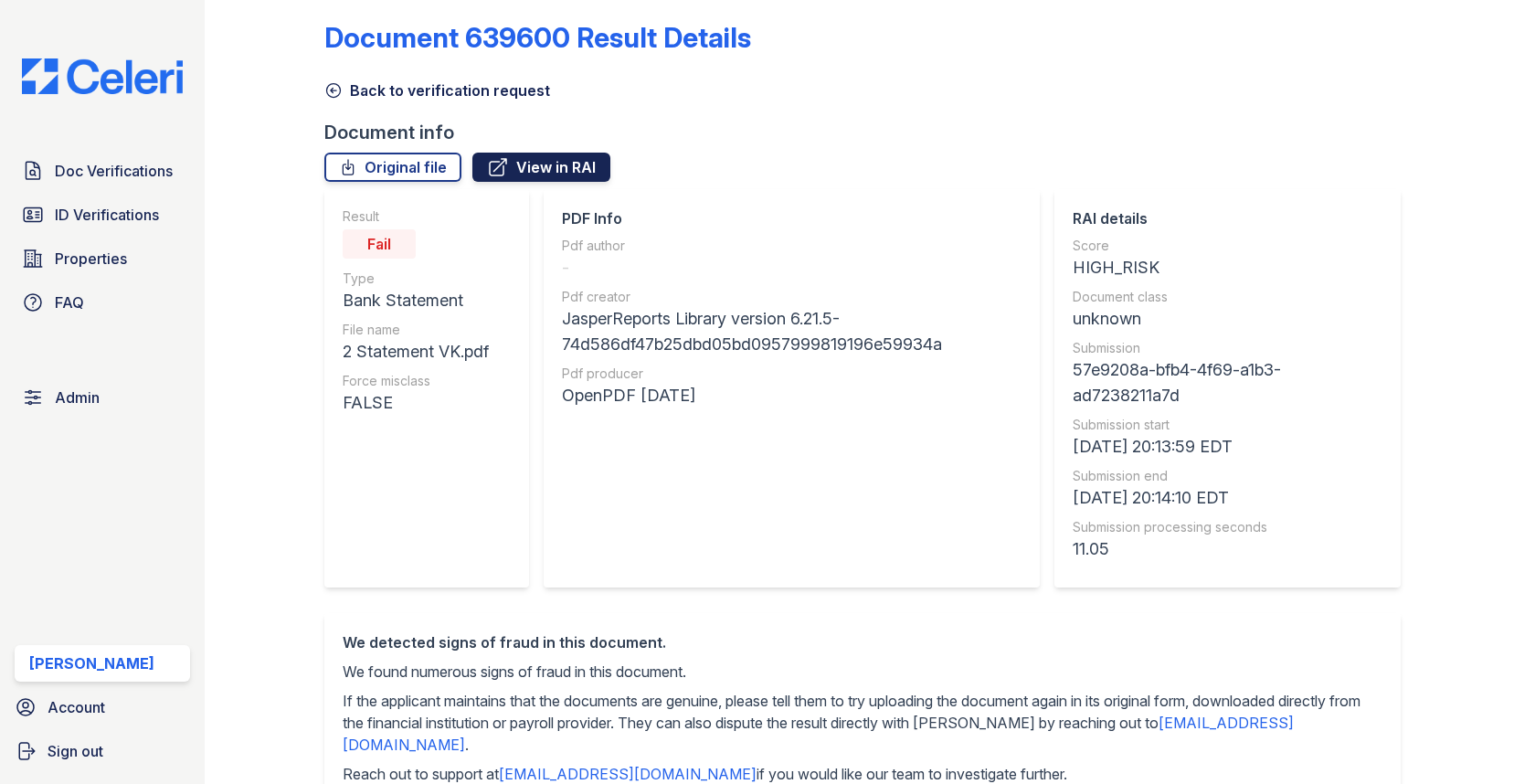
click at [511, 168] on link "View in RAI" at bounding box center [541, 167] width 138 height 30
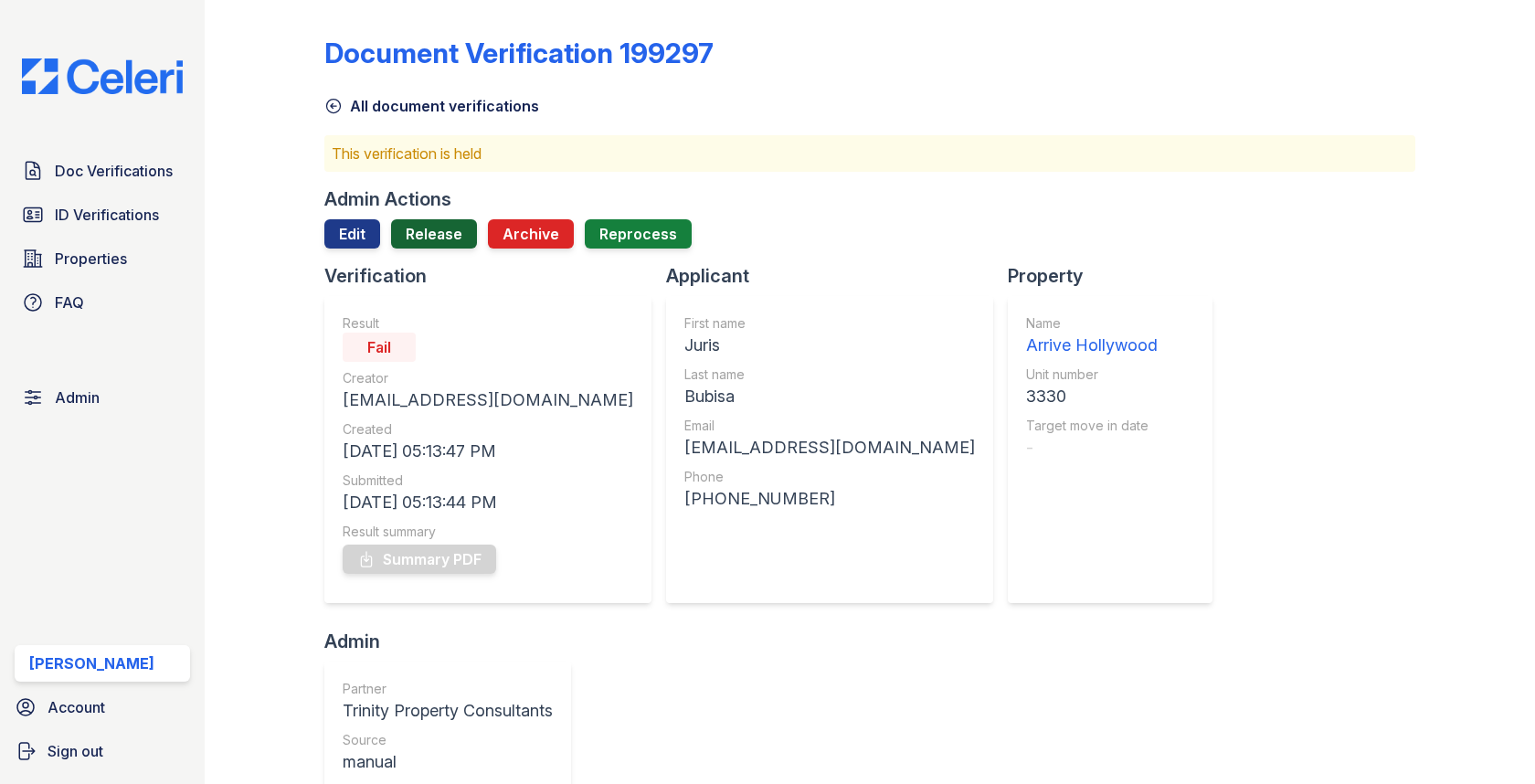
click at [434, 231] on link "Release" at bounding box center [433, 234] width 86 height 30
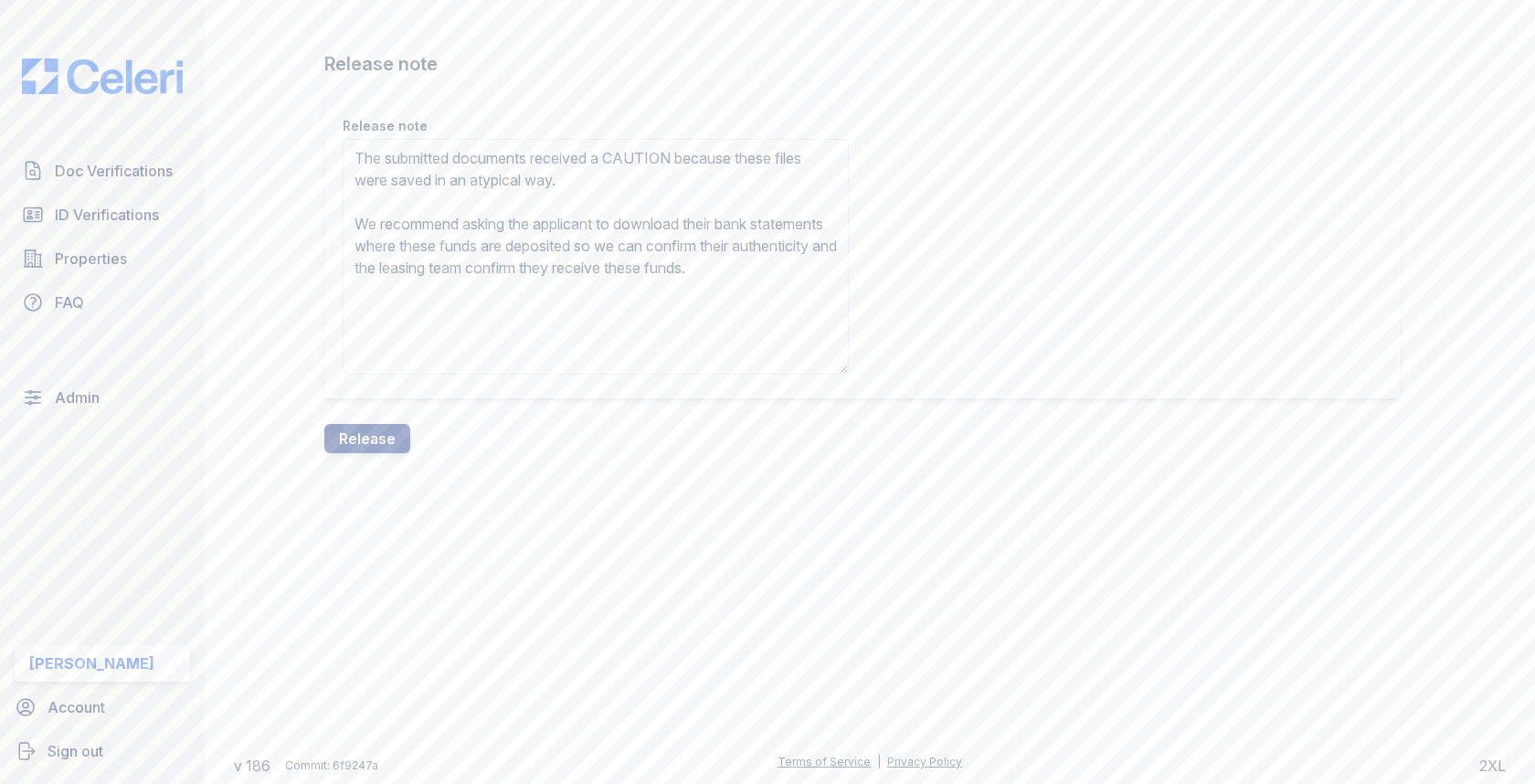
click at [632, 144] on textarea "The submitted documents received a CAUTION because these files were saved in an…" at bounding box center [595, 257] width 506 height 236
click at [633, 147] on textarea "The submitted documents received a CAUTION because these files were saved in an…" at bounding box center [595, 257] width 506 height 236
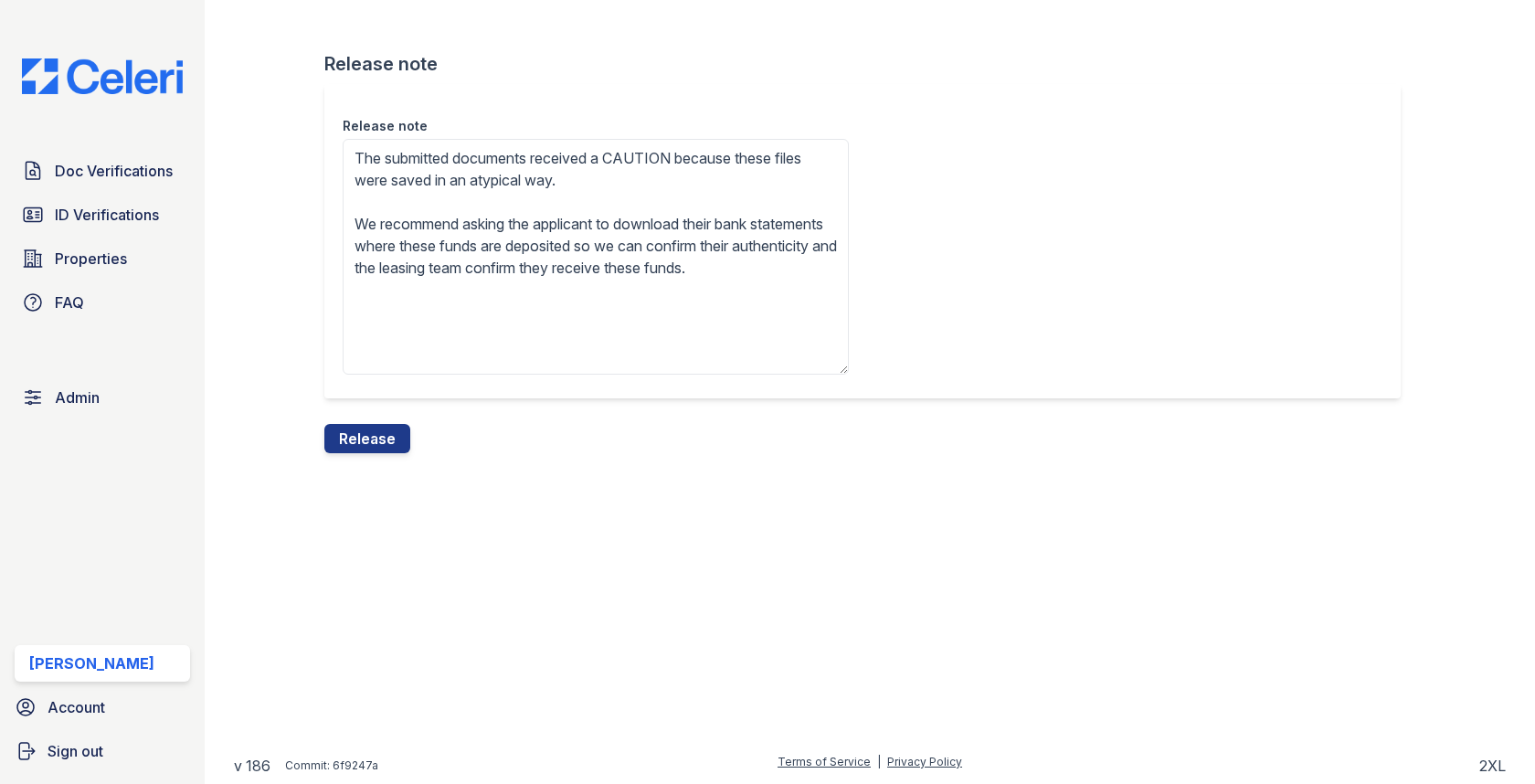
click at [633, 147] on textarea "The submitted documents received a CAUTION because these files were saved in an…" at bounding box center [595, 257] width 506 height 236
drag, startPoint x: 419, startPoint y: 179, endPoint x: 686, endPoint y: 192, distance: 267.3
click at [686, 192] on textarea "The submitted documents received a FAIL because these files were saved in an at…" at bounding box center [595, 257] width 506 height 236
click at [705, 226] on textarea "The submitted documents received a FAIL because these files were modified. We r…" at bounding box center [595, 257] width 506 height 236
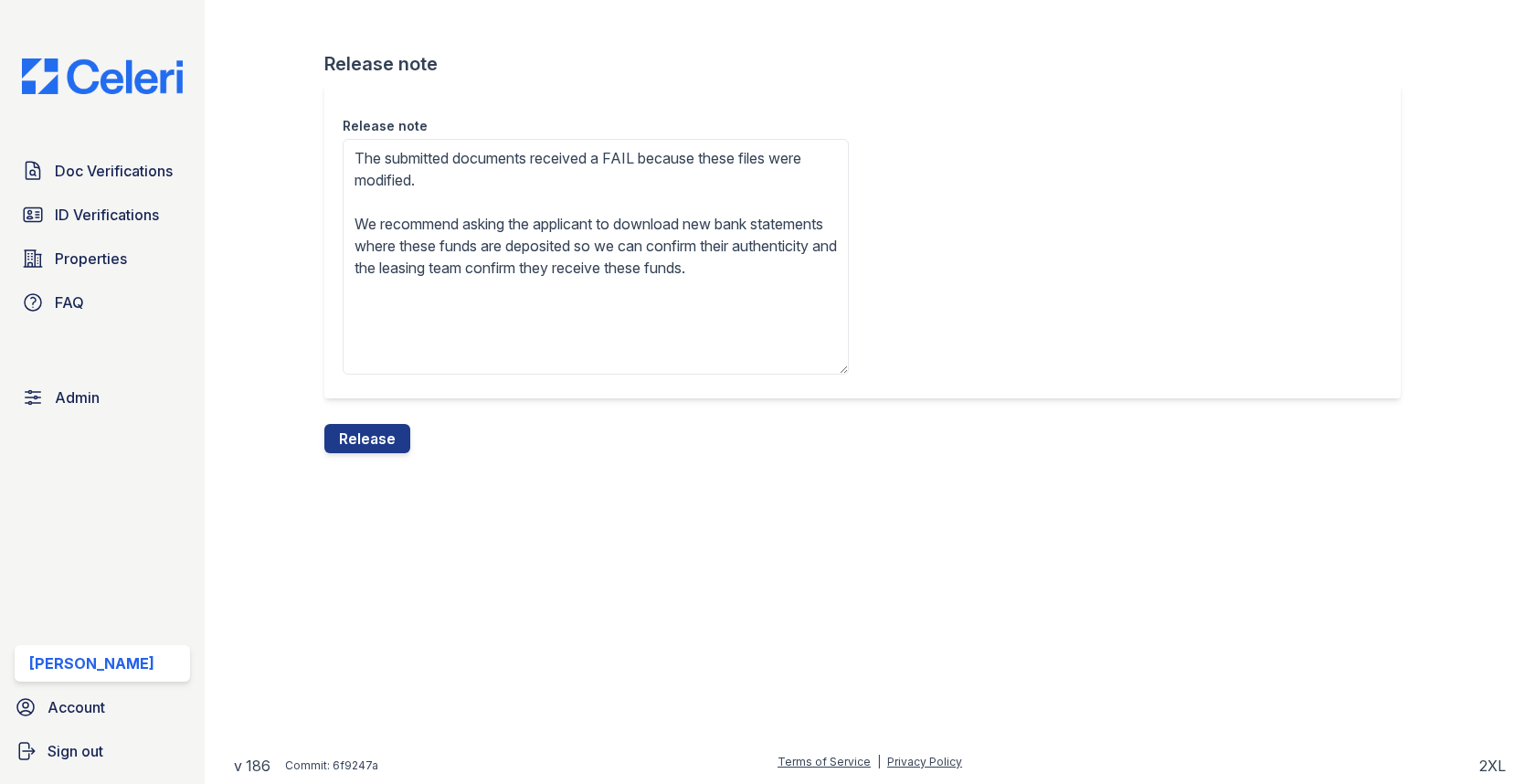
drag, startPoint x: 435, startPoint y: 249, endPoint x: 577, endPoint y: 339, distance: 168.1
click at [577, 339] on textarea "The submitted documents received a FAIL because these files were modified. We r…" at bounding box center [595, 257] width 506 height 236
type textarea "The submitted documents received a FAIL because these files were modified. We r…"
click at [360, 427] on button "Release" at bounding box center [367, 439] width 86 height 30
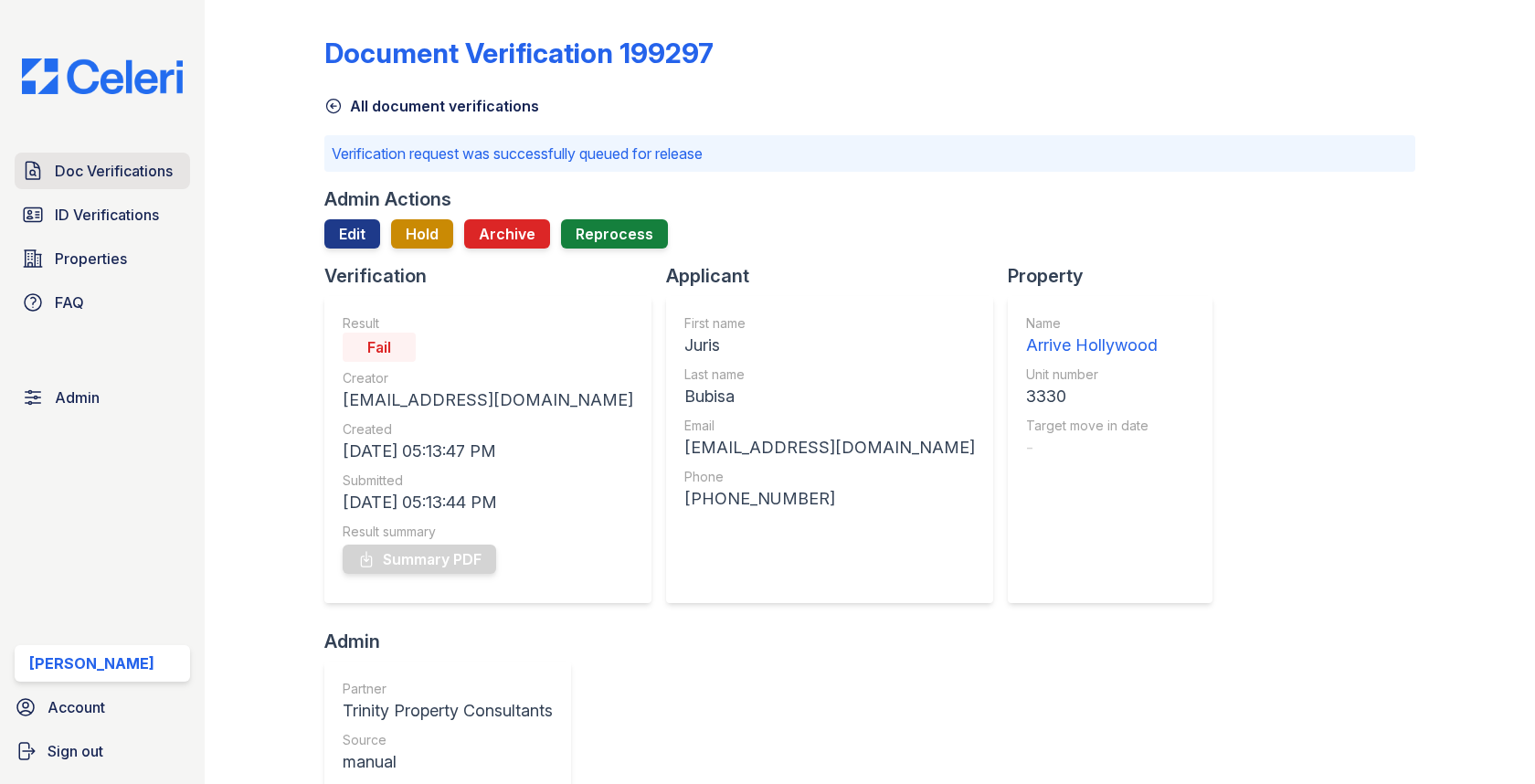
click at [73, 153] on link "Doc Verifications" at bounding box center [102, 170] width 175 height 36
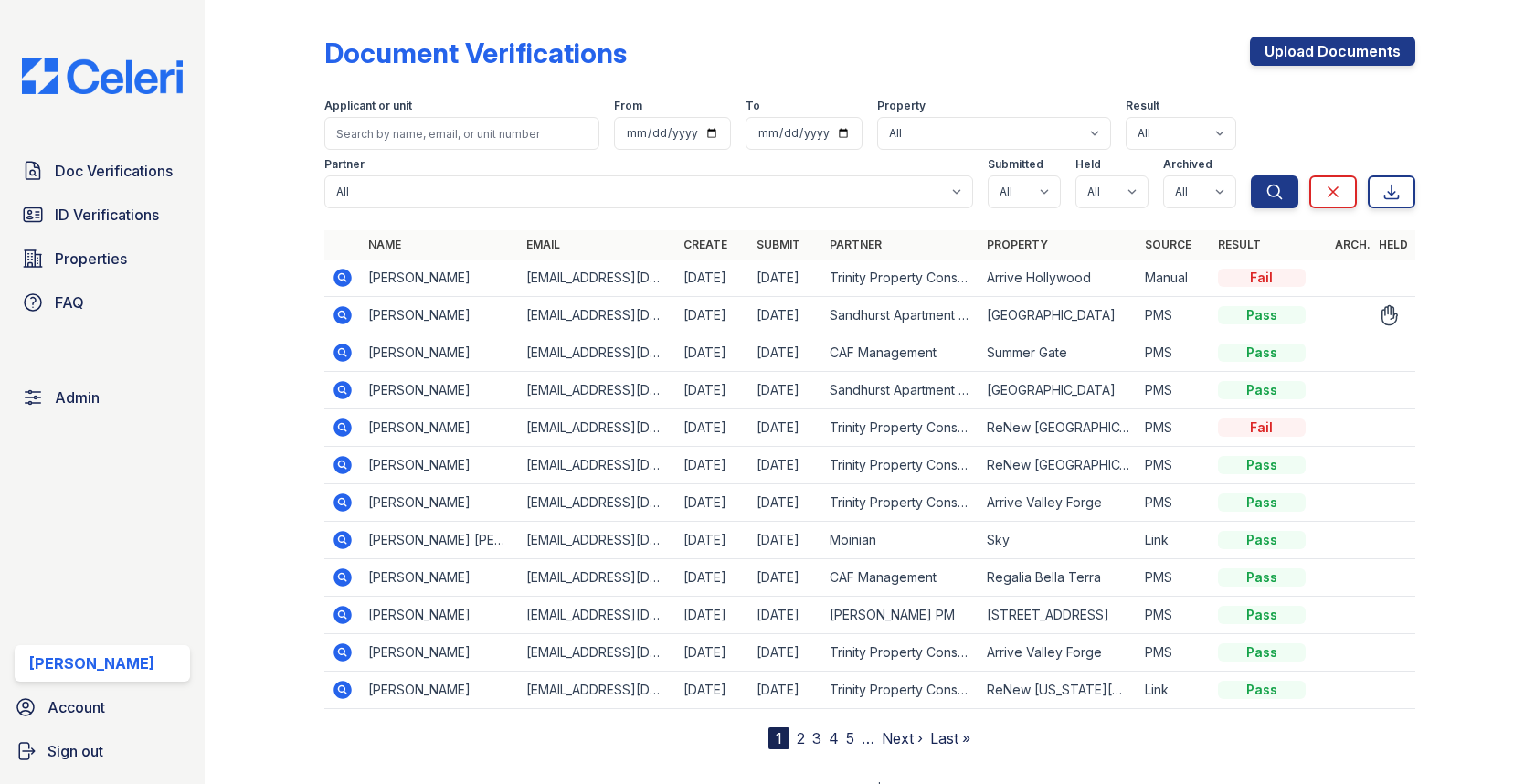
click at [338, 318] on icon at bounding box center [343, 315] width 19 height 19
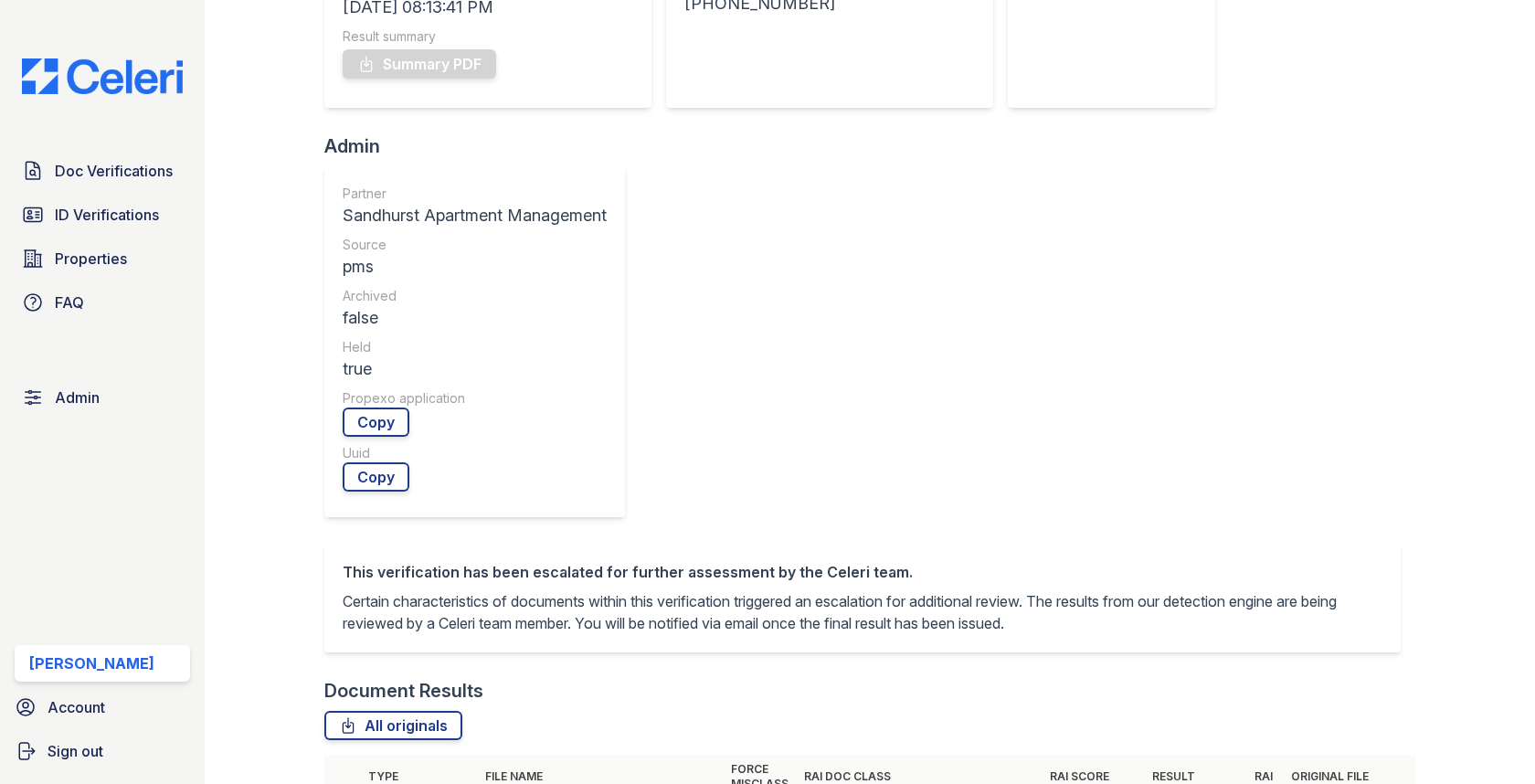
scroll to position [632, 0]
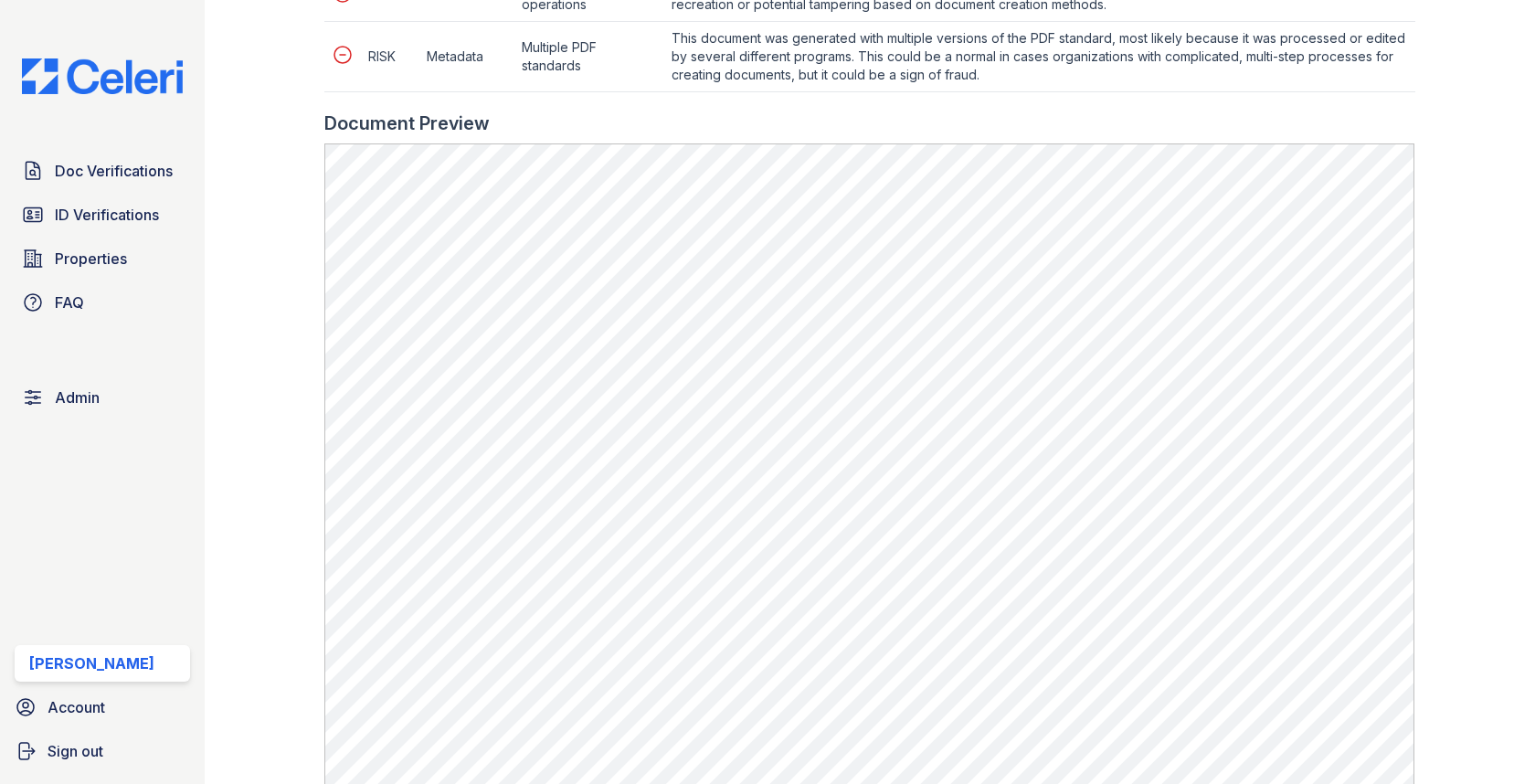
scroll to position [1049, 0]
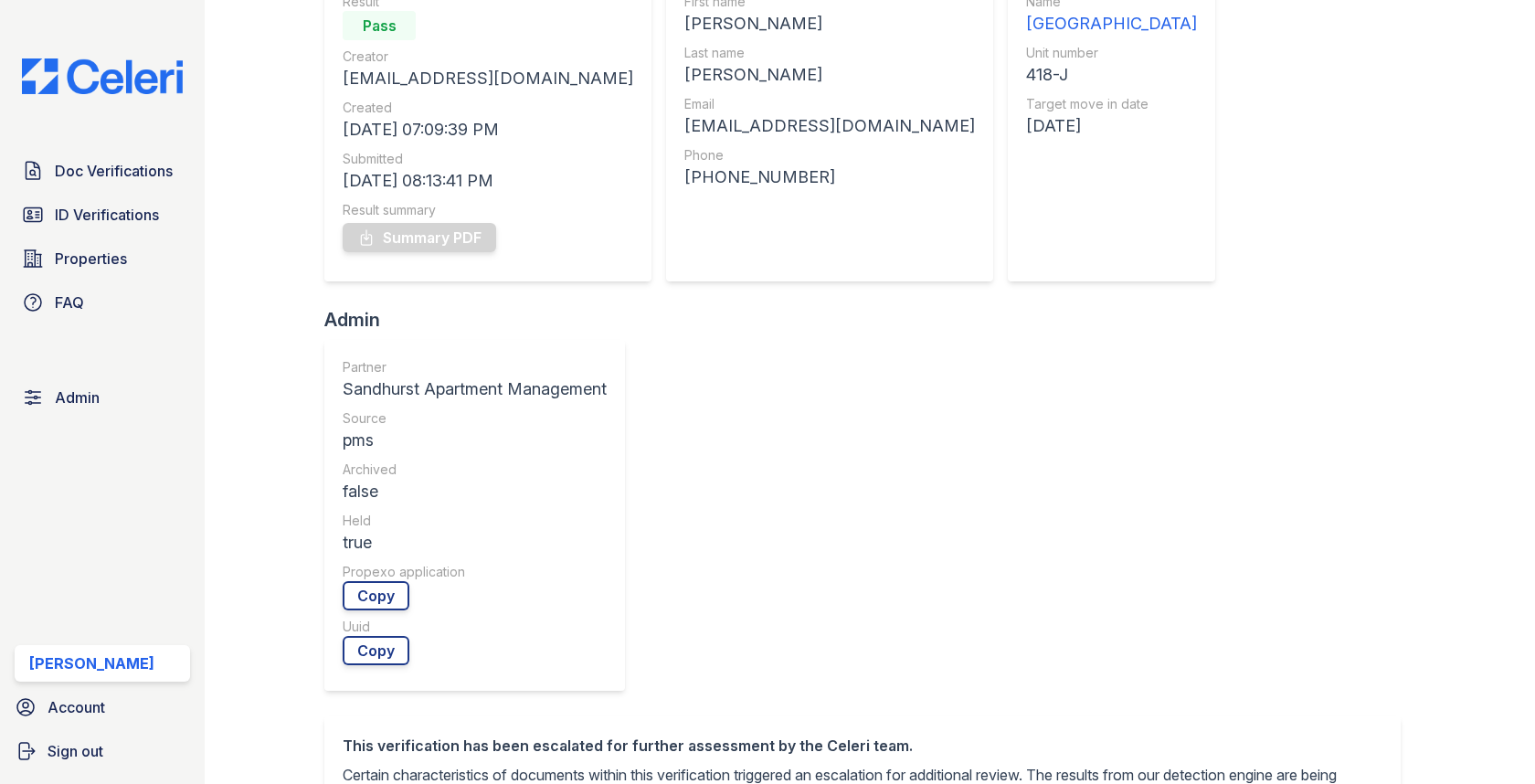
scroll to position [473, 0]
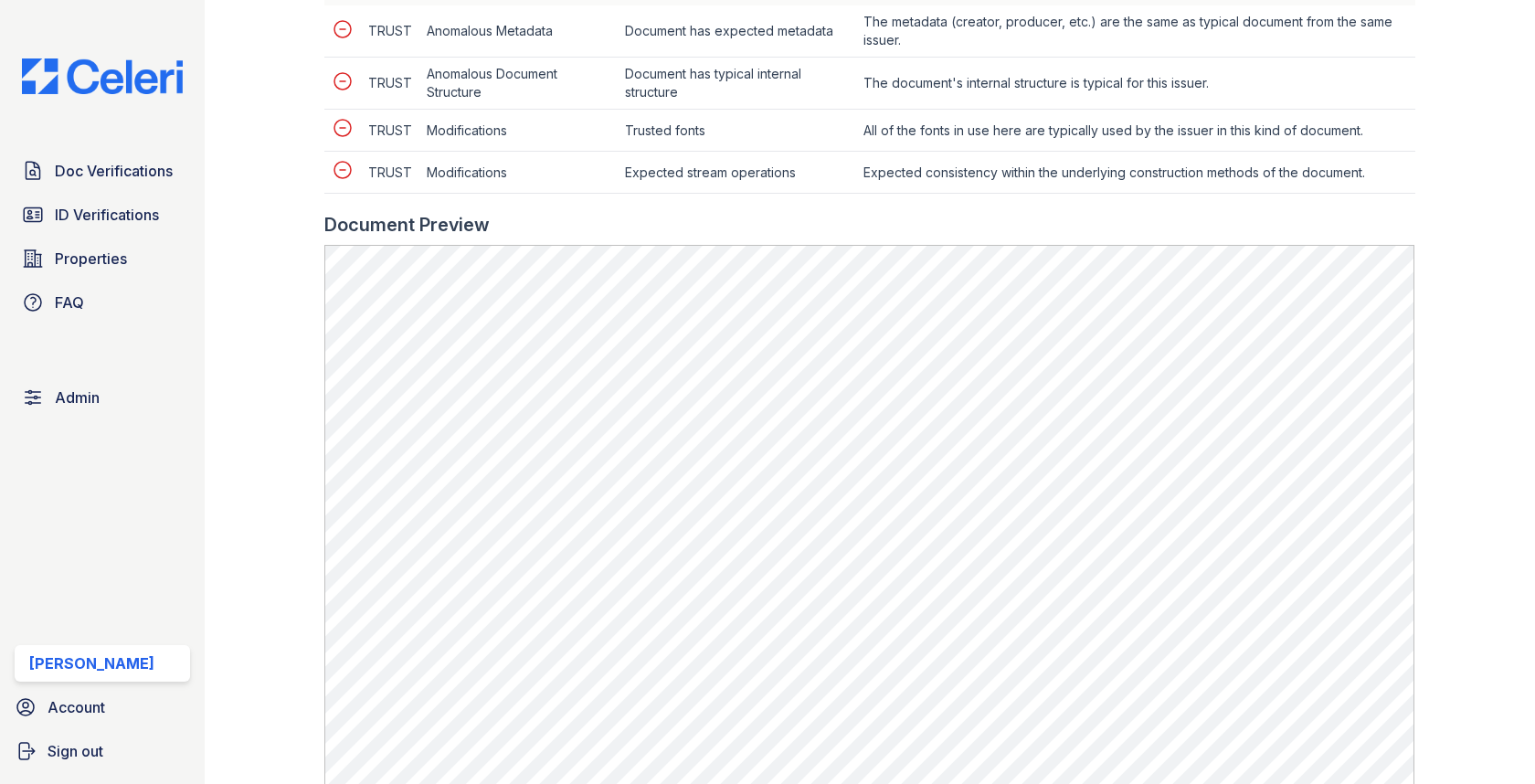
scroll to position [817, 0]
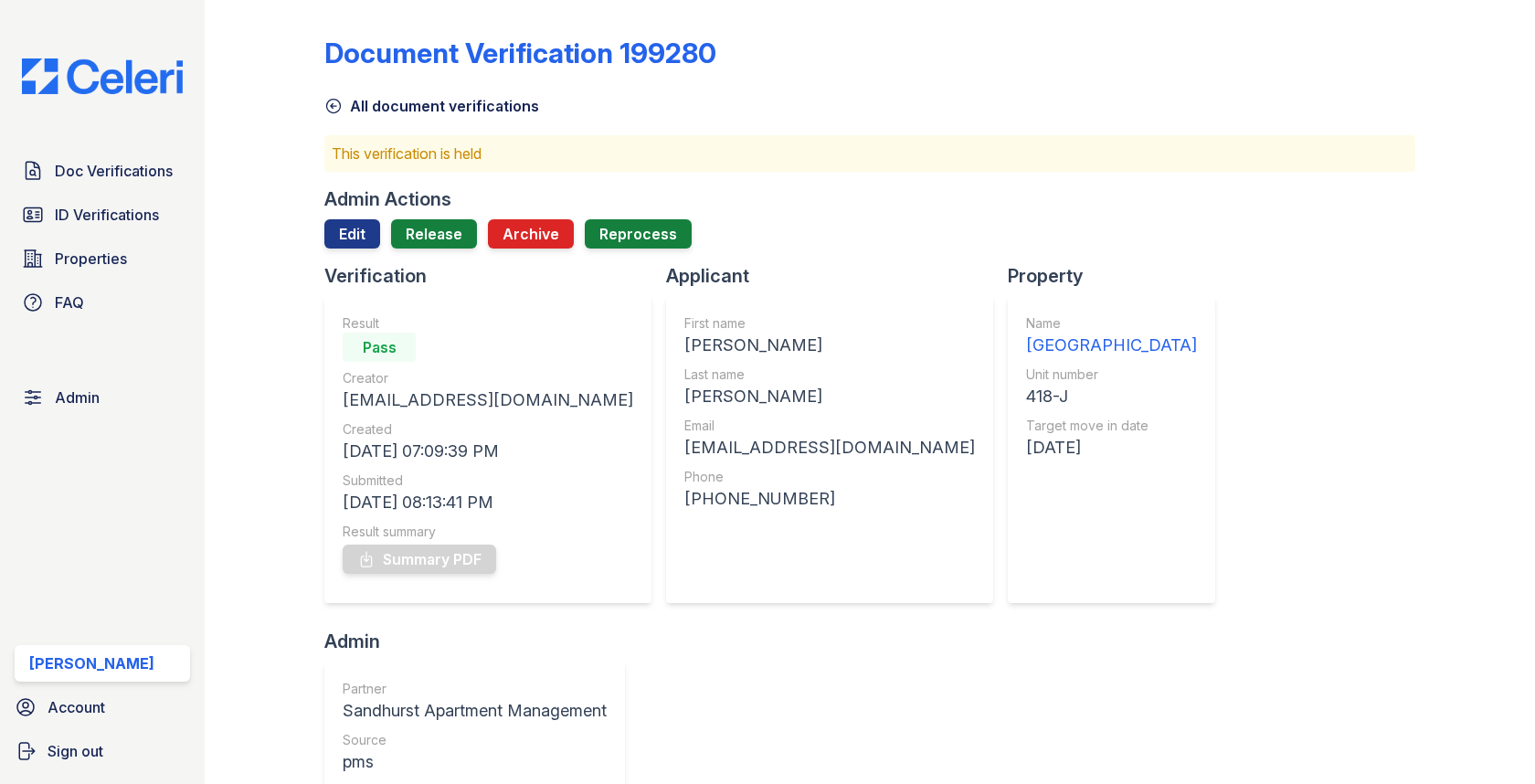
click at [381, 225] on div "Edit Release Archive Reprocess" at bounding box center [508, 234] width 367 height 30
click at [376, 225] on link "Edit" at bounding box center [352, 234] width 56 height 30
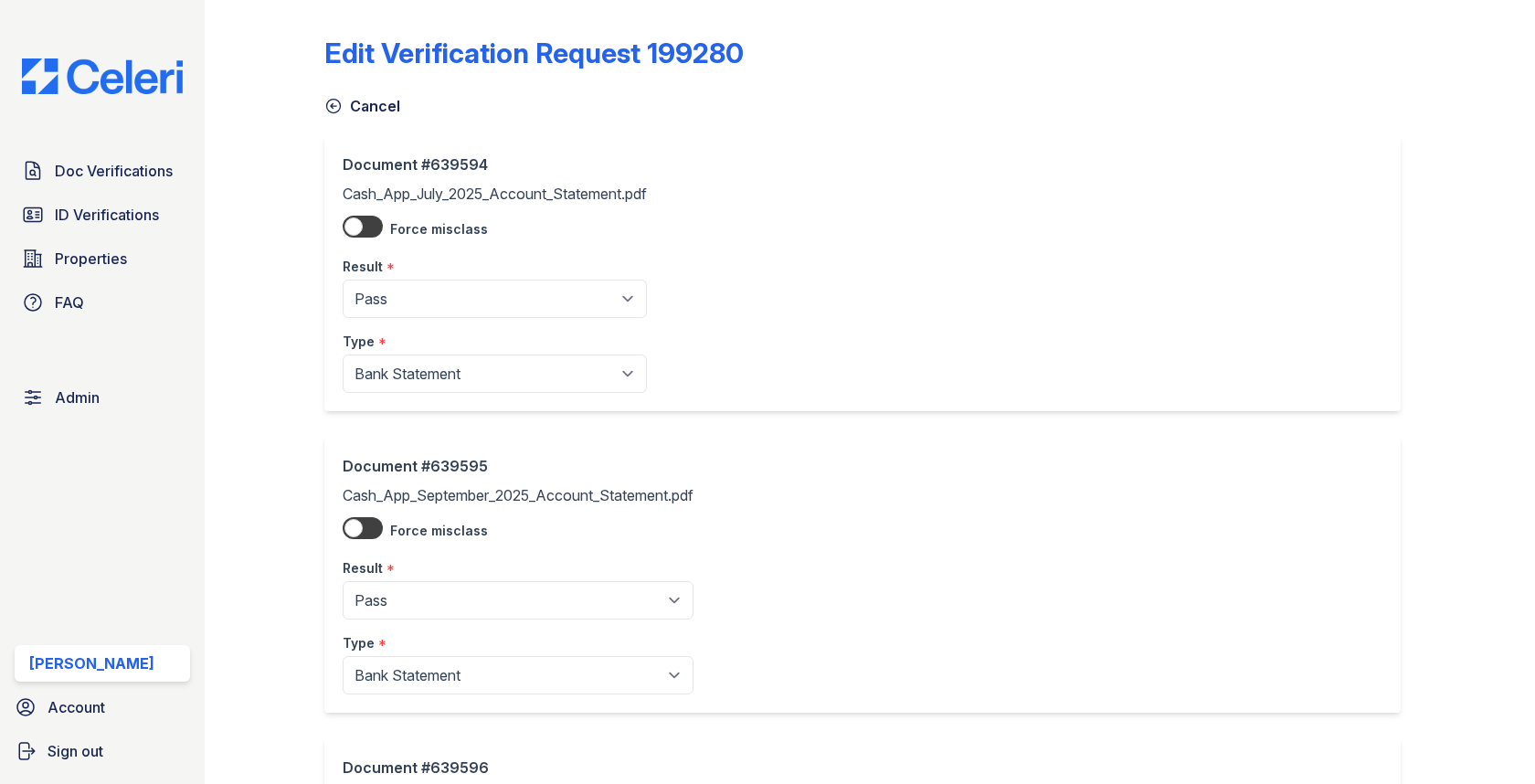
scroll to position [942, 0]
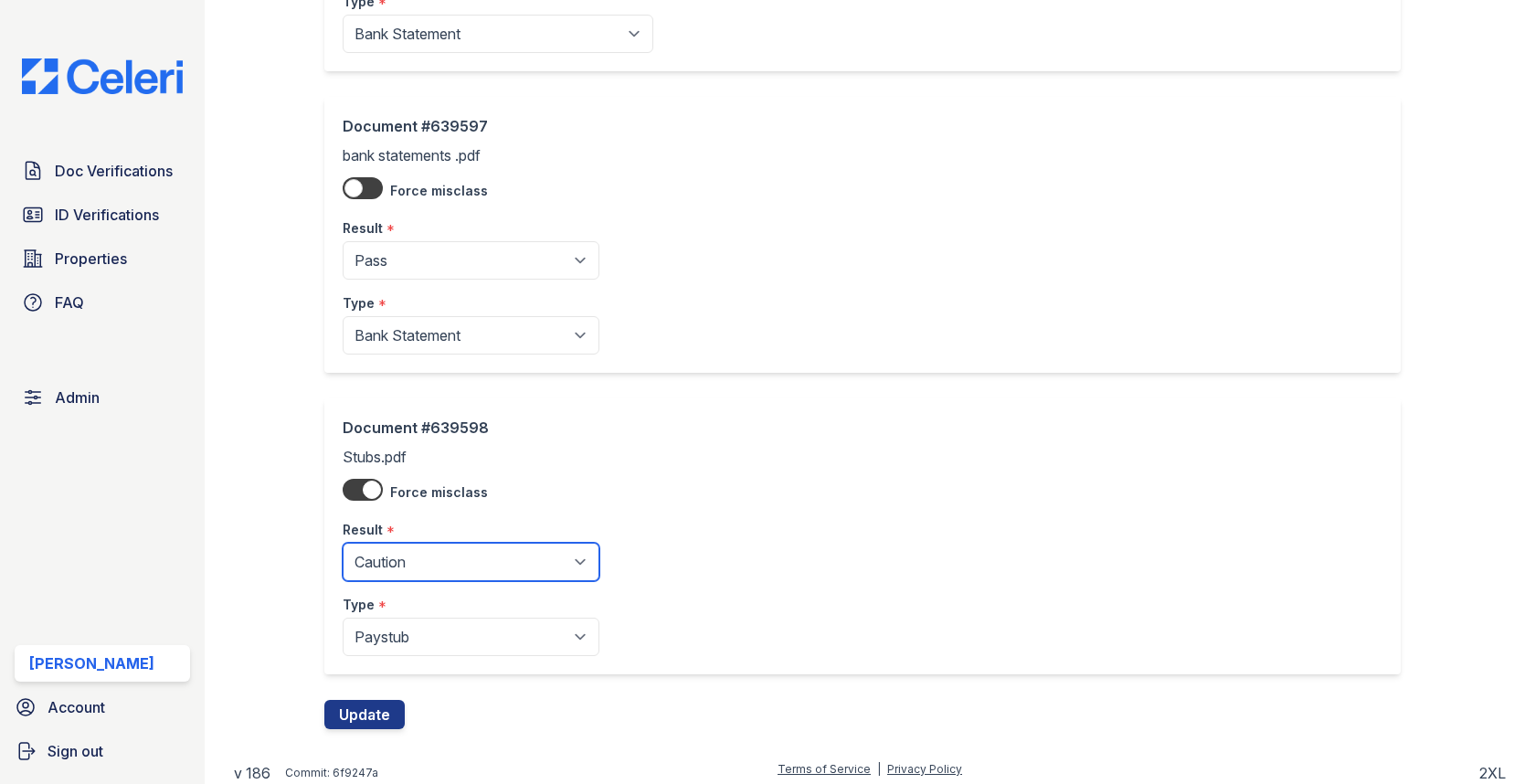
click at [421, 555] on select "Pending Sent Started Processing Pass Fail Caution Error N/A" at bounding box center [470, 561] width 257 height 38
select select "fail"
click at [359, 689] on div "Document #639598 Stubs.pdf Force misclass Result * Pending Sent Started Process…" at bounding box center [870, 549] width 1090 height 301
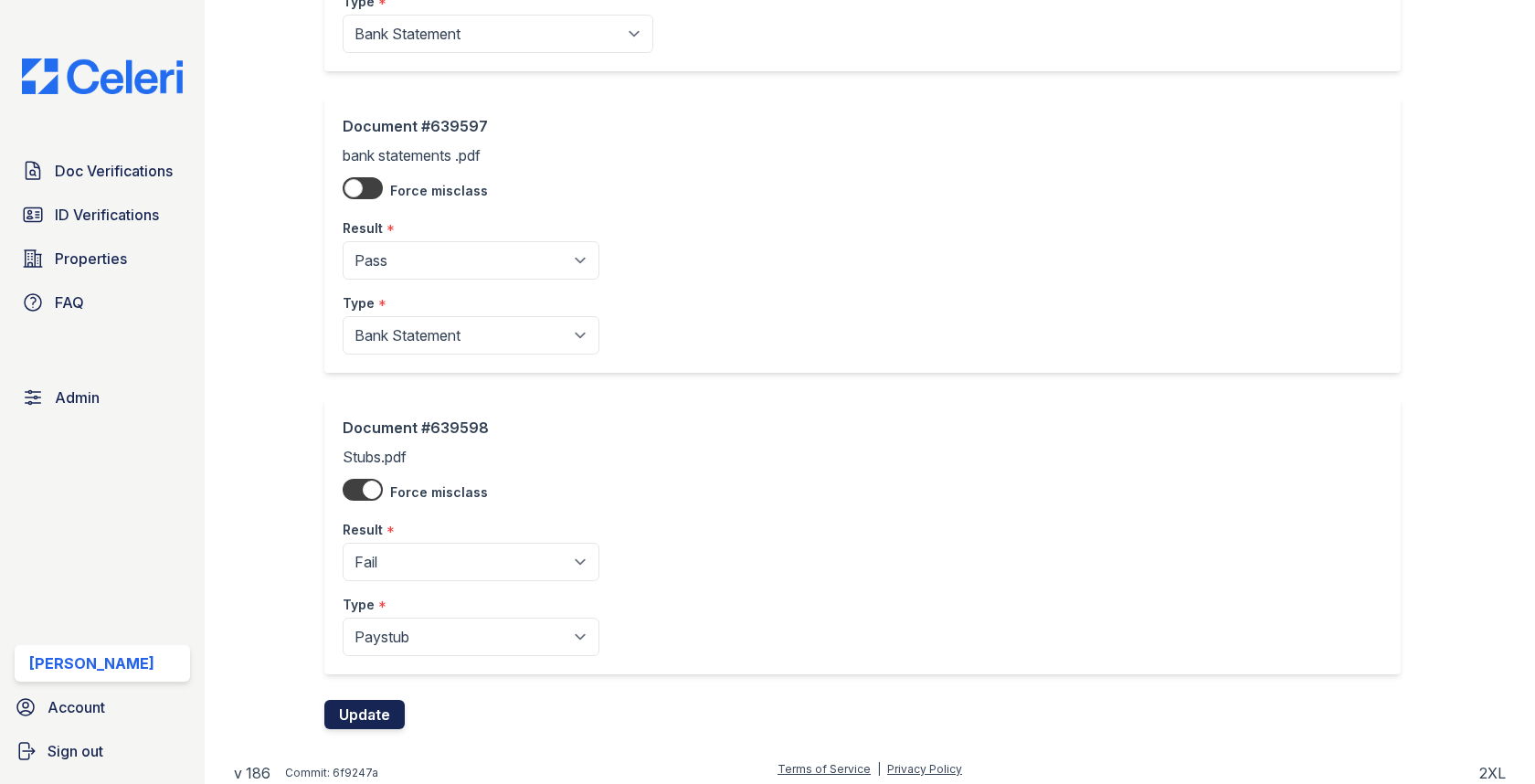
click at [359, 702] on button "Update" at bounding box center [365, 714] width 81 height 30
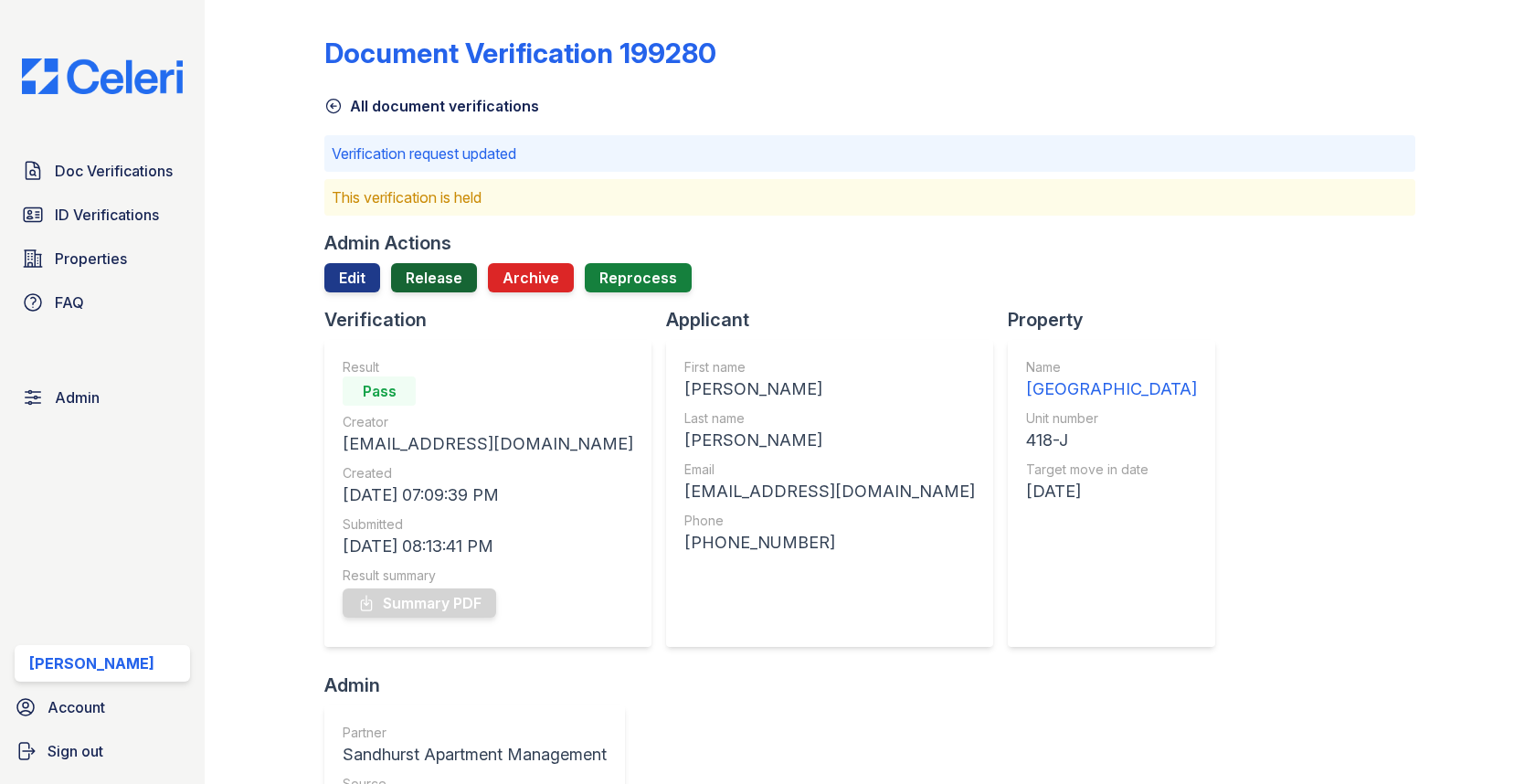
click at [431, 271] on link "Release" at bounding box center [433, 277] width 86 height 30
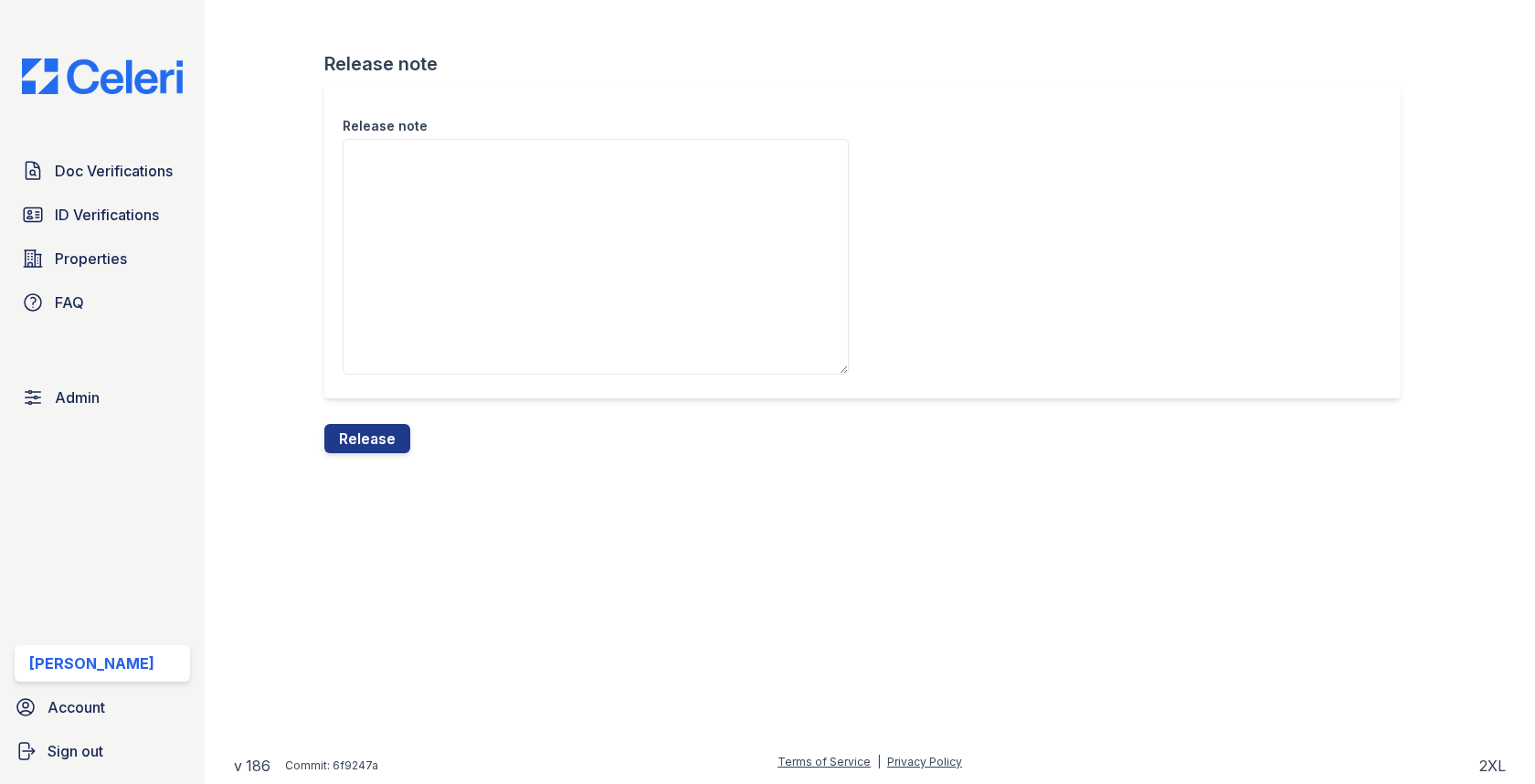
click at [394, 417] on div "Release note" at bounding box center [870, 253] width 1090 height 339
click at [393, 431] on button "Release" at bounding box center [367, 439] width 86 height 30
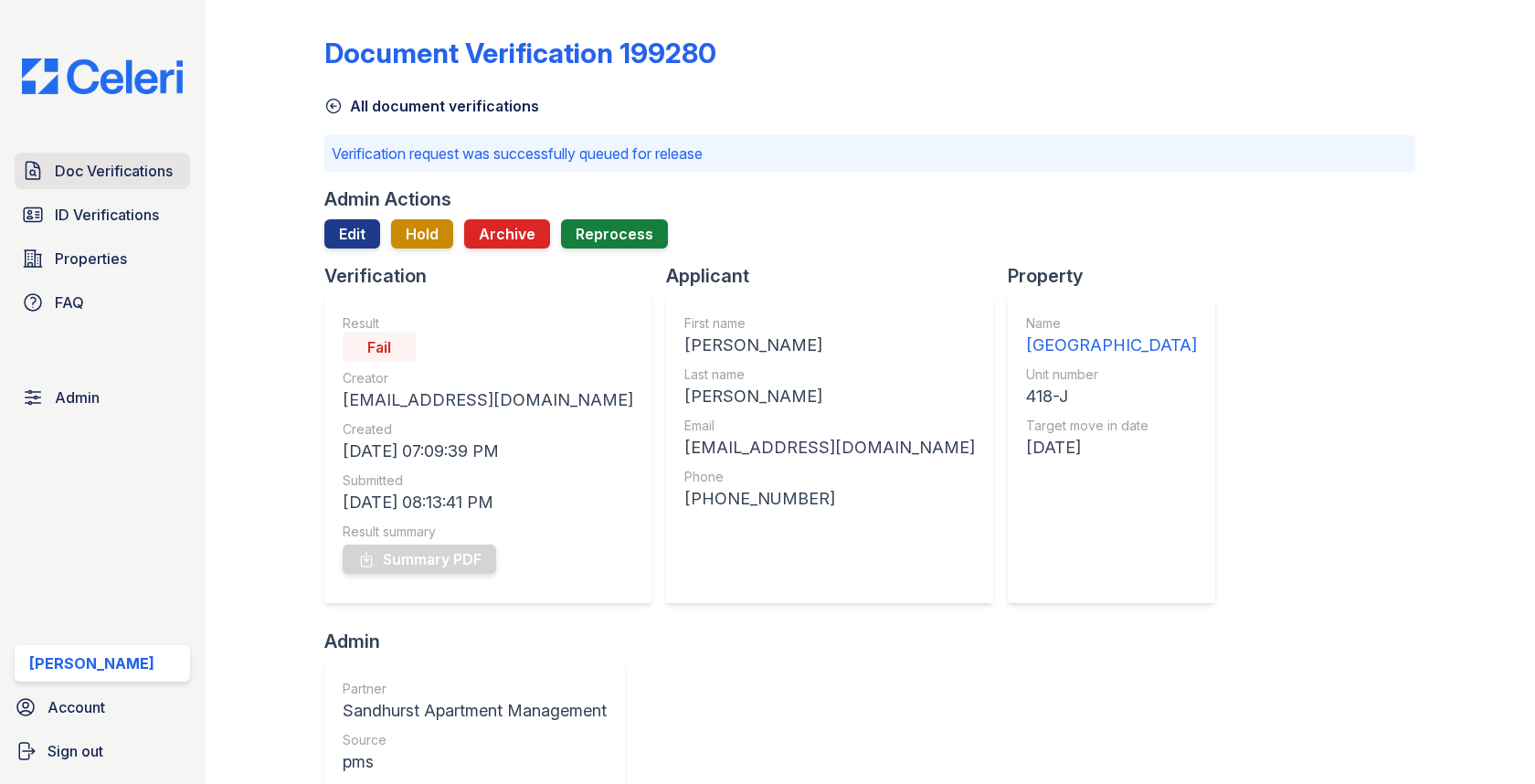
click at [147, 165] on span "Doc Verifications" at bounding box center [114, 170] width 118 height 22
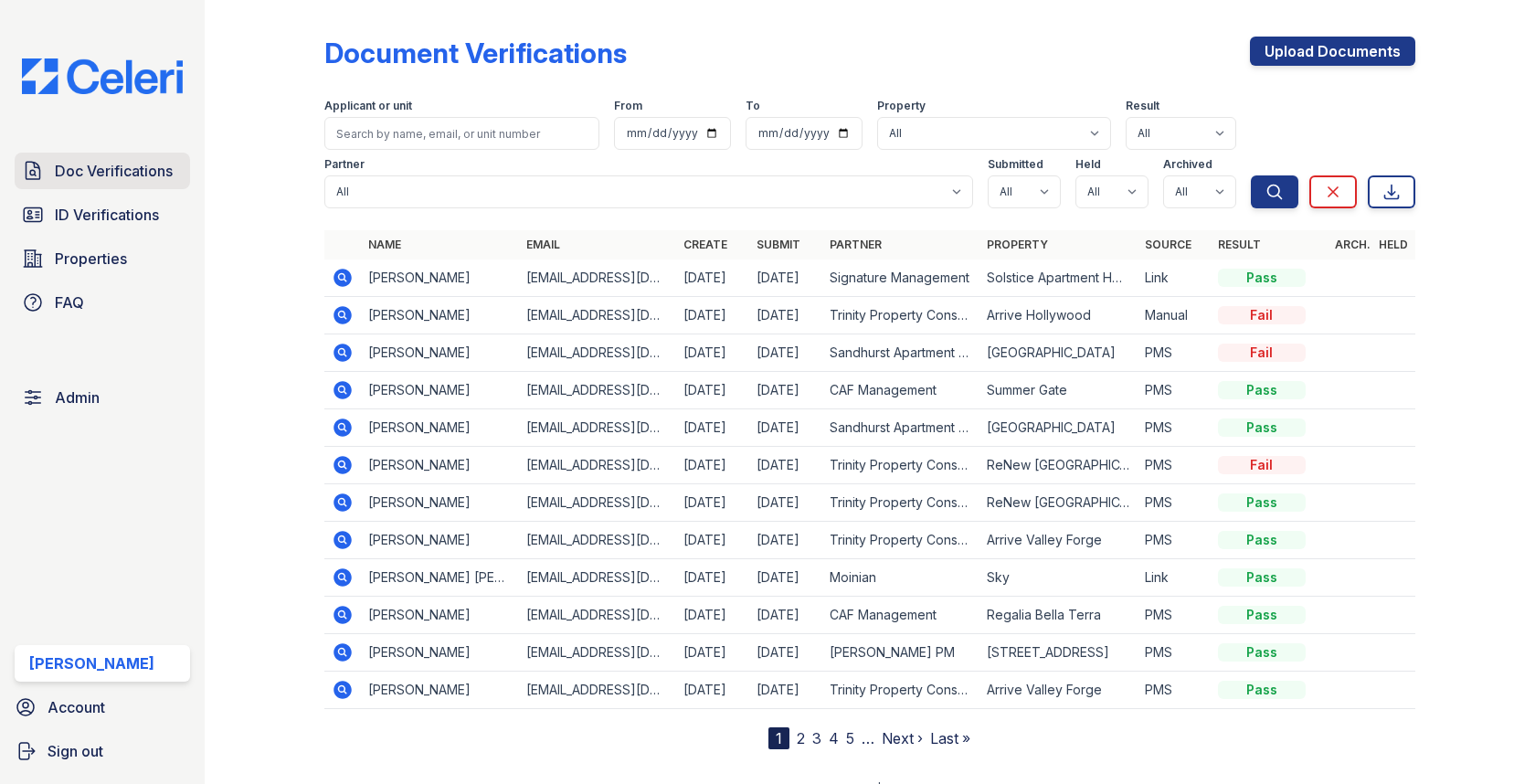
click at [168, 162] on span "Doc Verifications" at bounding box center [114, 170] width 118 height 22
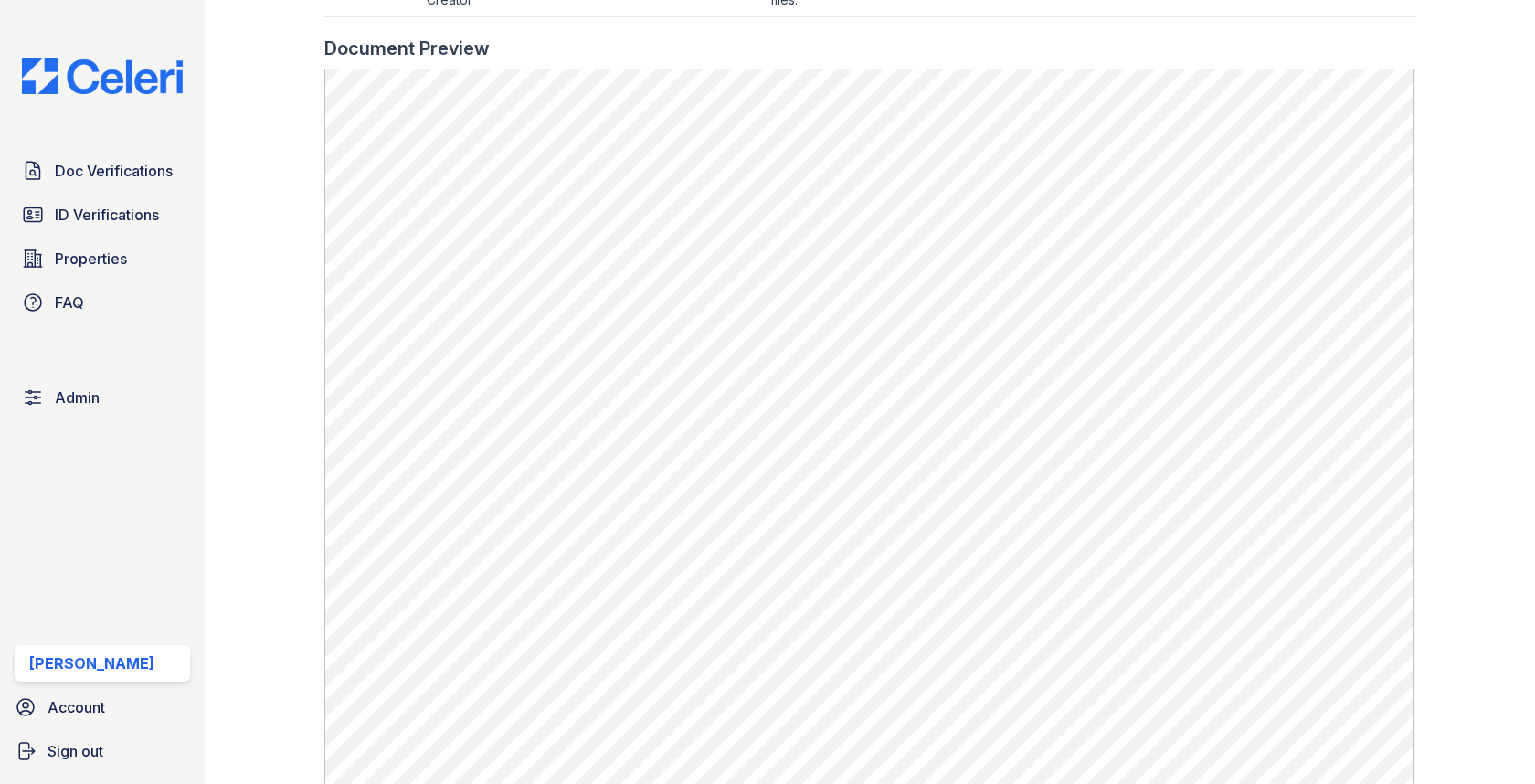
scroll to position [871, 0]
